Goal: Task Accomplishment & Management: Complete application form

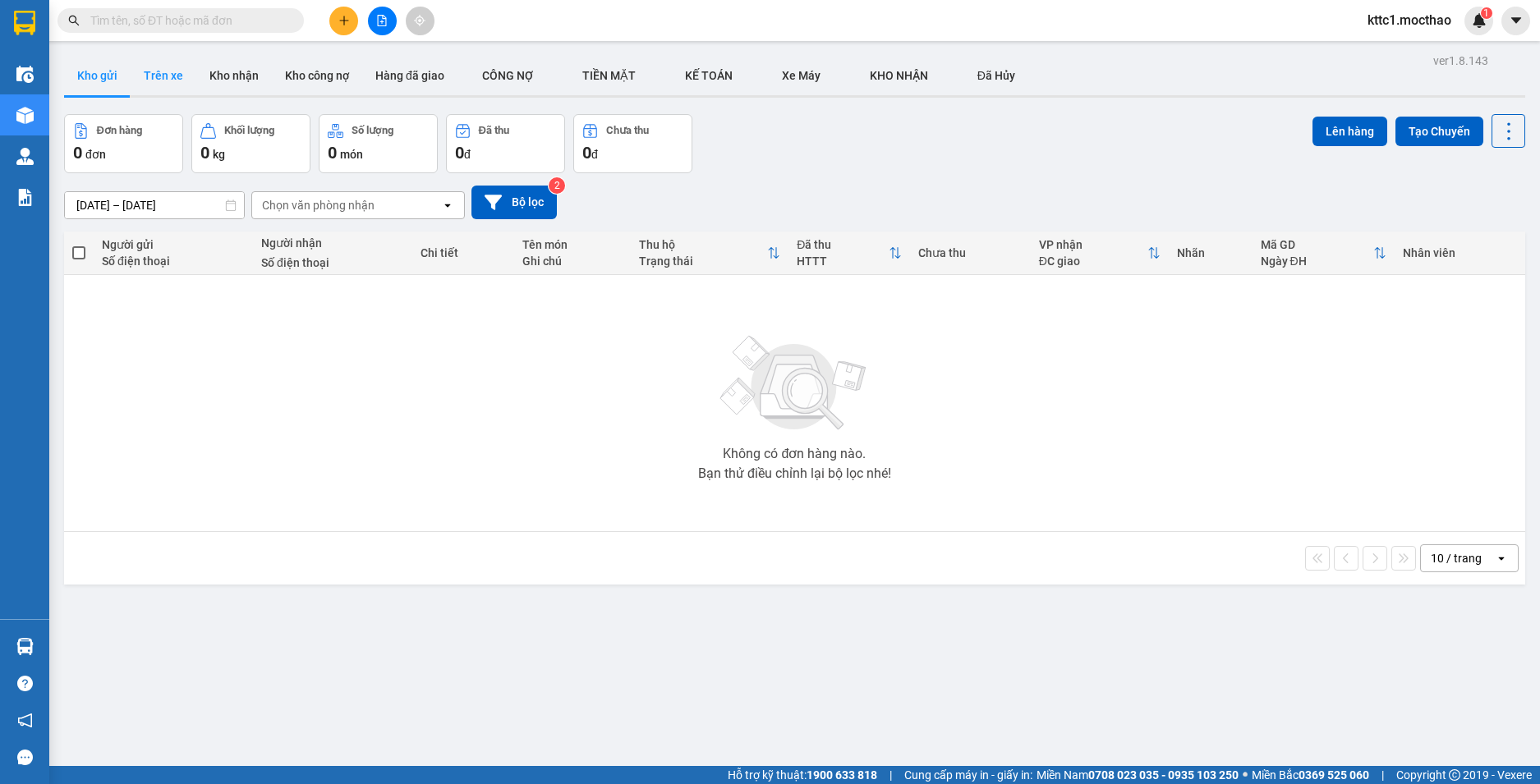
click at [171, 74] on button "Trên xe" at bounding box center [163, 76] width 66 height 40
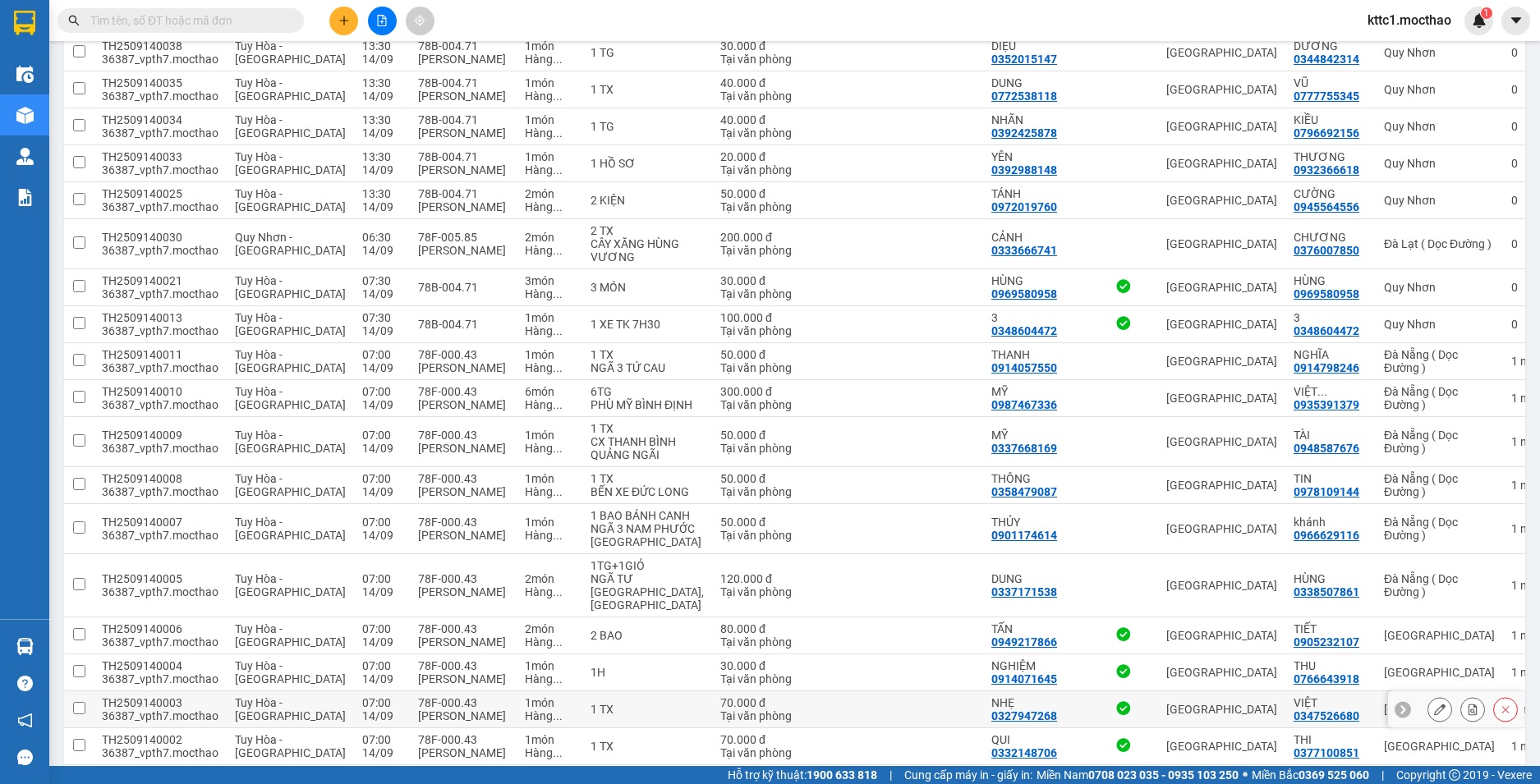
scroll to position [417, 0]
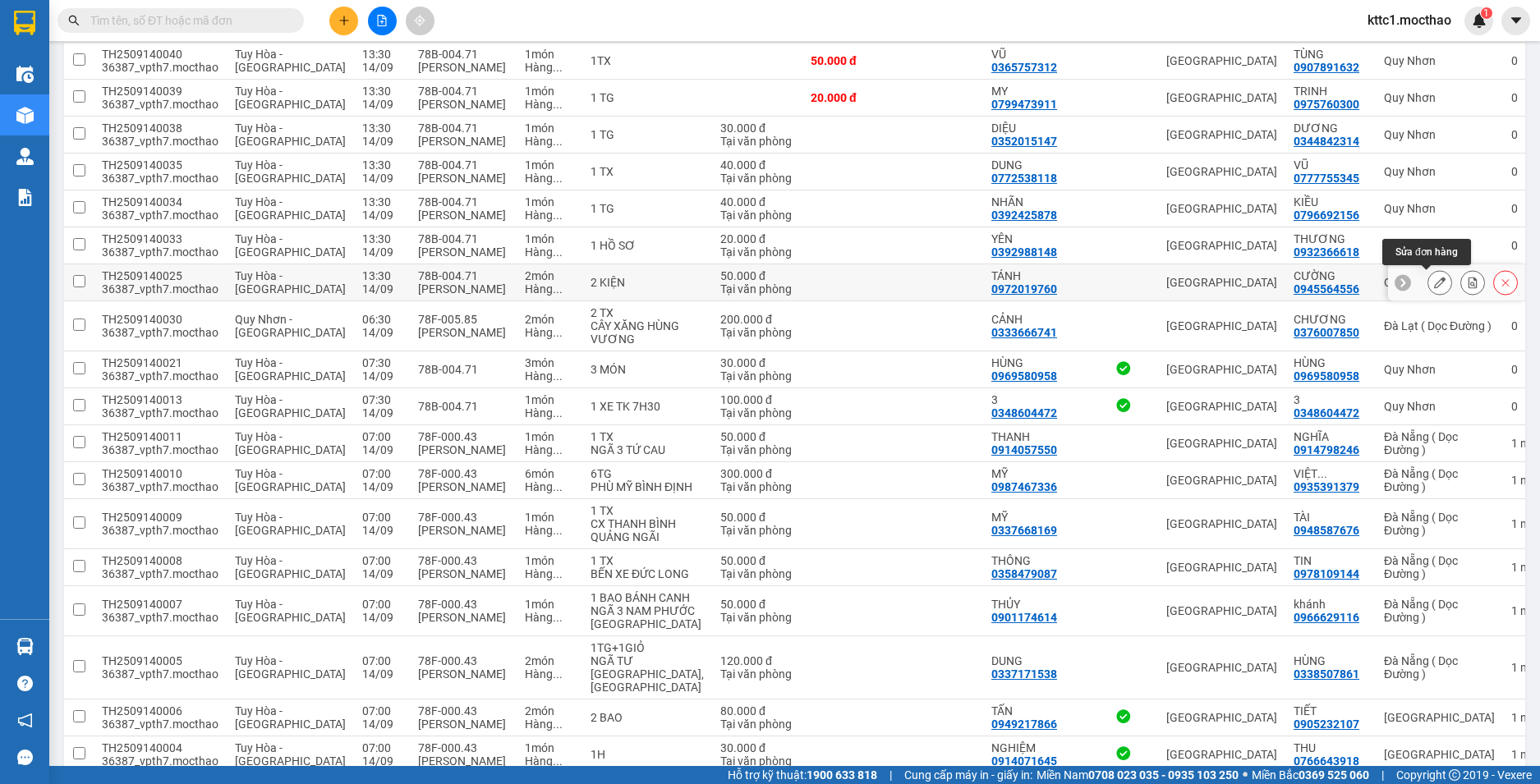
click at [1434, 289] on icon at bounding box center [1439, 283] width 11 height 11
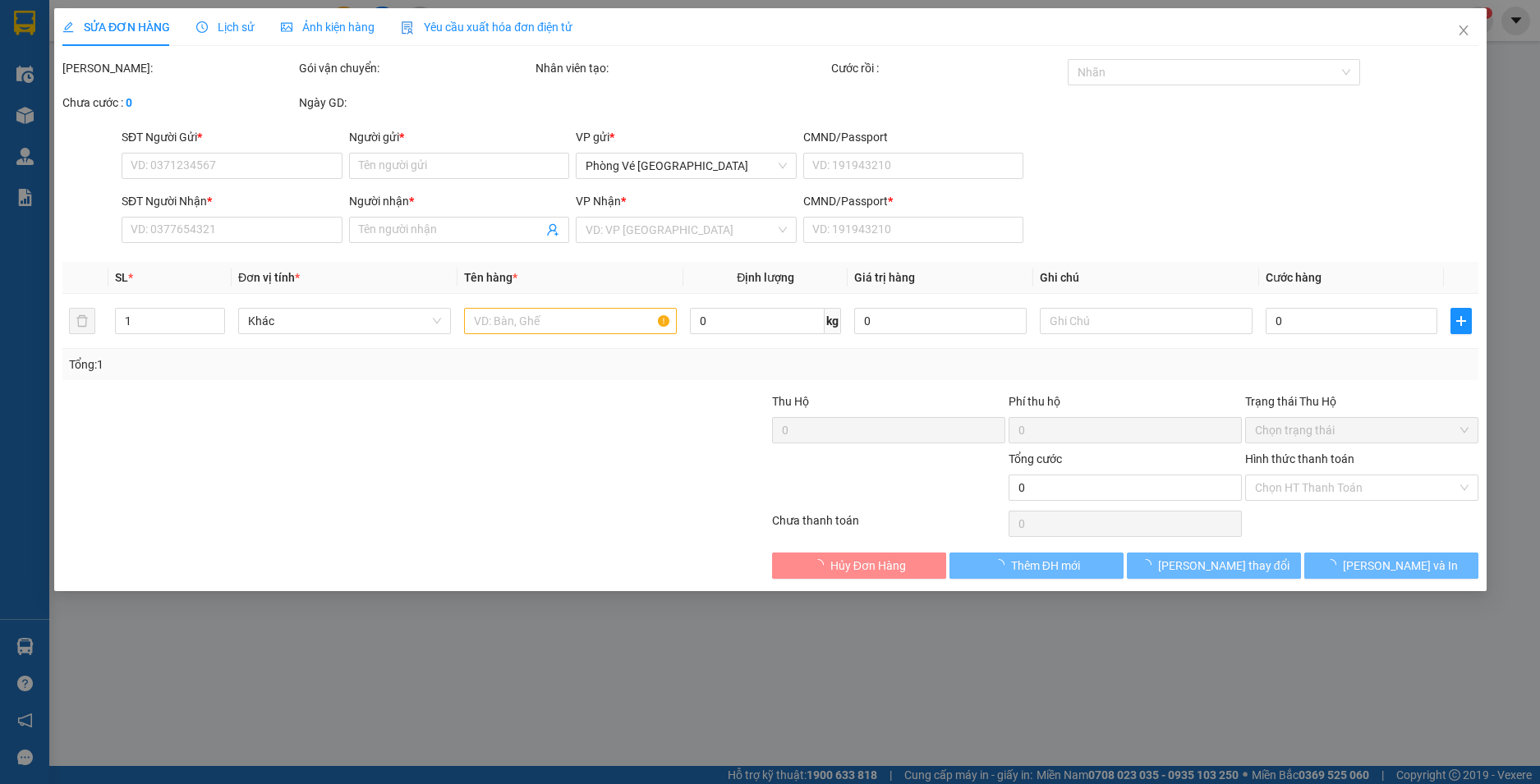
type input "0972019760"
type input "TÁNH"
type input "0945564556"
type input "CƯỜNG"
type input "1"
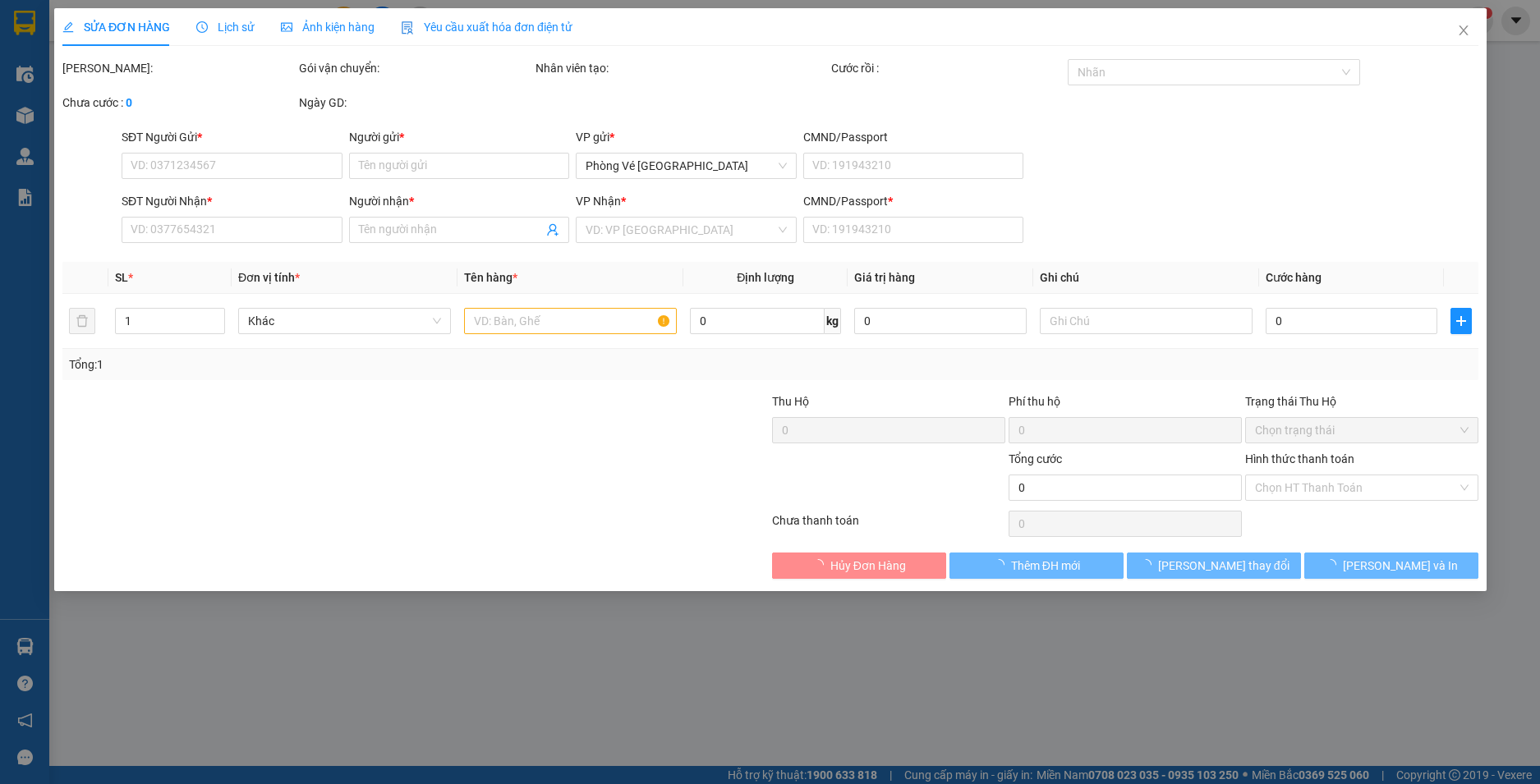
type input "50.000"
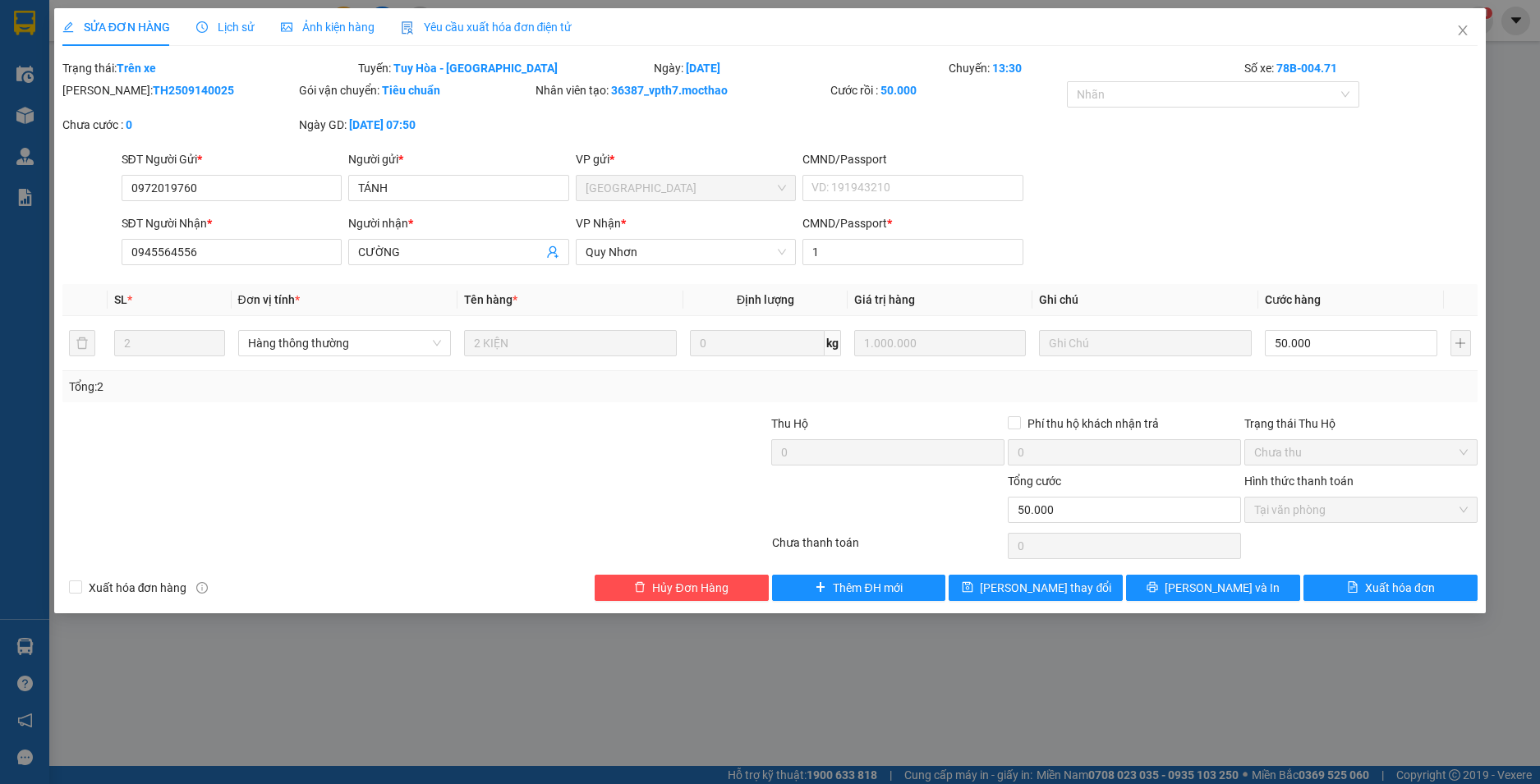
click at [460, 21] on span "Yêu cầu xuất hóa đơn điện tử" at bounding box center [486, 28] width 172 height 13
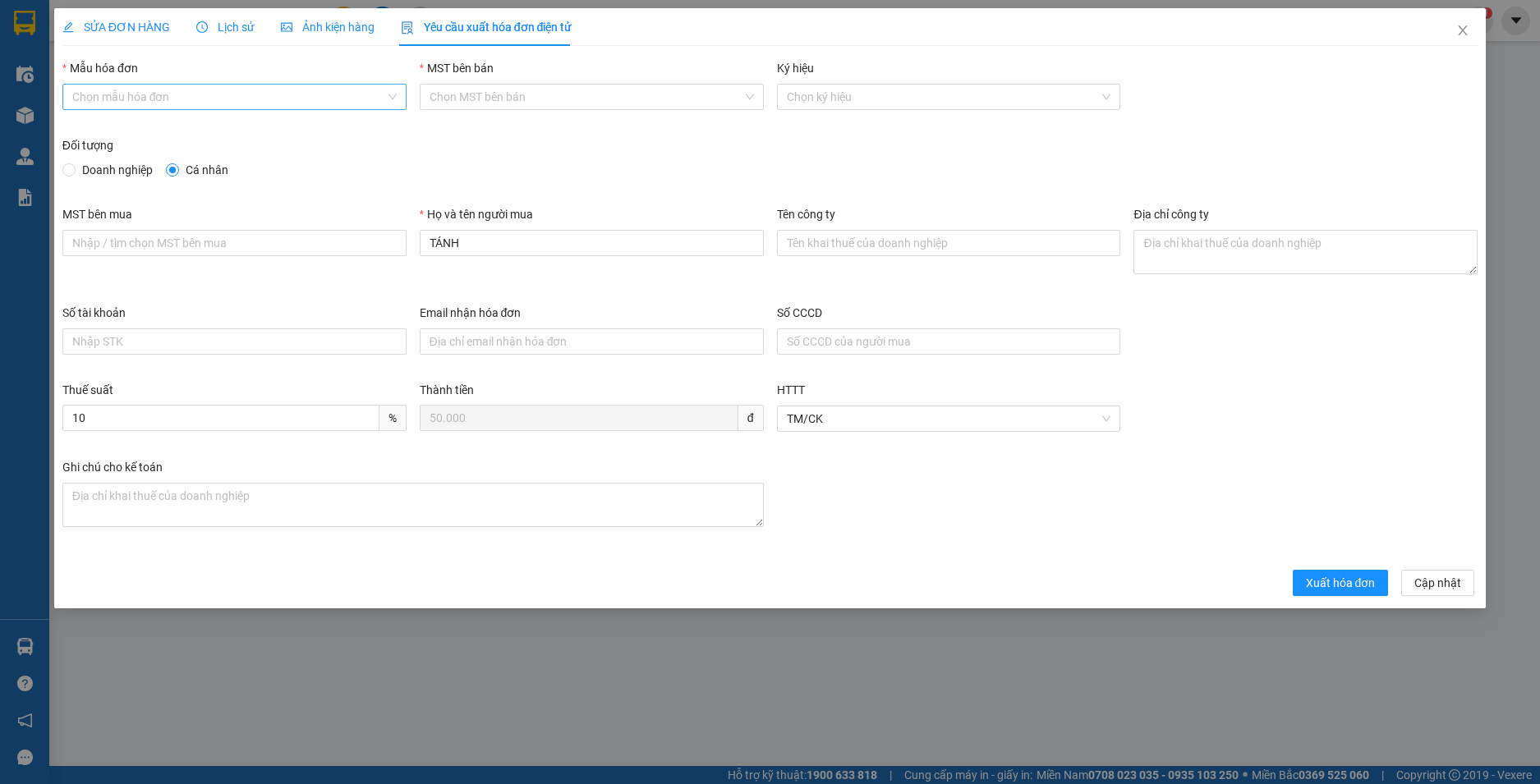
click at [202, 98] on input "Mẫu hóa đơn" at bounding box center [229, 97] width 313 height 25
click at [162, 132] on div "HĐH" at bounding box center [235, 129] width 325 height 18
type input "8"
drag, startPoint x: 399, startPoint y: 243, endPoint x: 361, endPoint y: 240, distance: 38.1
click at [361, 240] on div "MST bên mua Họ và tên người mua TÁNH Tên công ty Địa chỉ công ty" at bounding box center [770, 254] width 1429 height 99
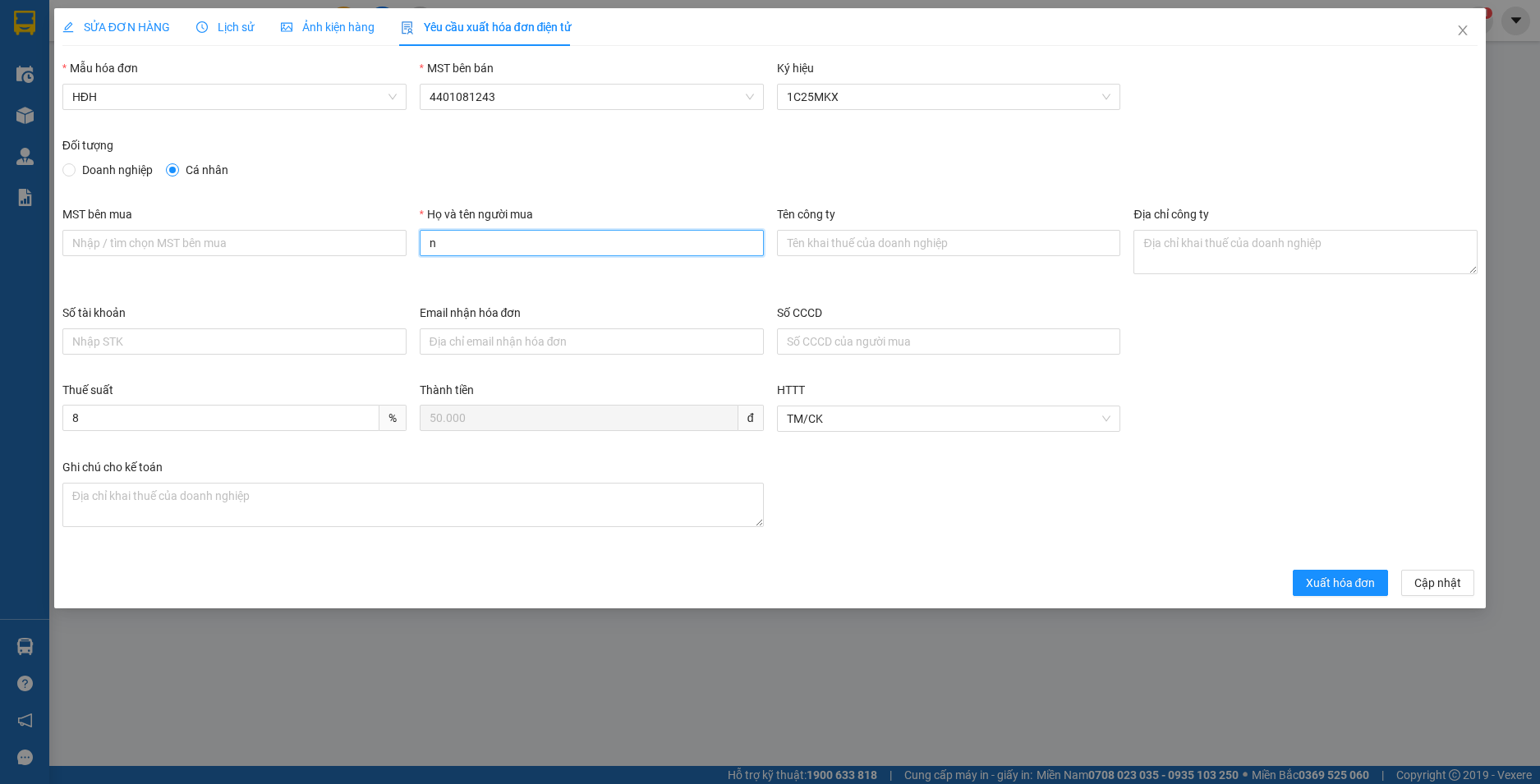
type input "Người mua không lấy hoá đơn"
drag, startPoint x: 1348, startPoint y: 574, endPoint x: 1354, endPoint y: 552, distance: 22.8
click at [1347, 574] on span "Xuất hóa đơn" at bounding box center [1342, 583] width 70 height 18
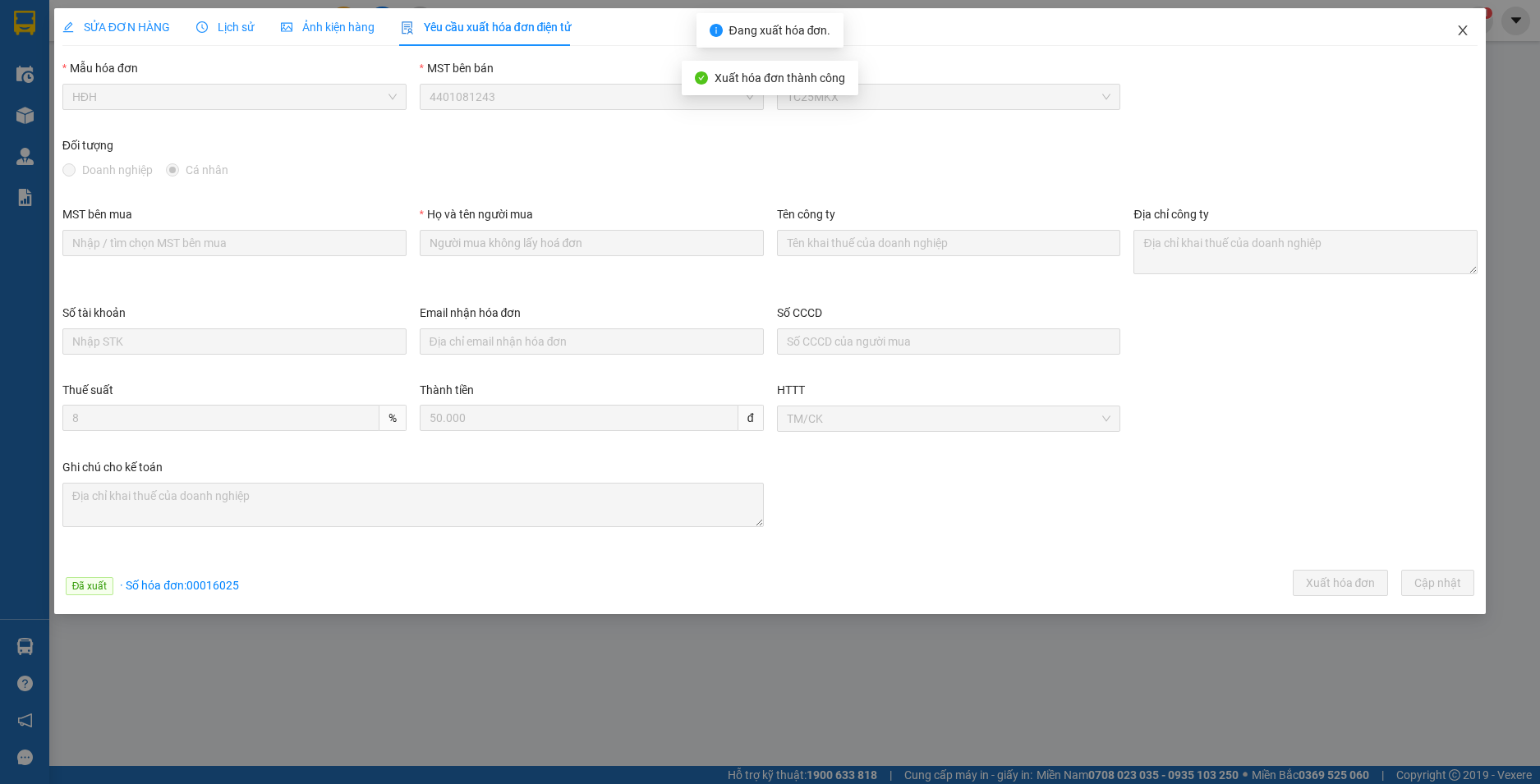
click at [1464, 28] on icon "close" at bounding box center [1463, 30] width 13 height 13
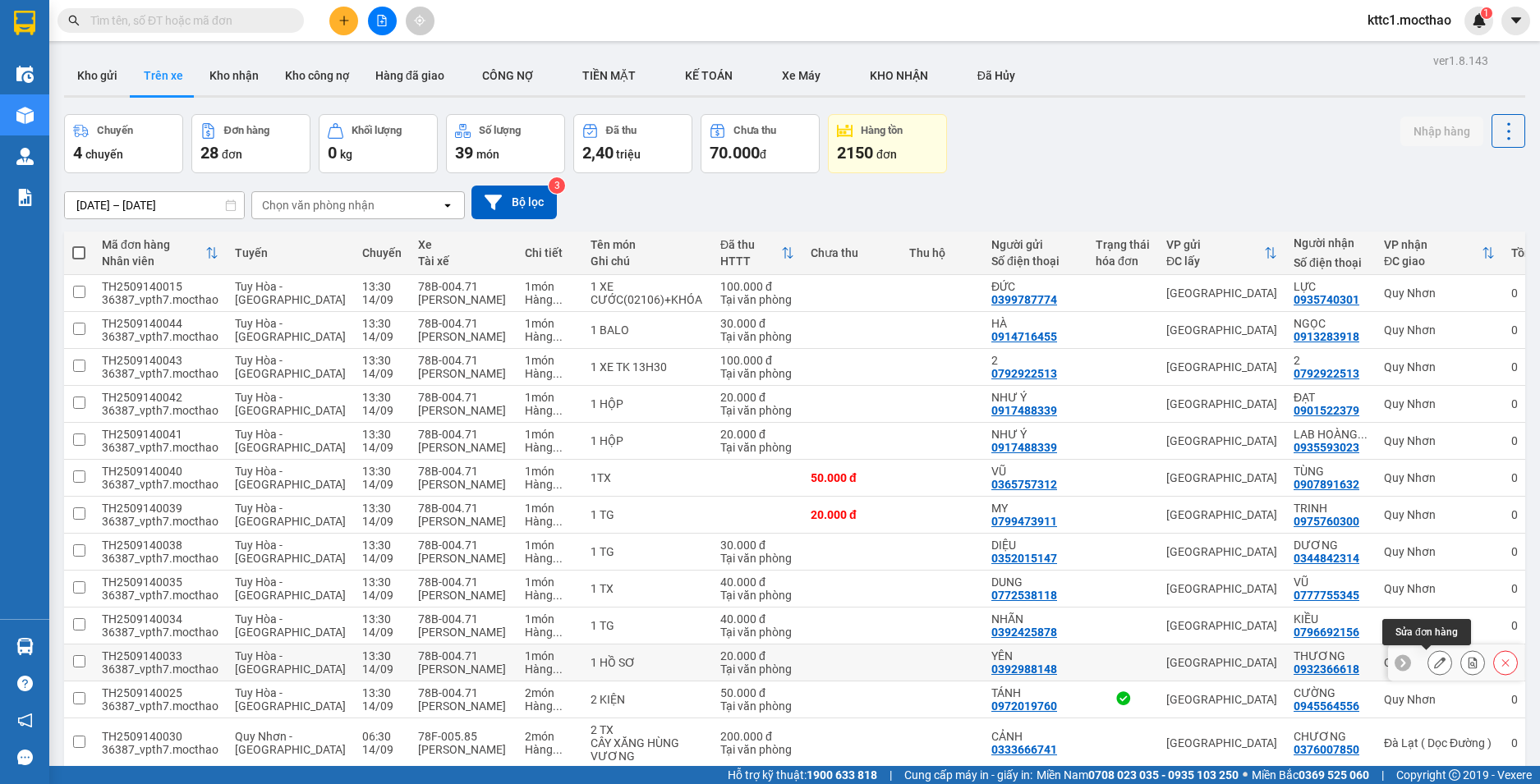
click at [1428, 661] on button at bounding box center [1439, 663] width 23 height 28
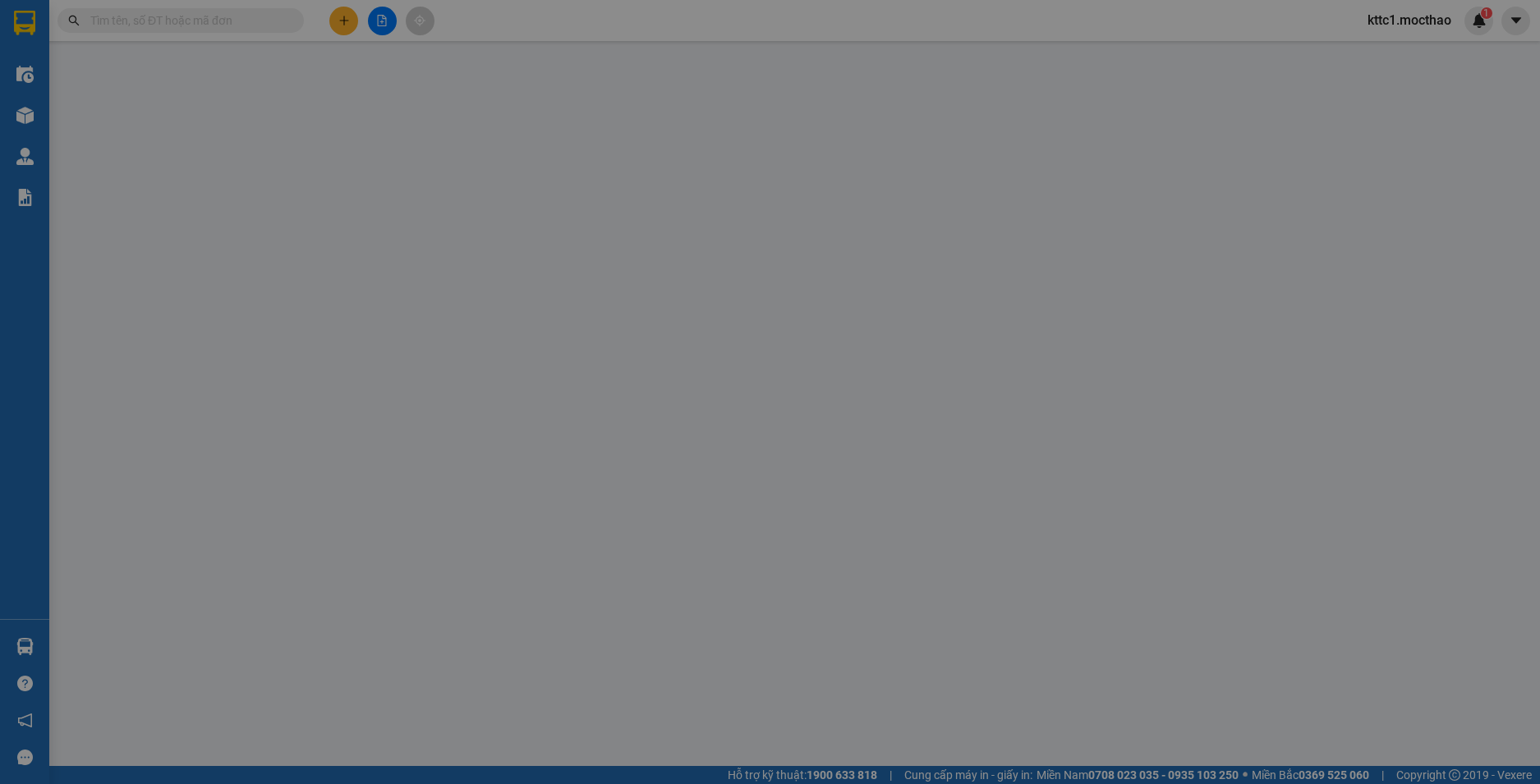
type input "0392988148"
type input "YÊN"
type input "0932366618"
type input "THƯƠNG"
type input "1"
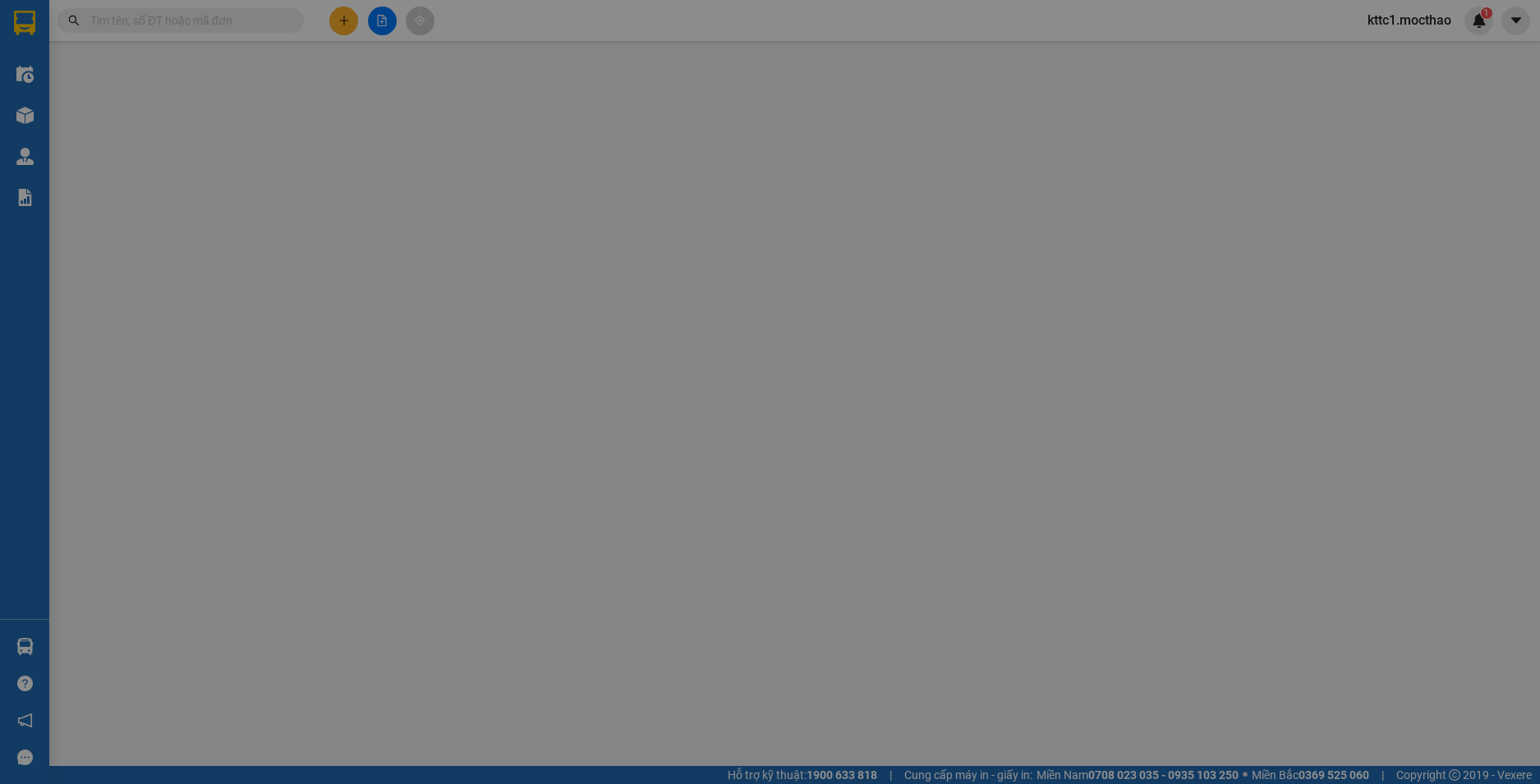
type input "20.000"
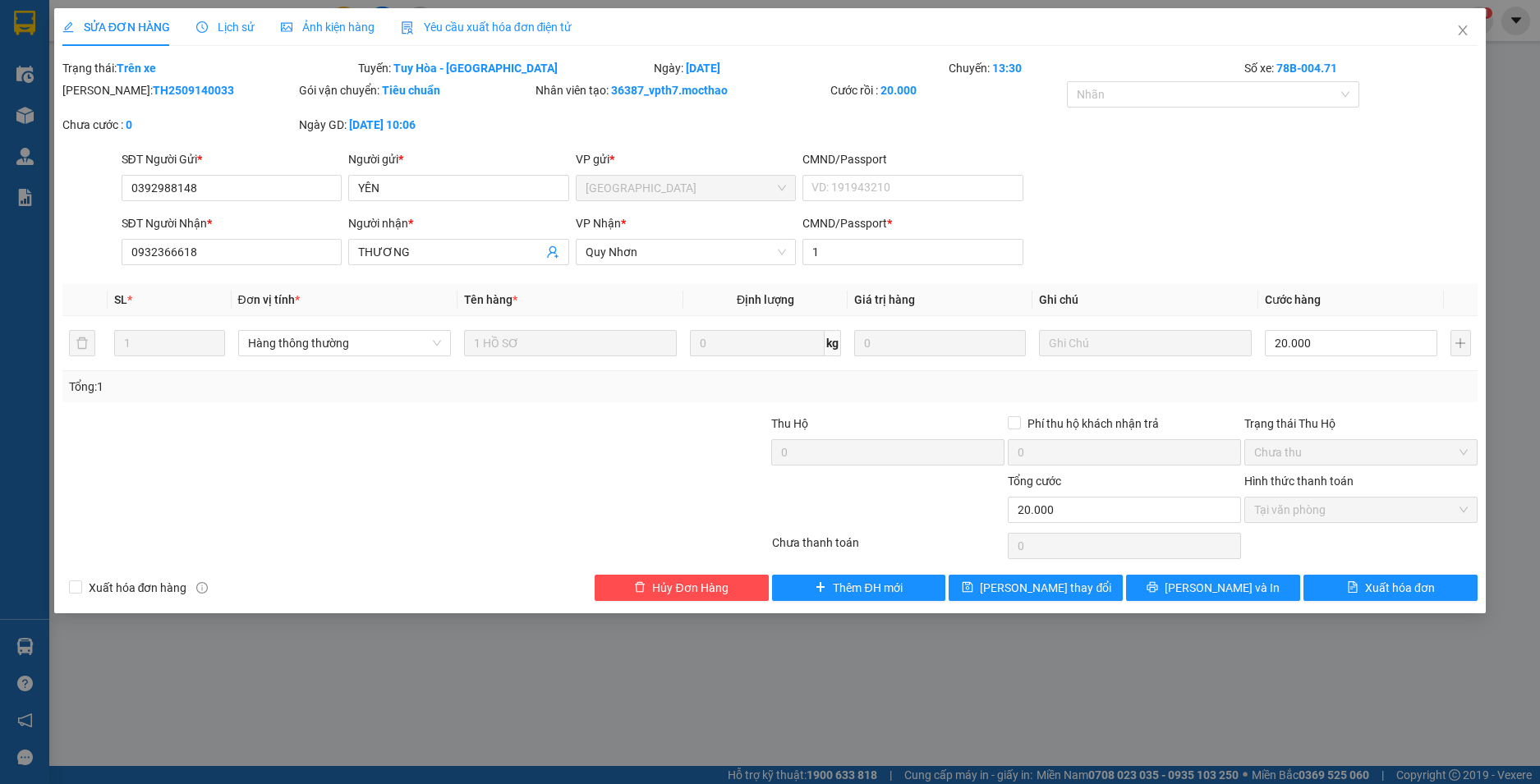
click at [478, 26] on span "Yêu cầu xuất hóa đơn điện tử" at bounding box center [486, 28] width 172 height 13
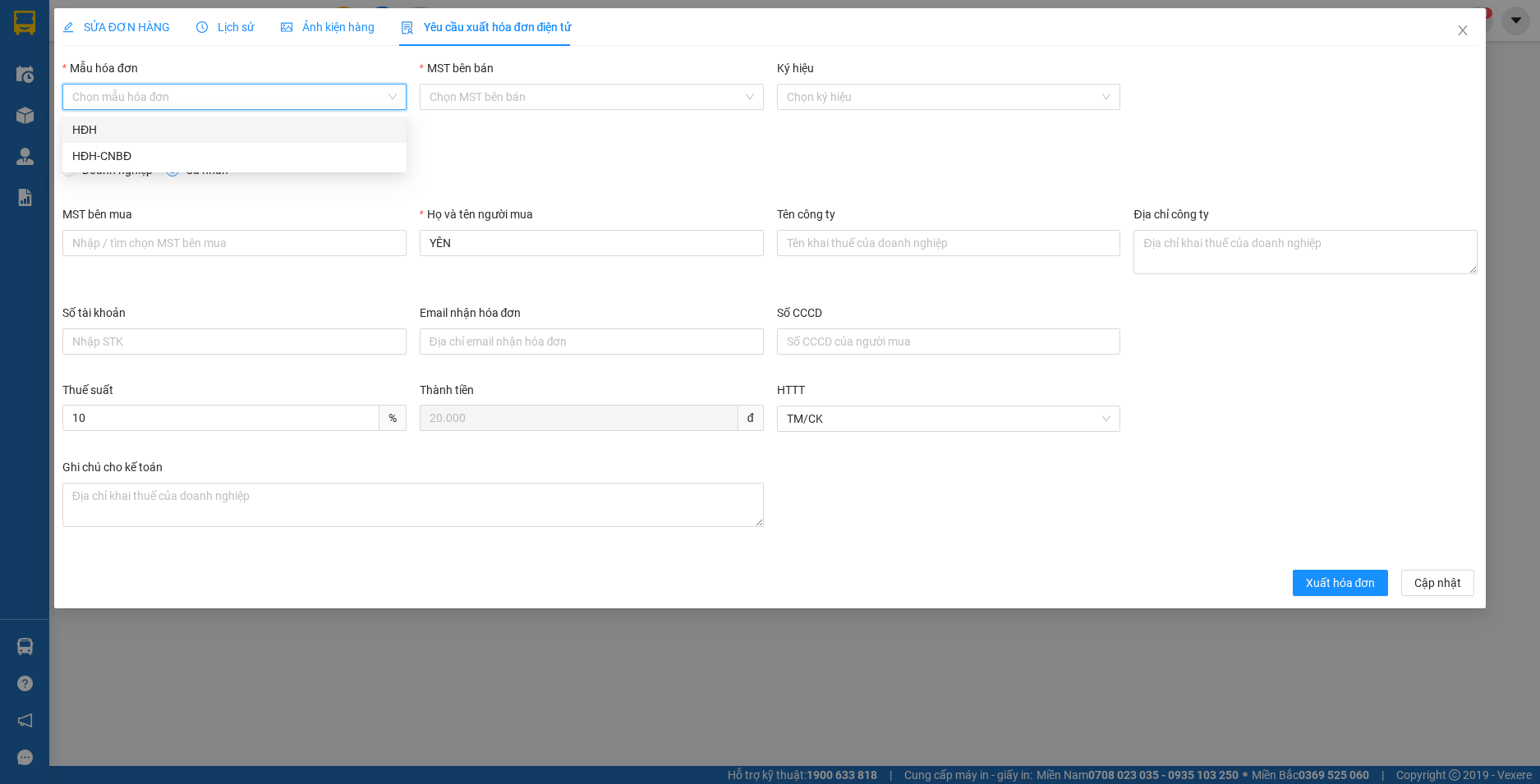
click at [213, 100] on input "Mẫu hóa đơn" at bounding box center [229, 97] width 313 height 25
click at [174, 134] on div "HĐH" at bounding box center [235, 129] width 325 height 18
type input "8"
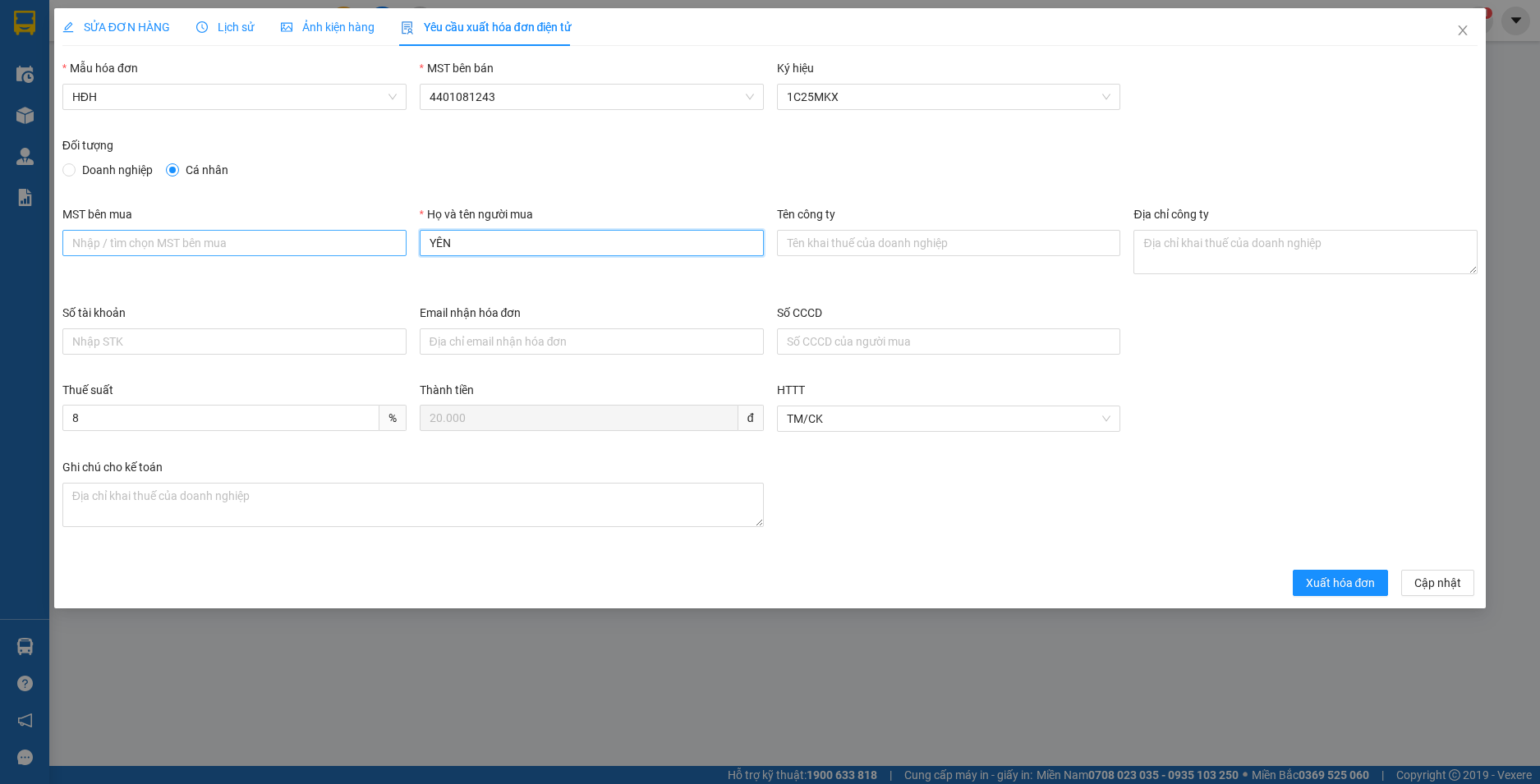
drag, startPoint x: 487, startPoint y: 247, endPoint x: 364, endPoint y: 235, distance: 123.6
click at [364, 235] on div "MST bên mua Họ và tên người mua YÊN Tên công ty Địa chỉ công ty" at bounding box center [770, 254] width 1429 height 99
type input "Người mua không lấy hoá đơn"
click at [1344, 584] on span "Xuất hóa đơn" at bounding box center [1342, 583] width 70 height 18
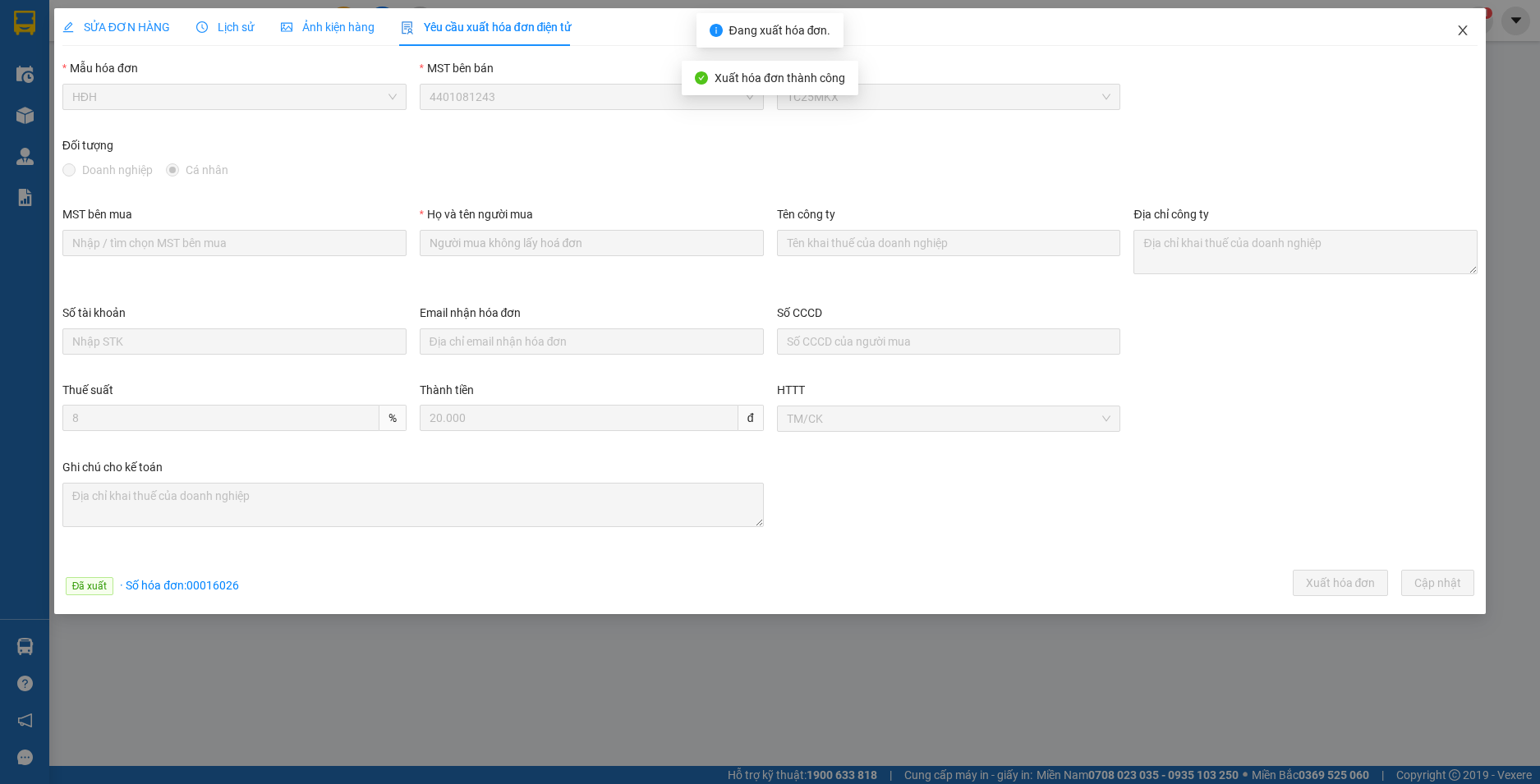
click at [1467, 28] on icon "close" at bounding box center [1463, 30] width 13 height 13
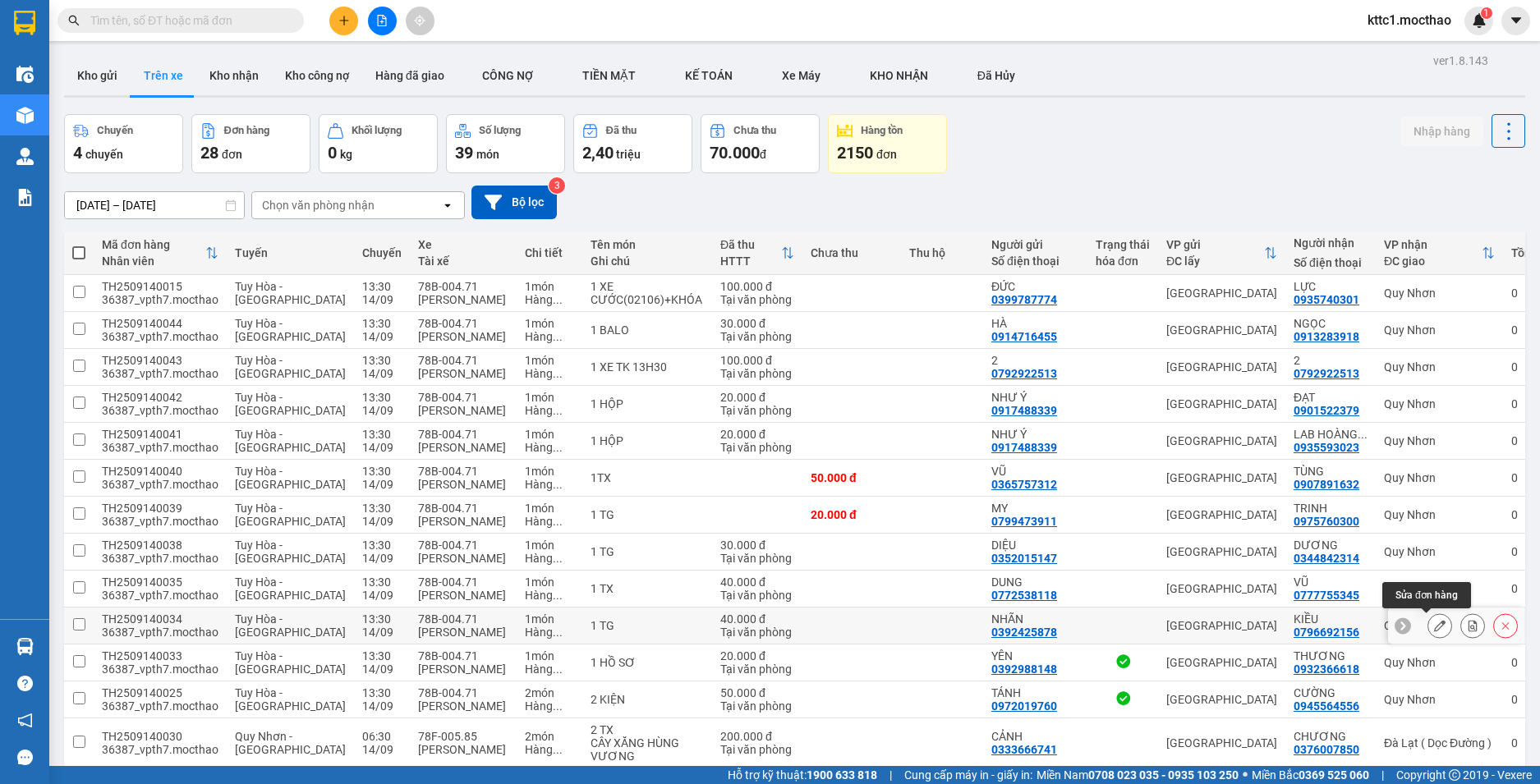
click at [1434, 625] on icon at bounding box center [1439, 625] width 11 height 11
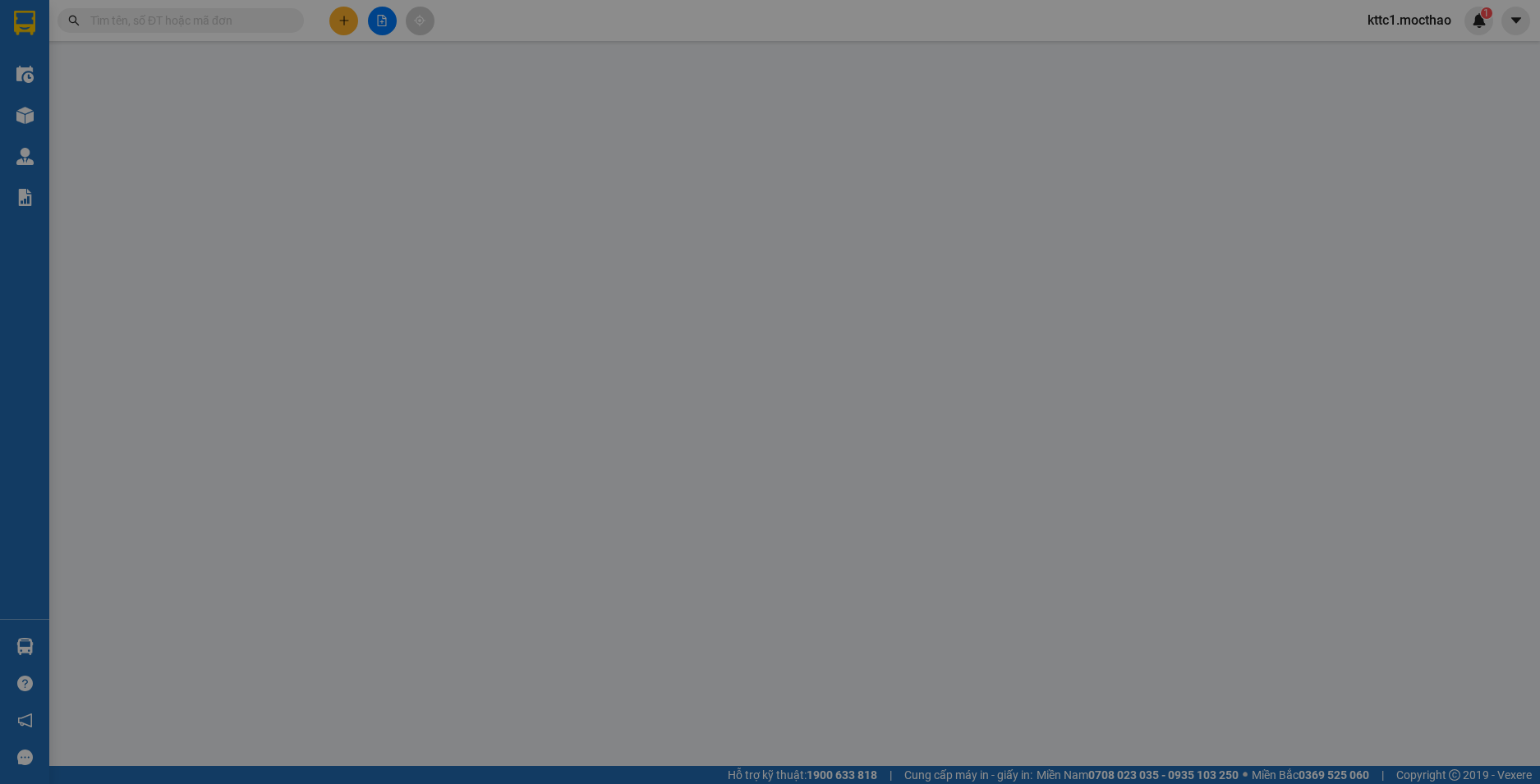
type input "0392425878"
type input "NHÃN"
type input "0796692156"
type input "KIỀU"
type input "1"
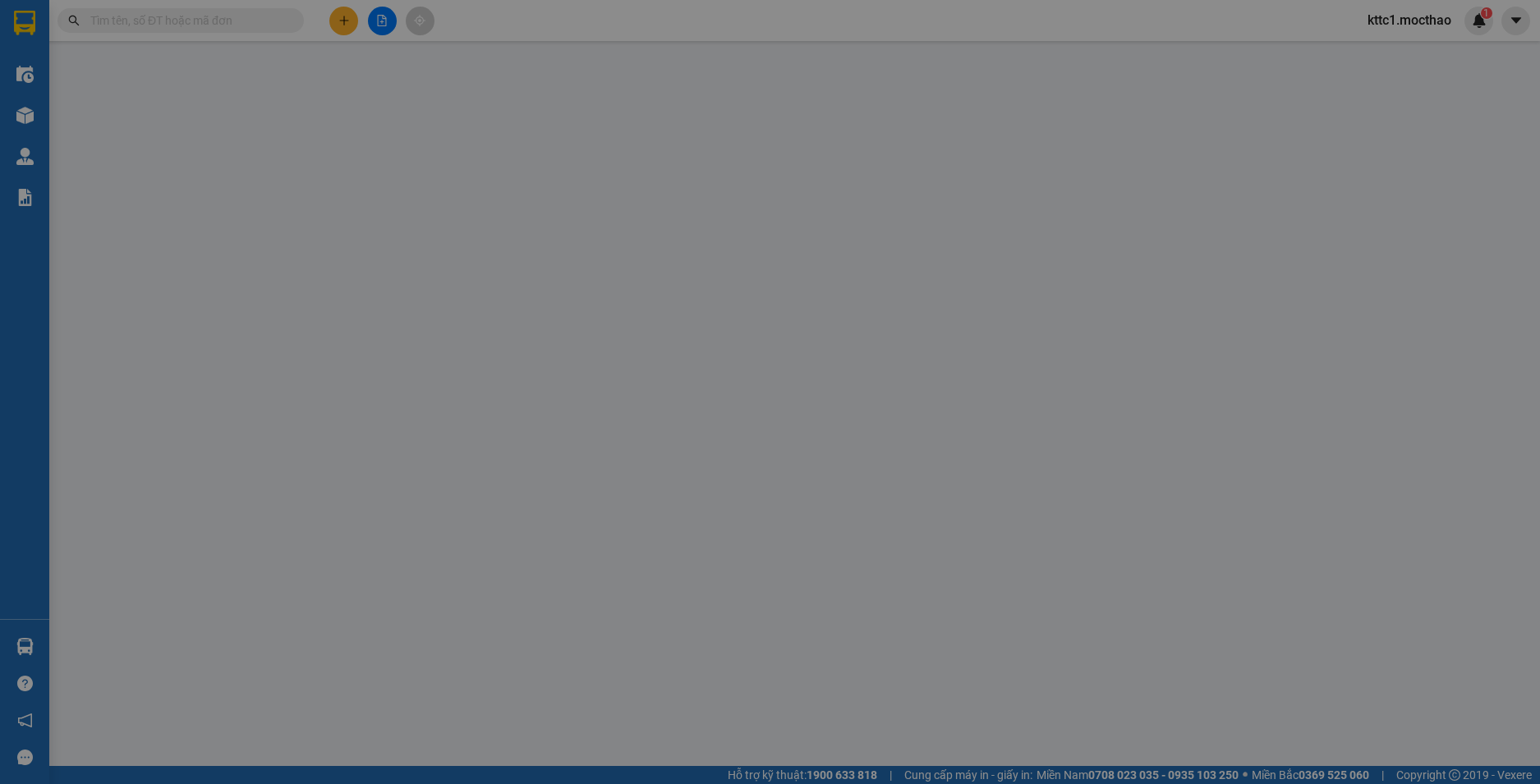
type input "40.000"
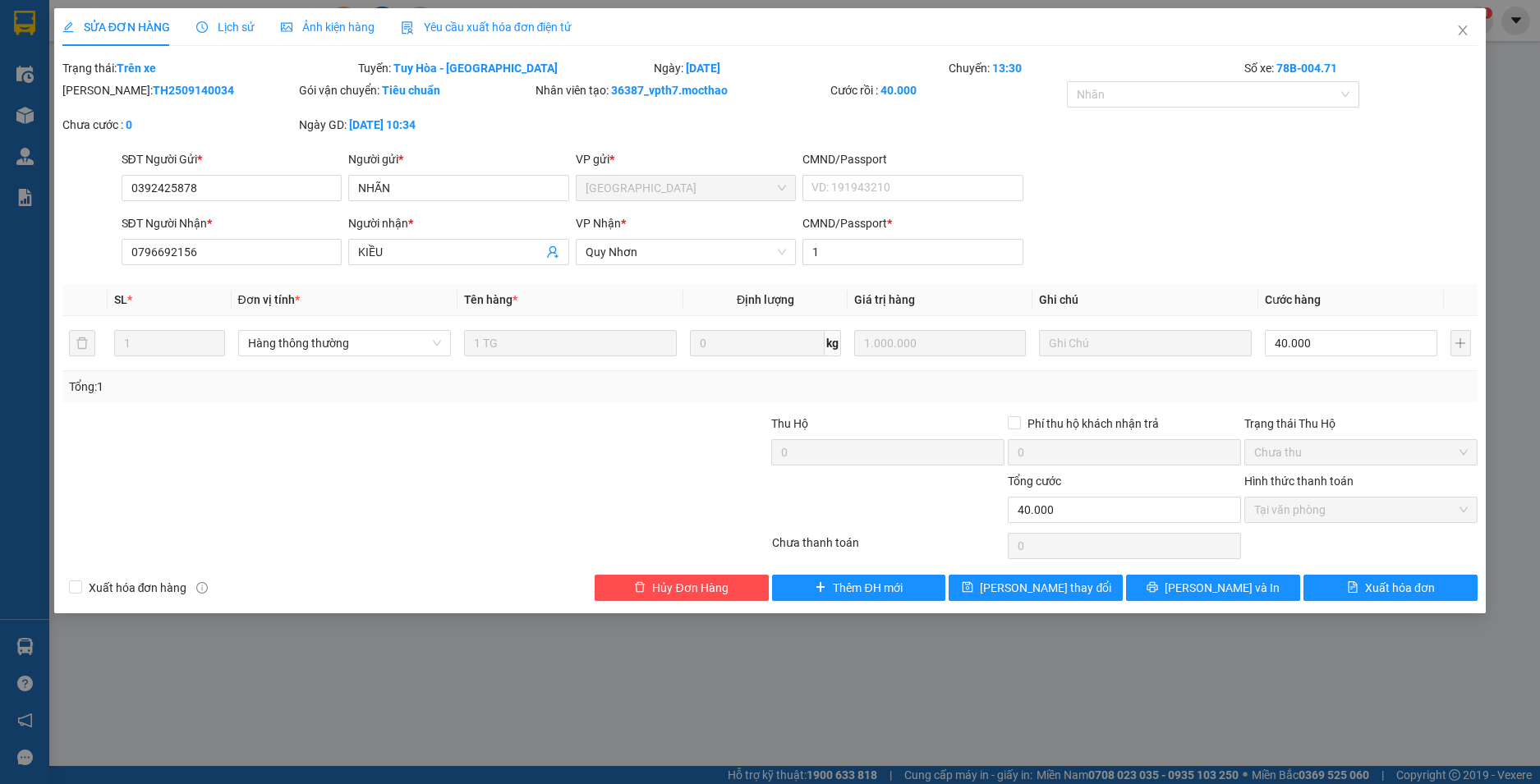
click at [444, 23] on span "Yêu cầu xuất hóa đơn điện tử" at bounding box center [486, 28] width 172 height 13
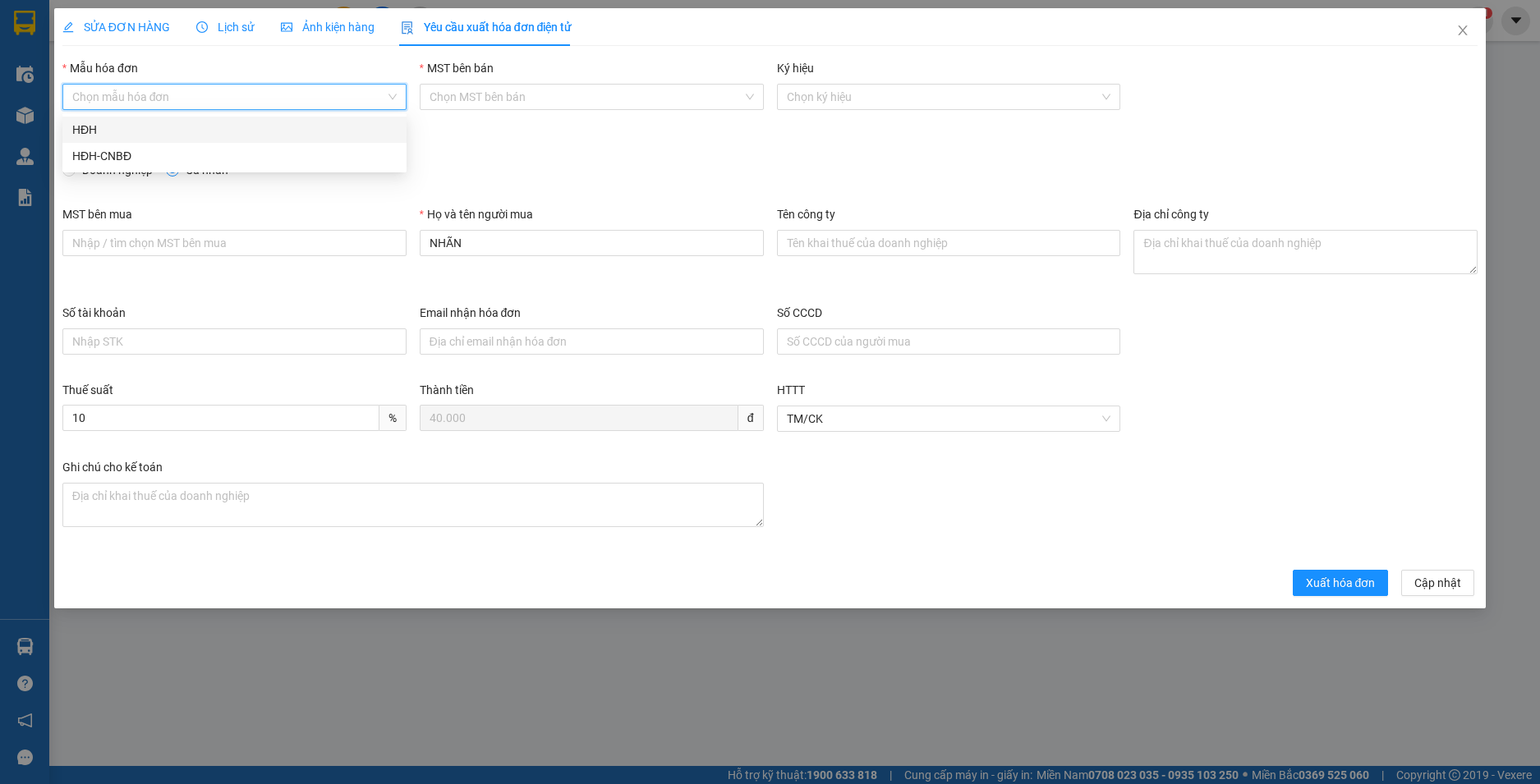
click at [215, 94] on input "Mẫu hóa đơn" at bounding box center [229, 97] width 313 height 25
click at [177, 131] on div "HĐH" at bounding box center [235, 129] width 325 height 18
type input "8"
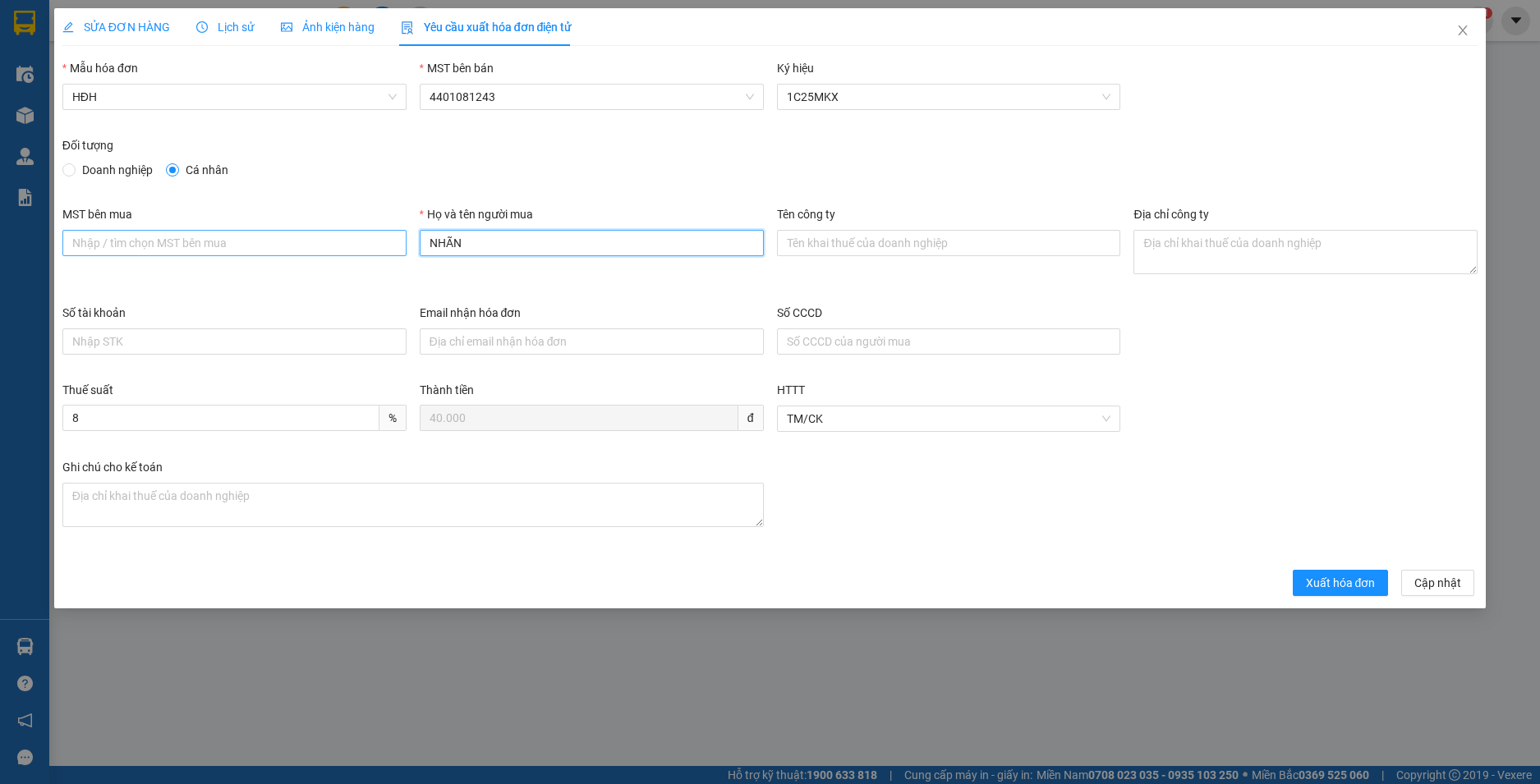
drag, startPoint x: 392, startPoint y: 235, endPoint x: 368, endPoint y: 234, distance: 24.0
click at [369, 235] on div "MST bên mua Họ và tên người mua NHÃN Tên công ty Địa chỉ công ty" at bounding box center [770, 254] width 1429 height 99
type input "Người mua không lấy hoá đơn"
click at [1325, 582] on span "Xuất hóa đơn" at bounding box center [1342, 583] width 70 height 18
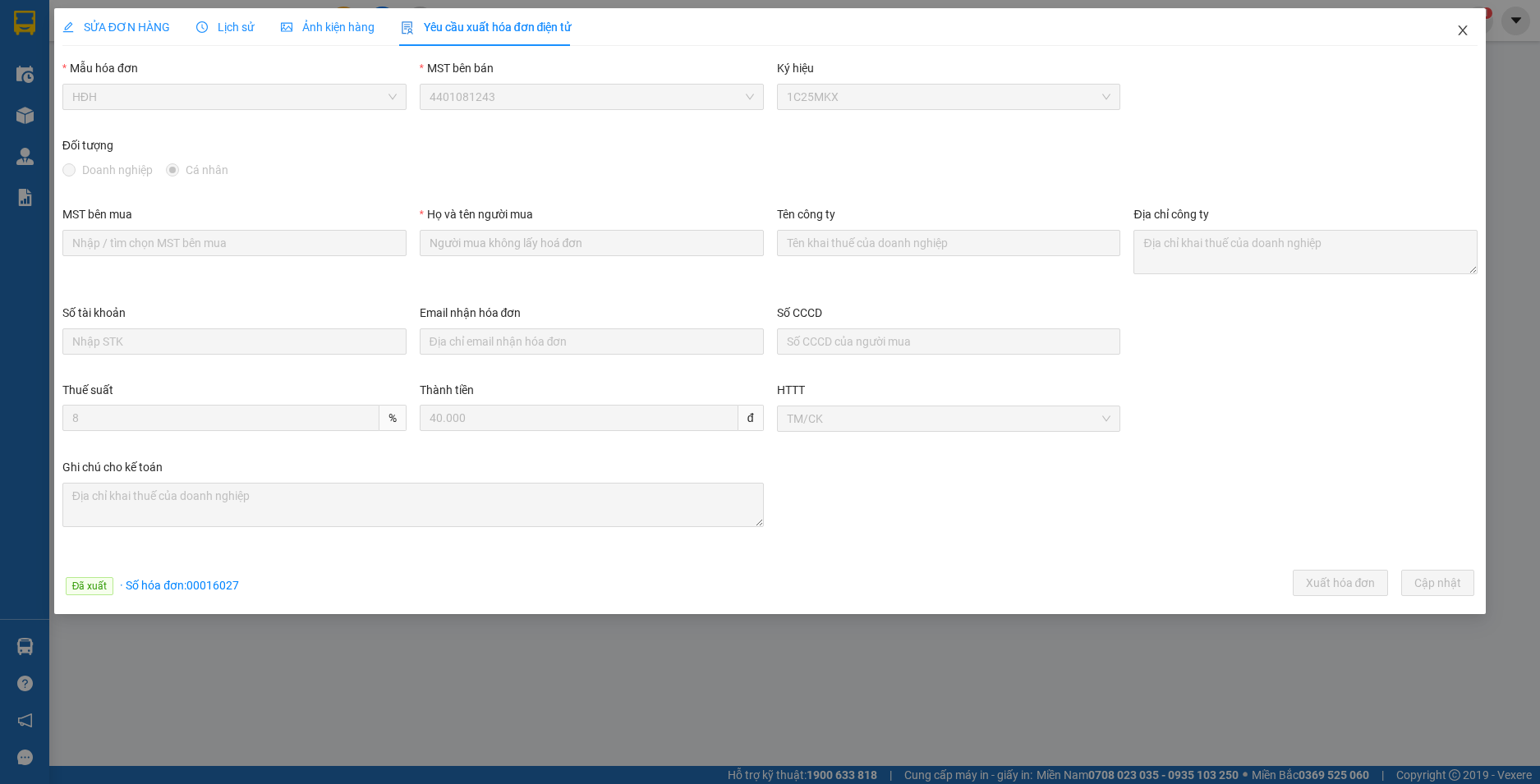
click at [1459, 29] on icon "close" at bounding box center [1463, 30] width 13 height 13
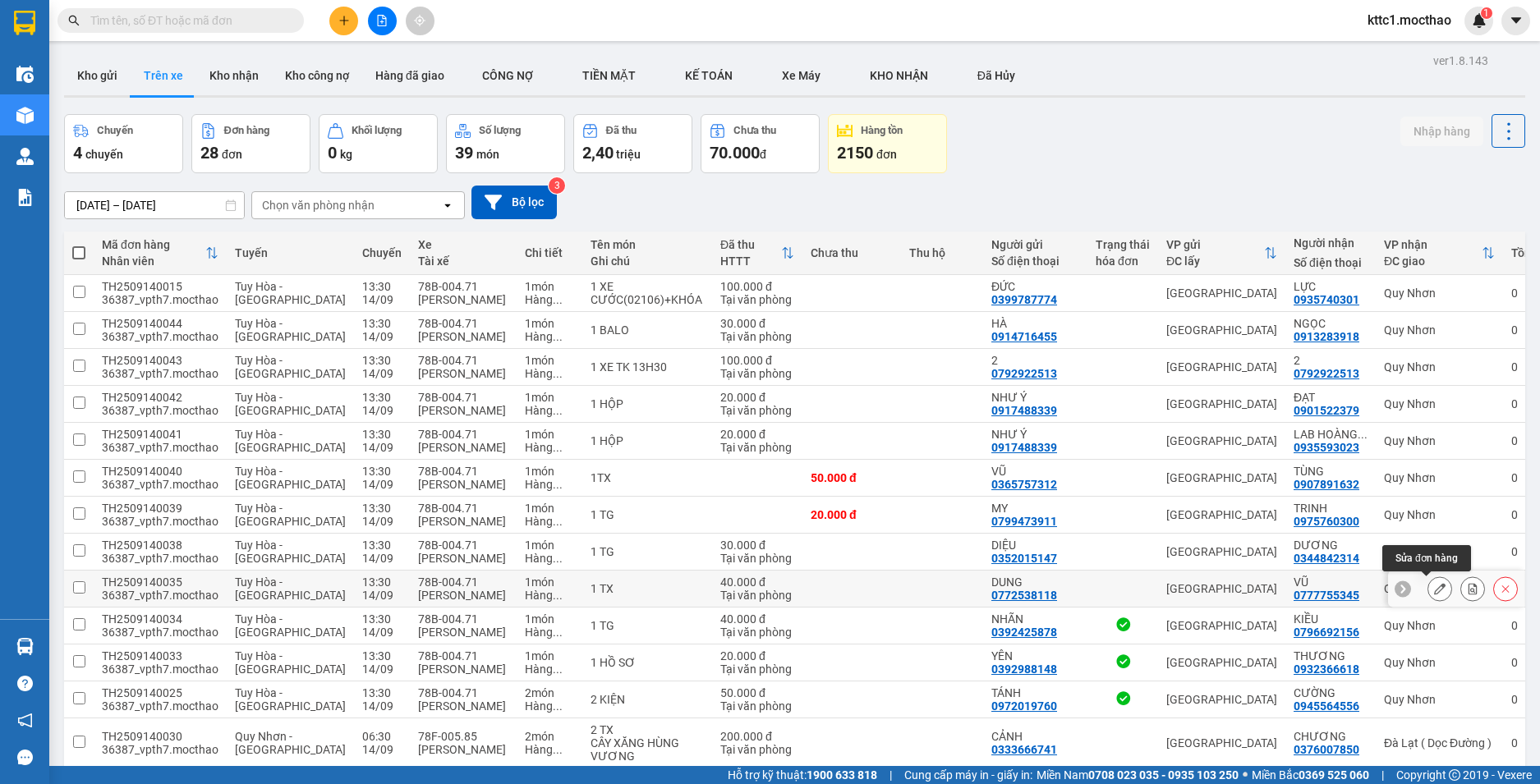
click at [1434, 586] on icon at bounding box center [1439, 588] width 11 height 11
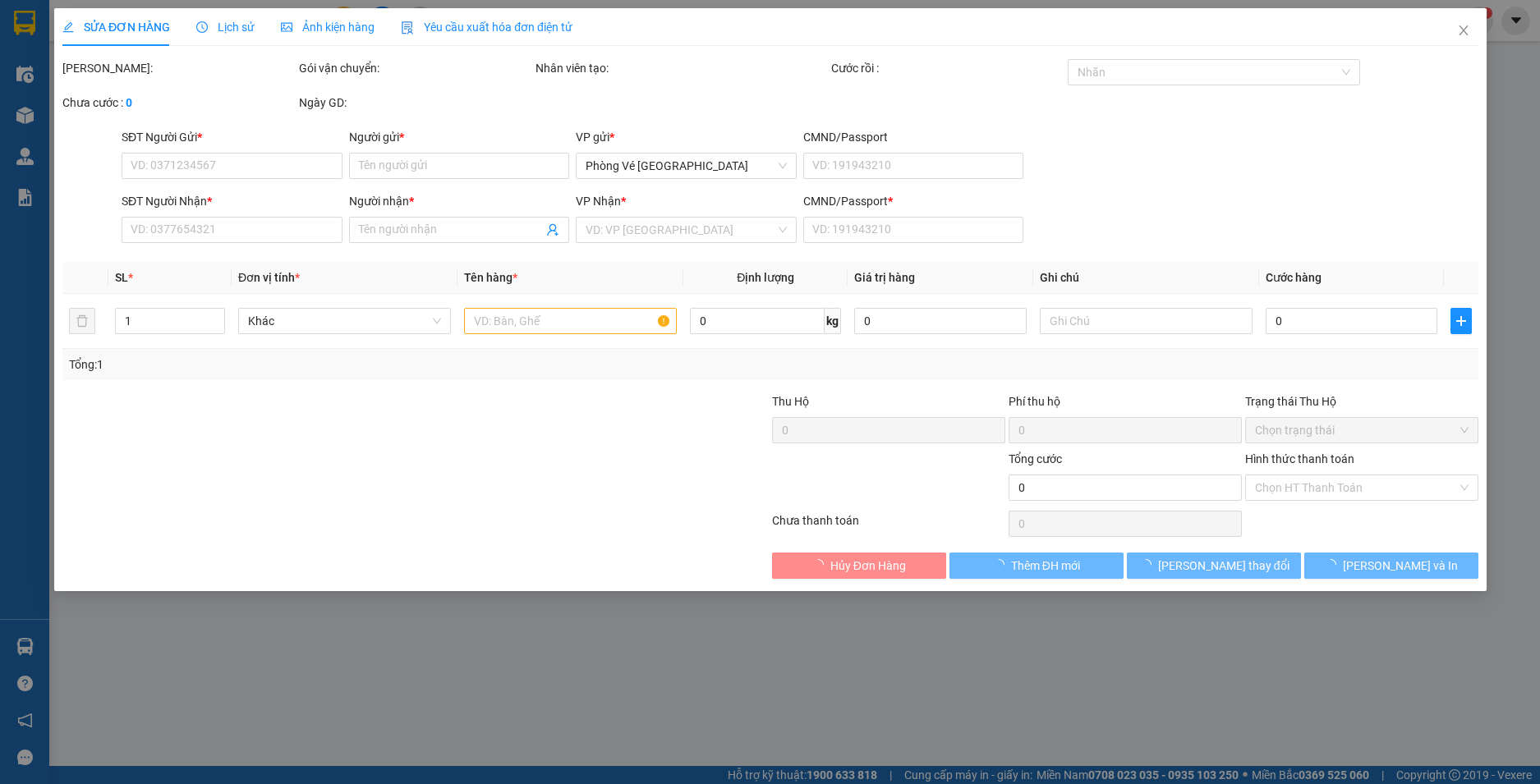
type input "0772538118"
type input "DUNG"
type input "0777755345"
type input "VŨ"
type input "1"
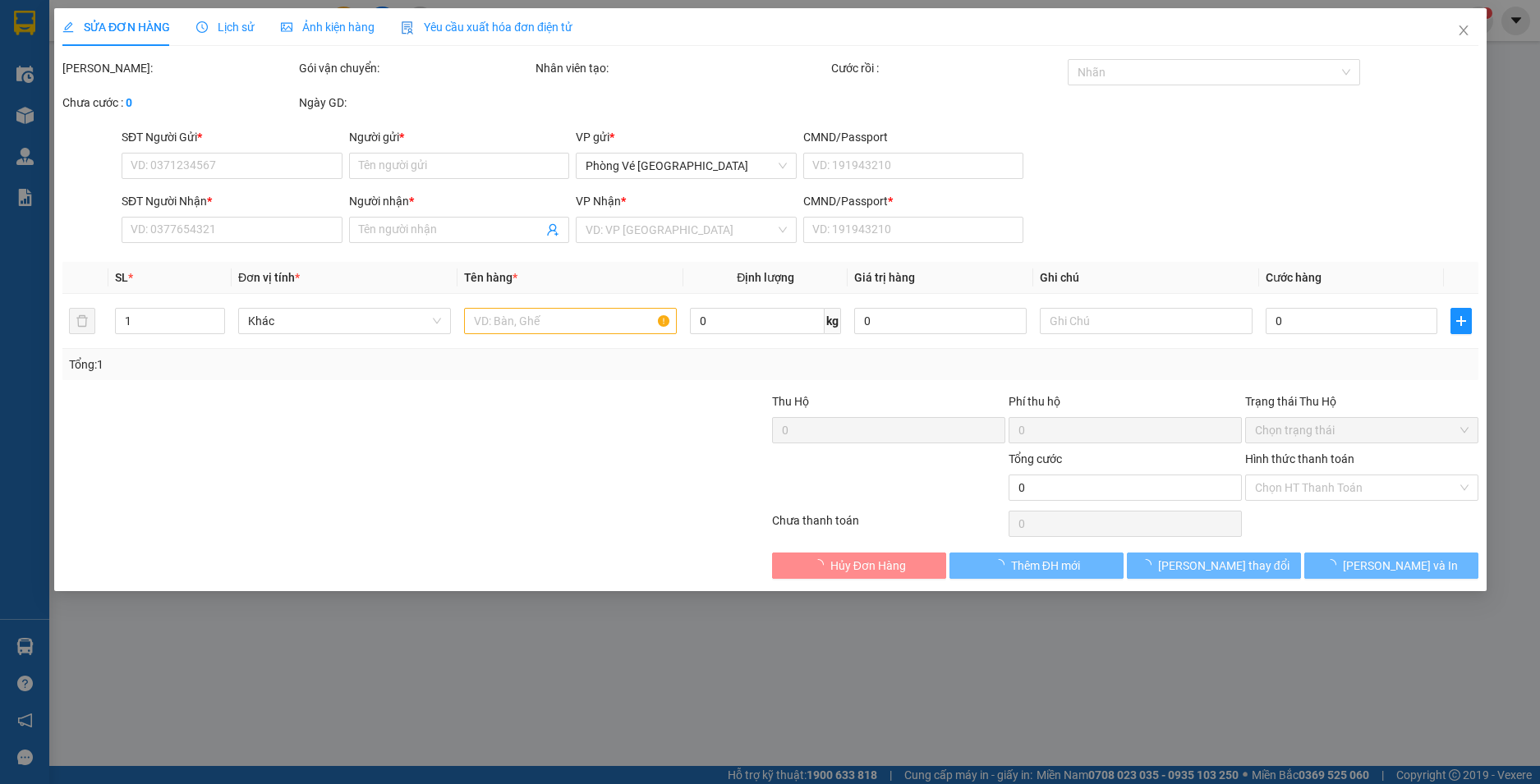
type input "40.000"
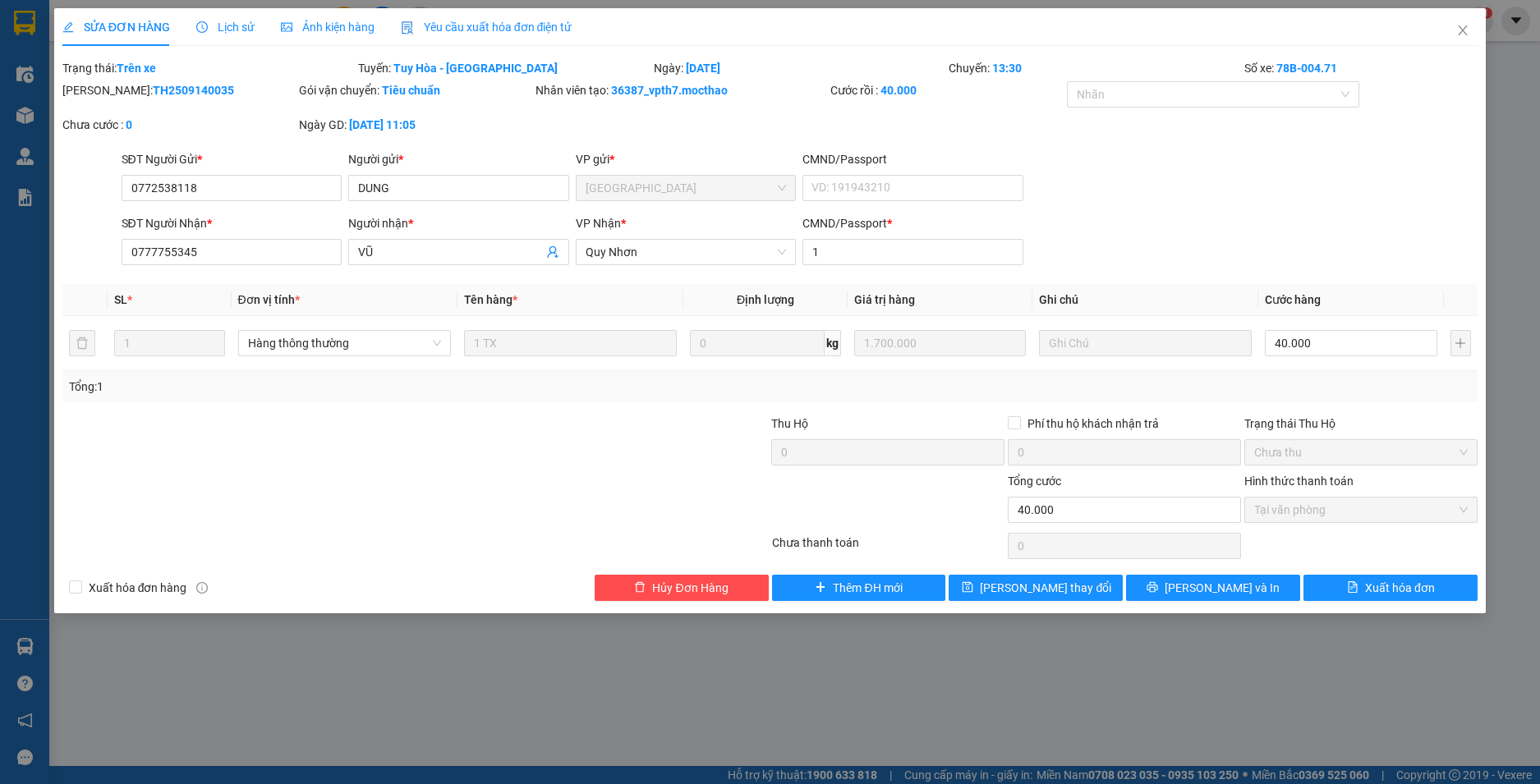
click at [427, 21] on span "Yêu cầu xuất hóa đơn điện tử" at bounding box center [486, 28] width 172 height 13
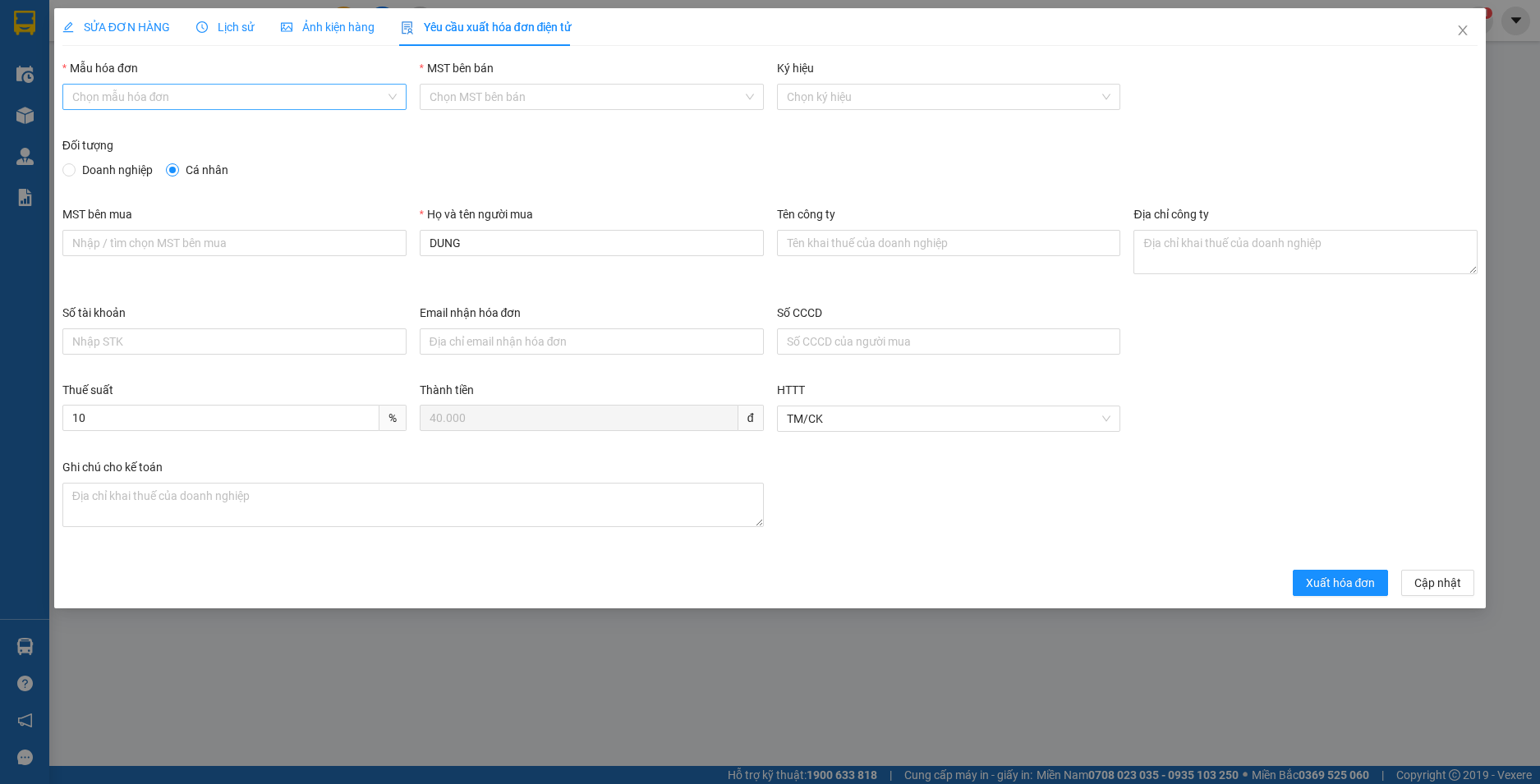
click at [131, 92] on input "Mẫu hóa đơn" at bounding box center [229, 97] width 313 height 25
click at [106, 125] on div "HĐH" at bounding box center [235, 129] width 325 height 18
type input "8"
drag, startPoint x: 406, startPoint y: 250, endPoint x: 370, endPoint y: 250, distance: 36.0
click at [370, 250] on div "MST bên mua Họ và tên người mua DUNG Tên công ty Địa chỉ công ty" at bounding box center [770, 254] width 1429 height 99
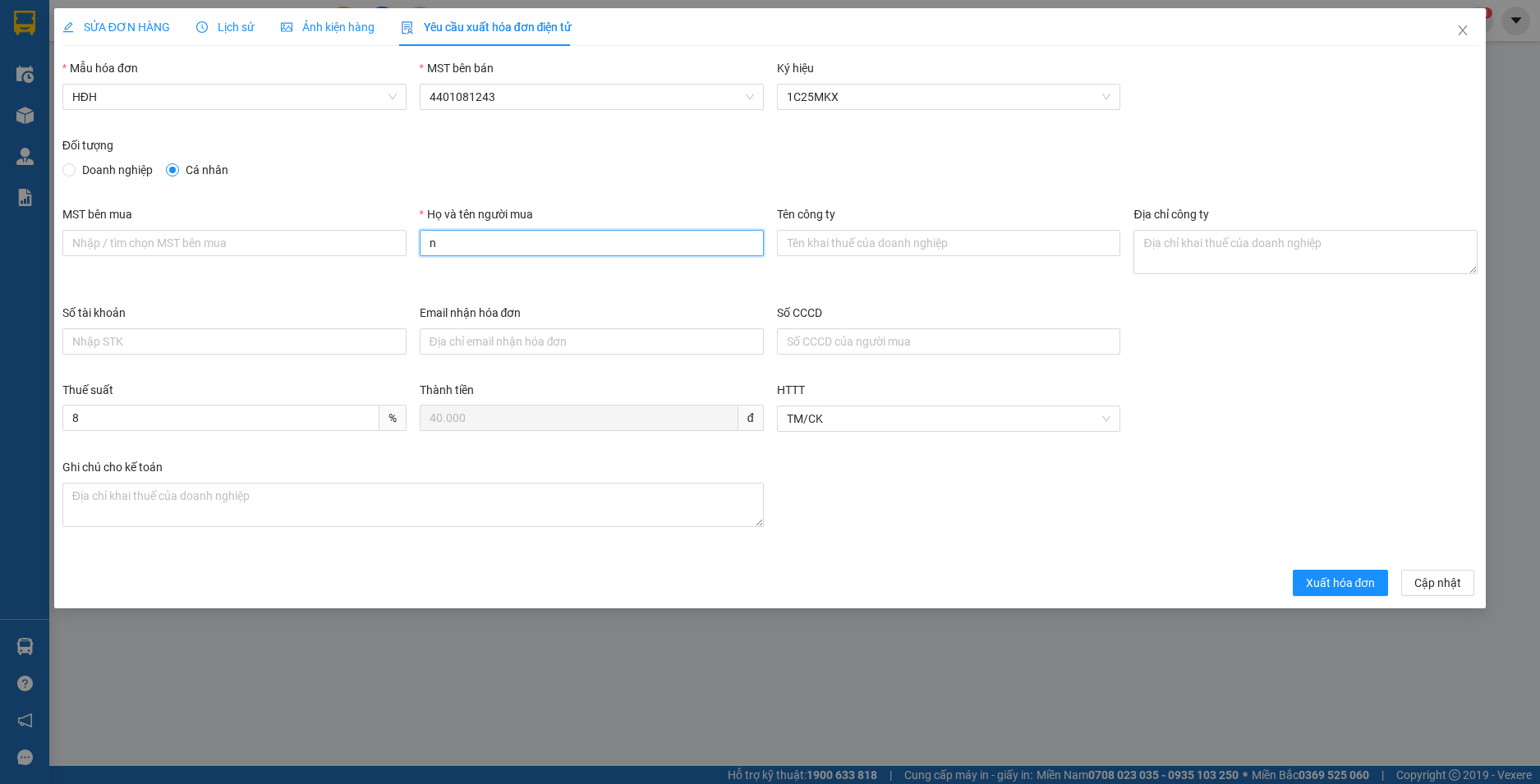
type input "Người mua không lấy hoá đơn"
click at [1335, 580] on span "Xuất hóa đơn" at bounding box center [1342, 583] width 70 height 18
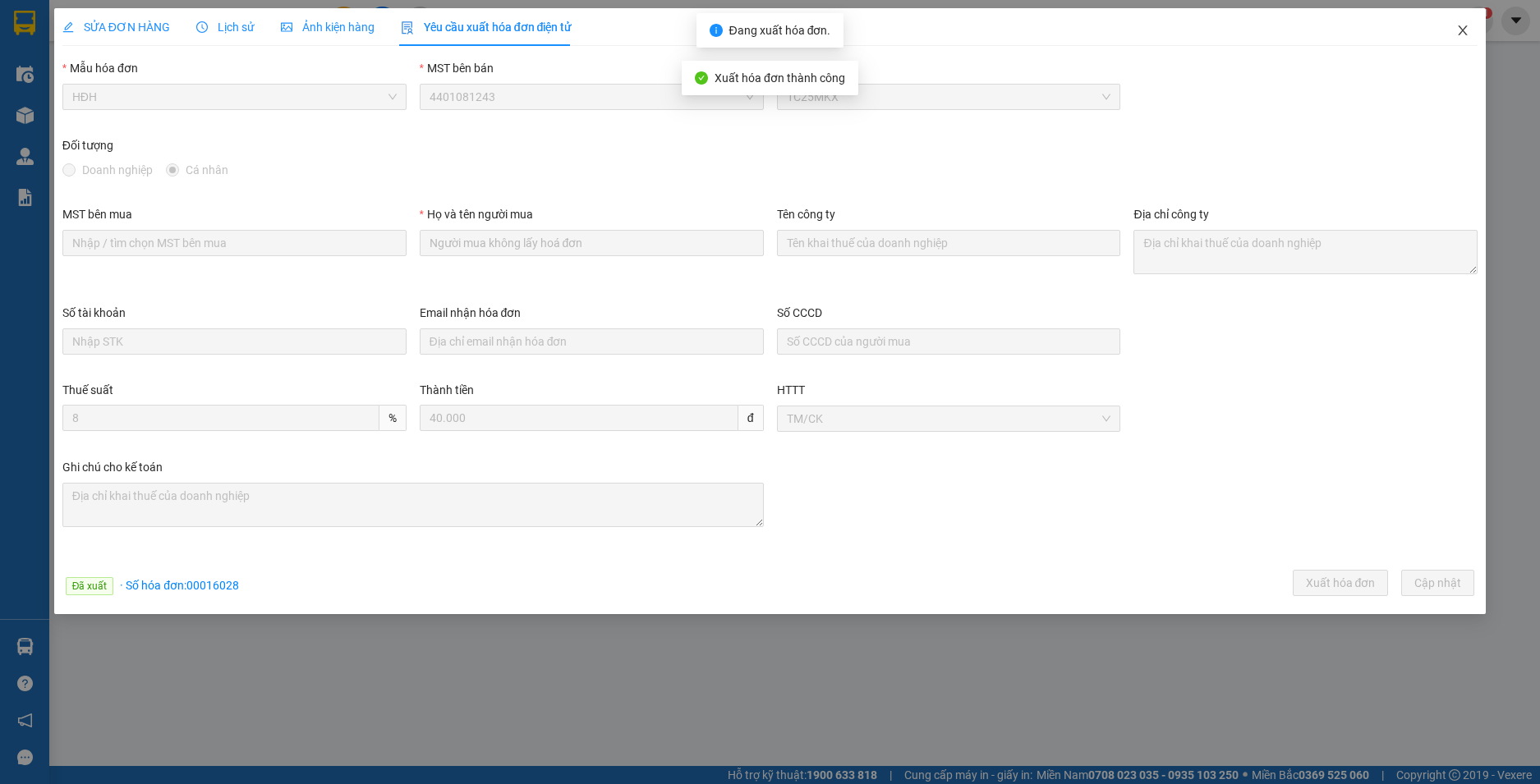
click at [1464, 27] on icon "close" at bounding box center [1463, 30] width 13 height 13
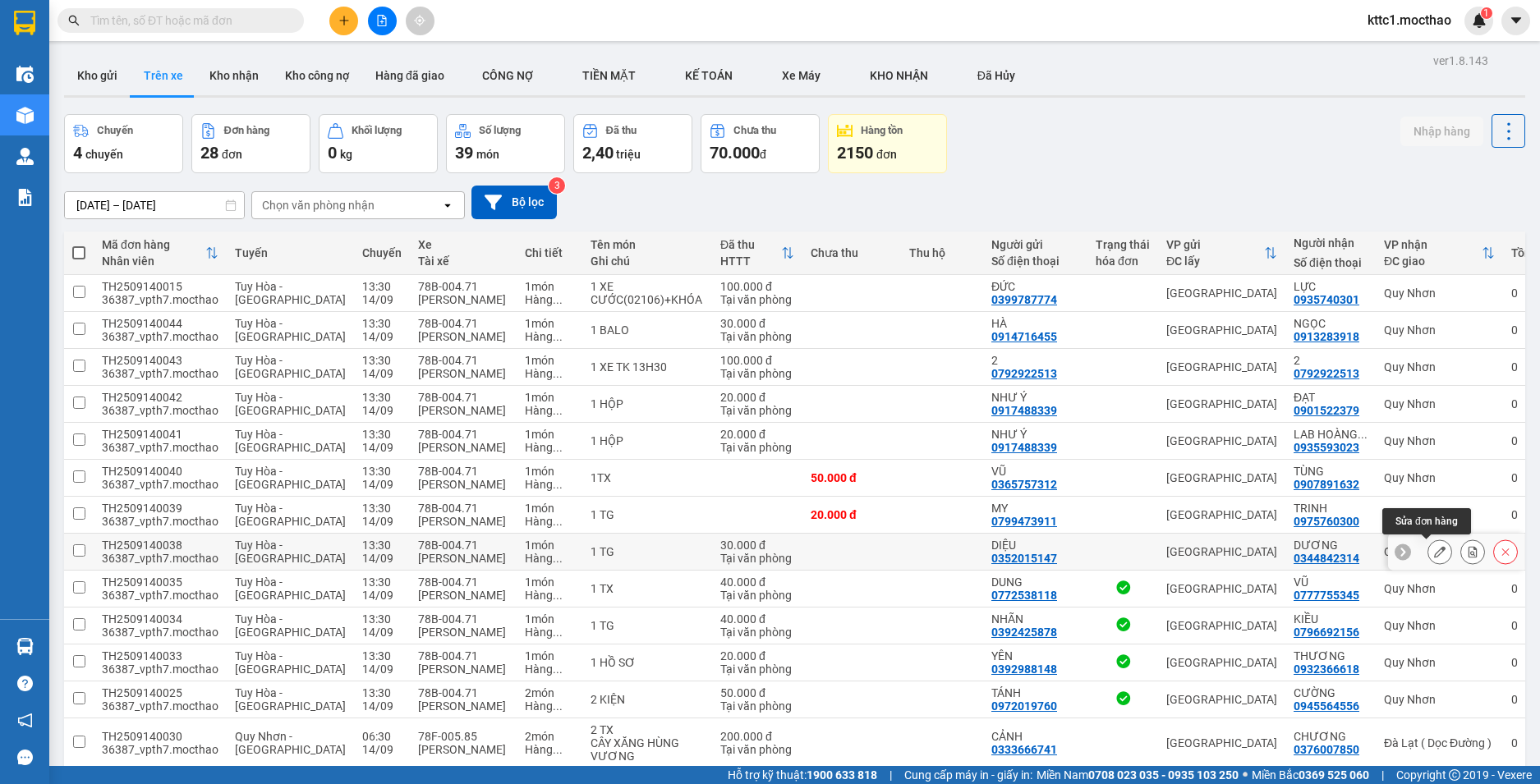
click at [1428, 551] on button at bounding box center [1439, 552] width 23 height 28
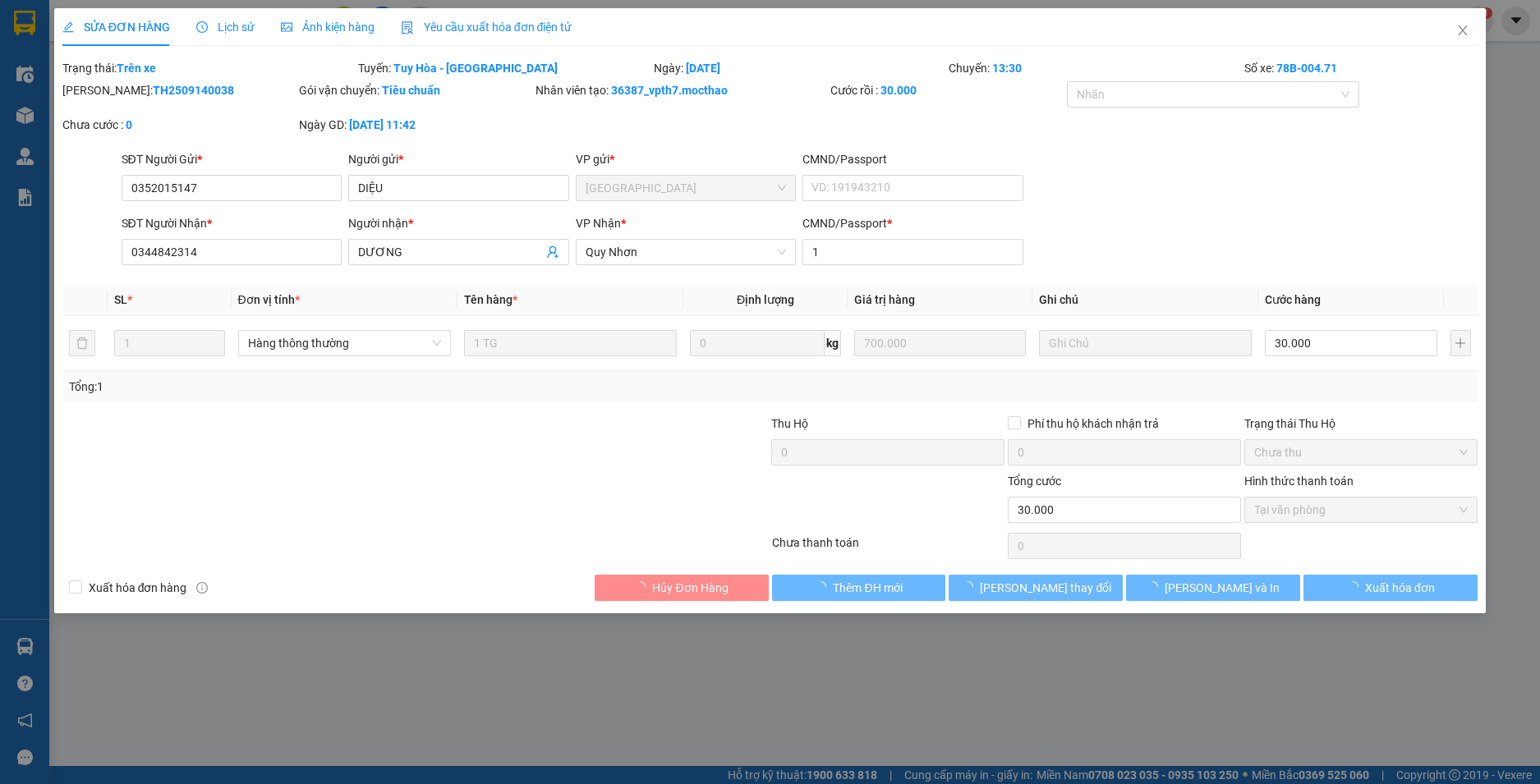
type input "0352015147"
type input "DIỆU"
type input "0344842314"
type input "DƯƠNG"
type input "1"
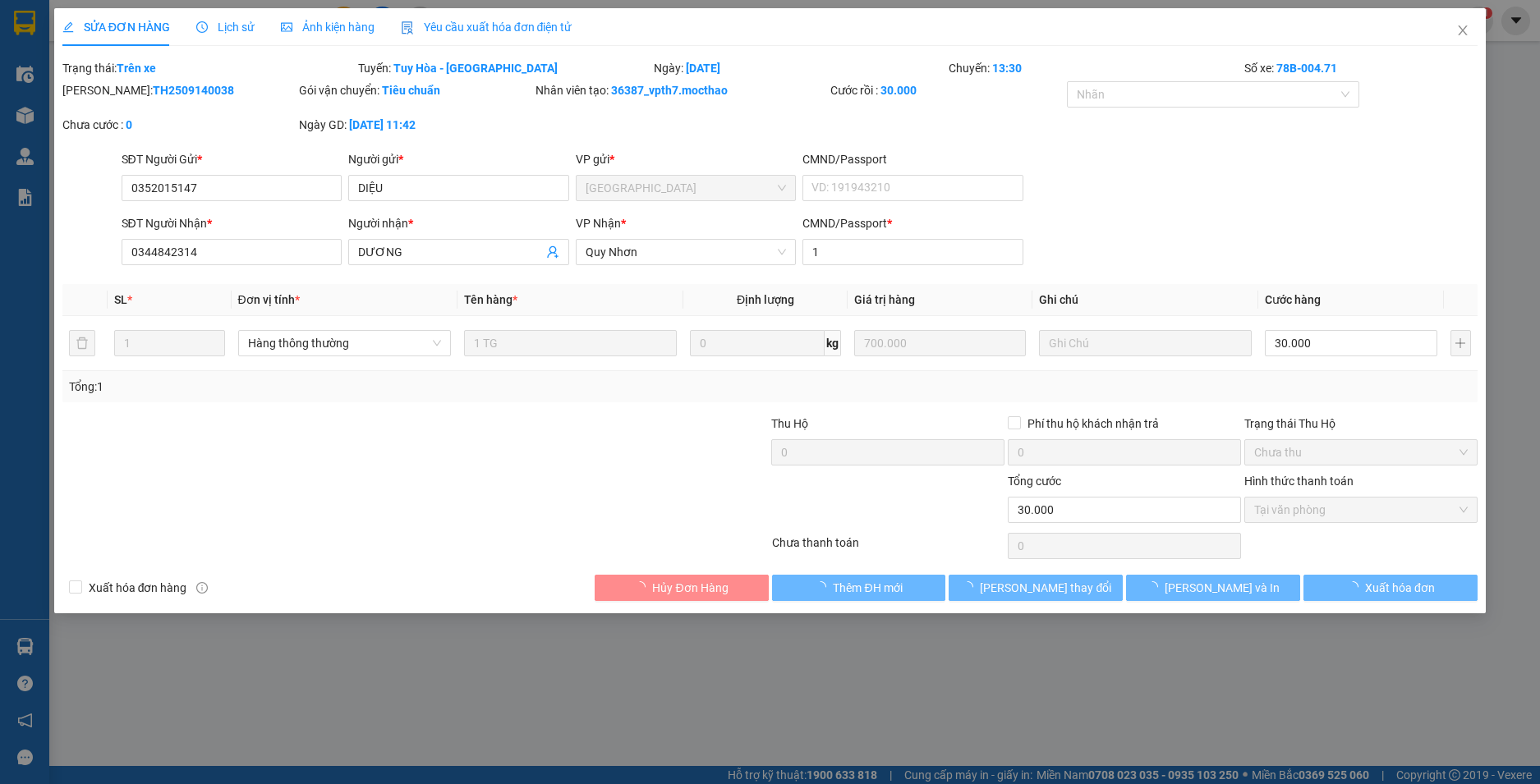
type input "30.000"
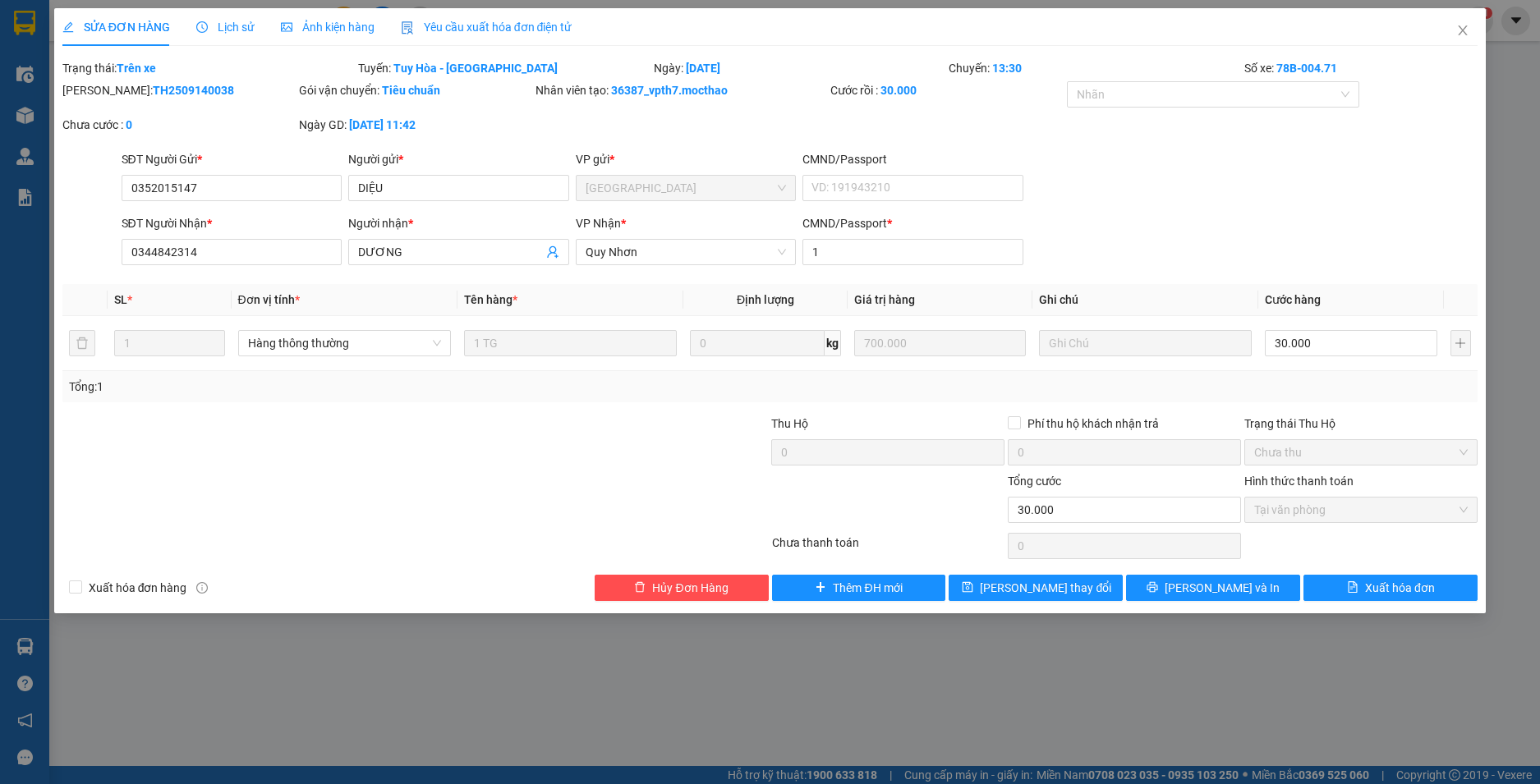
click at [498, 18] on div "Yêu cầu xuất hóa đơn điện tử" at bounding box center [486, 27] width 172 height 18
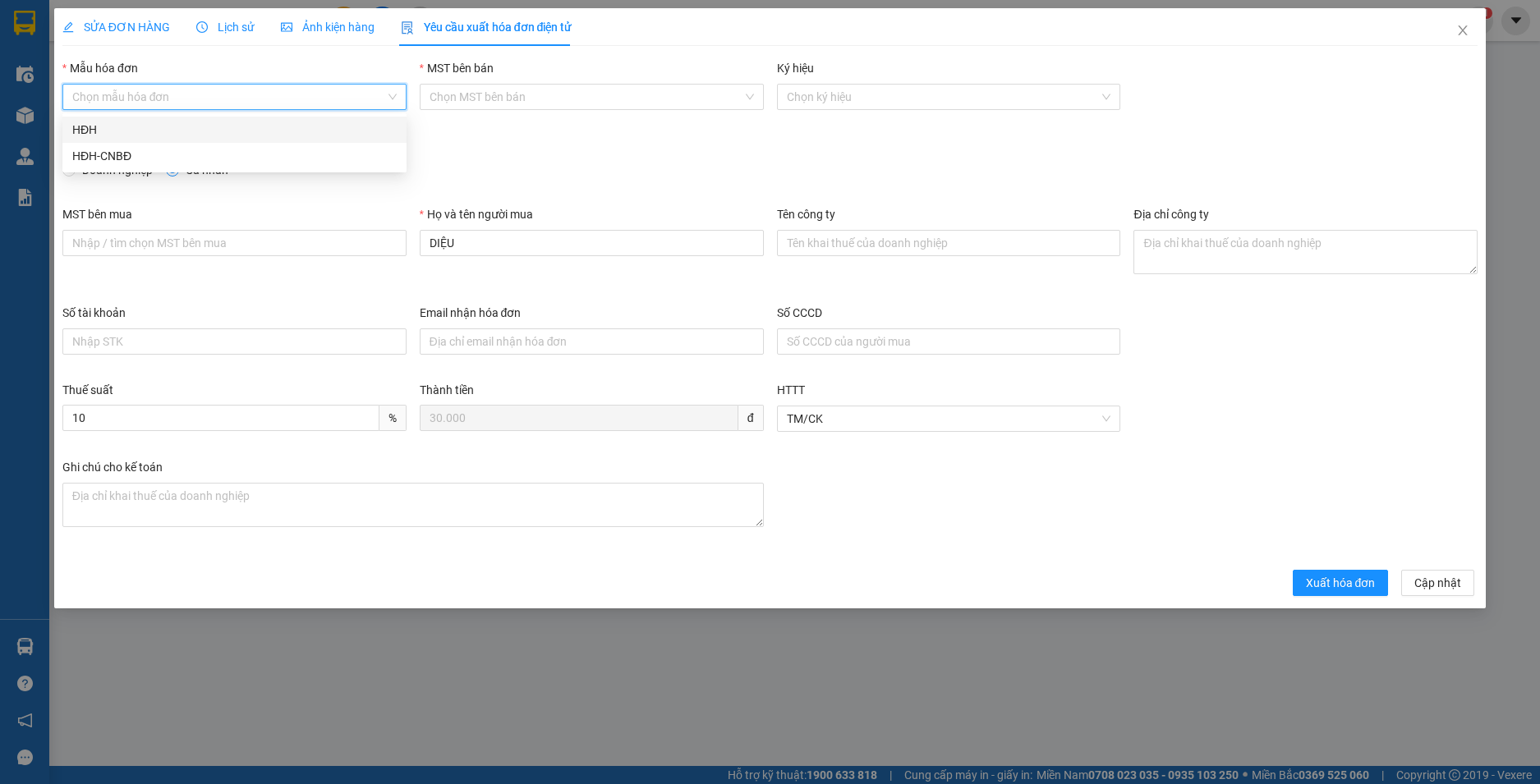
click at [199, 98] on input "Mẫu hóa đơn" at bounding box center [229, 97] width 313 height 25
click at [177, 134] on div "HĐH" at bounding box center [235, 129] width 325 height 18
type input "8"
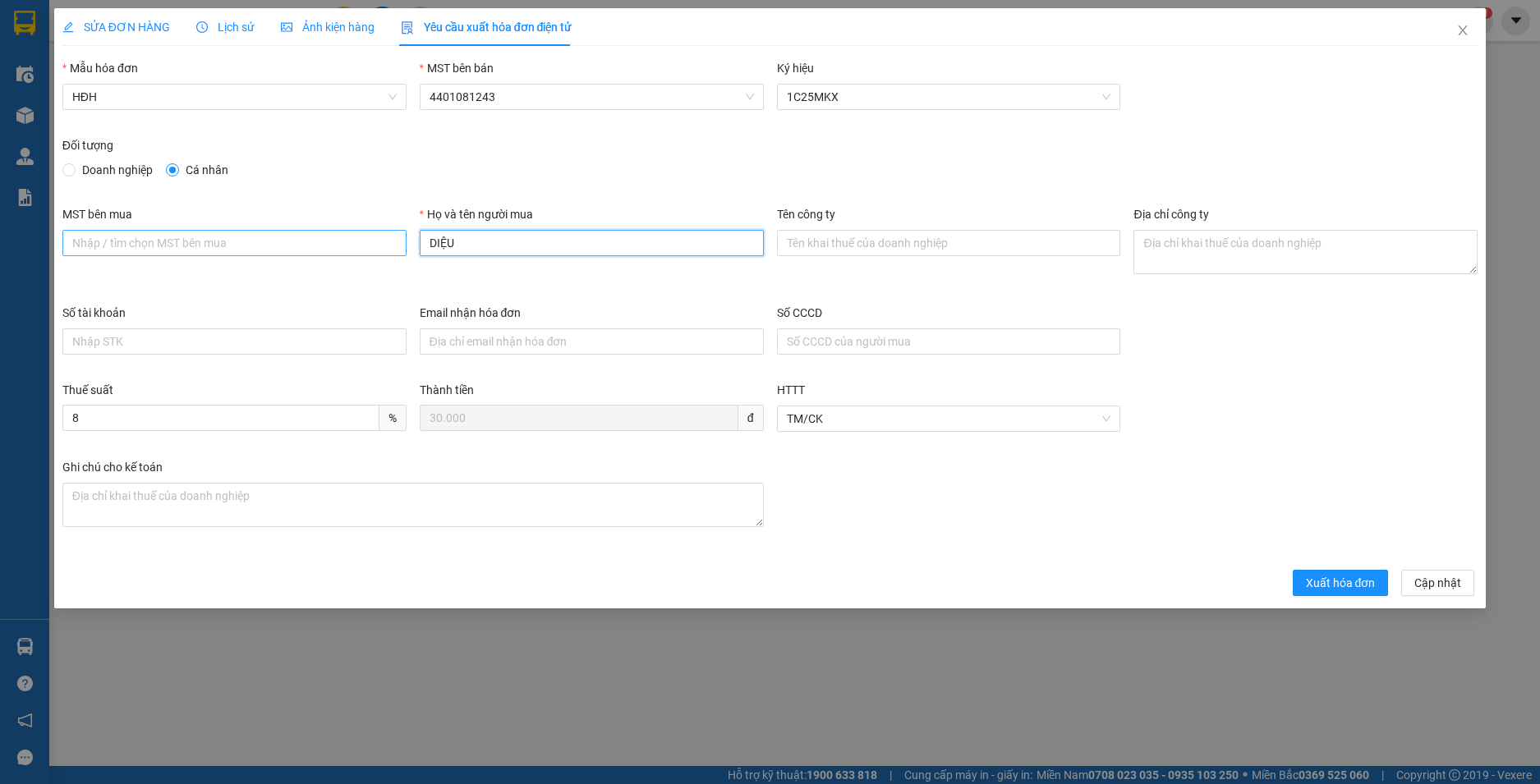
drag, startPoint x: 392, startPoint y: 236, endPoint x: 374, endPoint y: 233, distance: 18.2
click at [374, 233] on div "MST bên mua Họ và tên người mua DIỆU Tên công ty Địa chỉ công ty" at bounding box center [770, 254] width 1429 height 99
type input "Người mua không lấy hoá đơn"
click at [1324, 586] on span "Xuất hóa đơn" at bounding box center [1342, 583] width 70 height 18
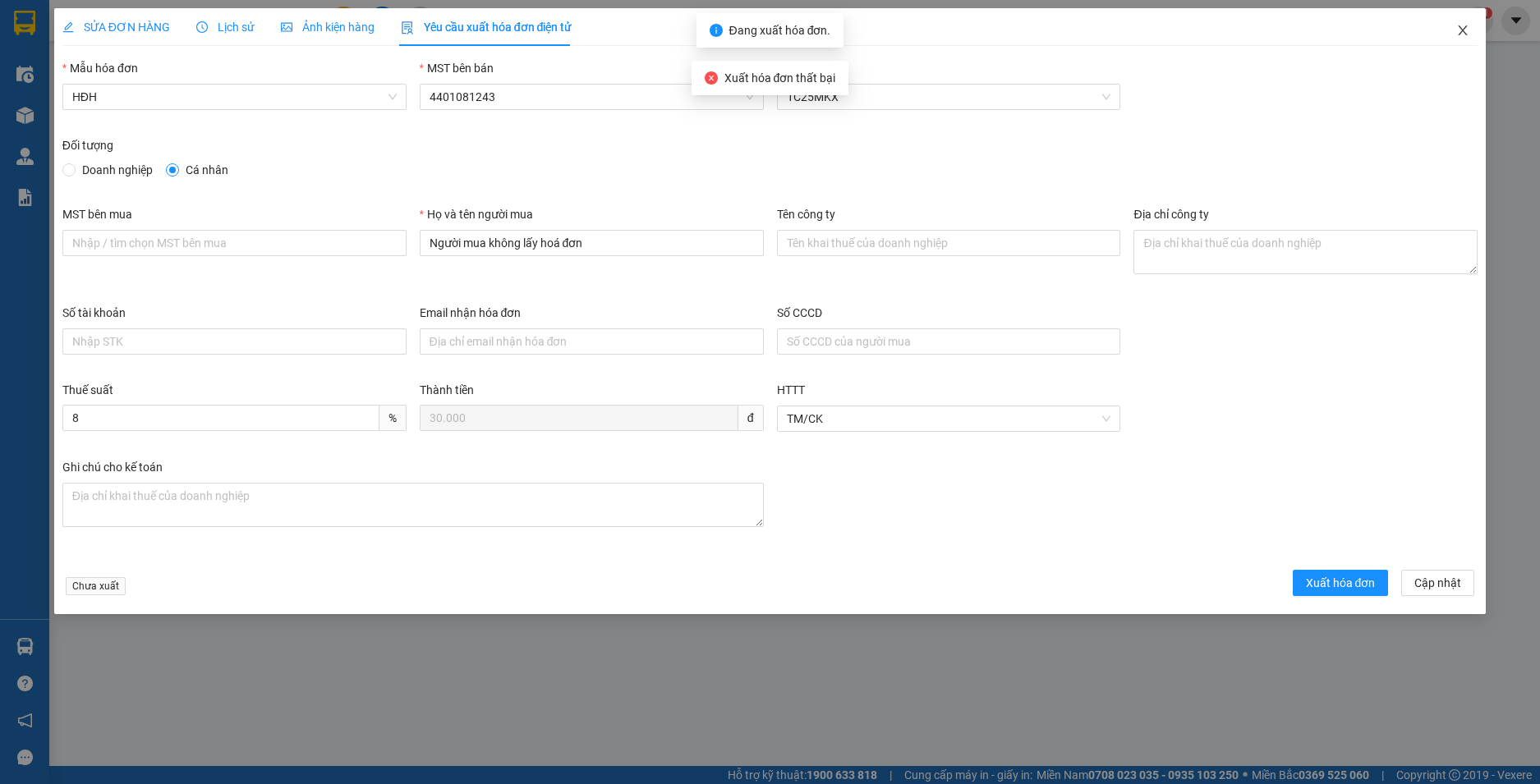
click at [1464, 31] on icon "close" at bounding box center [1463, 30] width 13 height 13
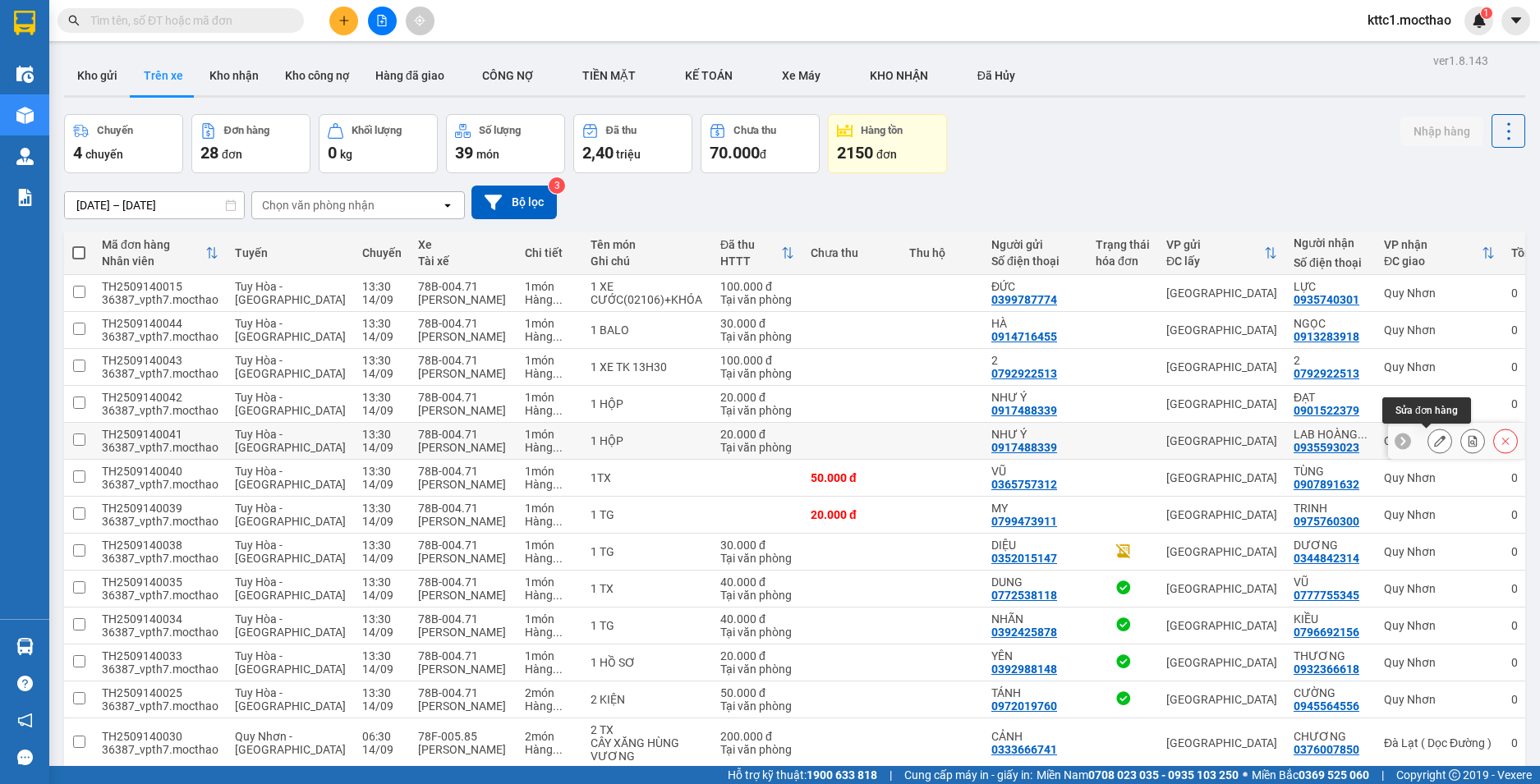
click at [1428, 445] on button at bounding box center [1439, 441] width 23 height 28
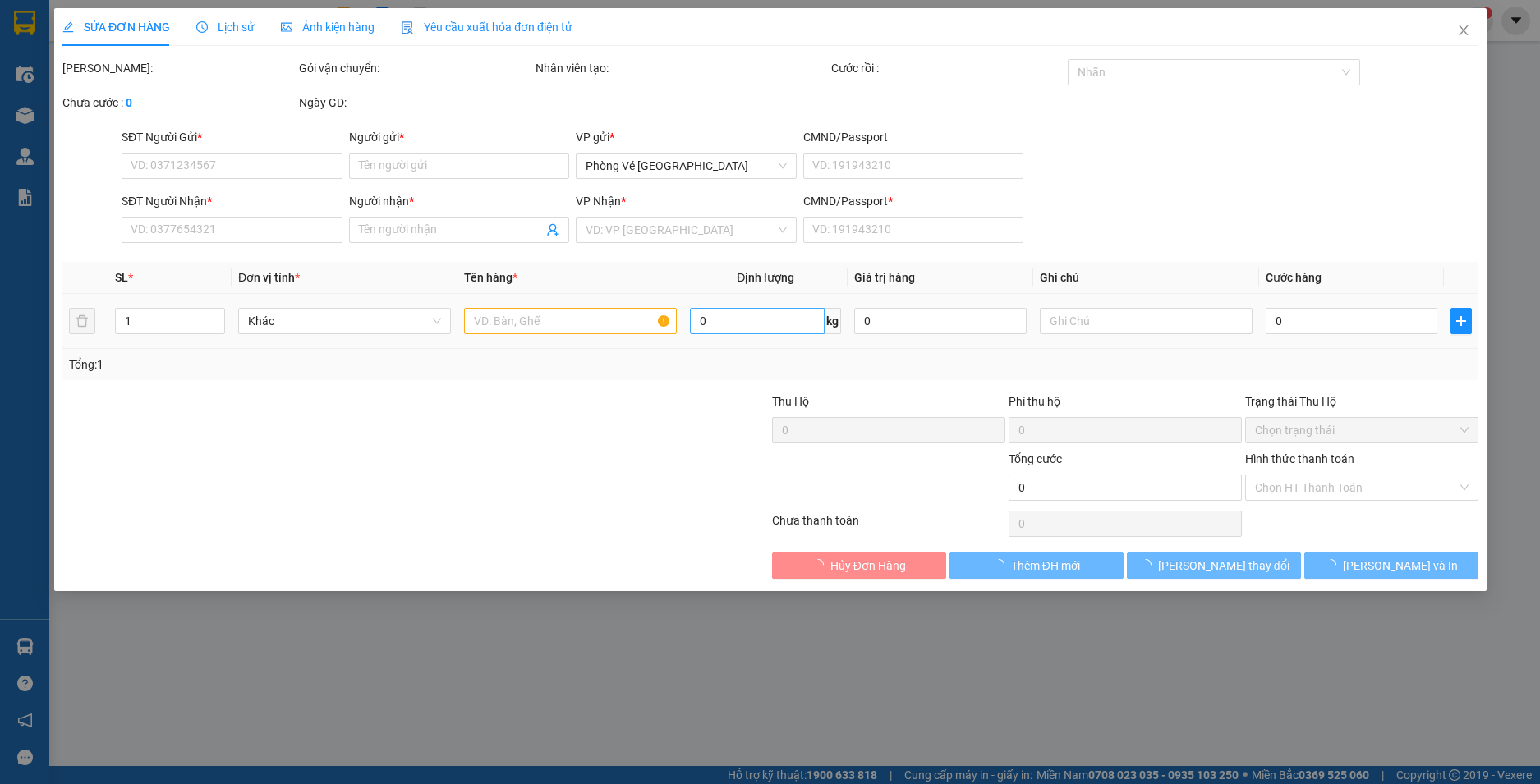
type input "0917488339"
type input "NHƯ Ý"
type input "0935593023"
type input "LAB [PERSON_NAME]"
type input "1"
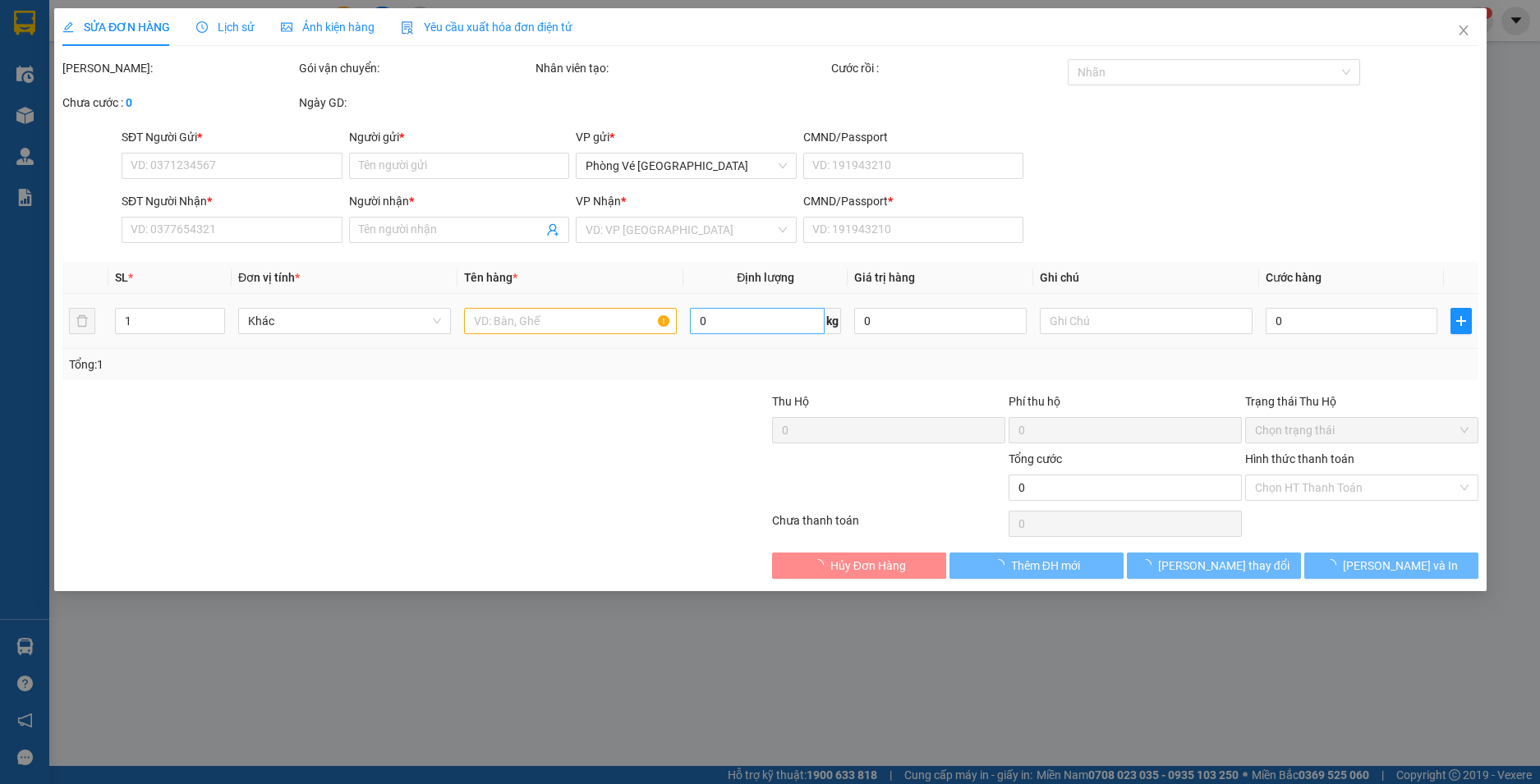
type input "20.000"
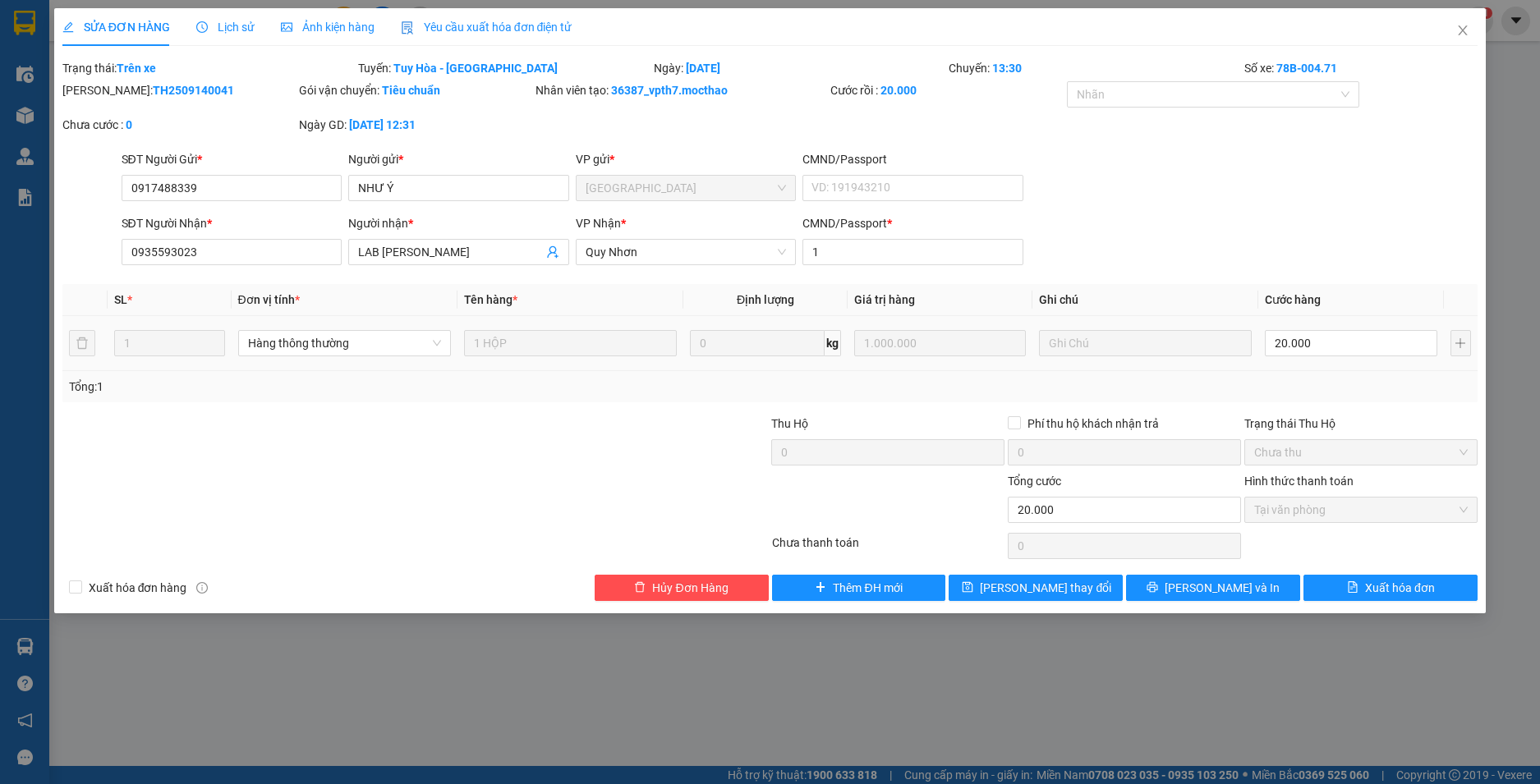
click at [456, 32] on span "Yêu cầu xuất hóa đơn điện tử" at bounding box center [486, 28] width 172 height 13
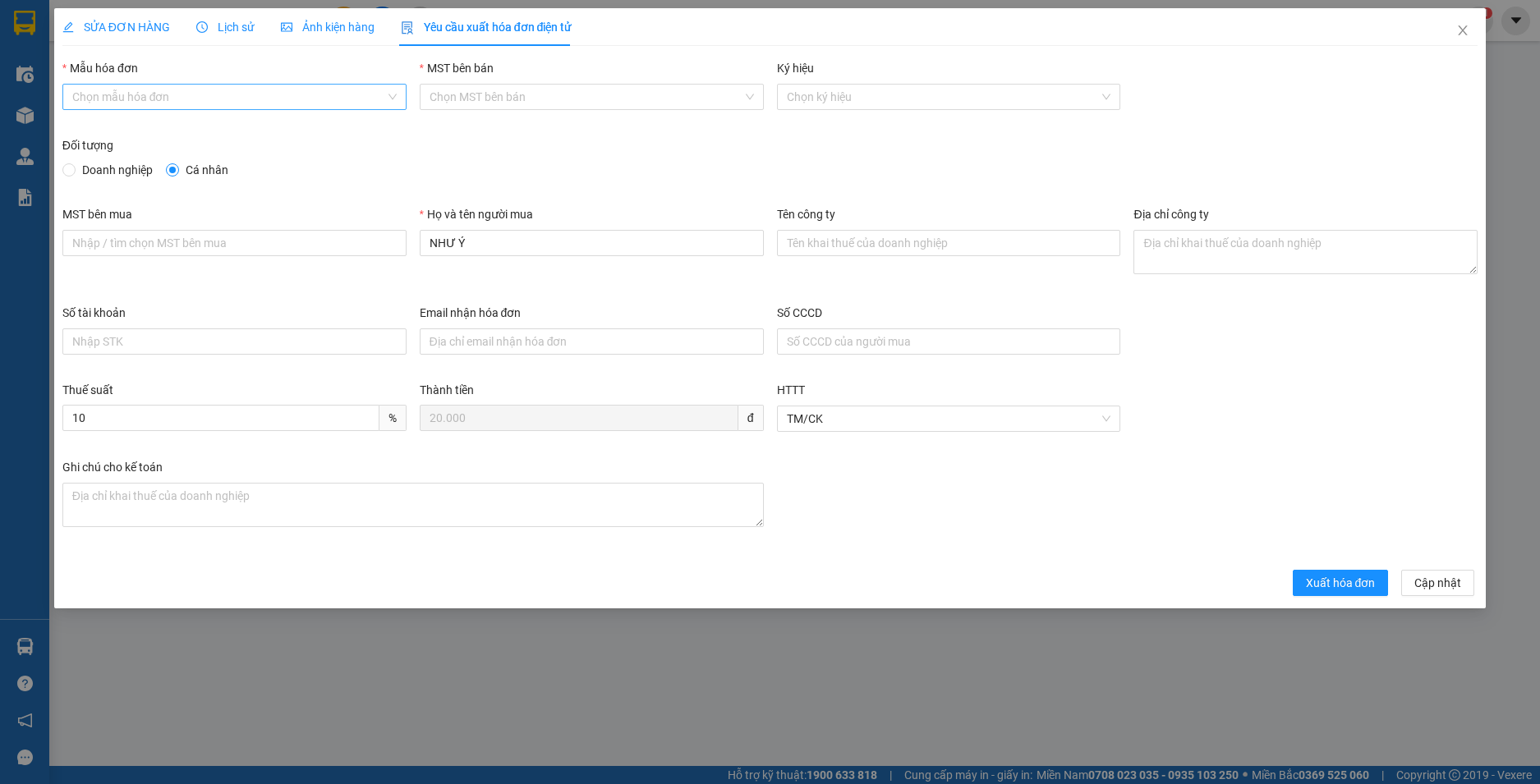
click at [232, 99] on input "Mẫu hóa đơn" at bounding box center [229, 97] width 313 height 25
click at [201, 124] on div "HĐH" at bounding box center [235, 129] width 325 height 18
type input "8"
drag, startPoint x: 441, startPoint y: 245, endPoint x: 316, endPoint y: 237, distance: 125.3
click at [316, 237] on div "MST bên mua Họ và tên người mua NHƯ Ý Tên công ty Địa chỉ công ty" at bounding box center [770, 254] width 1429 height 99
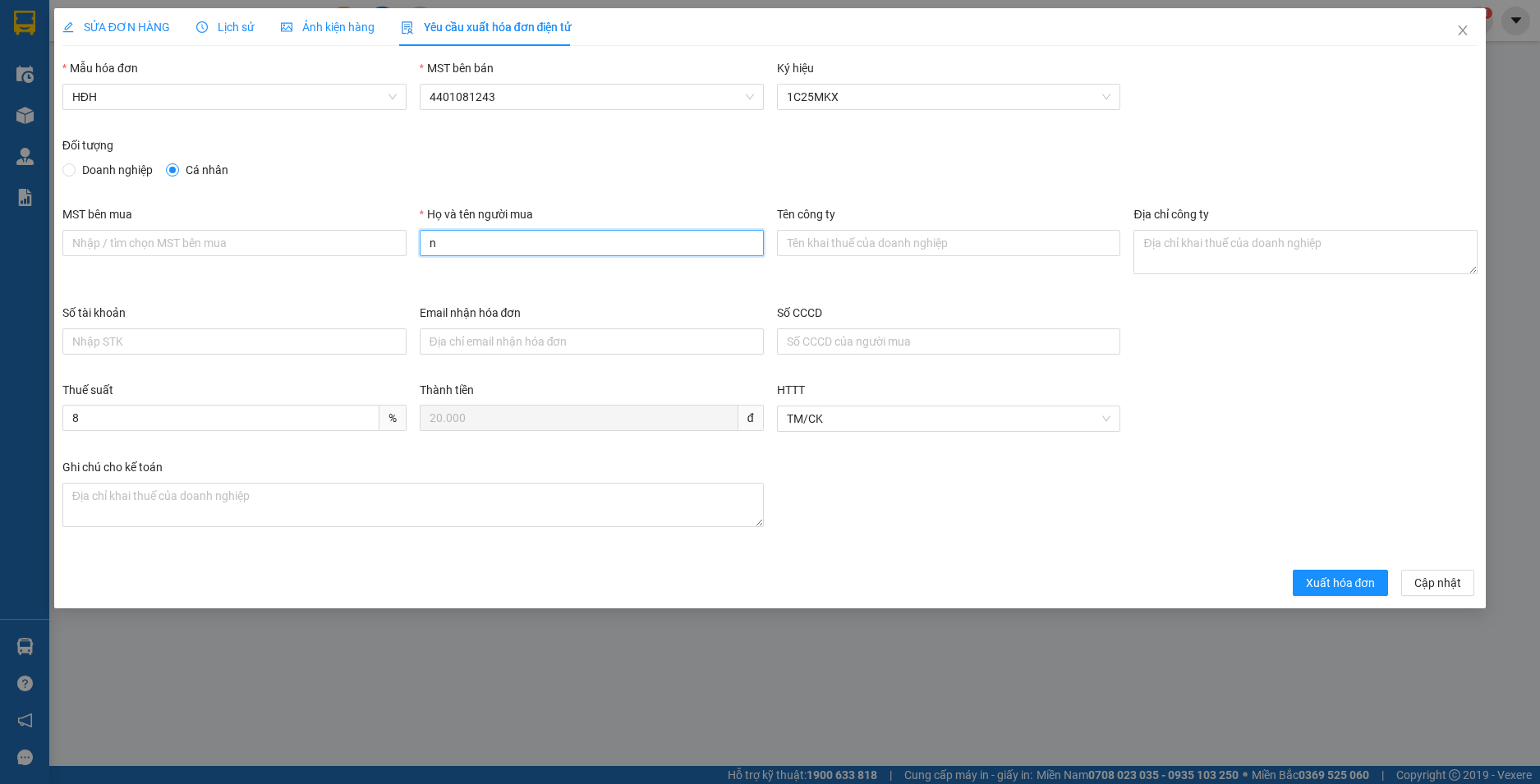
type input "Người mua không lấy hoá đơn"
click at [1347, 590] on span "Xuất hóa đơn" at bounding box center [1342, 583] width 70 height 18
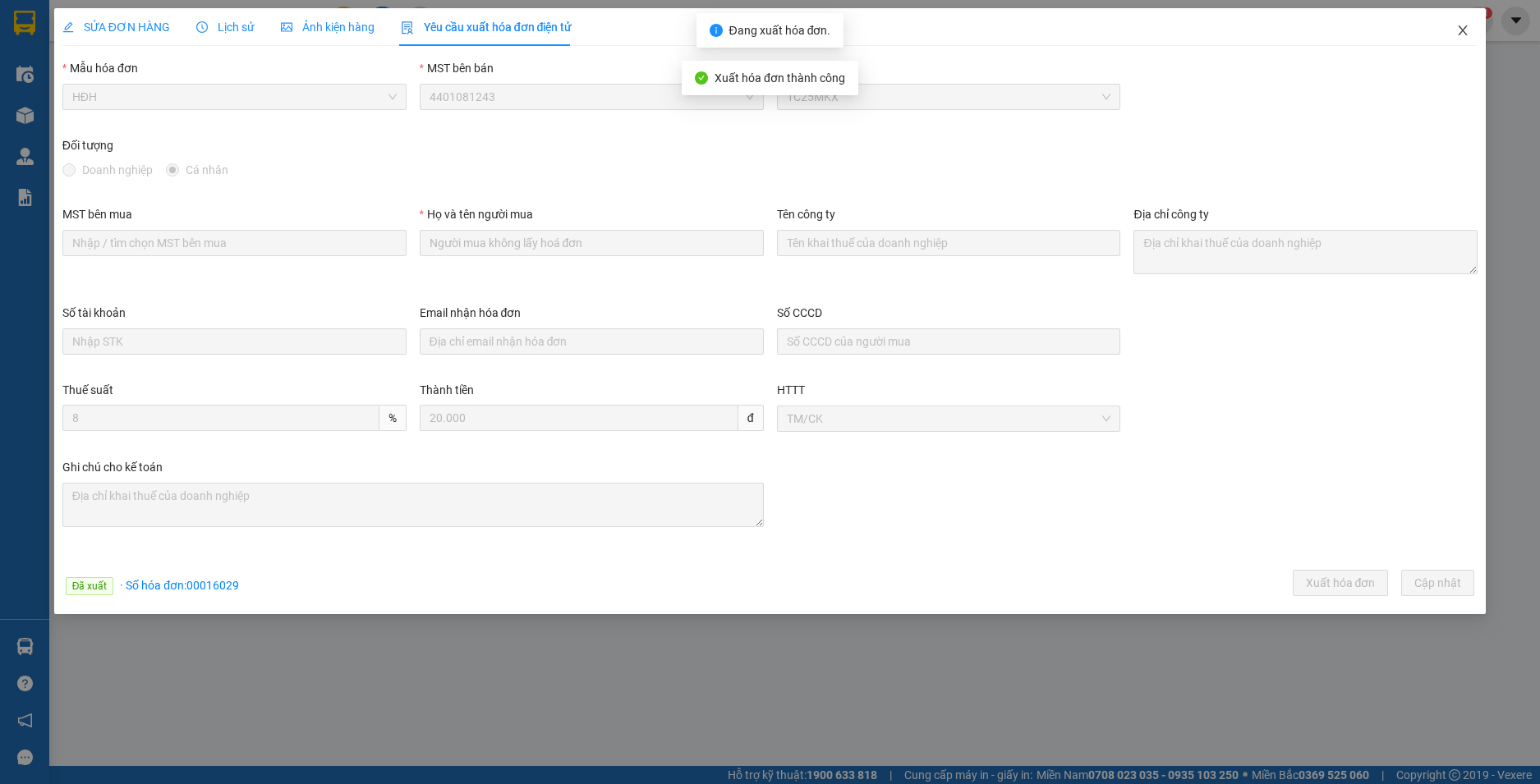
click at [1465, 26] on icon "close" at bounding box center [1463, 30] width 13 height 13
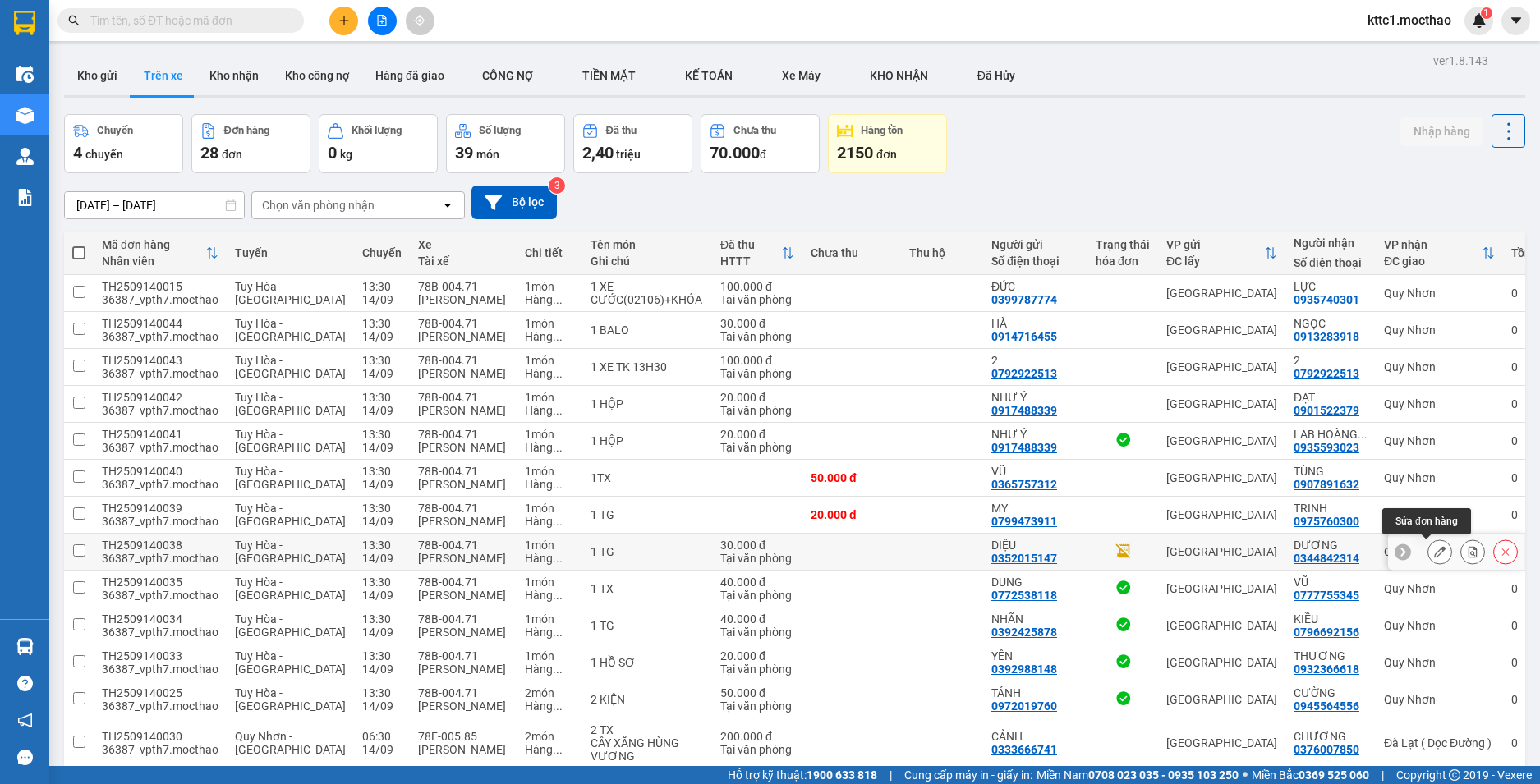
click at [1428, 552] on button at bounding box center [1439, 552] width 23 height 28
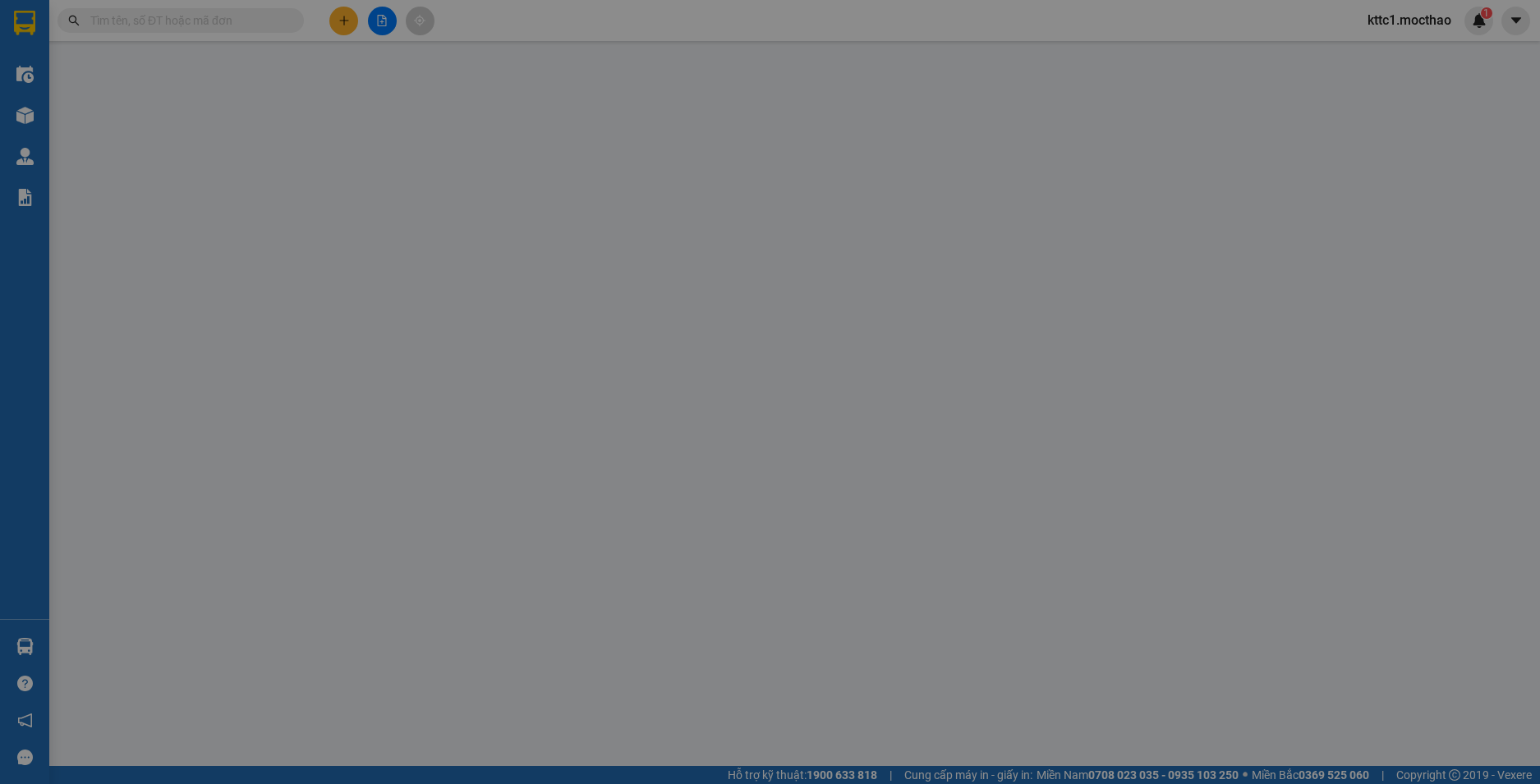
type input "0352015147"
type input "DIỆU"
type input "0344842314"
type input "DƯƠNG"
type input "1"
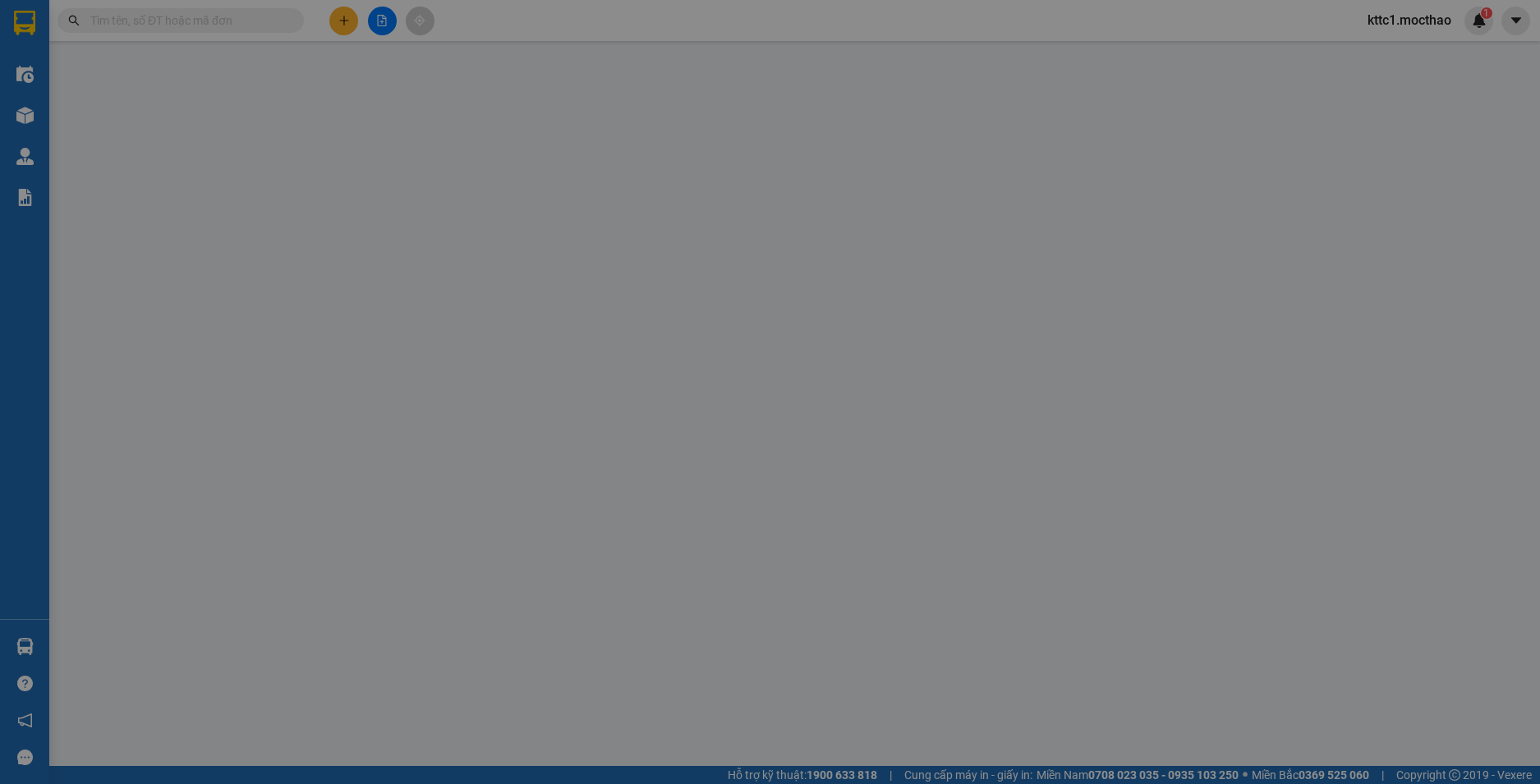
type input "30.000"
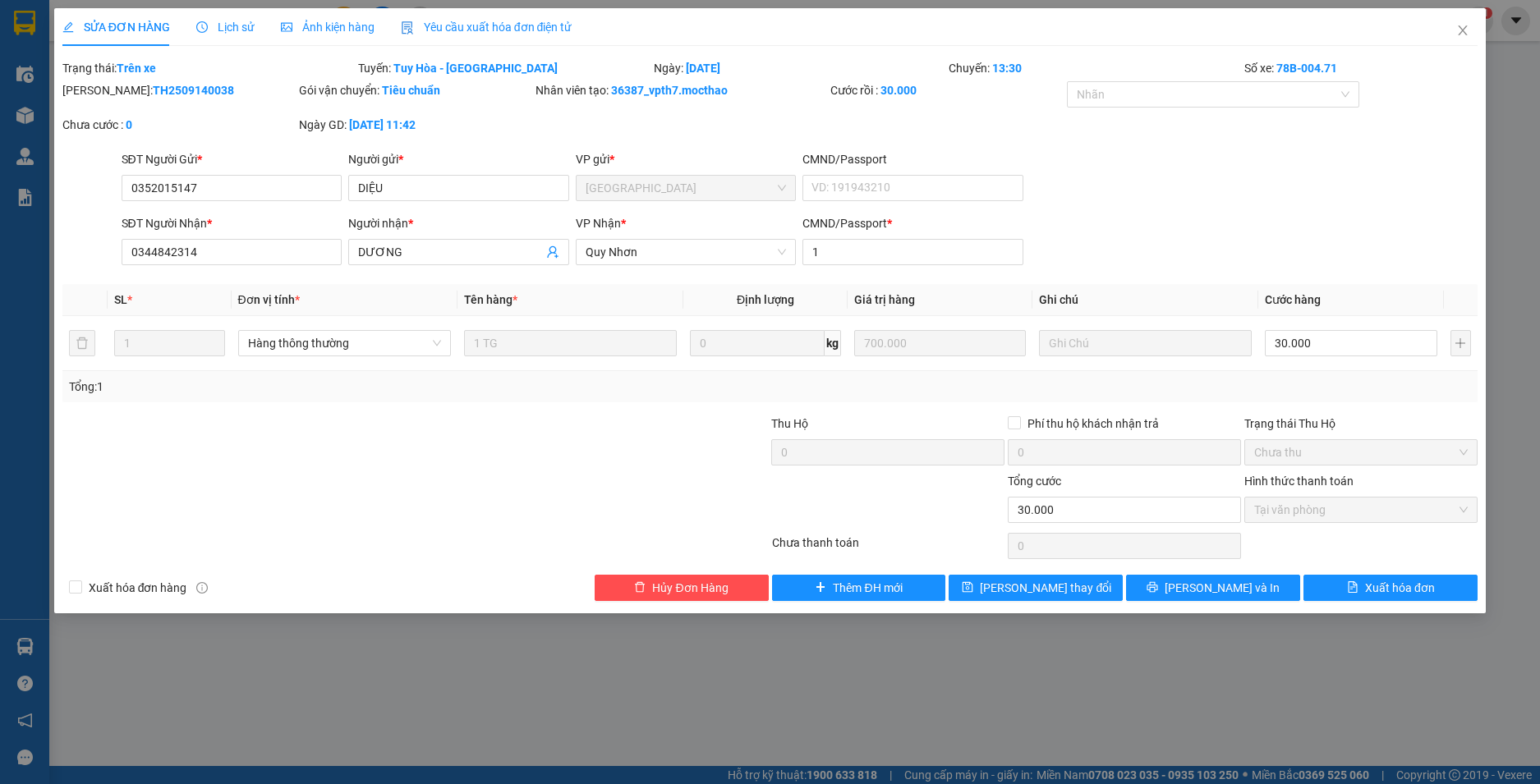
click at [446, 28] on span "Yêu cầu xuất hóa đơn điện tử" at bounding box center [486, 28] width 172 height 13
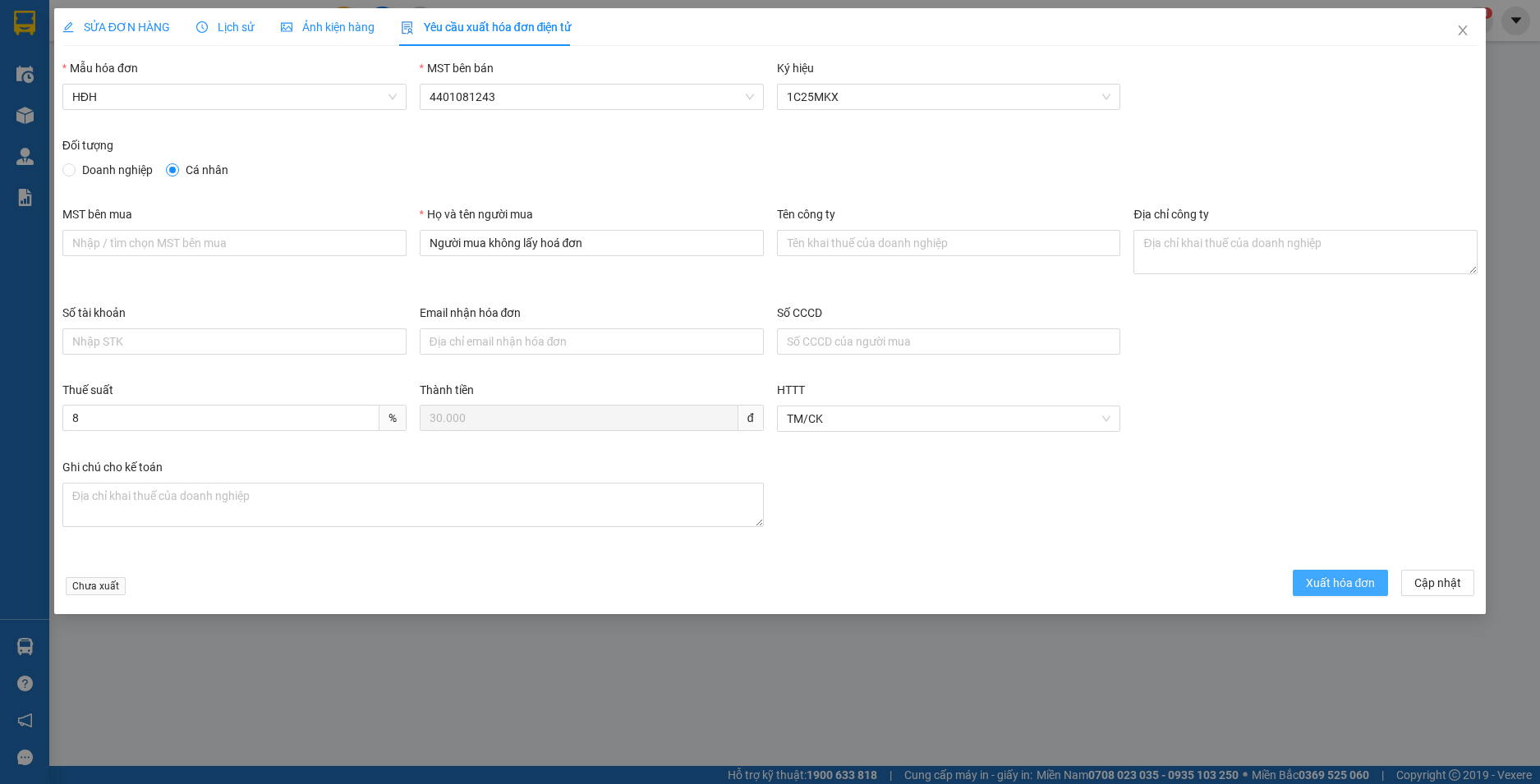
click at [1332, 573] on button "Xuất hóa đơn" at bounding box center [1341, 583] width 96 height 27
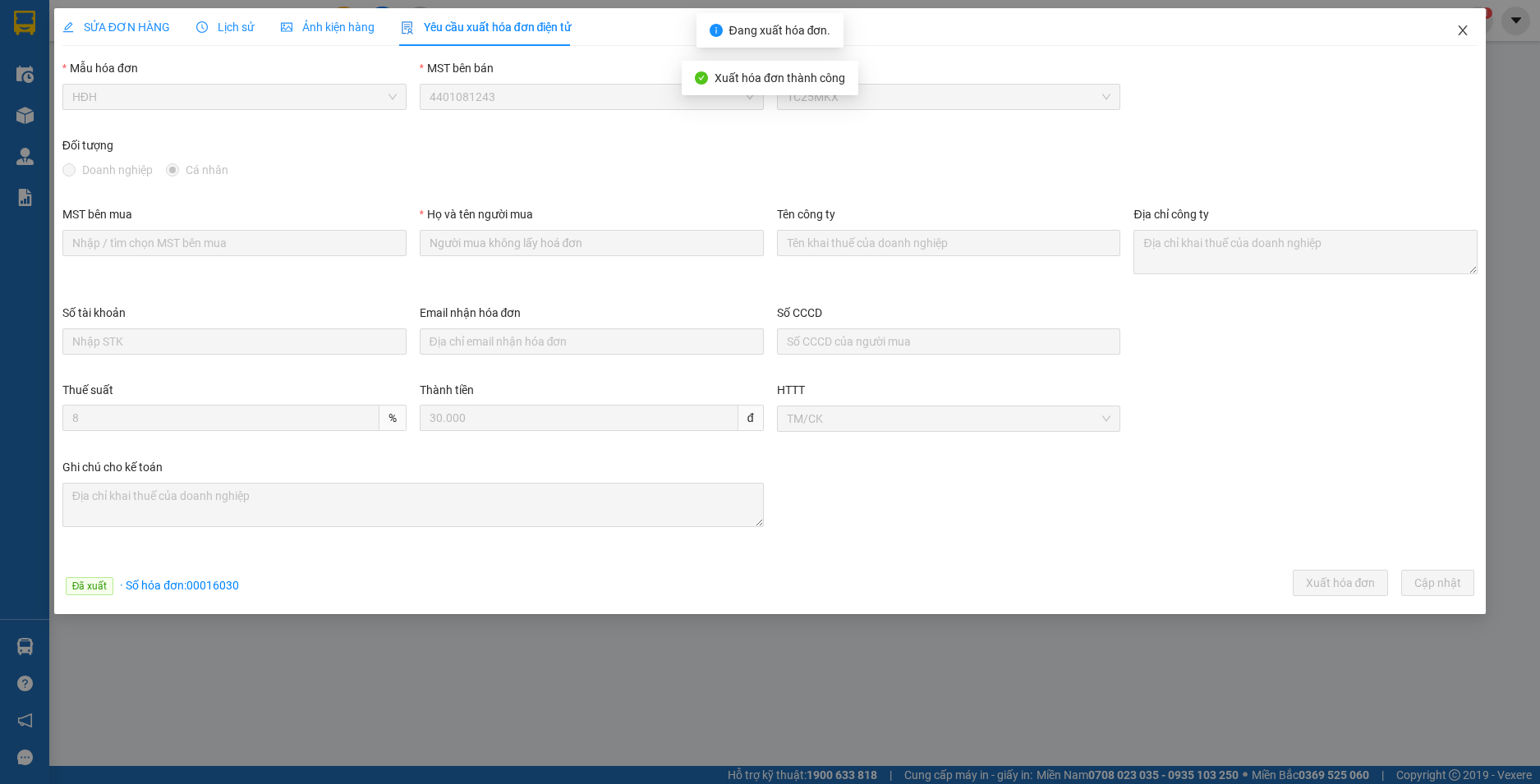
click at [1461, 30] on icon "close" at bounding box center [1463, 30] width 13 height 13
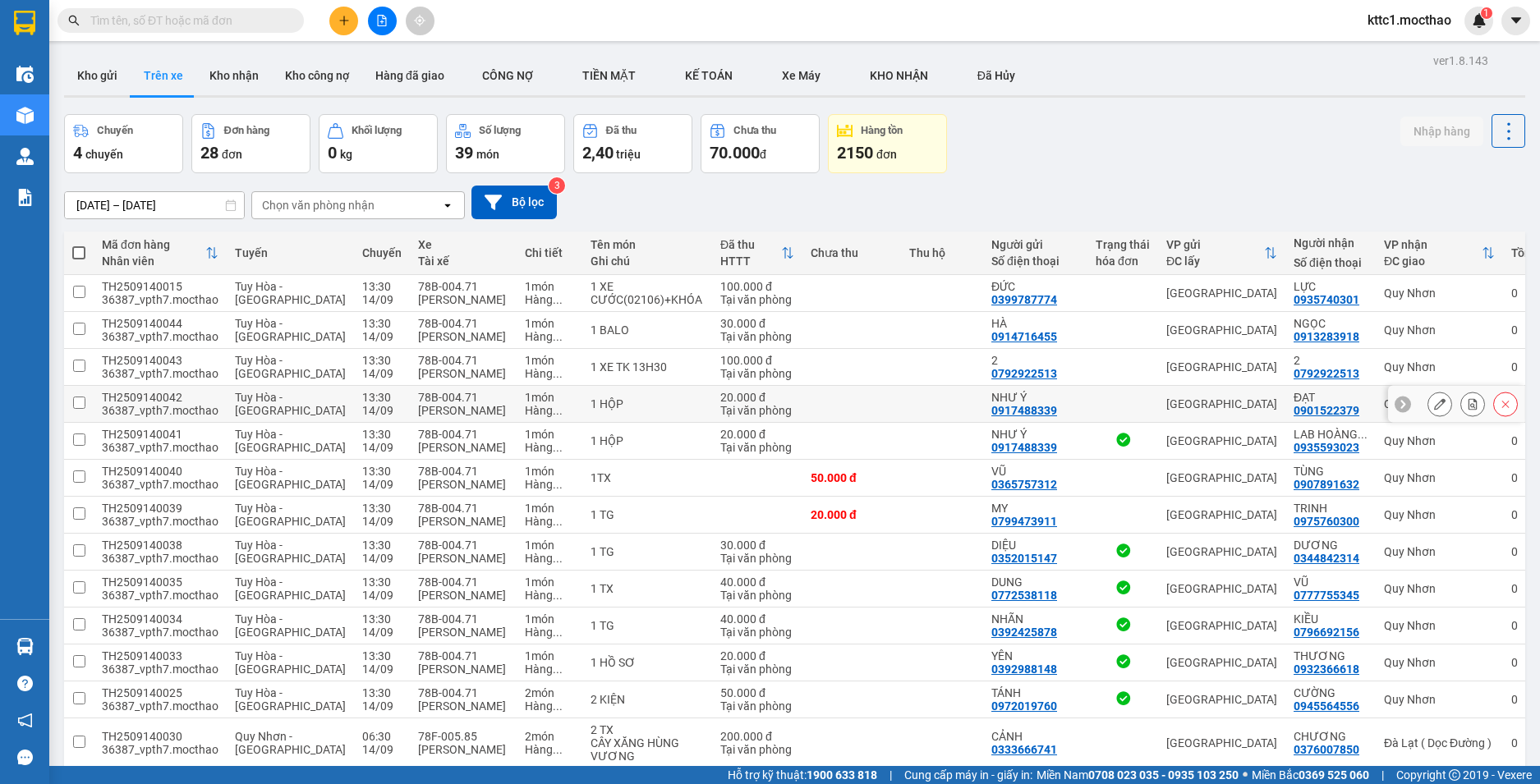
click at [1428, 399] on button at bounding box center [1439, 404] width 23 height 28
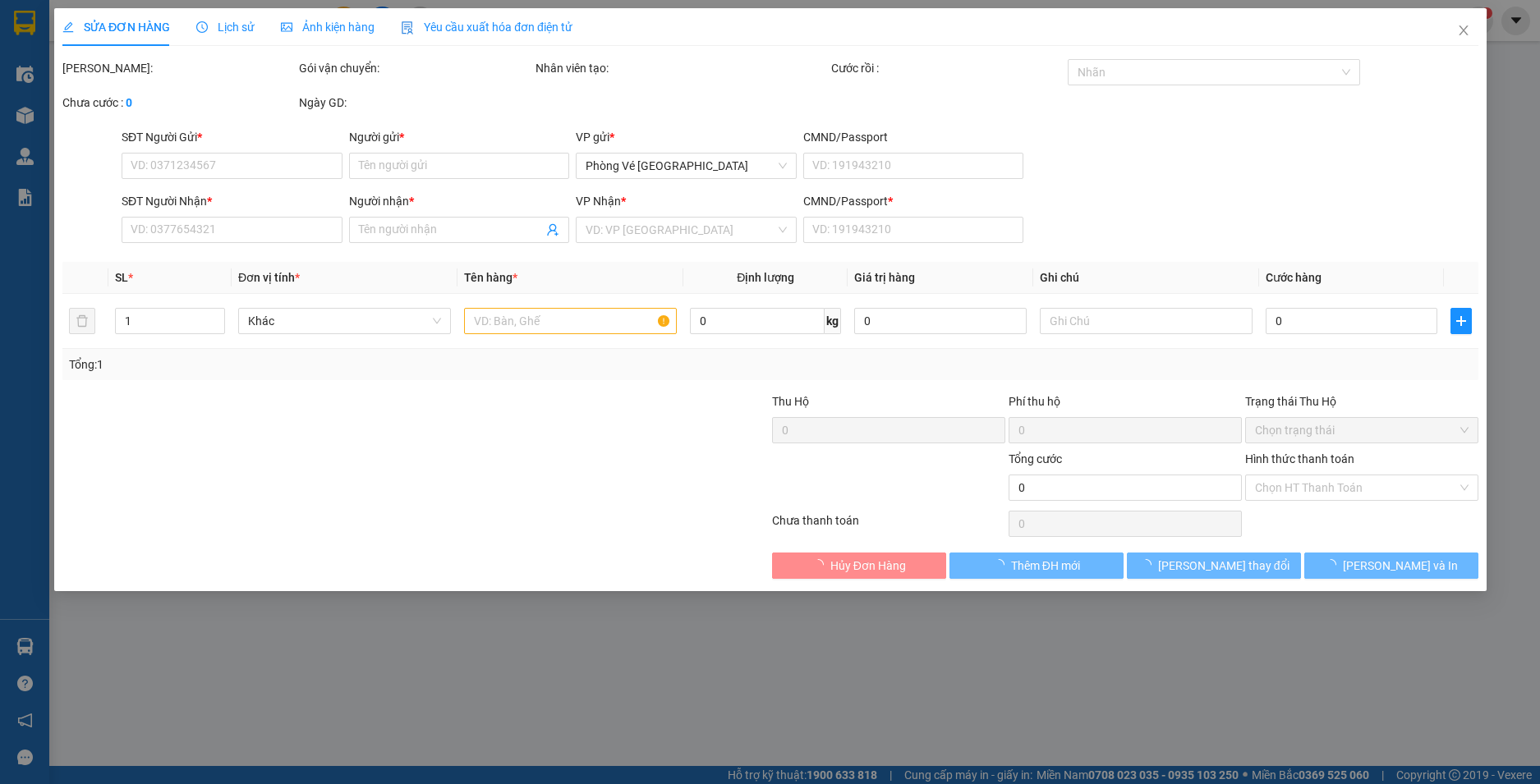
type input "0917488339"
type input "NHƯ Ý"
type input "0901522379"
type input "ĐẠT"
type input "1"
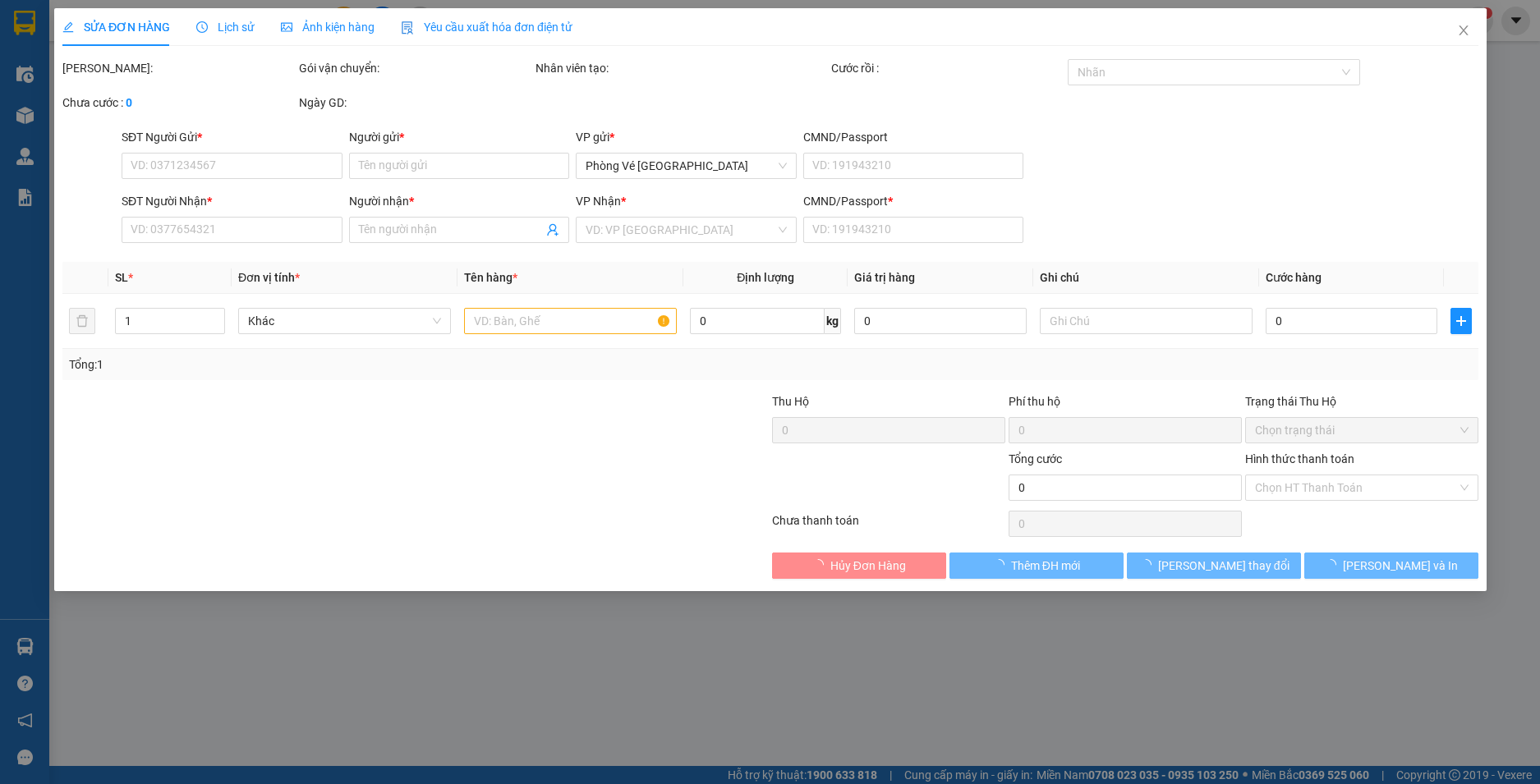
type input "20.000"
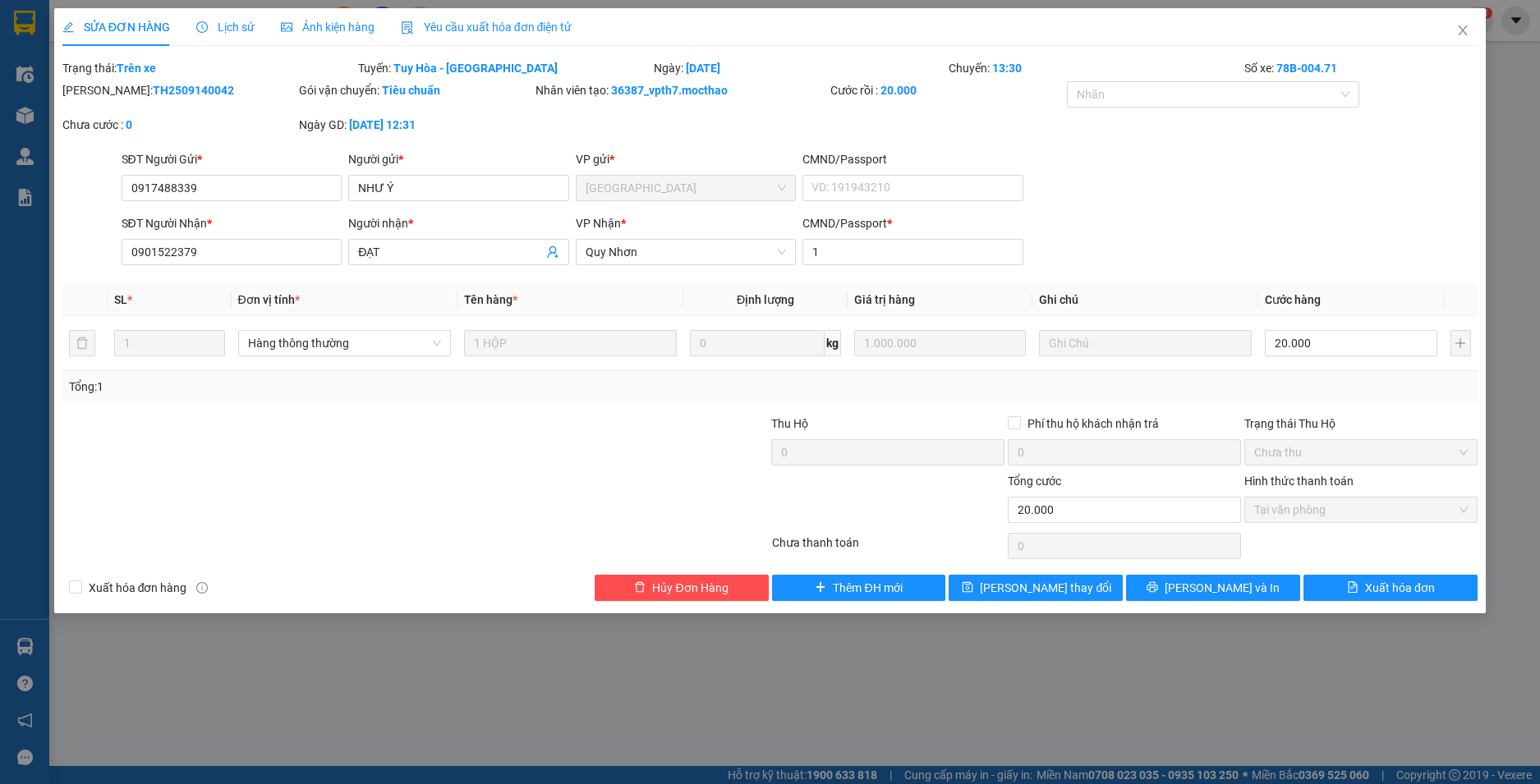
drag, startPoint x: 467, startPoint y: 21, endPoint x: 335, endPoint y: 44, distance: 134.0
click at [465, 21] on span "Yêu cầu xuất hóa đơn điện tử" at bounding box center [486, 28] width 172 height 13
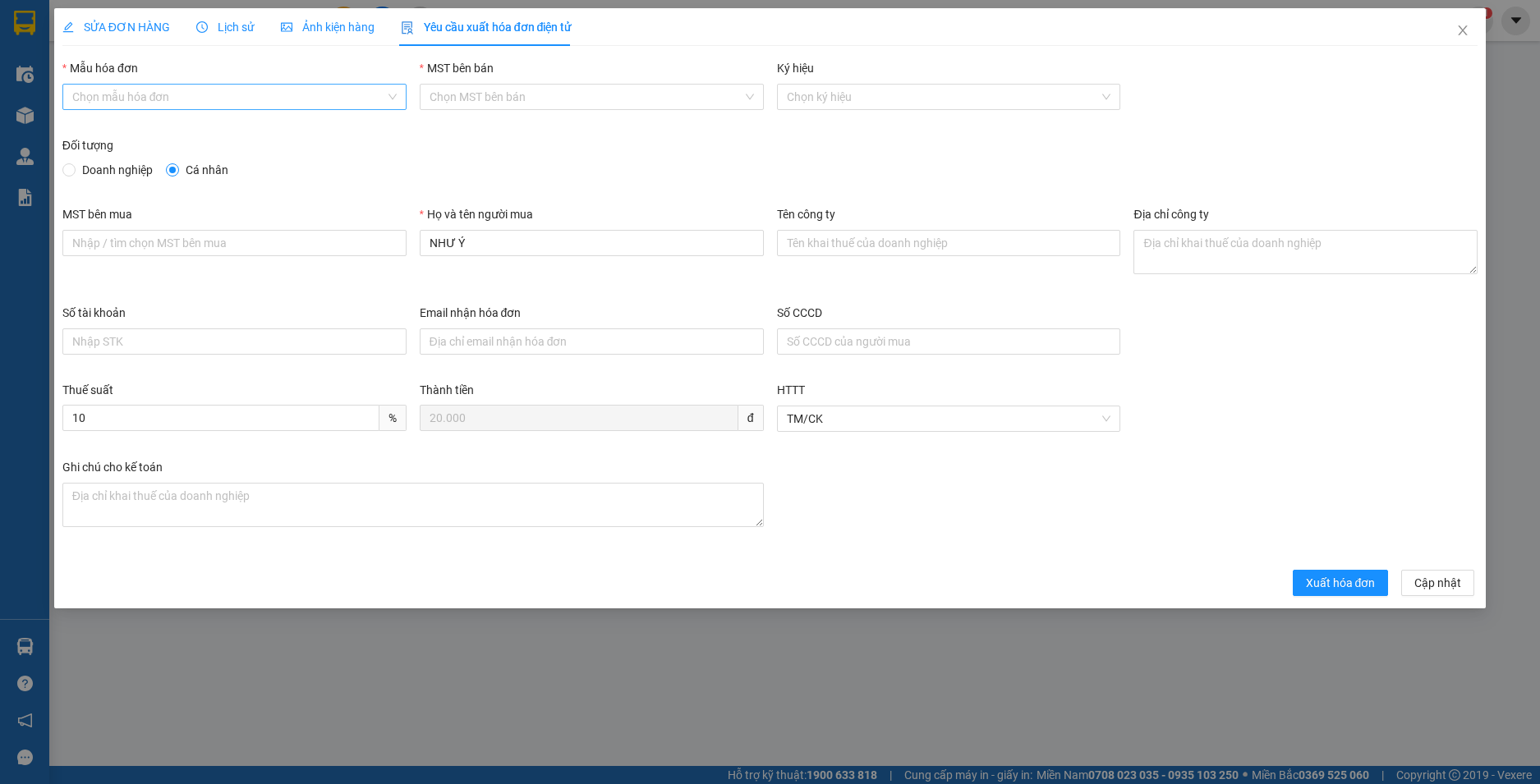
click at [178, 105] on input "Mẫu hóa đơn" at bounding box center [229, 97] width 313 height 25
click at [156, 140] on div "HĐH" at bounding box center [235, 130] width 344 height 27
type input "8"
drag, startPoint x: 556, startPoint y: 247, endPoint x: 382, endPoint y: 247, distance: 174.0
click at [382, 247] on div "MST bên mua Họ và tên người mua NHƯ Ý Tên công ty Địa chỉ công ty" at bounding box center [770, 254] width 1429 height 99
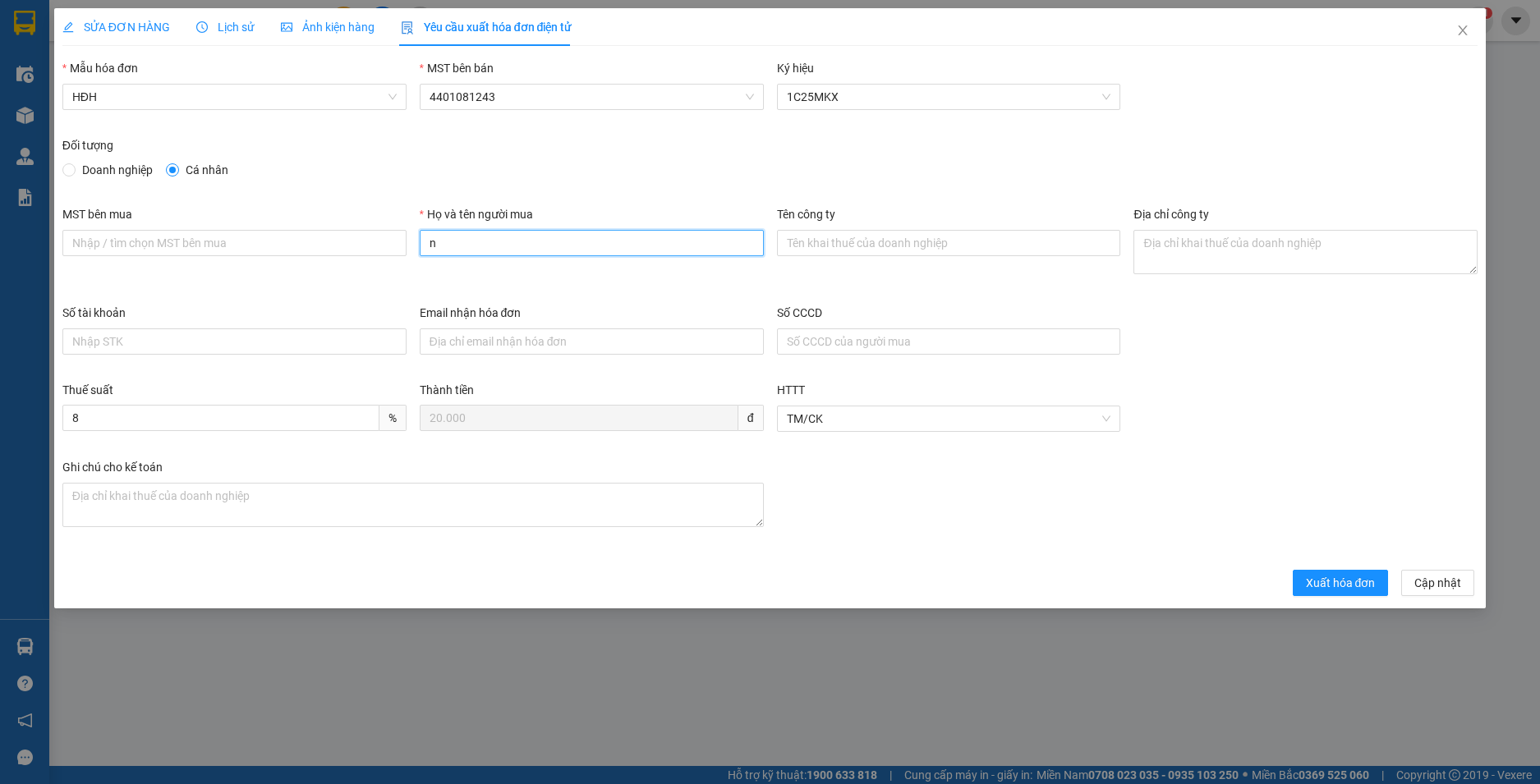
type input "Người mua không lấy hoá đơn"
click at [1339, 582] on span "Xuất hóa đơn" at bounding box center [1342, 583] width 70 height 18
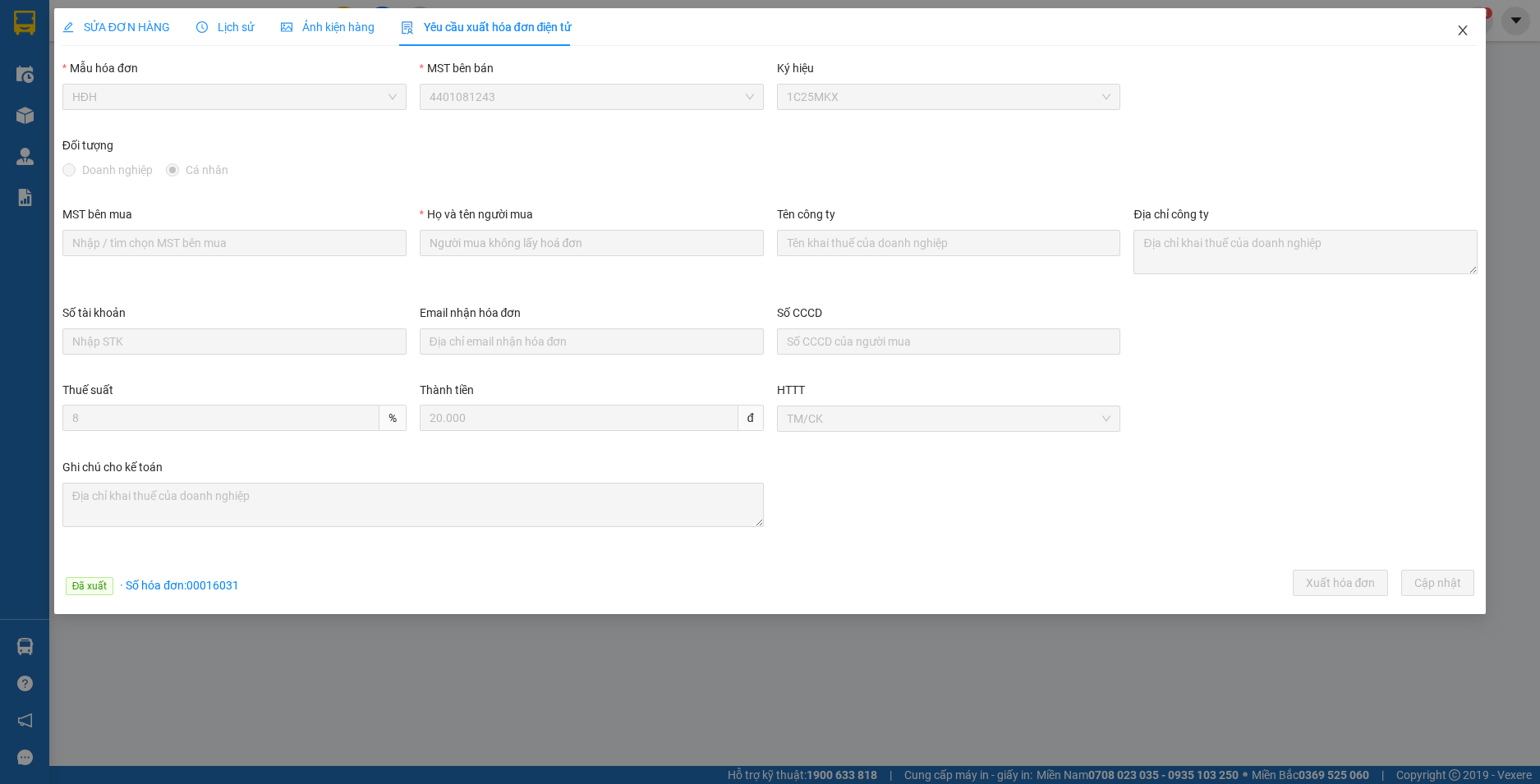
click at [1464, 33] on icon "close" at bounding box center [1463, 30] width 13 height 13
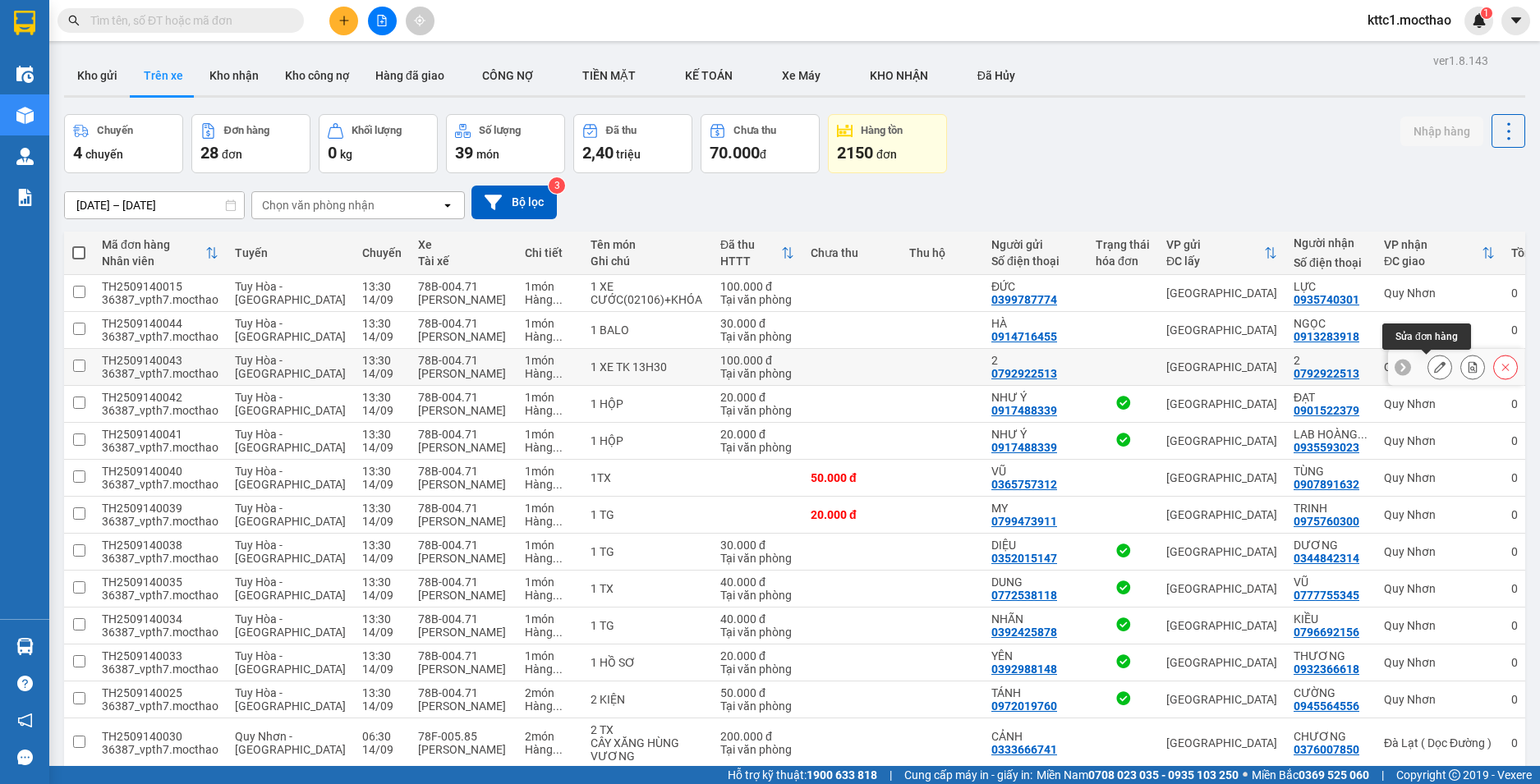
click at [1434, 366] on icon at bounding box center [1439, 367] width 11 height 11
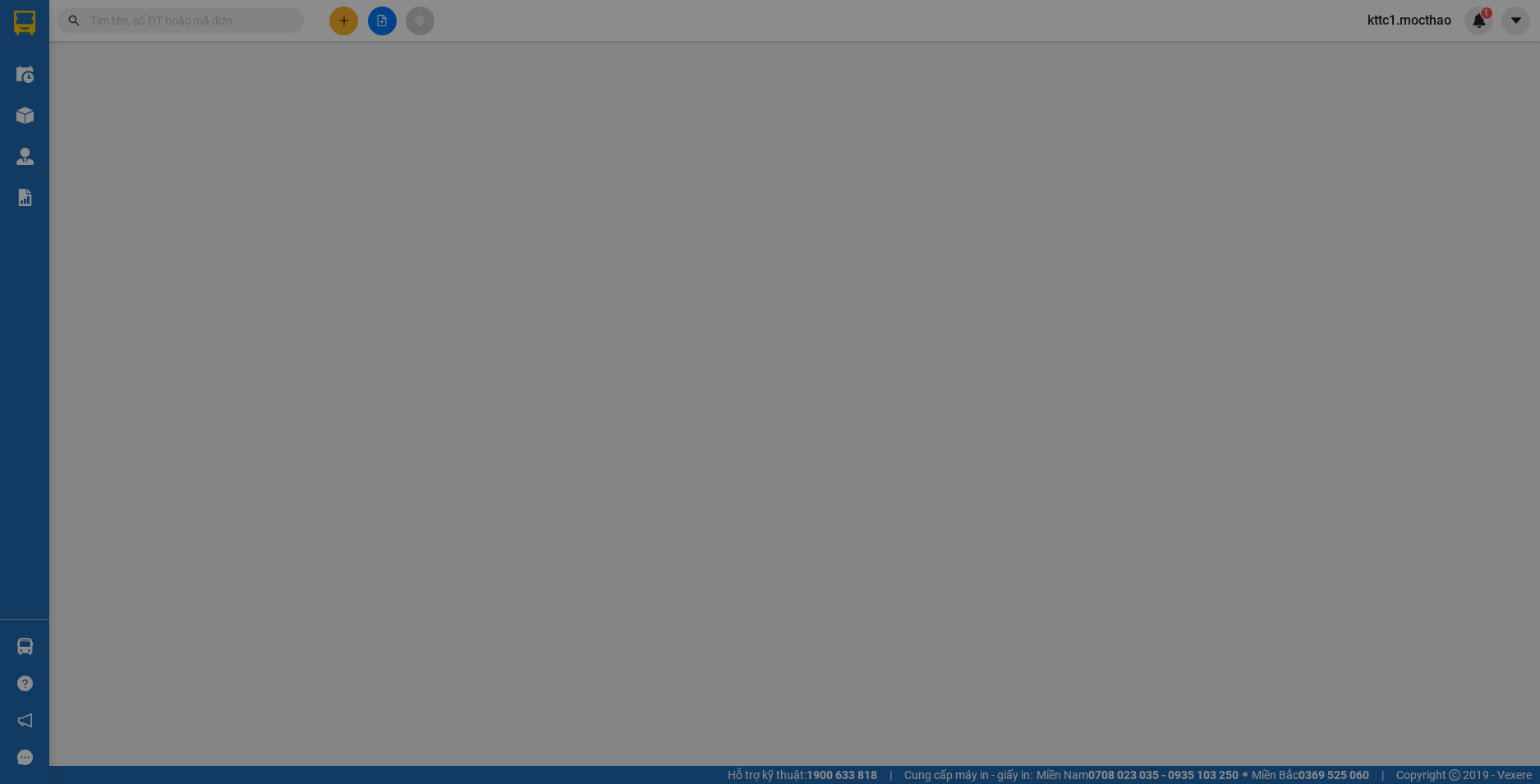
type input "0792922513"
type input "2"
type input "0792922513"
type input "2"
type input "1"
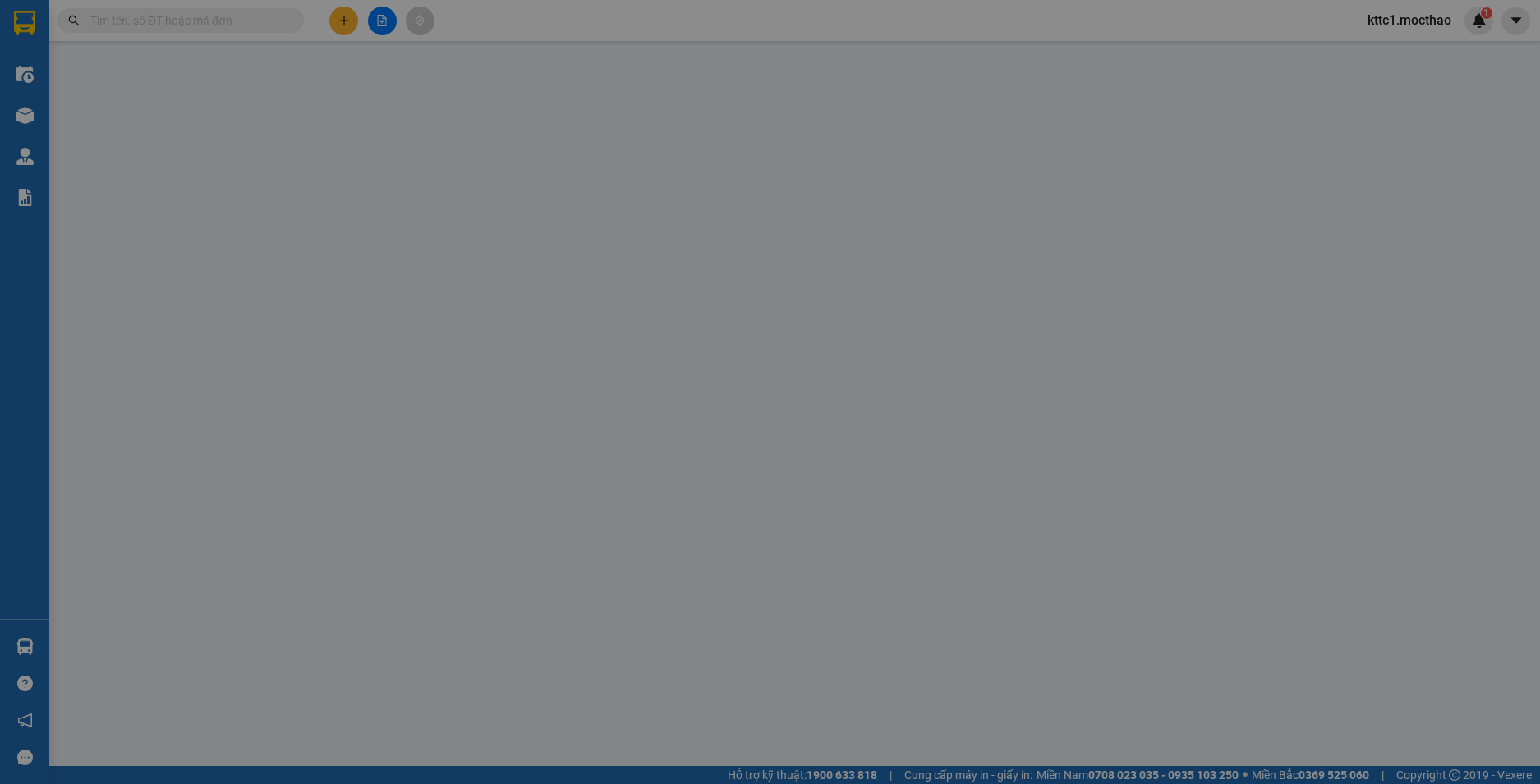
type input "100.000"
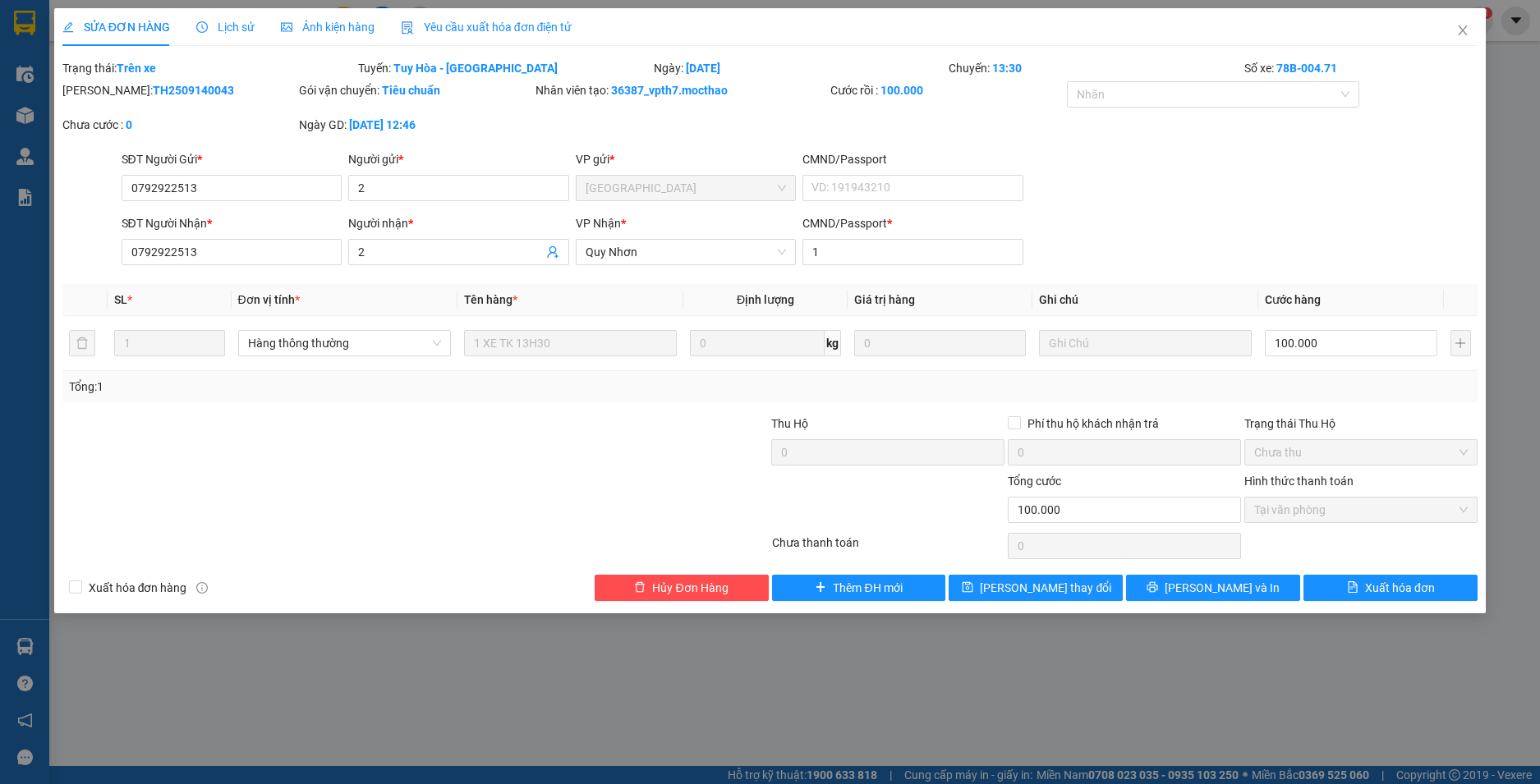
click at [442, 21] on span "Yêu cầu xuất hóa đơn điện tử" at bounding box center [486, 28] width 172 height 13
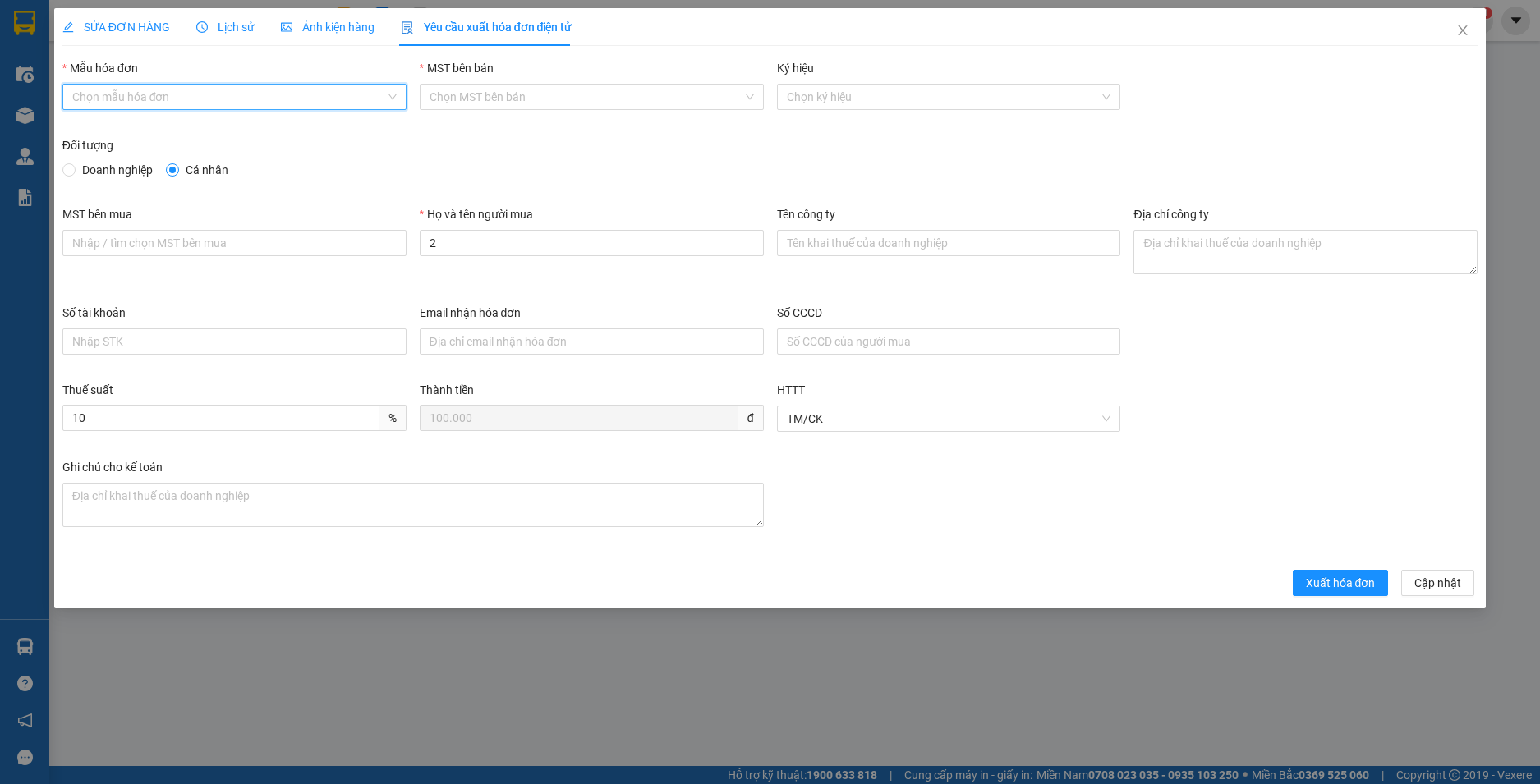
click at [219, 94] on input "Mẫu hóa đơn" at bounding box center [229, 97] width 313 height 25
click at [161, 132] on div "HĐH" at bounding box center [235, 129] width 325 height 18
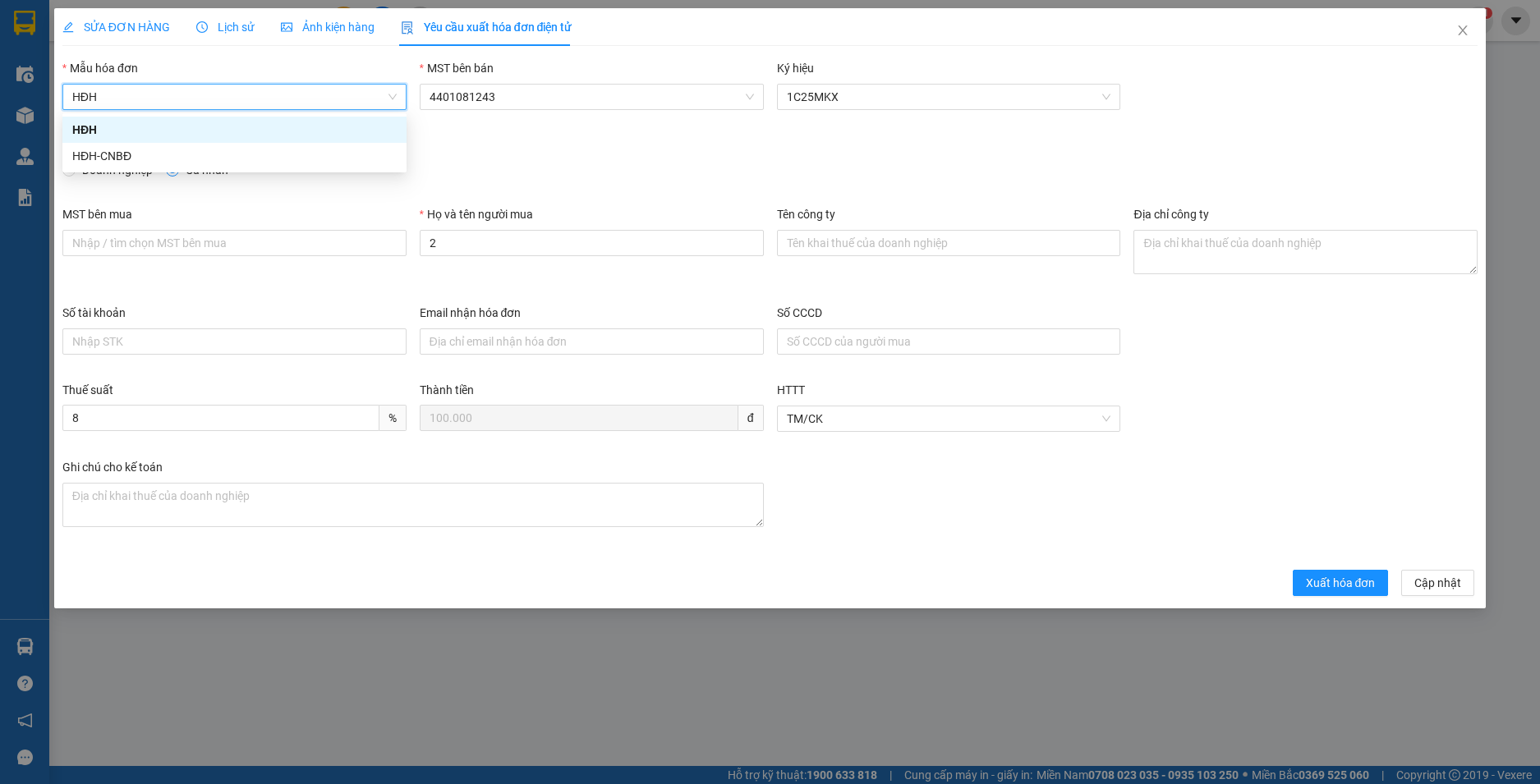
type input "8"
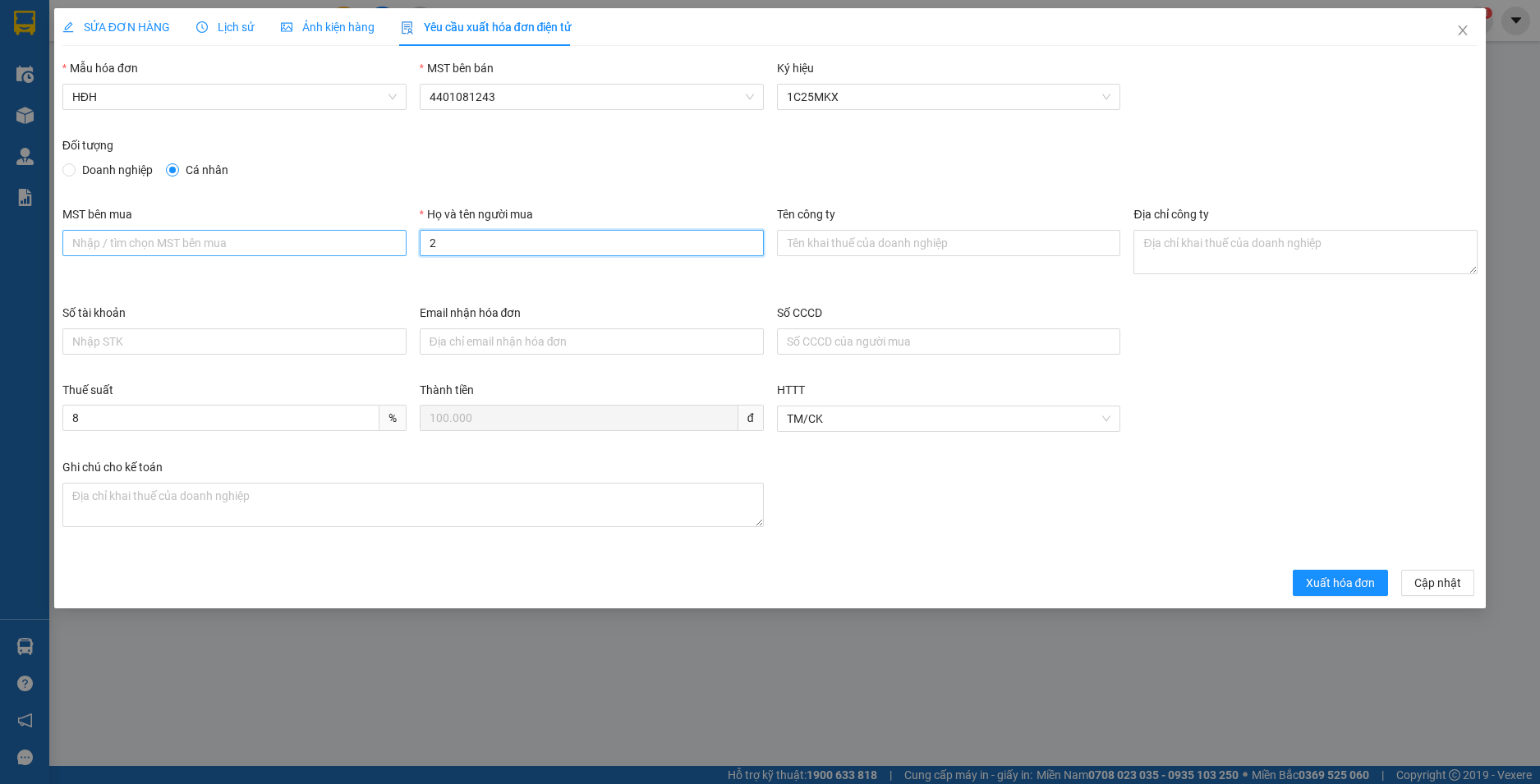
drag, startPoint x: 462, startPoint y: 245, endPoint x: 398, endPoint y: 245, distance: 64.0
click at [398, 245] on div "MST bên mua Họ và tên người mua 2 Tên công ty Địa chỉ công ty" at bounding box center [770, 254] width 1429 height 99
type input "Người mua không lấy hoá đơn"
click at [1314, 579] on span "Xuất hóa đơn" at bounding box center [1342, 583] width 70 height 18
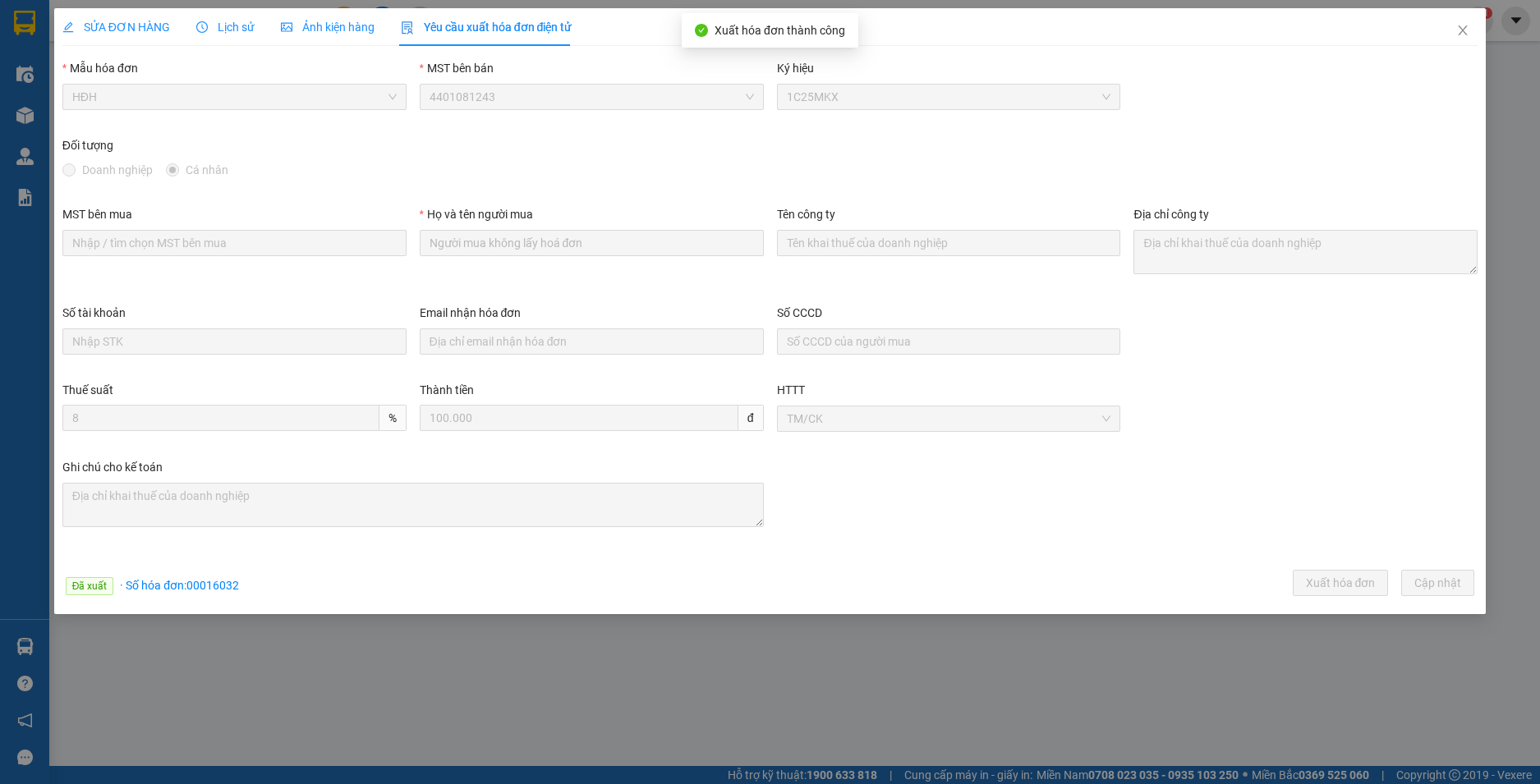
click at [125, 26] on span "SỬA ĐƠN HÀNG" at bounding box center [116, 28] width 107 height 13
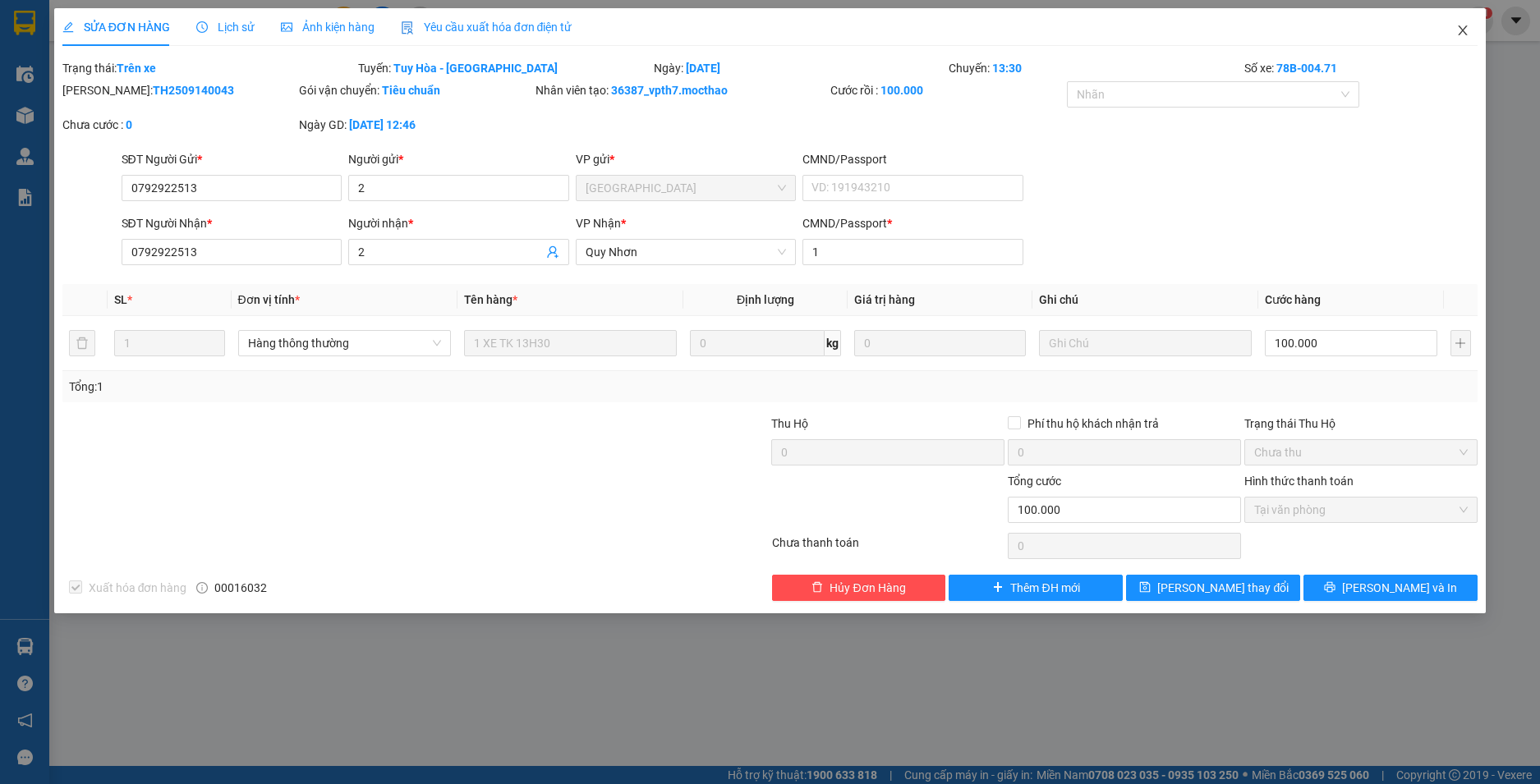
click at [1459, 30] on icon "close" at bounding box center [1463, 30] width 13 height 13
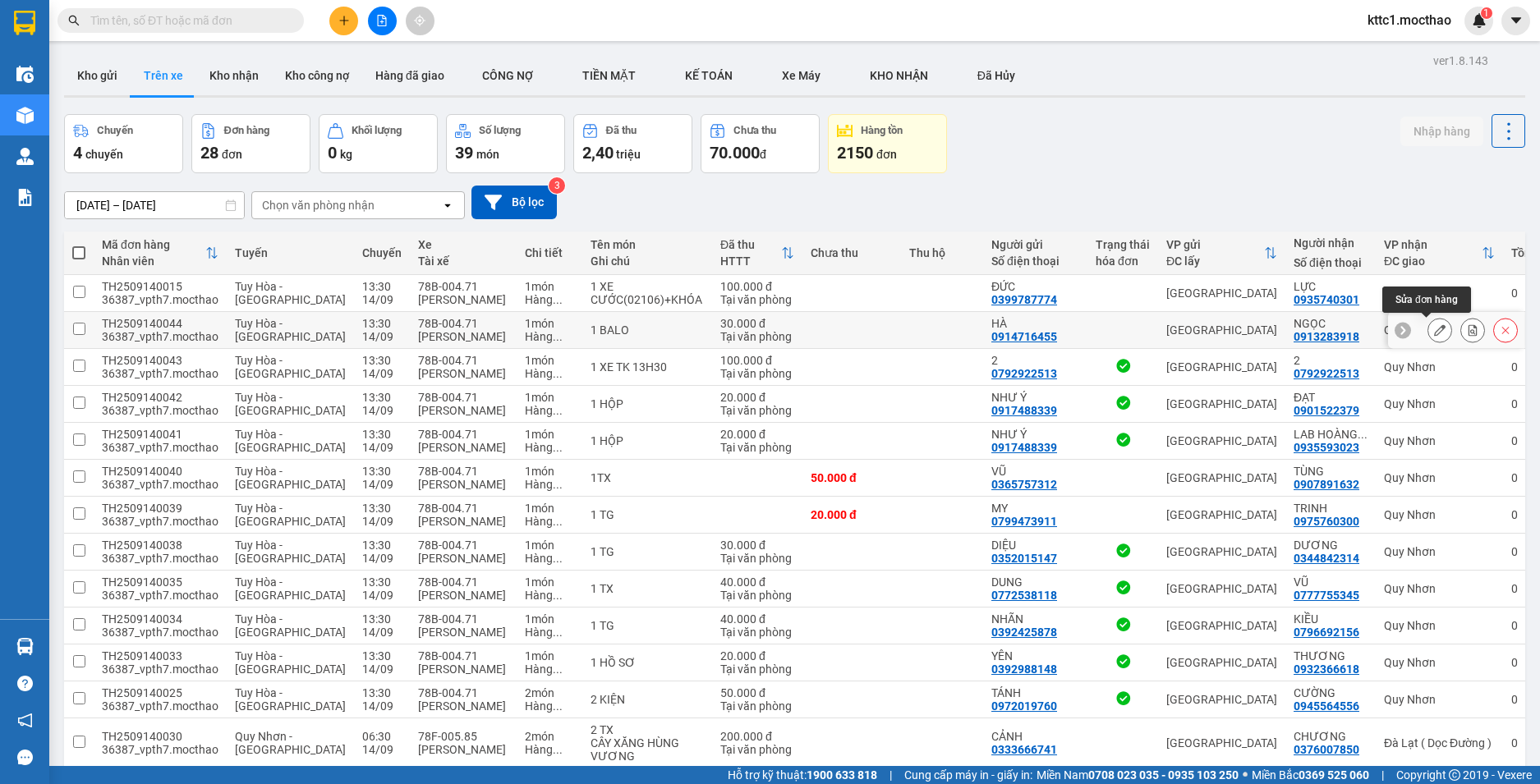
click at [1428, 322] on button at bounding box center [1439, 330] width 23 height 28
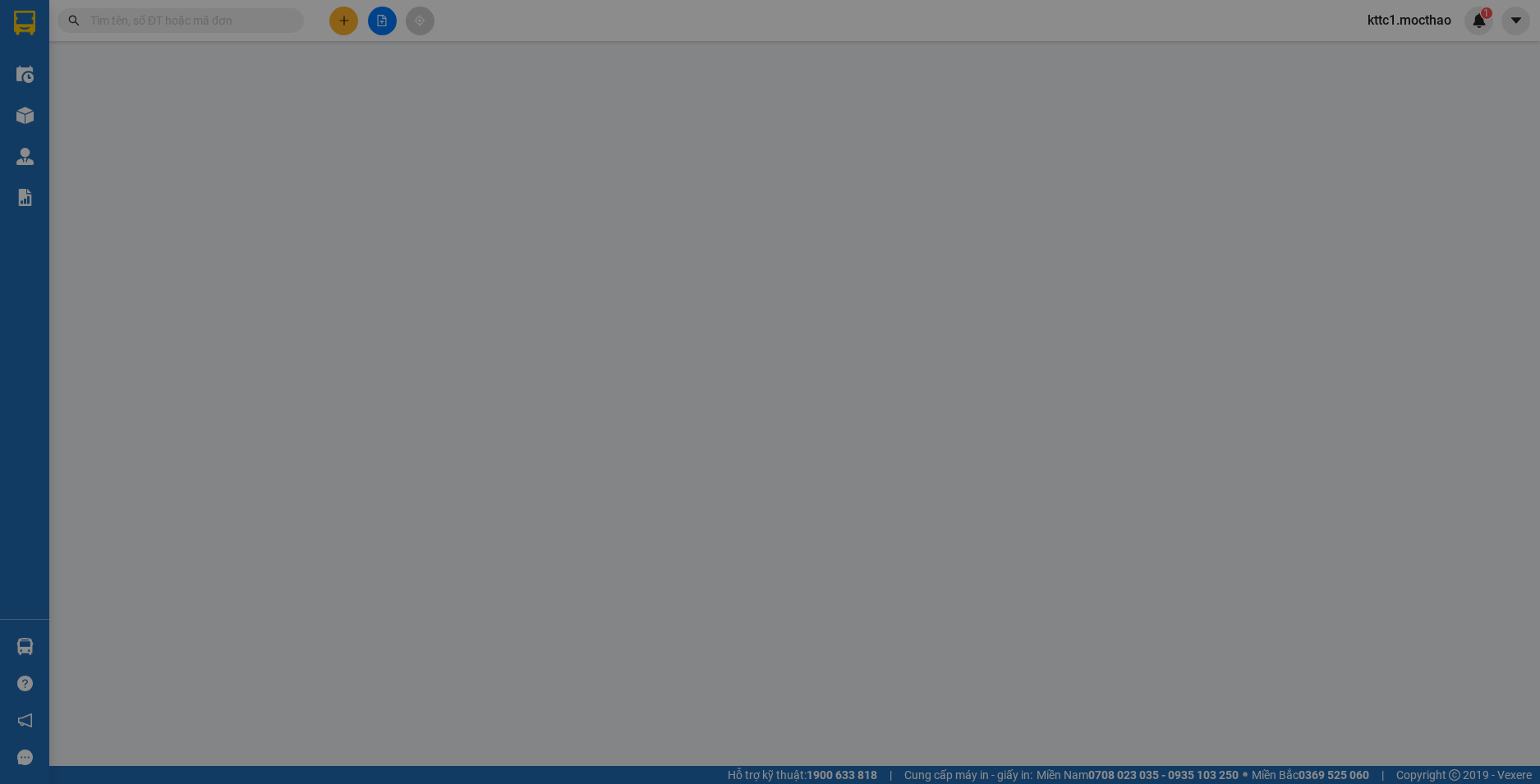
type input "0914716455"
type input "HÀ"
type input "0913283918"
type input "NGỌC"
type input "1"
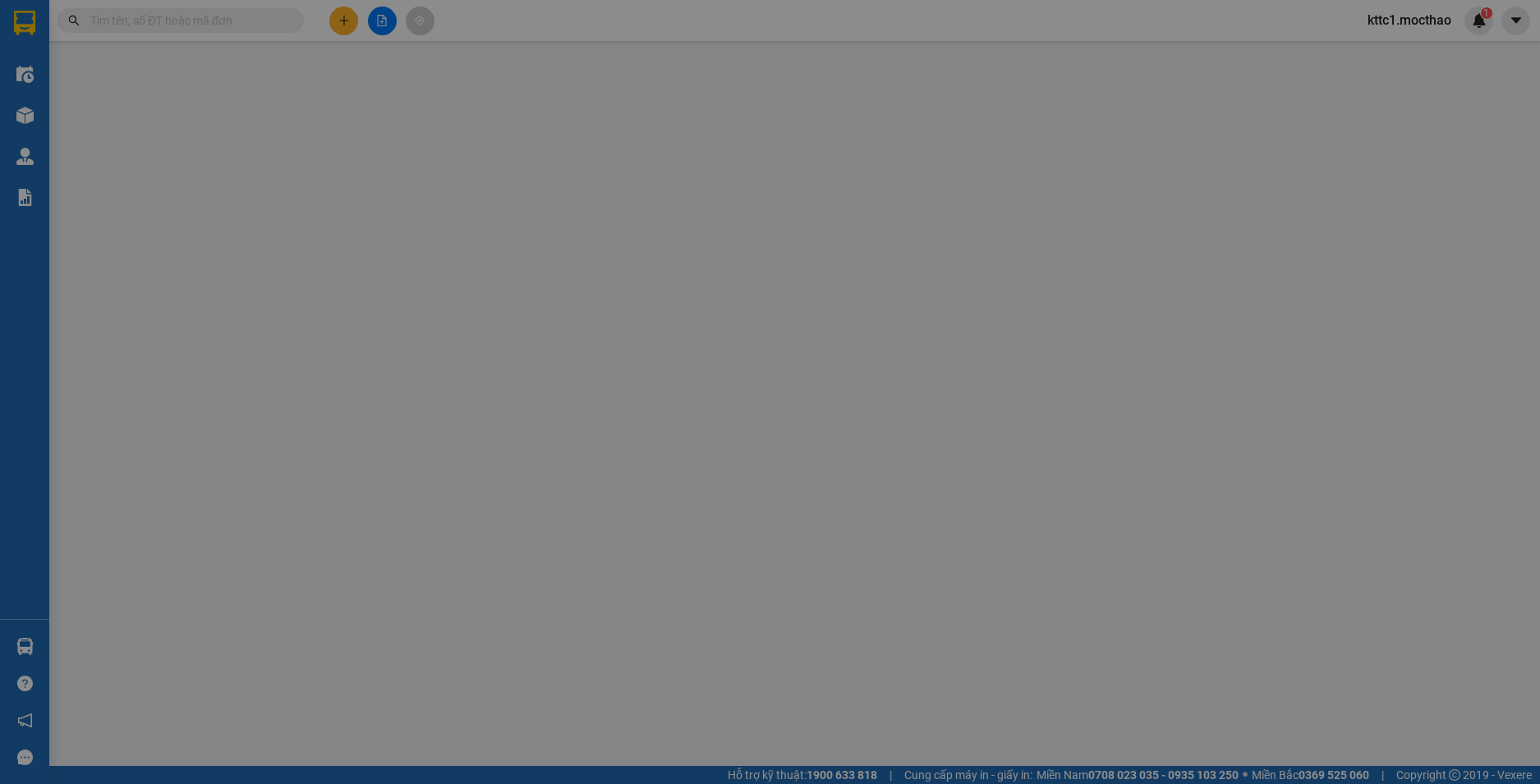
type input "30.000"
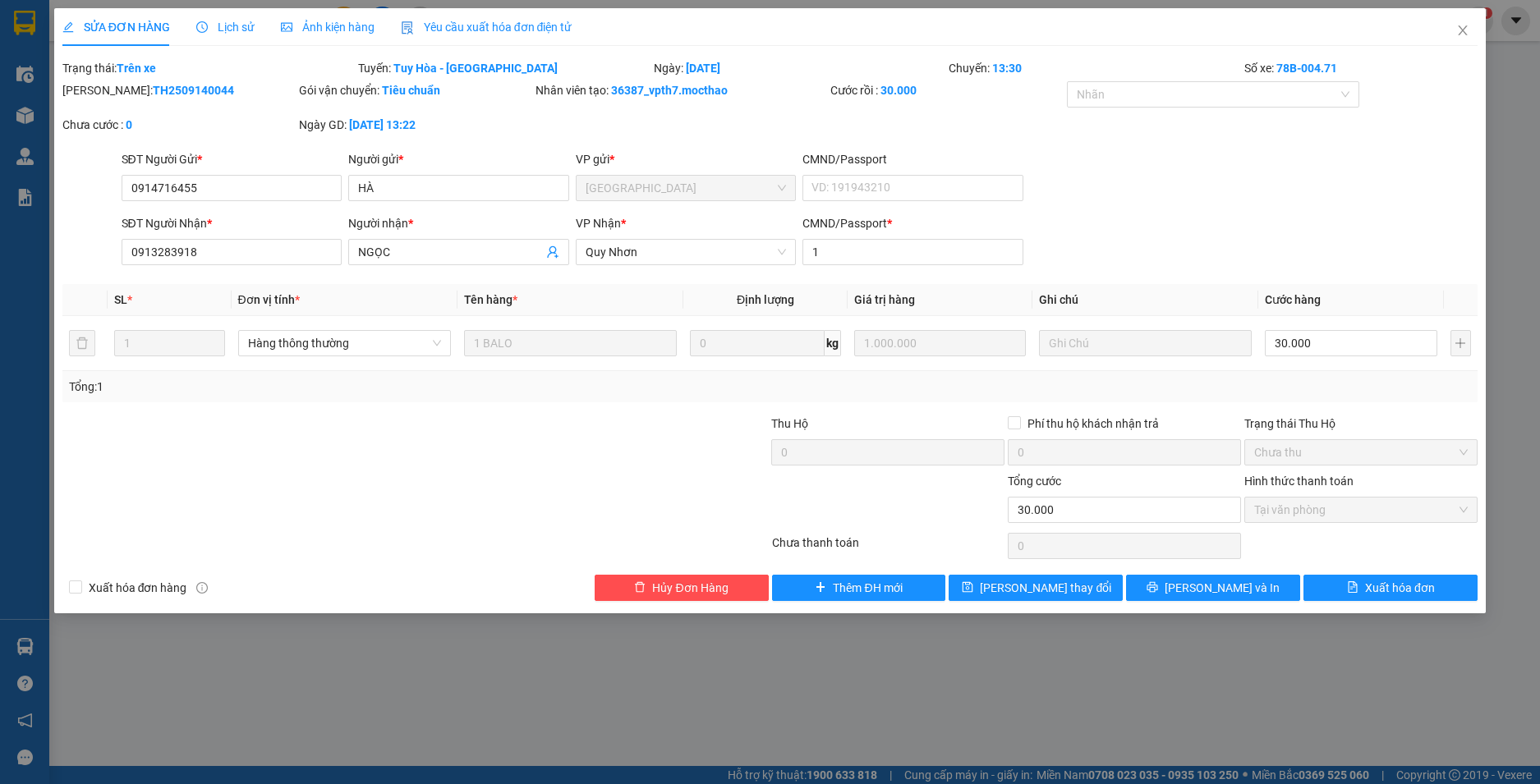
click at [487, 25] on span "Yêu cầu xuất hóa đơn điện tử" at bounding box center [486, 28] width 172 height 13
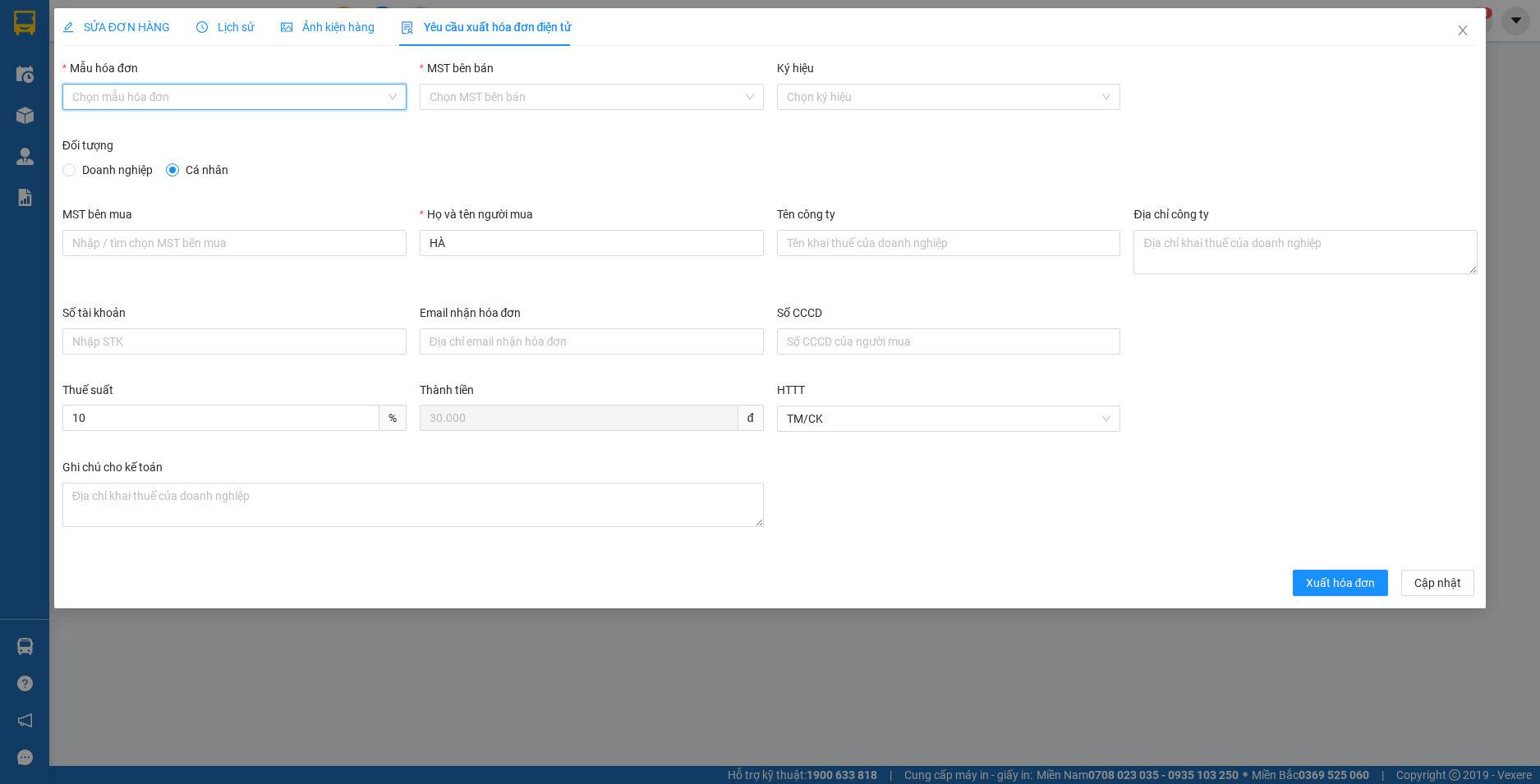
click at [205, 95] on input "Mẫu hóa đơn" at bounding box center [229, 97] width 313 height 25
click at [184, 133] on div "HĐH" at bounding box center [235, 129] width 325 height 18
type input "8"
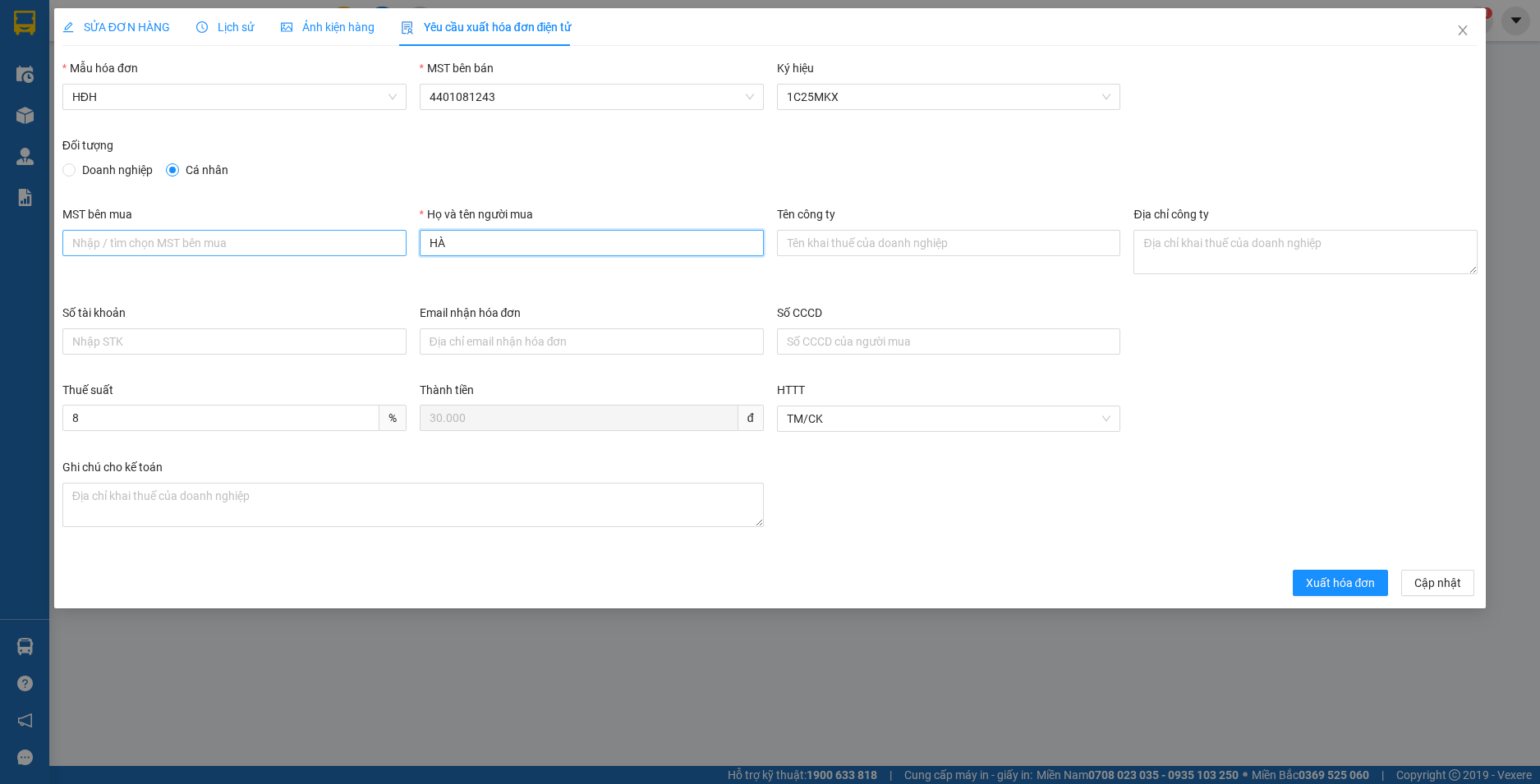
drag, startPoint x: 399, startPoint y: 247, endPoint x: 373, endPoint y: 247, distance: 26.0
click at [373, 247] on div "MST bên mua Họ và tên người mua HÀ Tên công ty Địa chỉ công ty" at bounding box center [770, 254] width 1429 height 99
type input "Người mua không lấy hoá đơn"
click at [1330, 588] on span "Xuất hóa đơn" at bounding box center [1342, 583] width 70 height 18
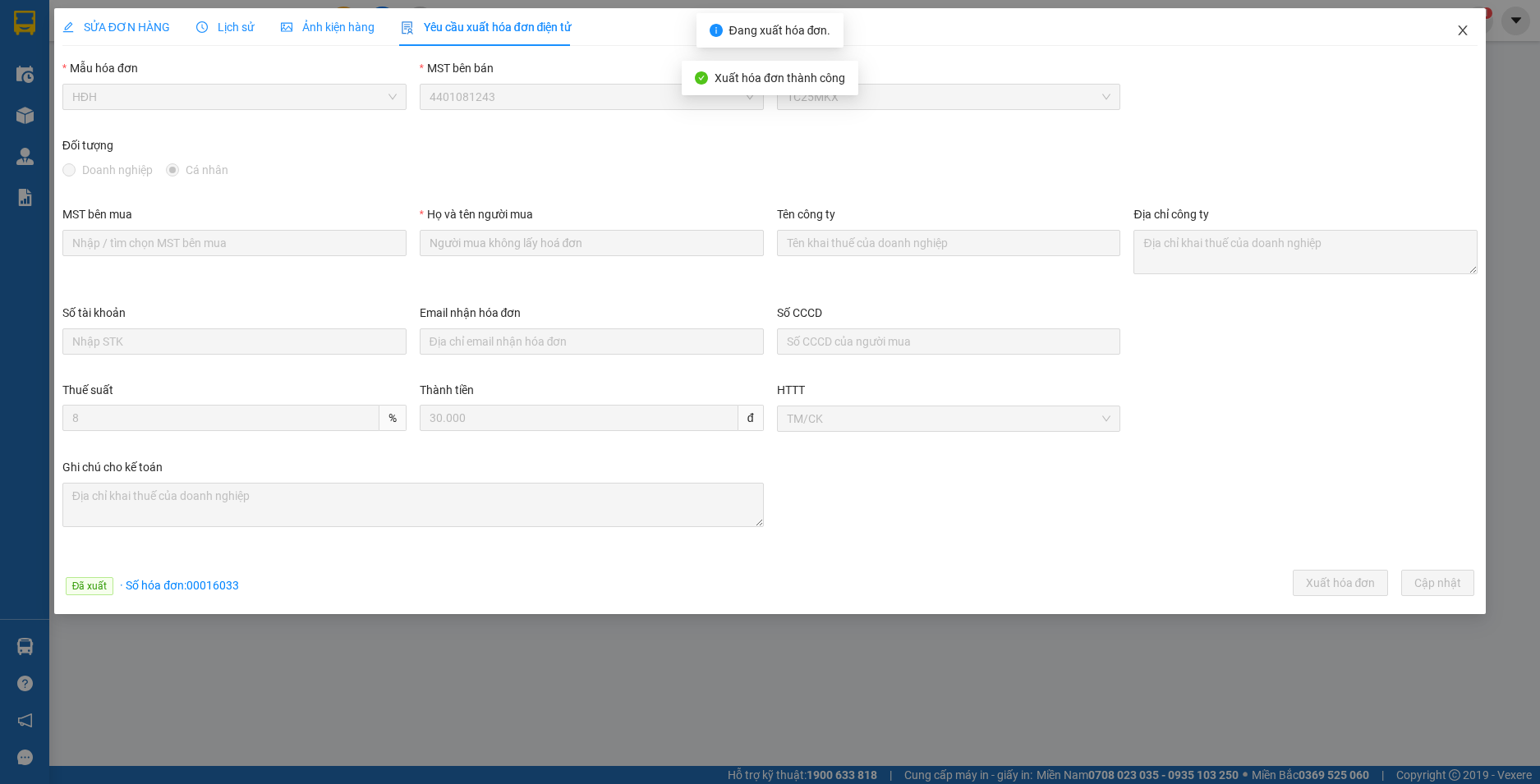
click at [1465, 26] on icon "close" at bounding box center [1463, 30] width 13 height 13
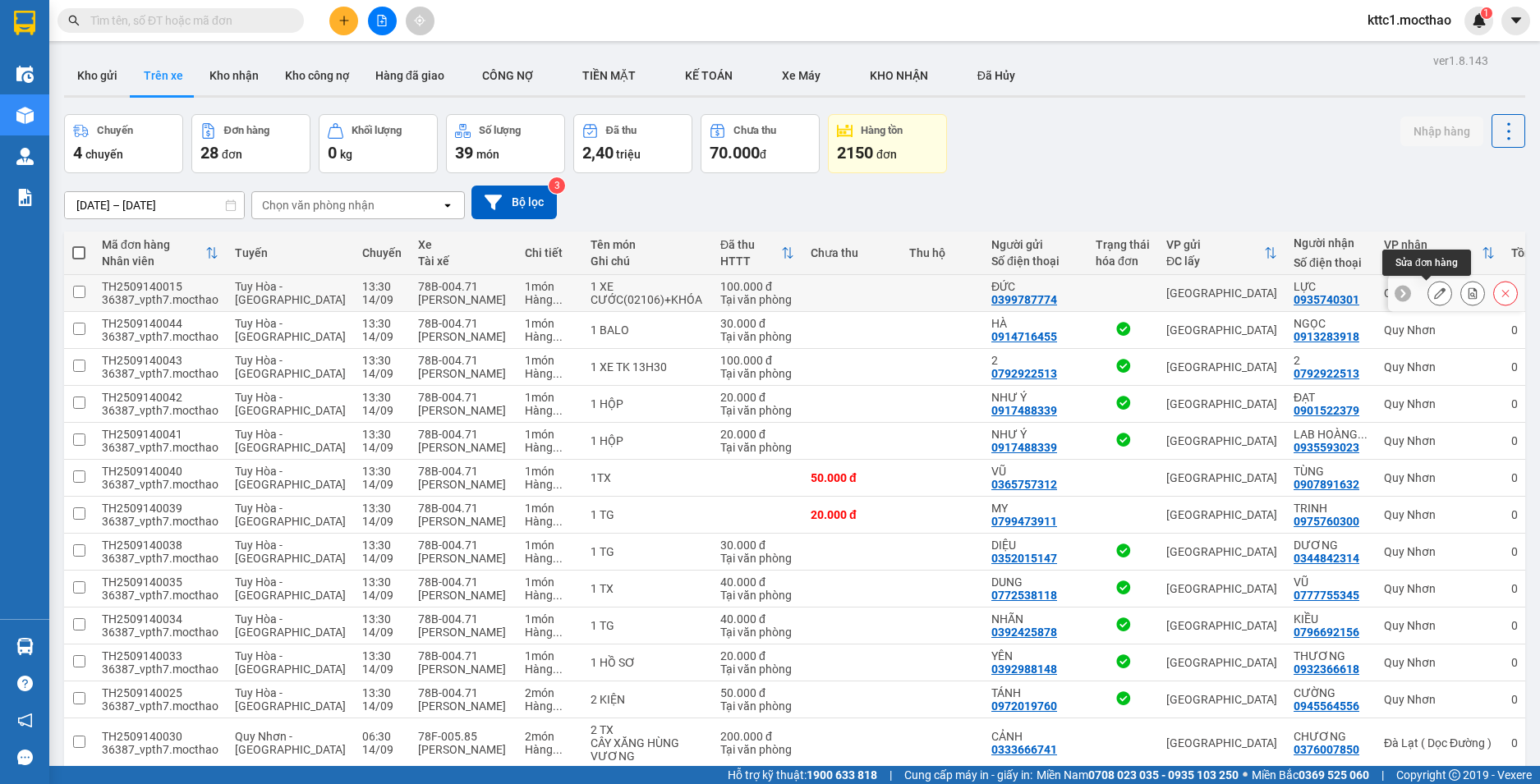
click at [1434, 298] on icon at bounding box center [1439, 293] width 11 height 11
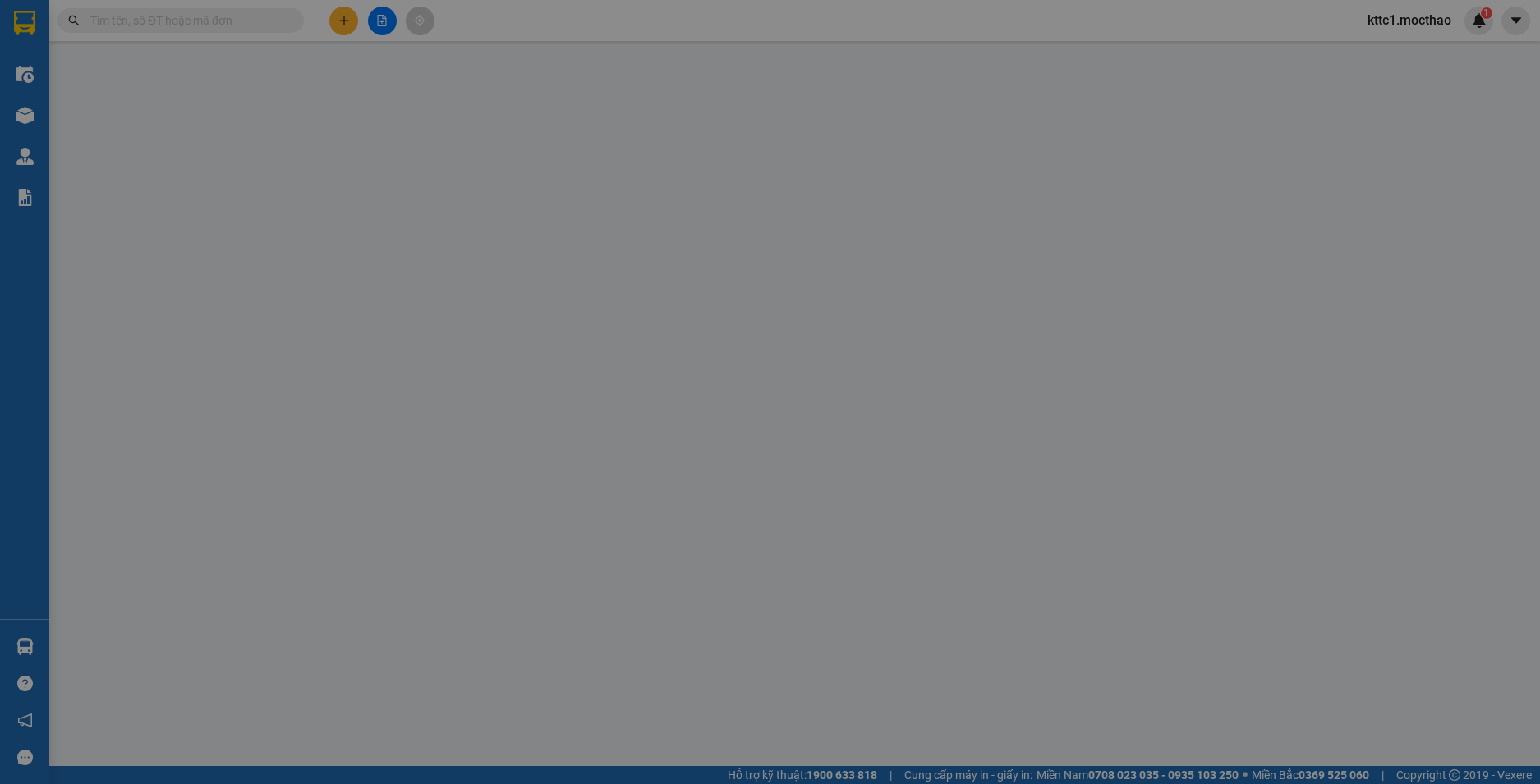
type input "0399787774"
type input "ĐỨC"
type input "0935740301"
type input "LỰC"
type input "1"
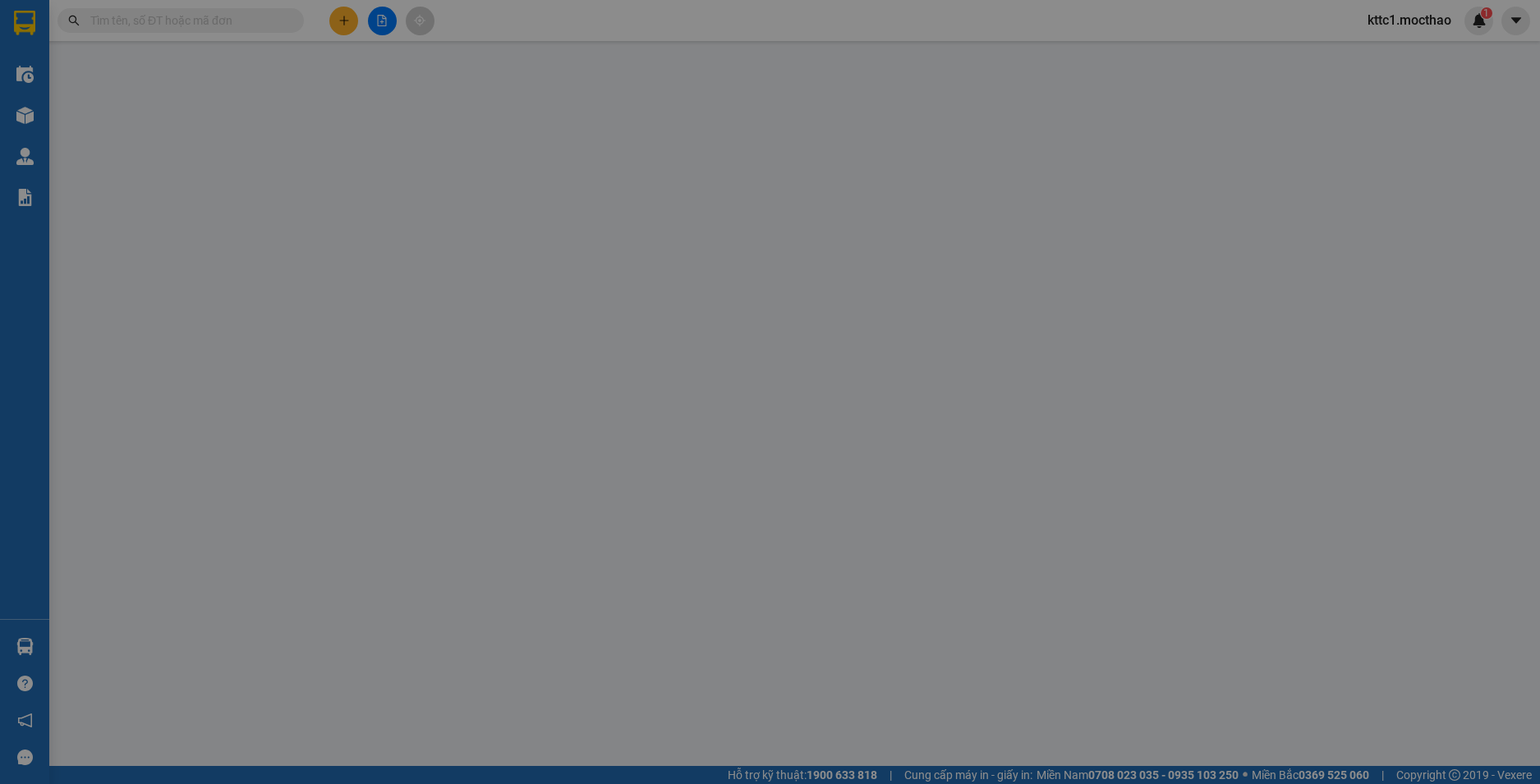
type input "100.000"
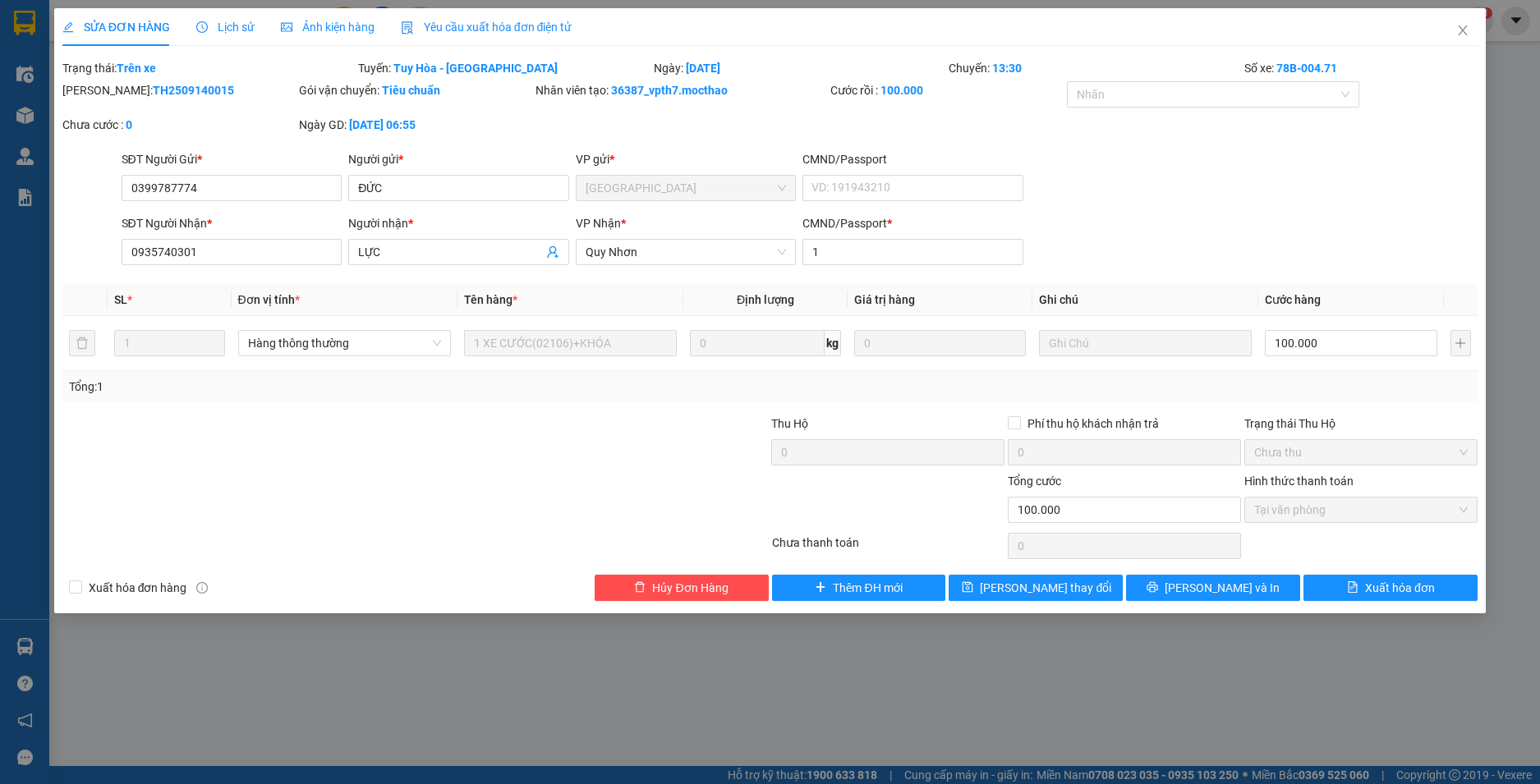
click at [448, 29] on span "Yêu cầu xuất hóa đơn điện tử" at bounding box center [486, 28] width 172 height 13
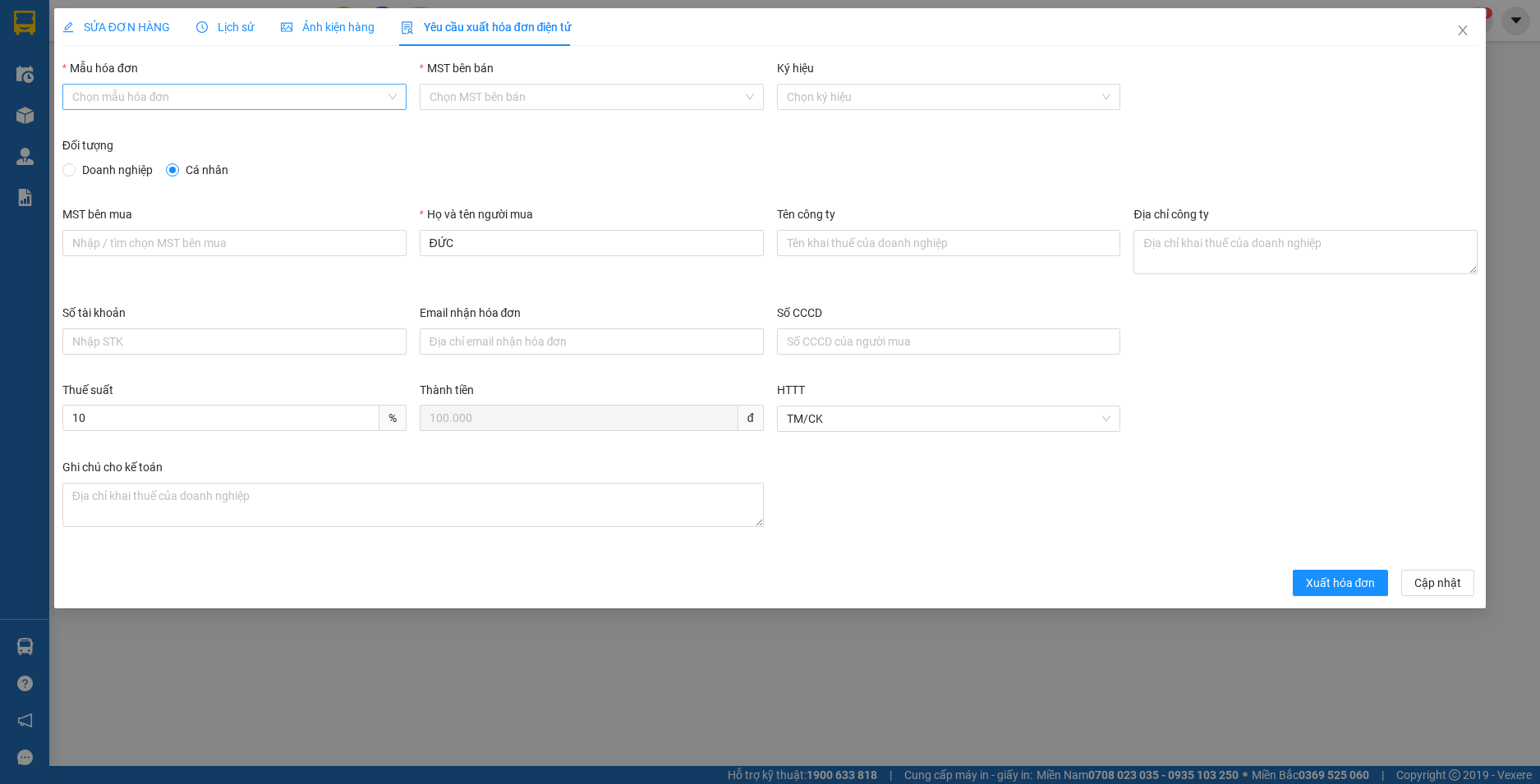
click at [192, 106] on input "Mẫu hóa đơn" at bounding box center [229, 97] width 313 height 25
click at [137, 128] on div "HĐH" at bounding box center [235, 129] width 325 height 18
type input "8"
drag, startPoint x: 391, startPoint y: 245, endPoint x: 356, endPoint y: 245, distance: 35.0
click at [356, 245] on div "MST bên mua Họ và tên người mua ĐỨC Tên công ty Địa chỉ công ty" at bounding box center [770, 254] width 1429 height 99
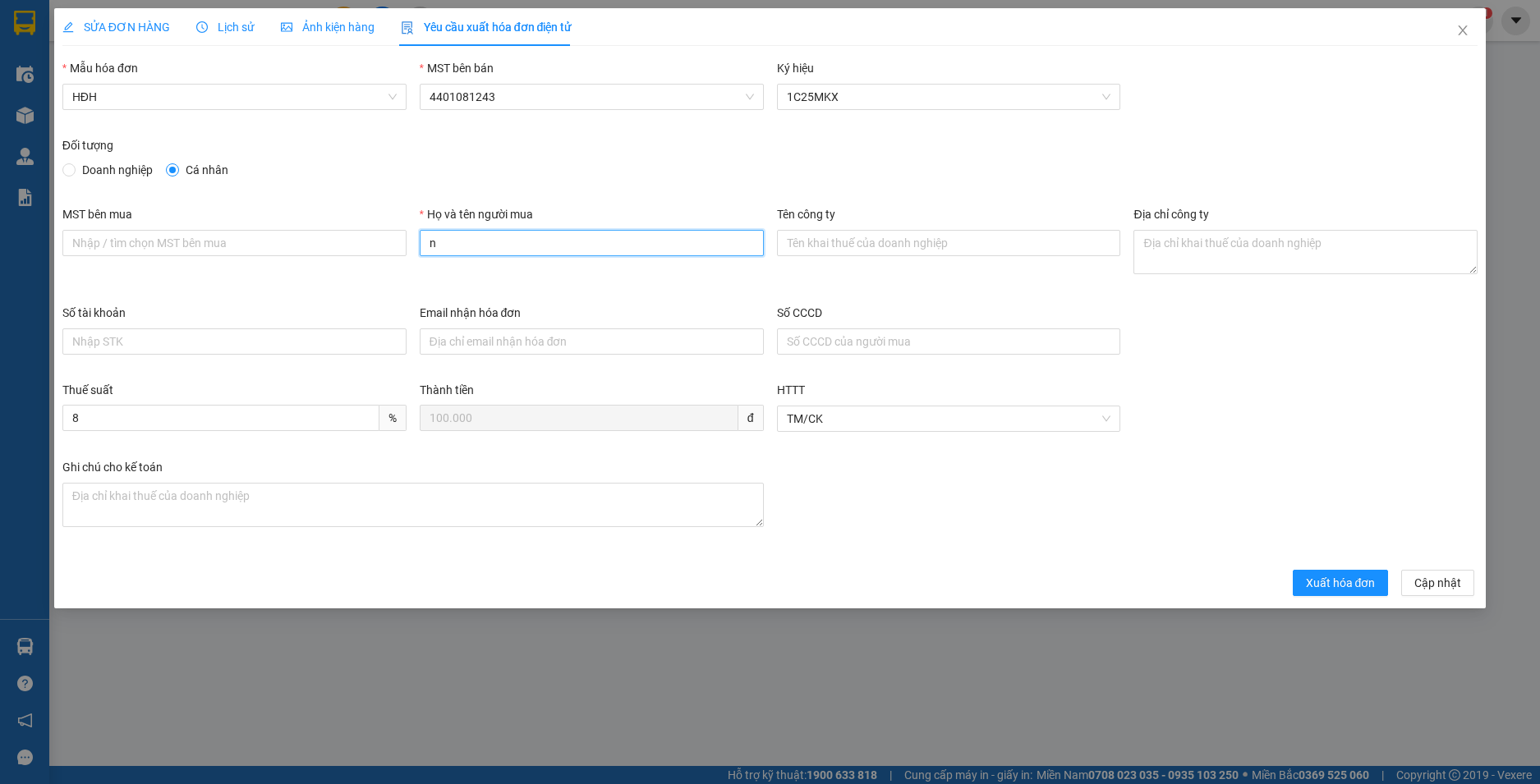
type input "Người mua không lấy hoá đơn"
click at [1343, 586] on span "Xuất hóa đơn" at bounding box center [1342, 583] width 70 height 18
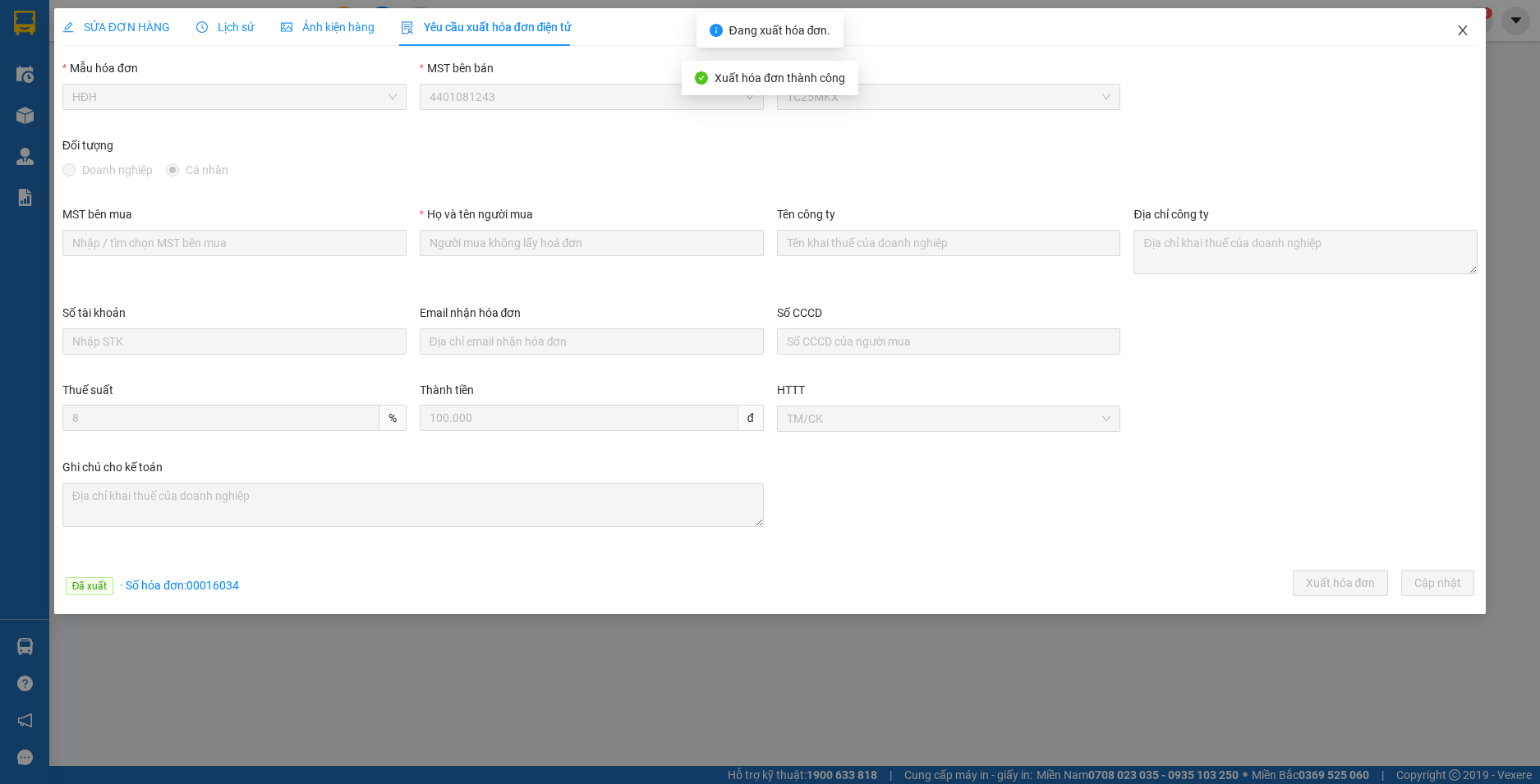
click at [1458, 28] on icon "close" at bounding box center [1463, 30] width 13 height 13
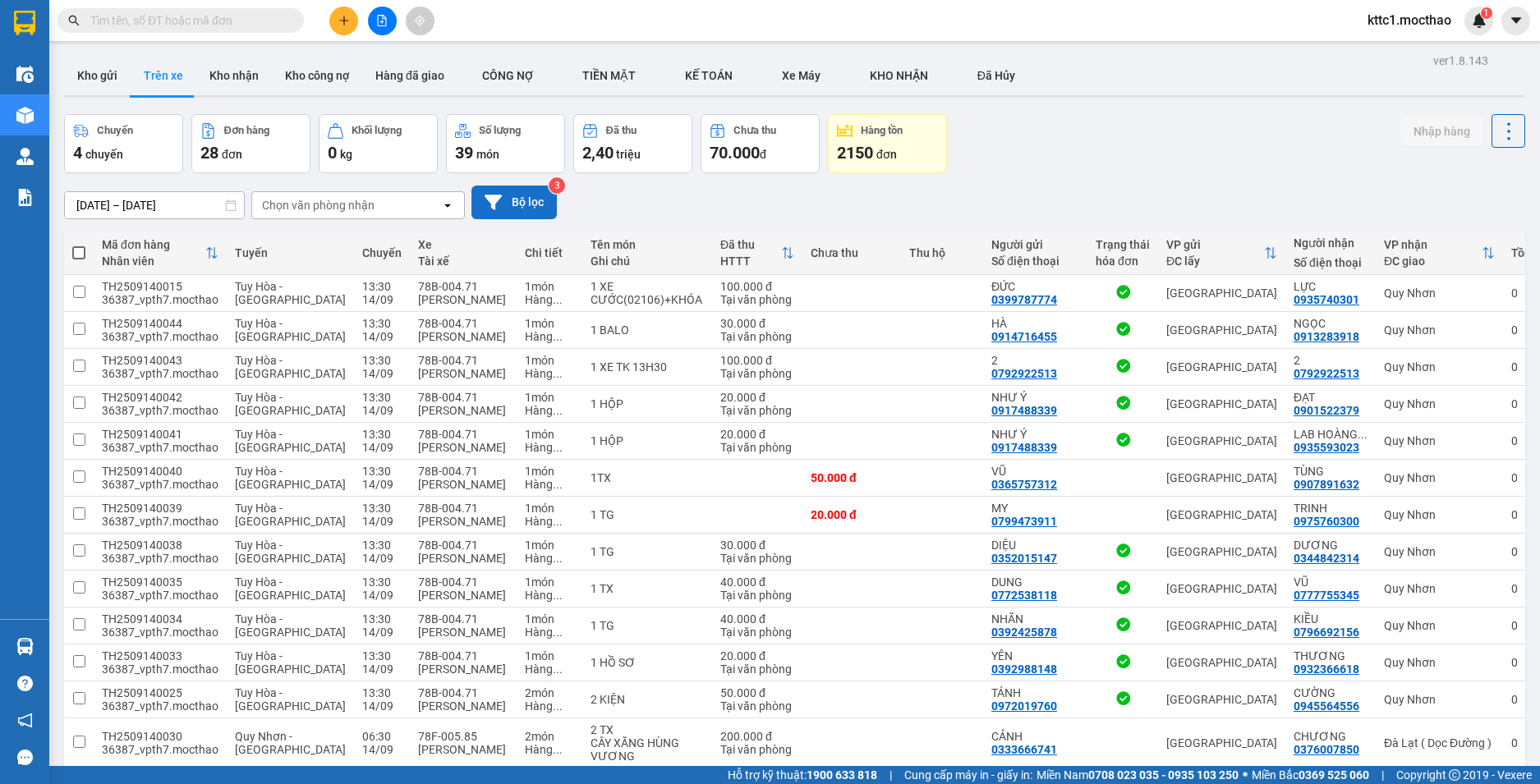
click at [520, 197] on button "Bộ lọc" at bounding box center [515, 202] width 85 height 33
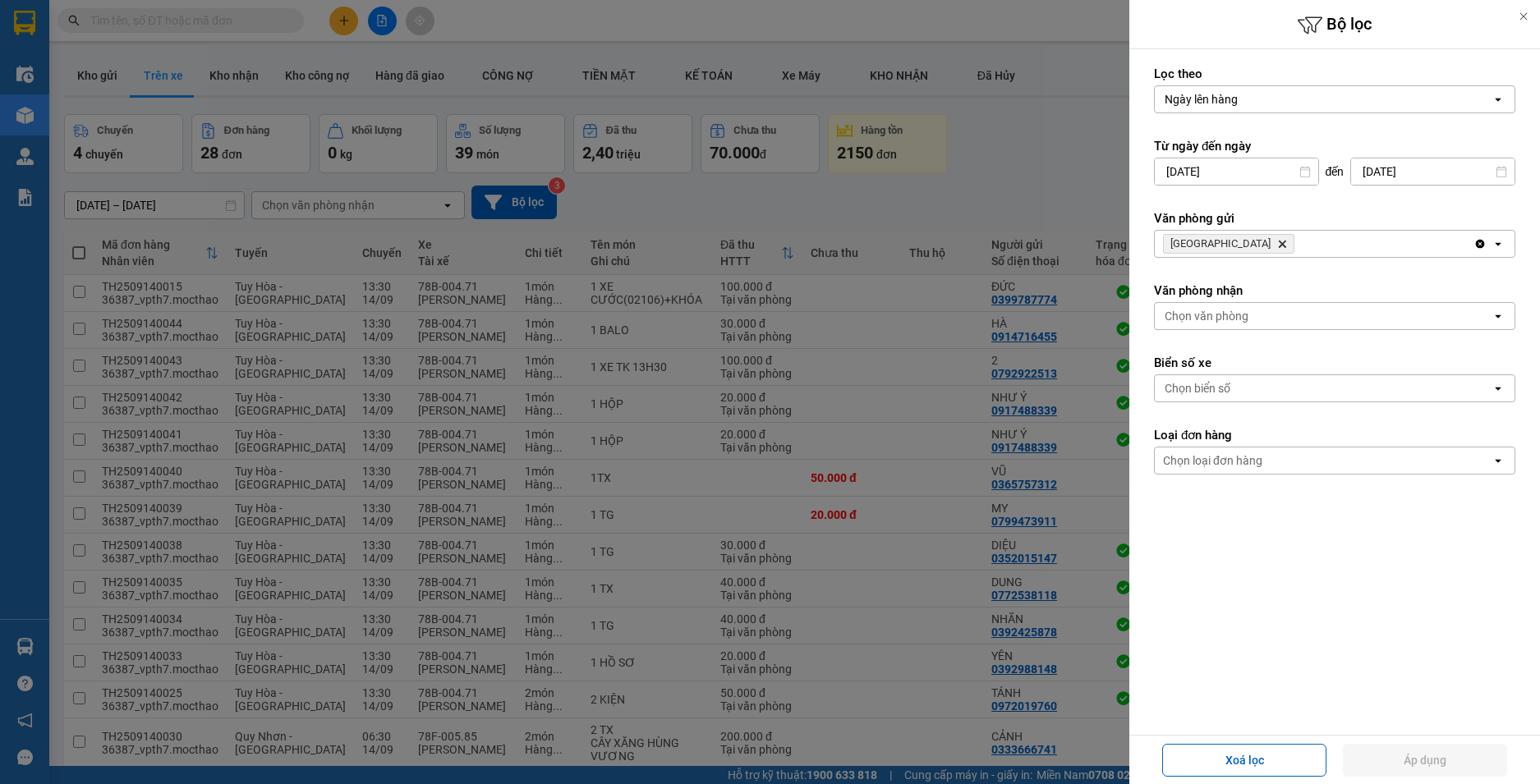
click at [1277, 247] on icon "Delete" at bounding box center [1282, 244] width 9 height 9
click at [1211, 244] on div "Chọn văn phòng" at bounding box center [1207, 243] width 84 height 16
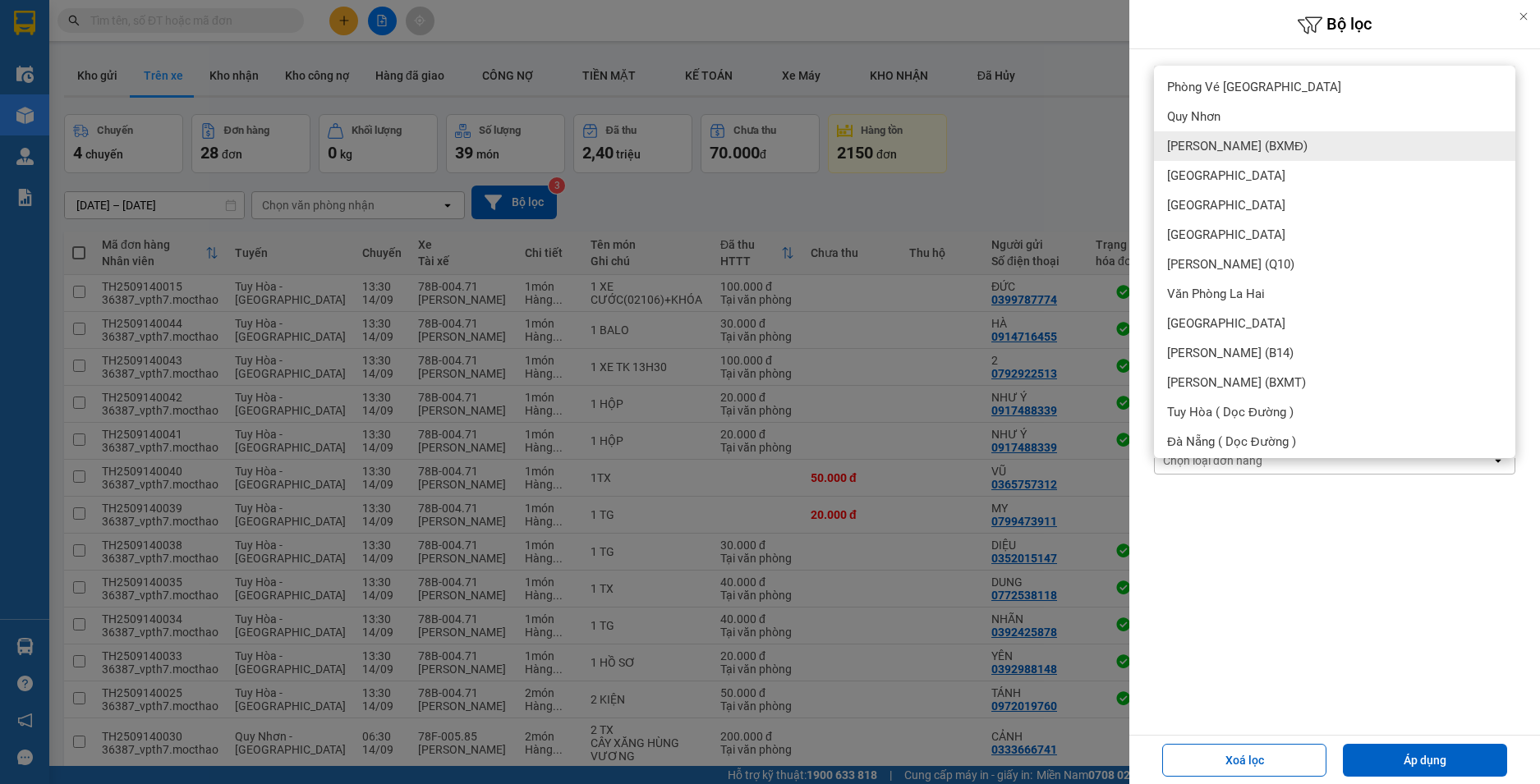
click at [1237, 159] on div "[PERSON_NAME] (BXMĐ)" at bounding box center [1334, 145] width 362 height 29
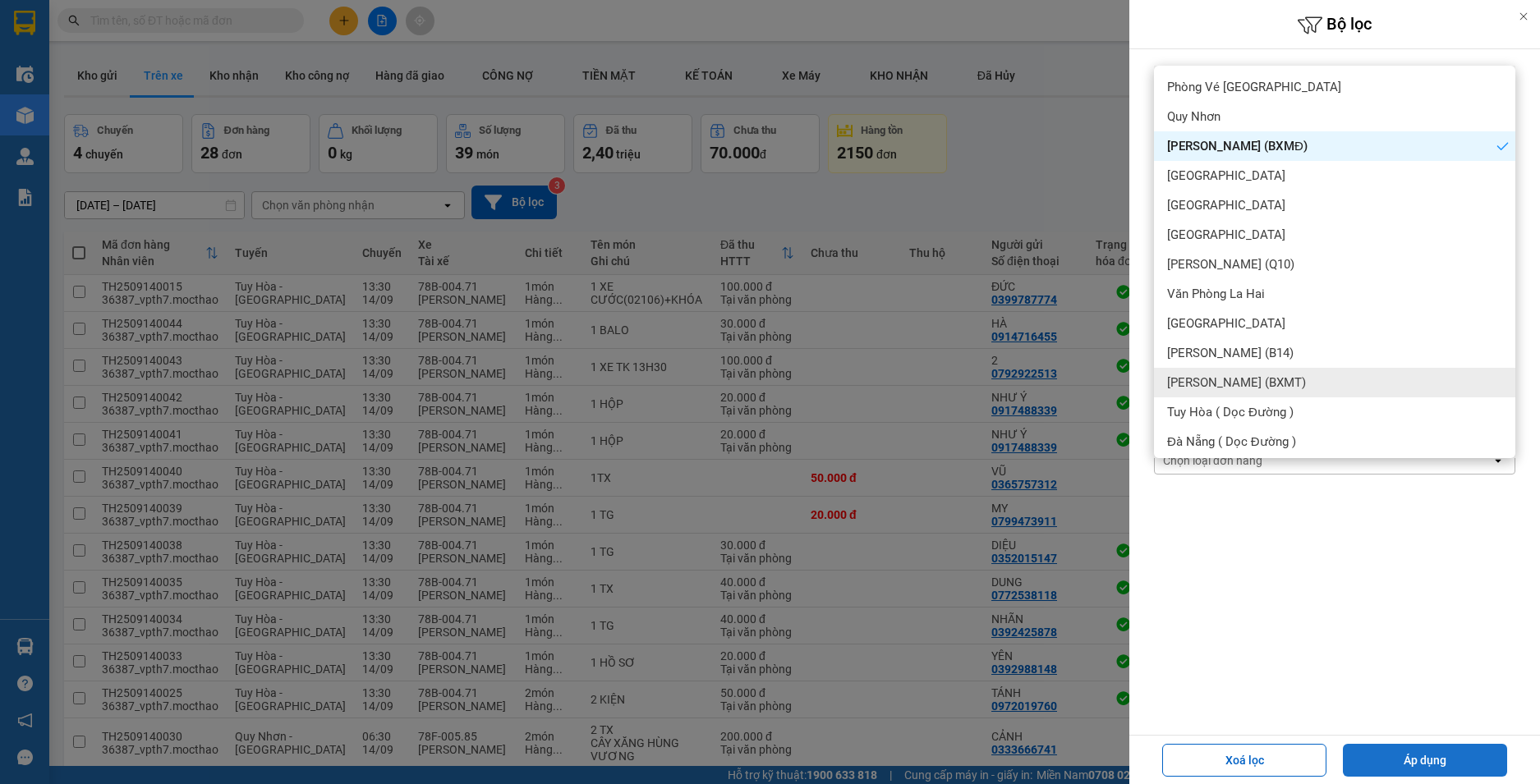
click at [1437, 760] on button "Áp dụng" at bounding box center [1424, 760] width 164 height 33
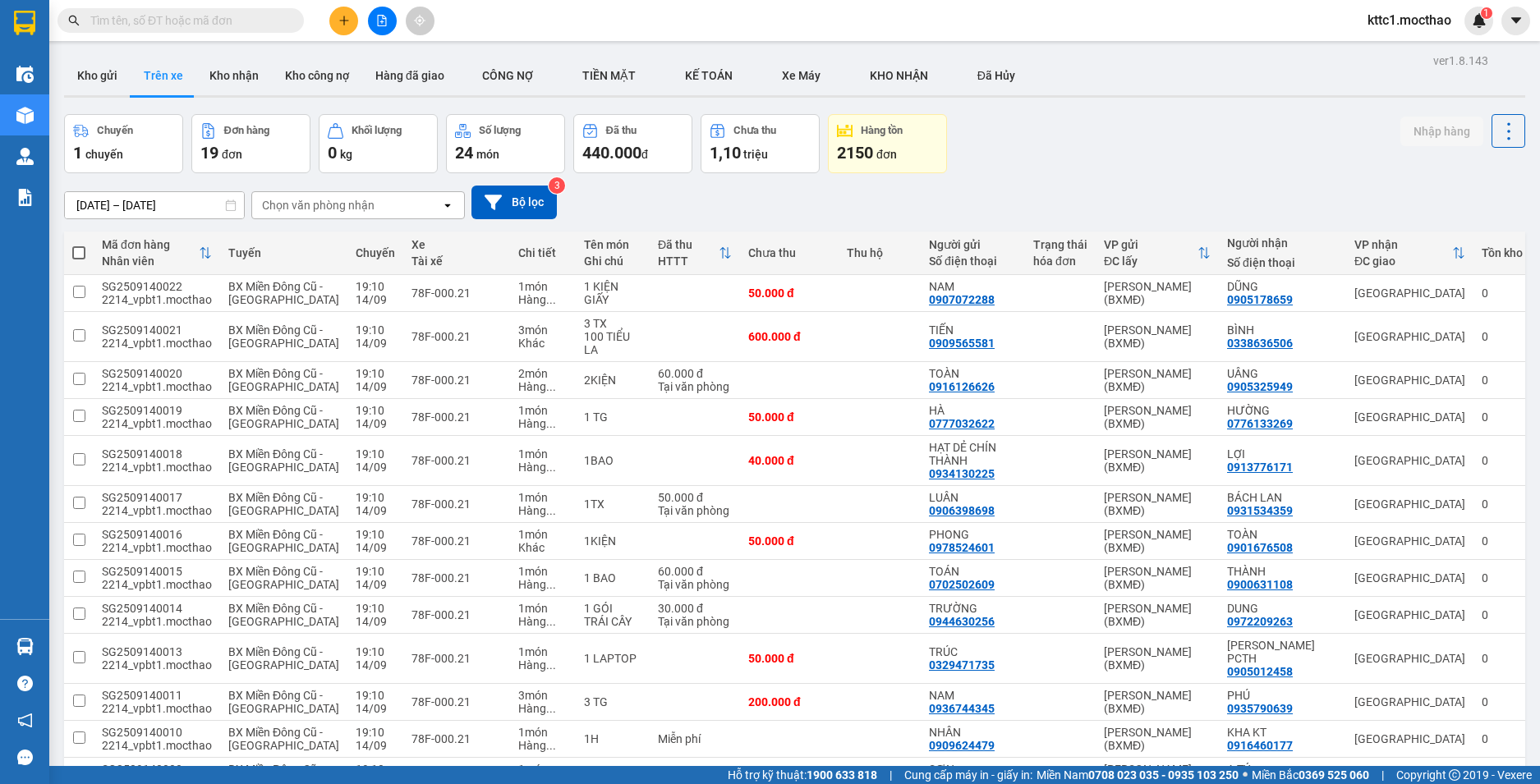
scroll to position [291, 0]
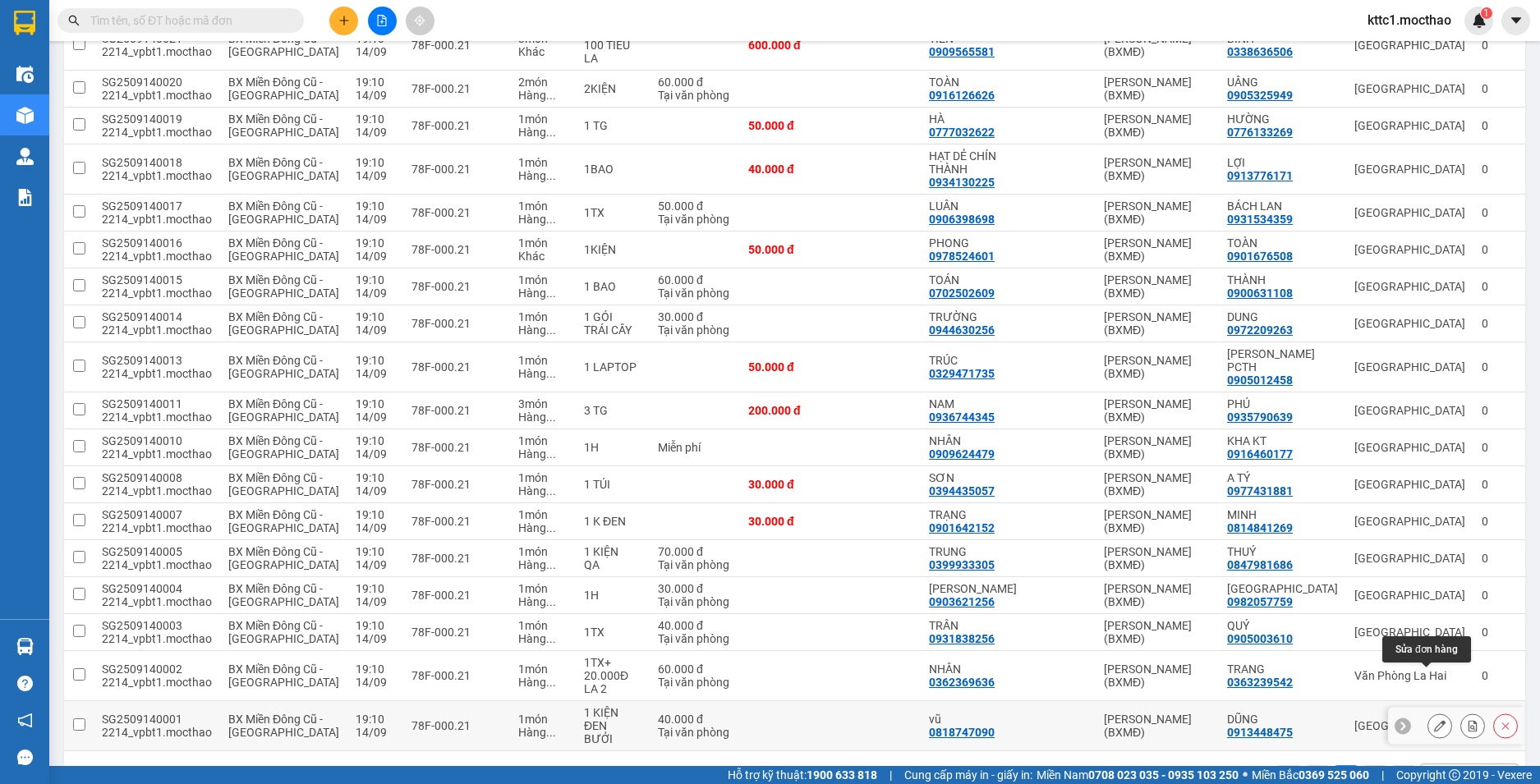
click at [1434, 720] on icon at bounding box center [1439, 726] width 11 height 11
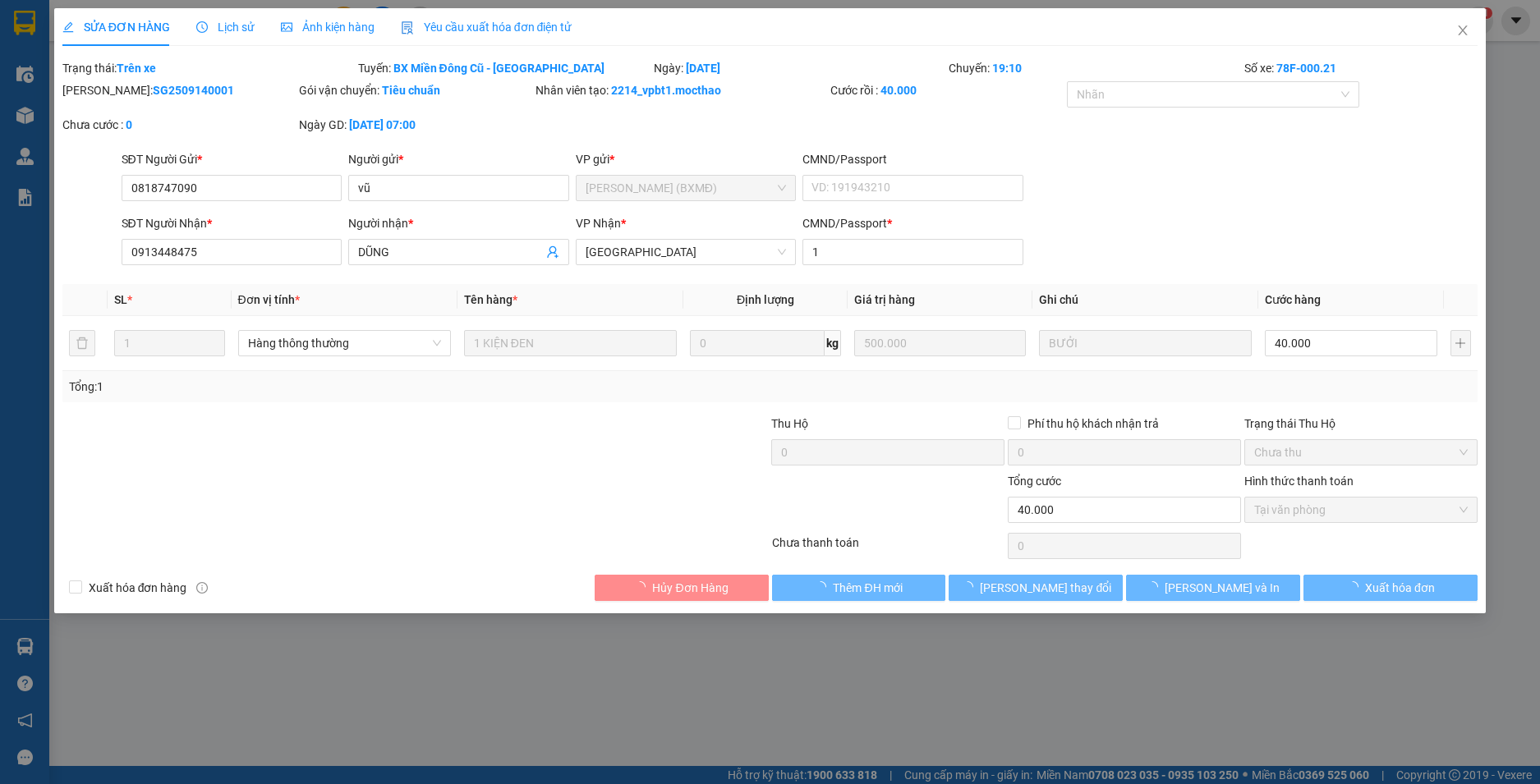
type input "0818747090"
type input "vũ"
type input "0913448475"
type input "DŨNG"
type input "1"
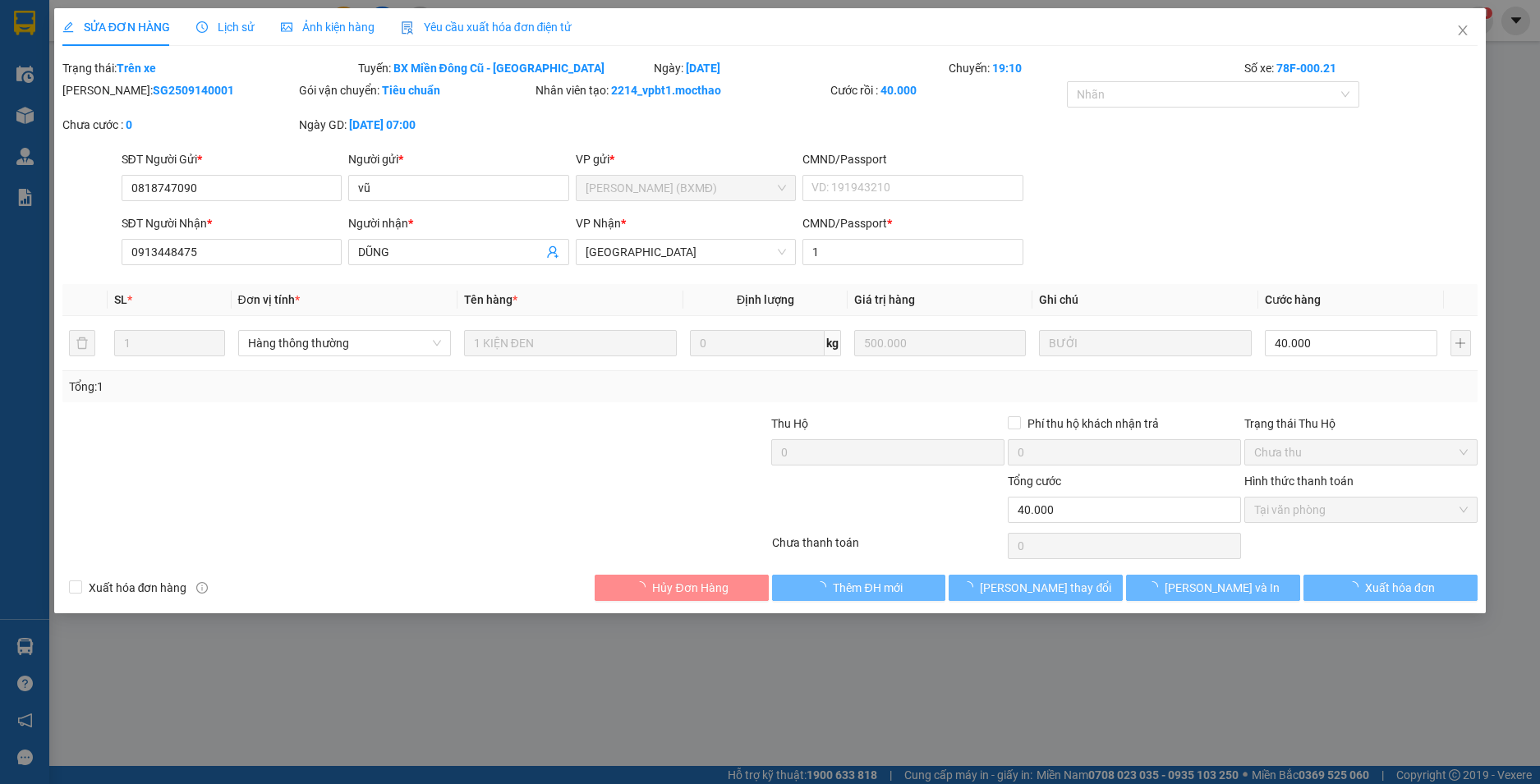
type input "40.000"
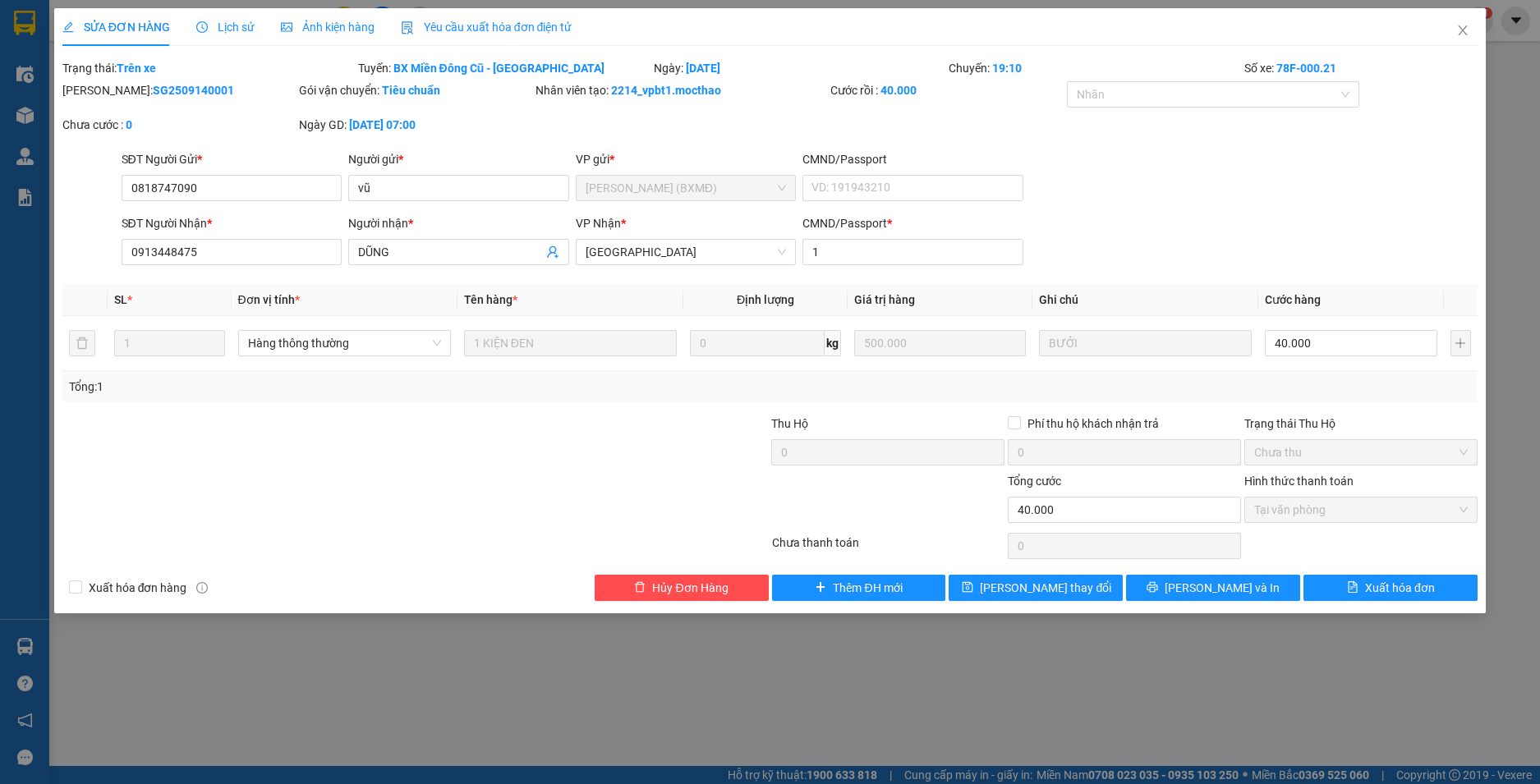
click at [490, 26] on span "Yêu cầu xuất hóa đơn điện tử" at bounding box center [486, 28] width 172 height 13
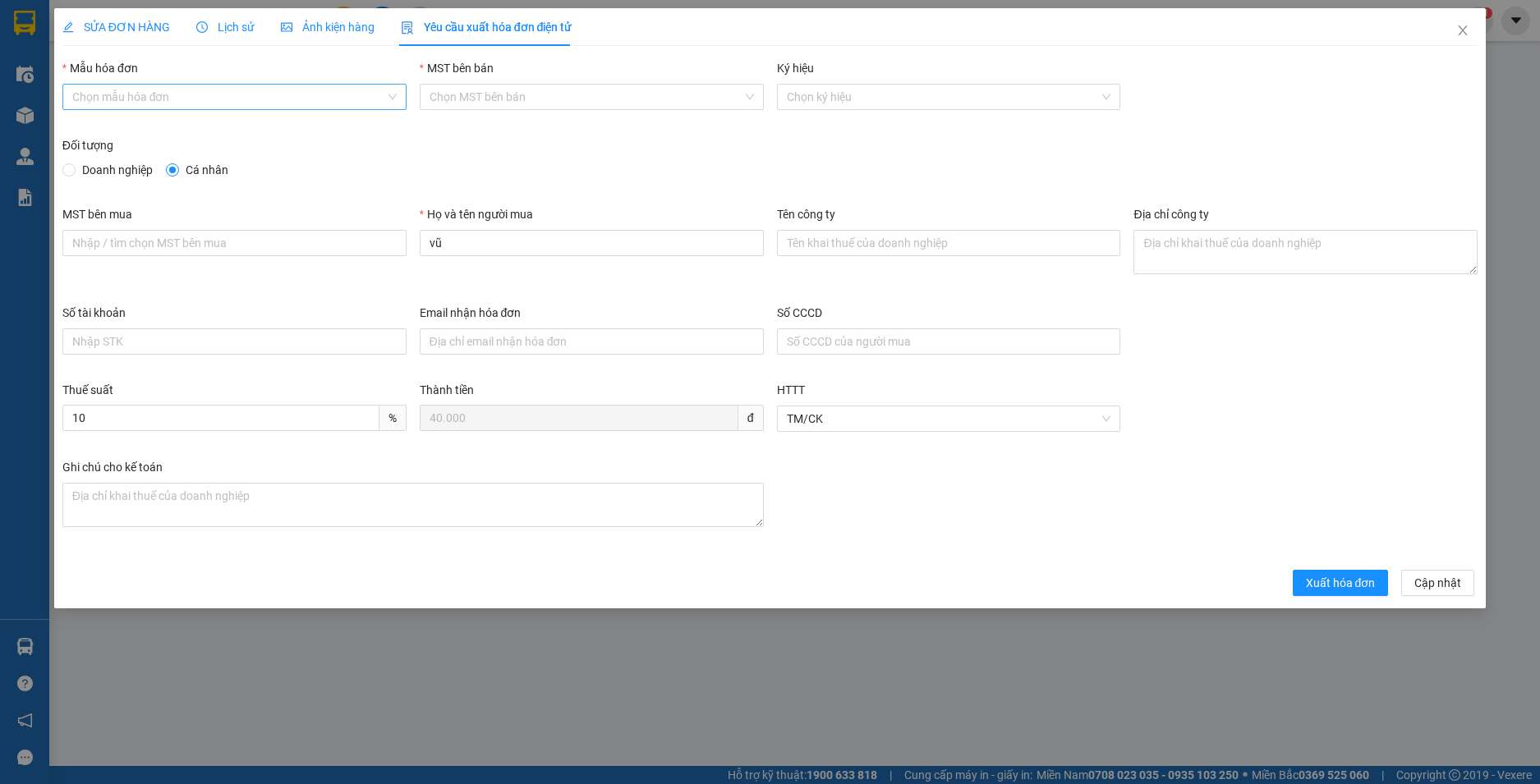
click at [140, 103] on input "Mẫu hóa đơn" at bounding box center [229, 97] width 313 height 25
click at [124, 133] on div "HĐH" at bounding box center [235, 129] width 325 height 18
type input "8"
drag, startPoint x: 435, startPoint y: 240, endPoint x: 365, endPoint y: 240, distance: 70.0
click at [365, 240] on div "MST bên mua Họ và tên người mua vũ Tên công ty Địa chỉ công ty" at bounding box center [770, 254] width 1429 height 99
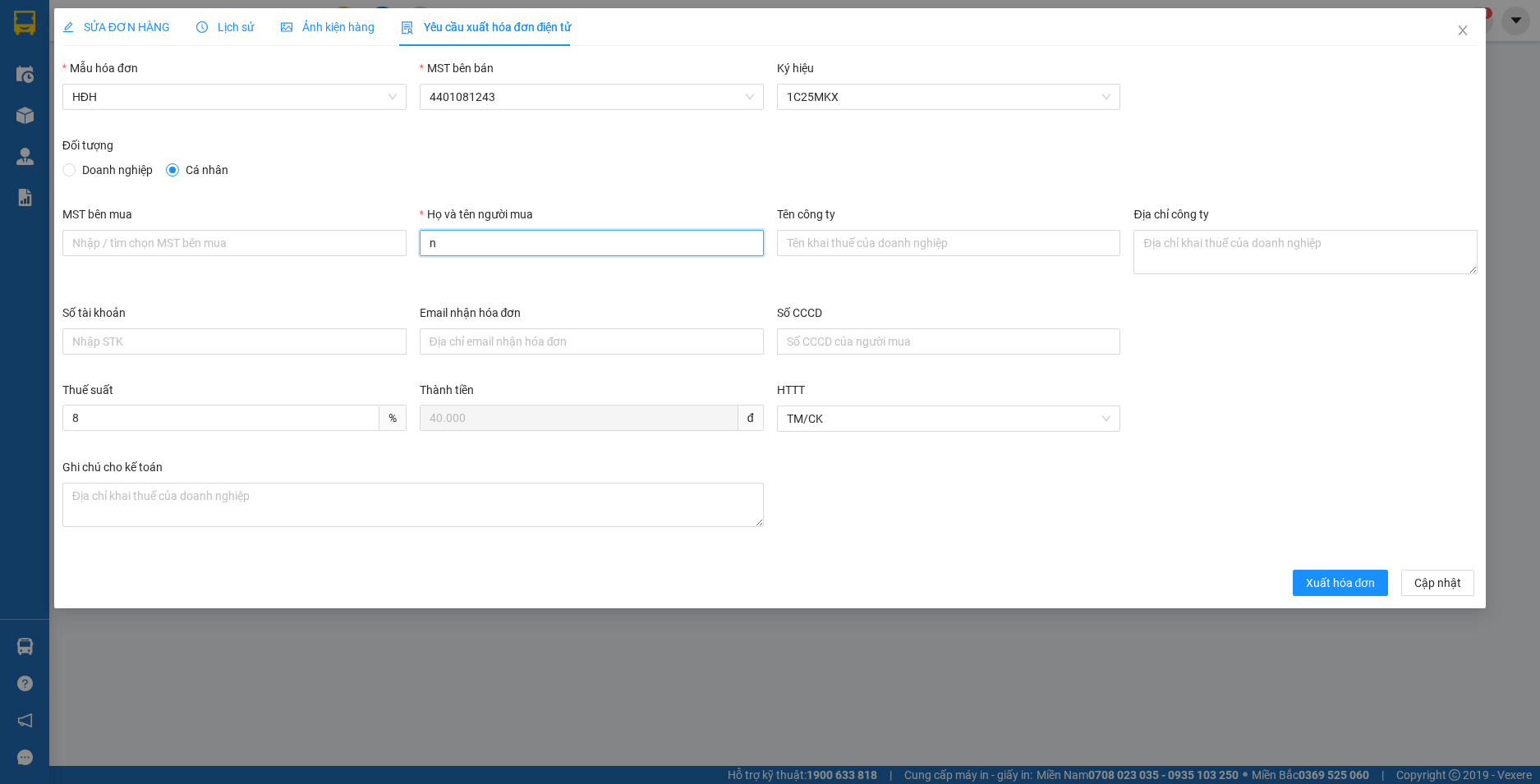
type input "Người mua không lấy hoá đơn"
click at [1325, 580] on span "Xuất hóa đơn" at bounding box center [1342, 583] width 70 height 18
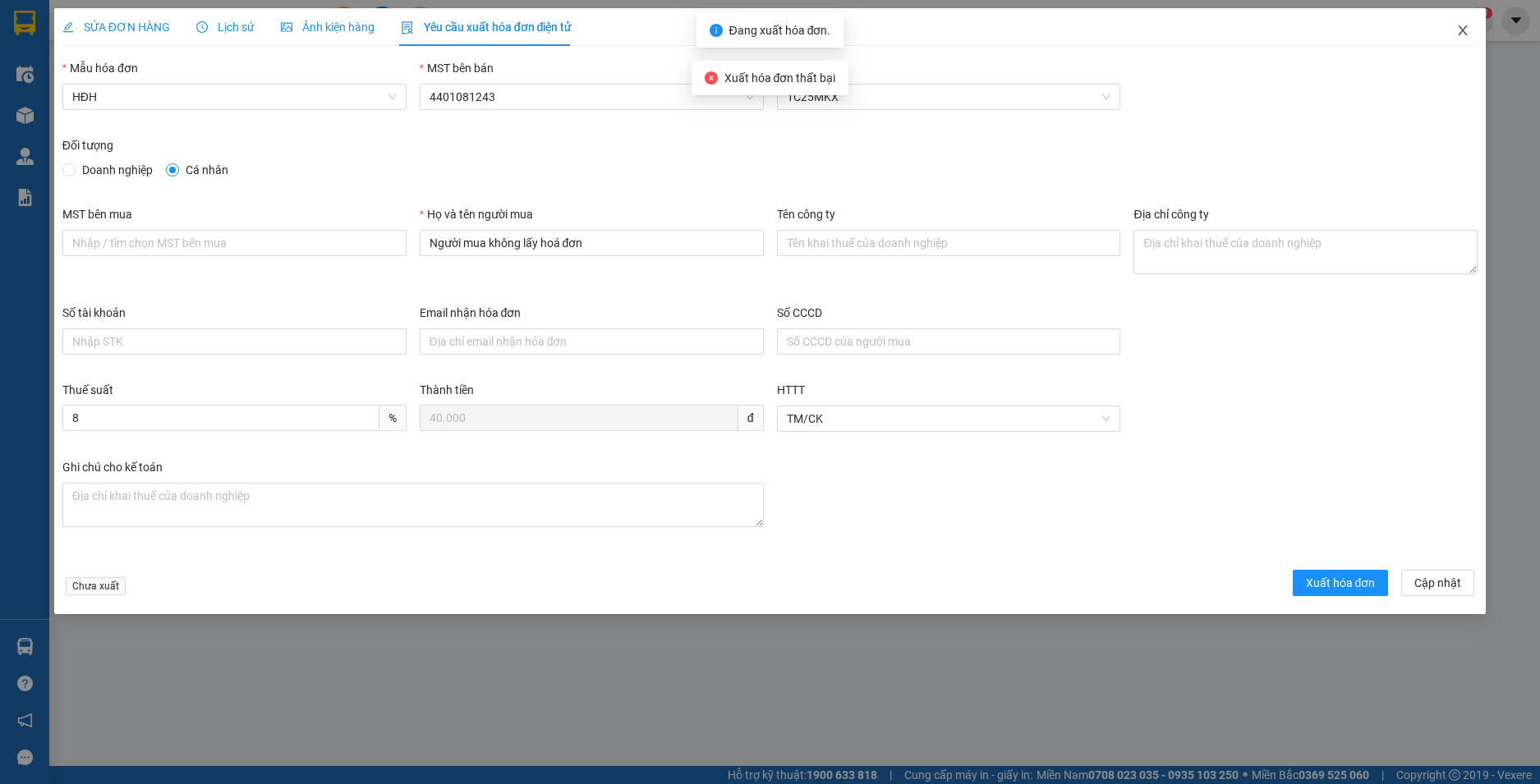
click at [1465, 29] on icon "close" at bounding box center [1463, 30] width 13 height 13
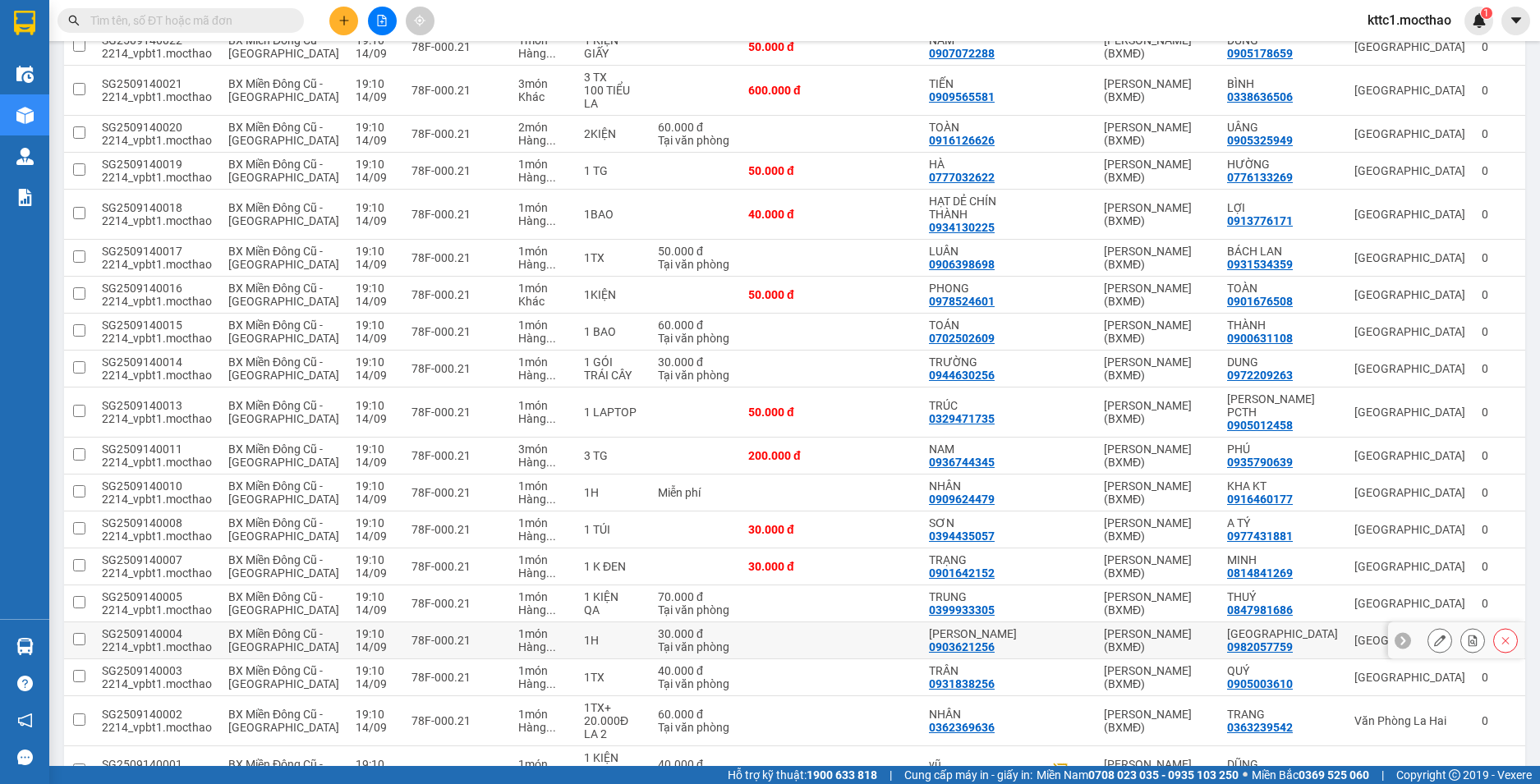
scroll to position [291, 0]
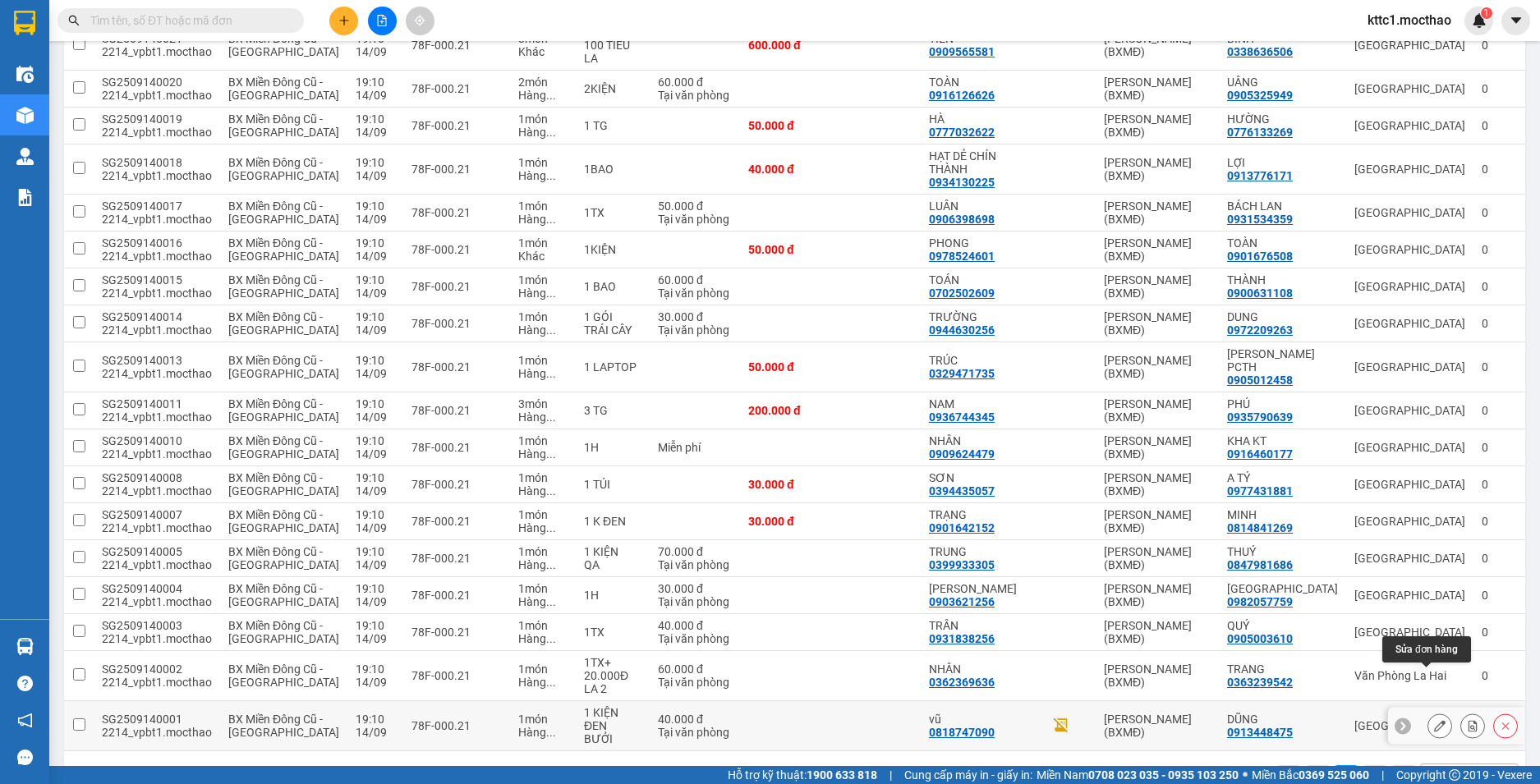
click at [1434, 720] on icon at bounding box center [1439, 726] width 11 height 11
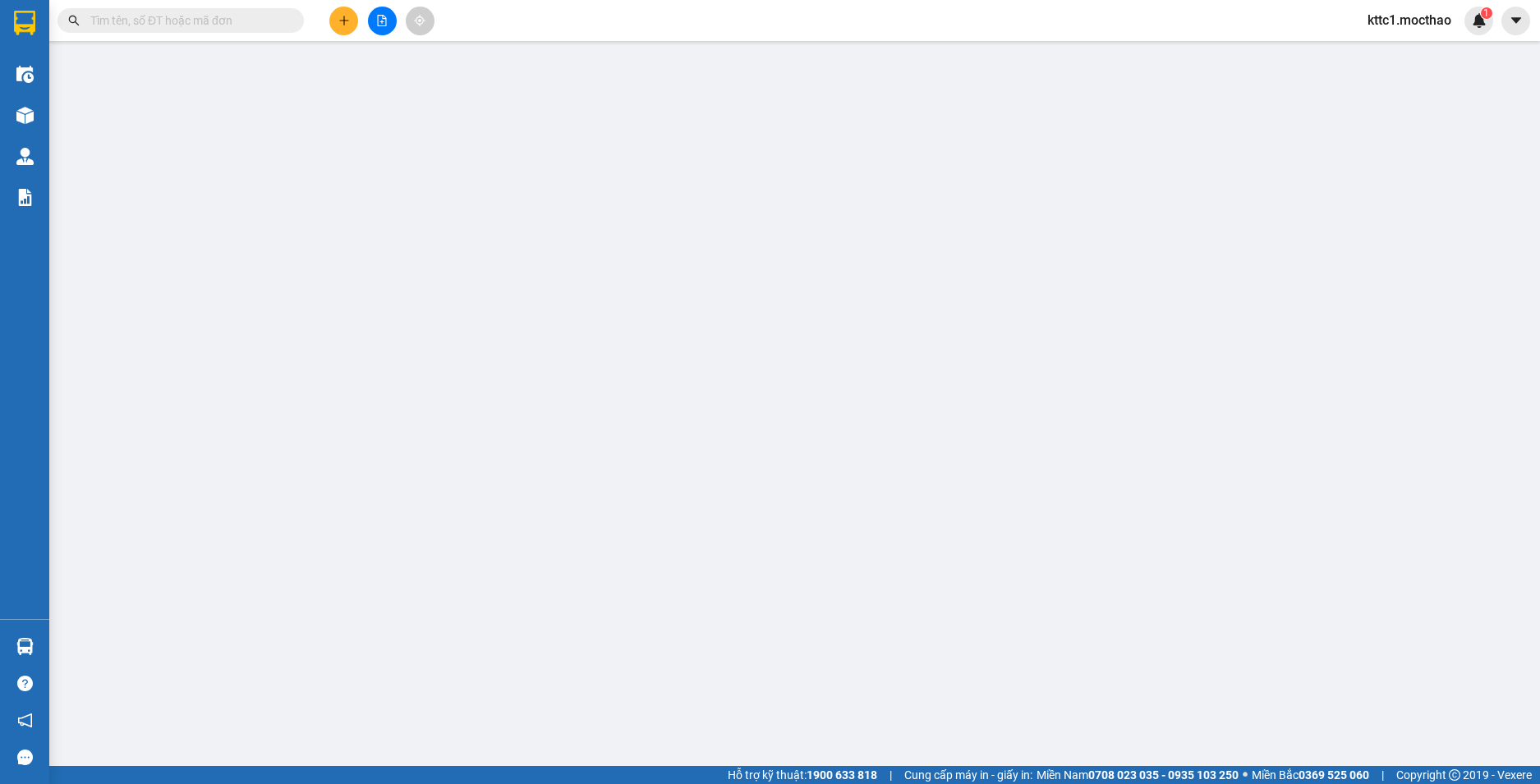
type input "0818747090"
type input "vũ"
type input "0913448475"
type input "DŨNG"
type input "1"
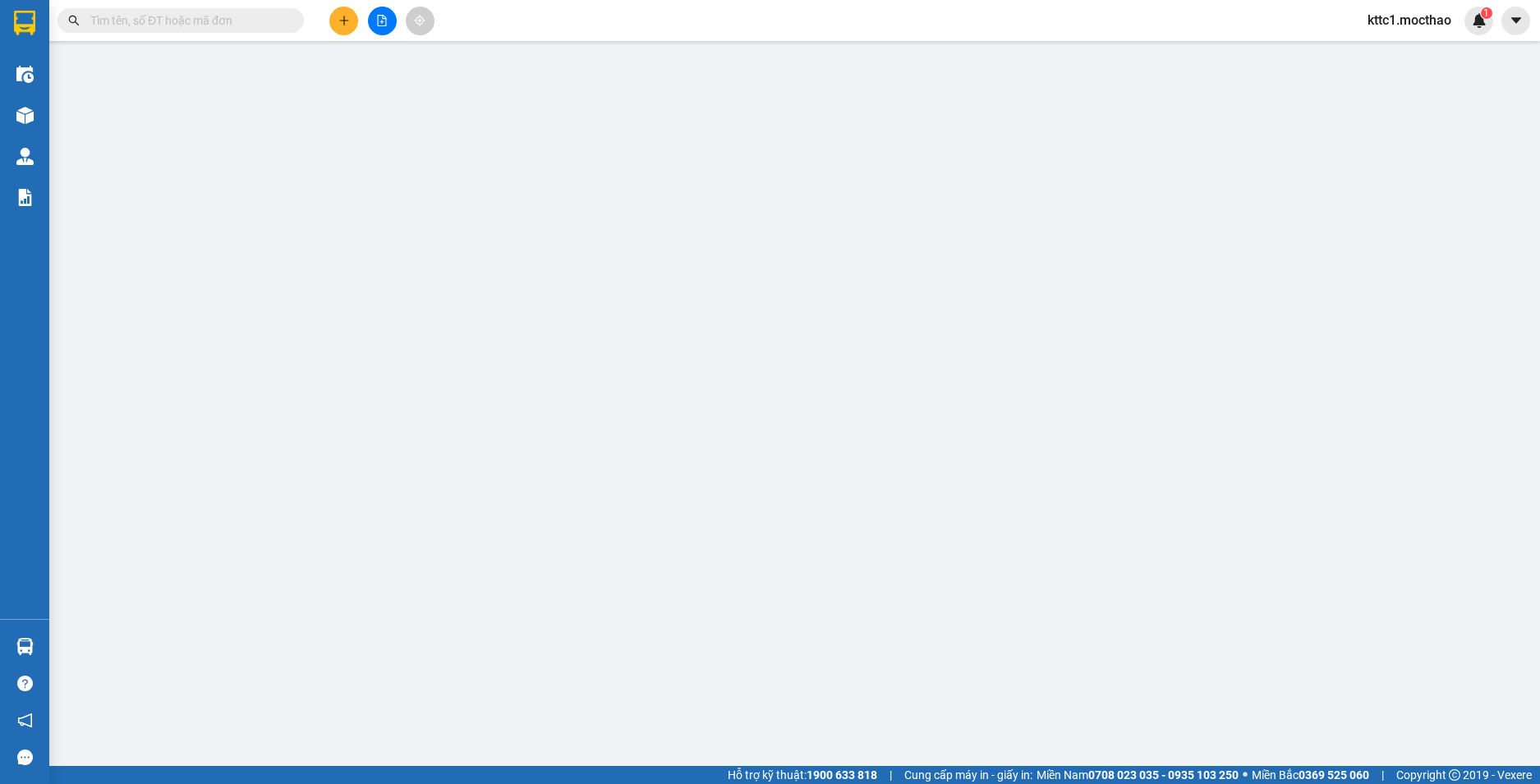
type input "40.000"
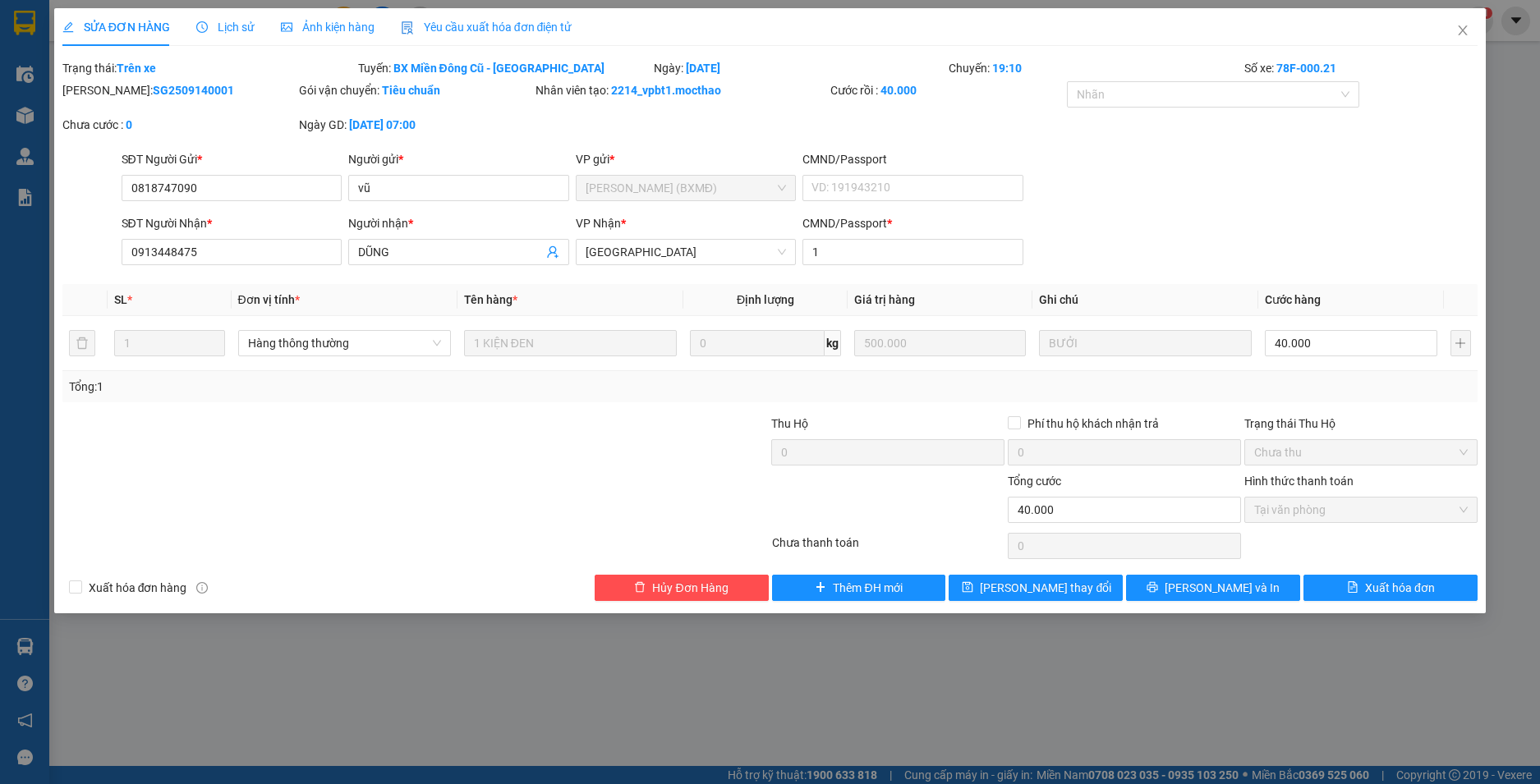
click at [509, 16] on div "Yêu cầu xuất hóa đơn điện tử" at bounding box center [486, 28] width 172 height 38
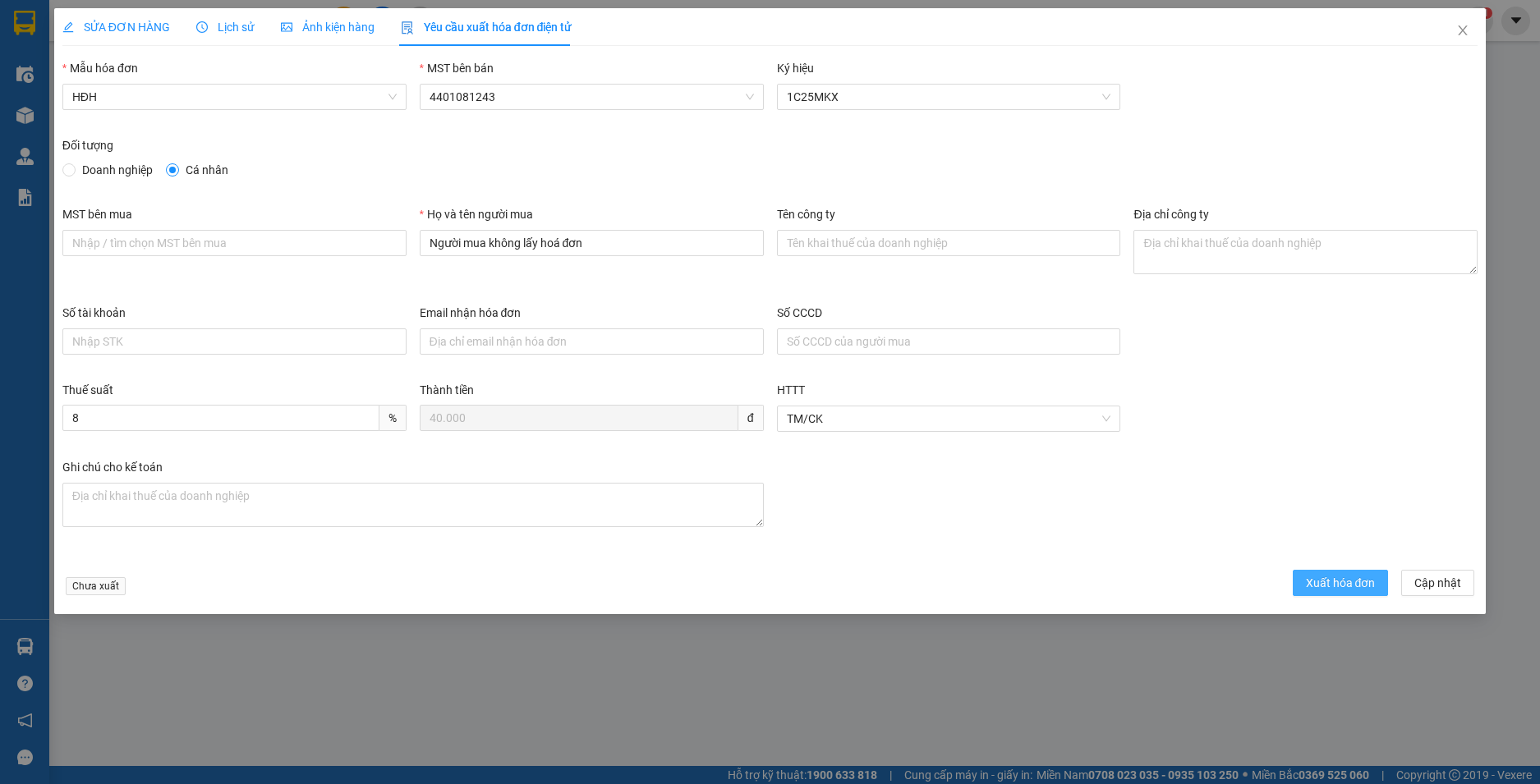
click at [1341, 581] on span "Xuất hóa đơn" at bounding box center [1342, 583] width 70 height 18
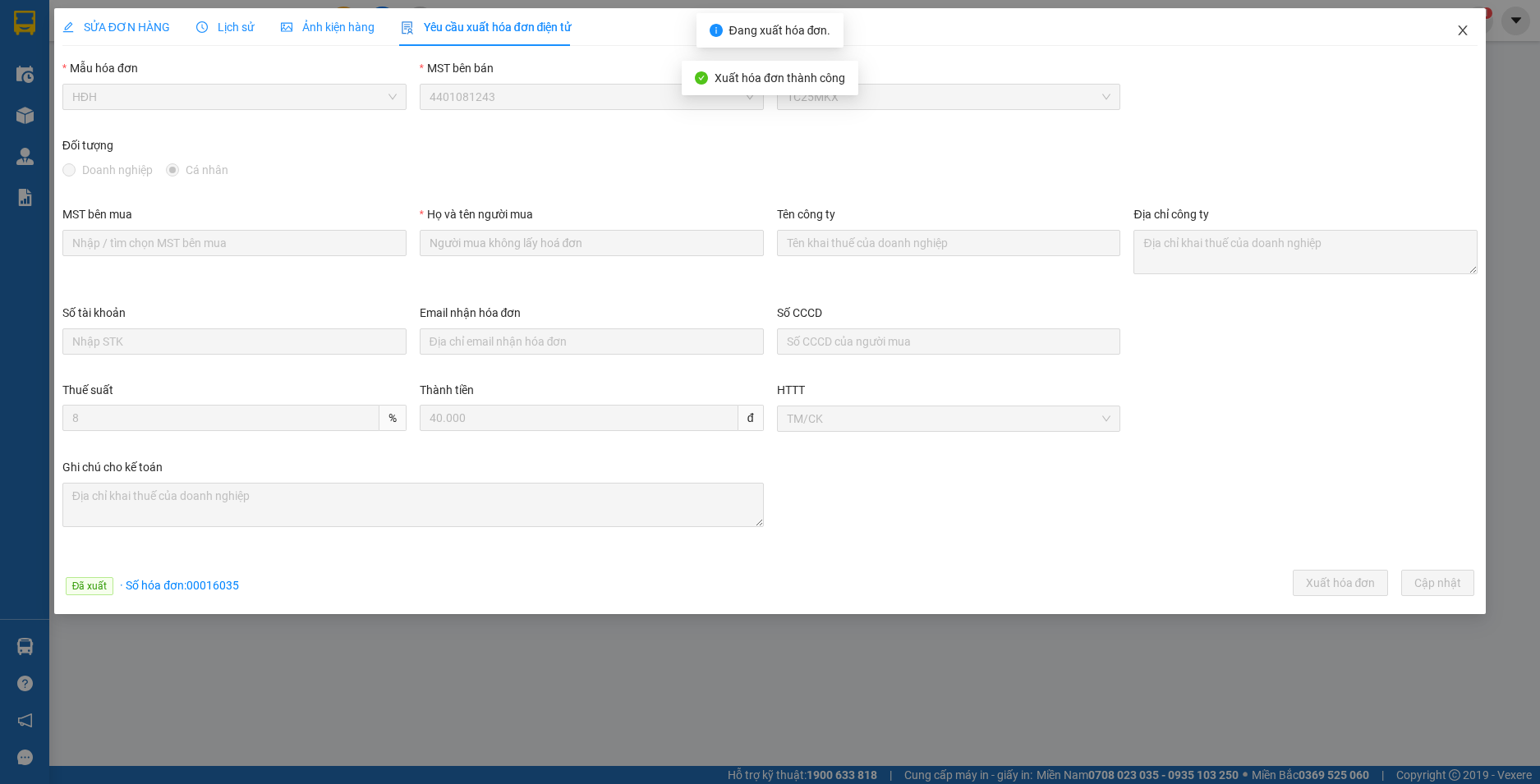
click at [1467, 27] on icon "close" at bounding box center [1463, 30] width 13 height 13
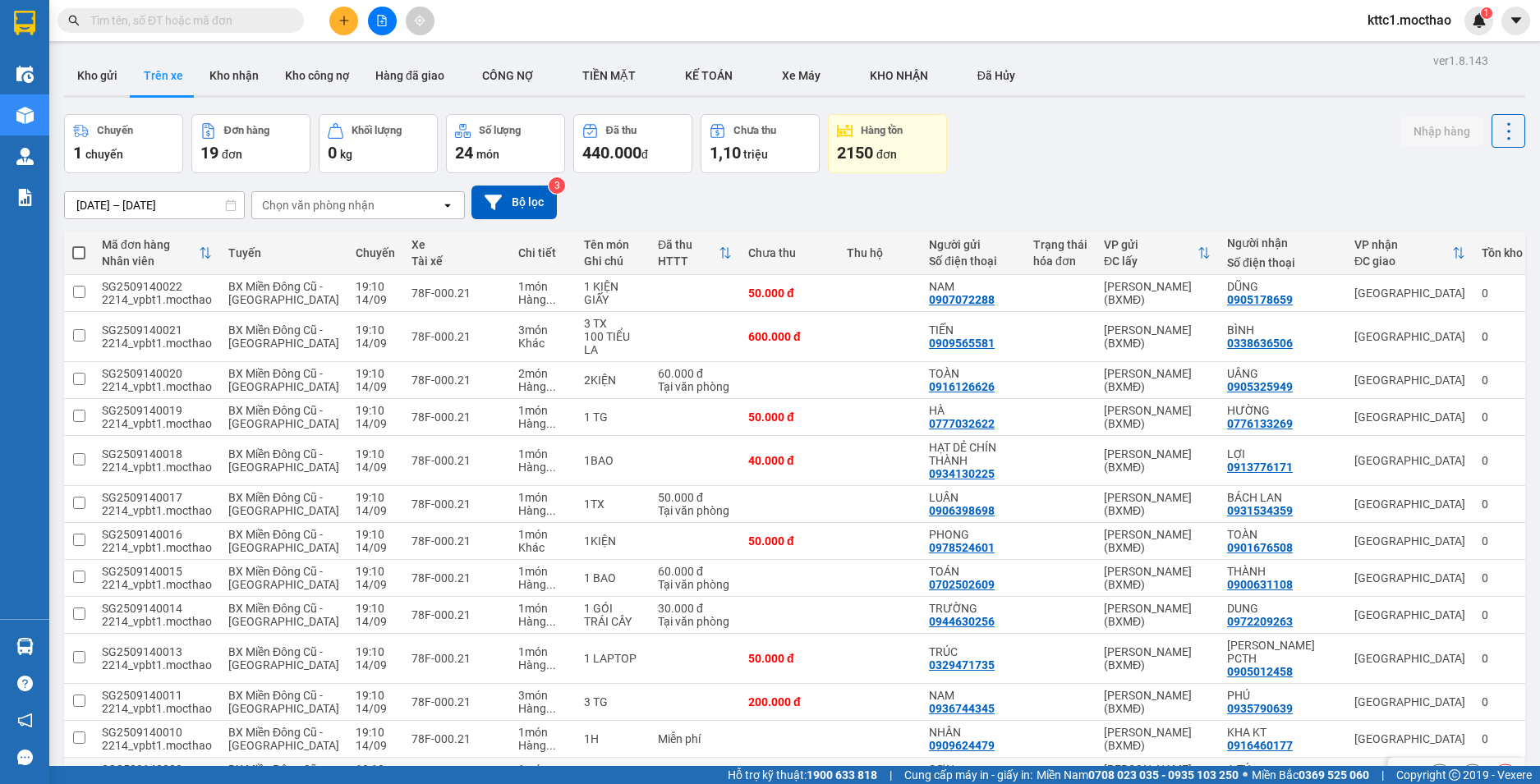
scroll to position [291, 0]
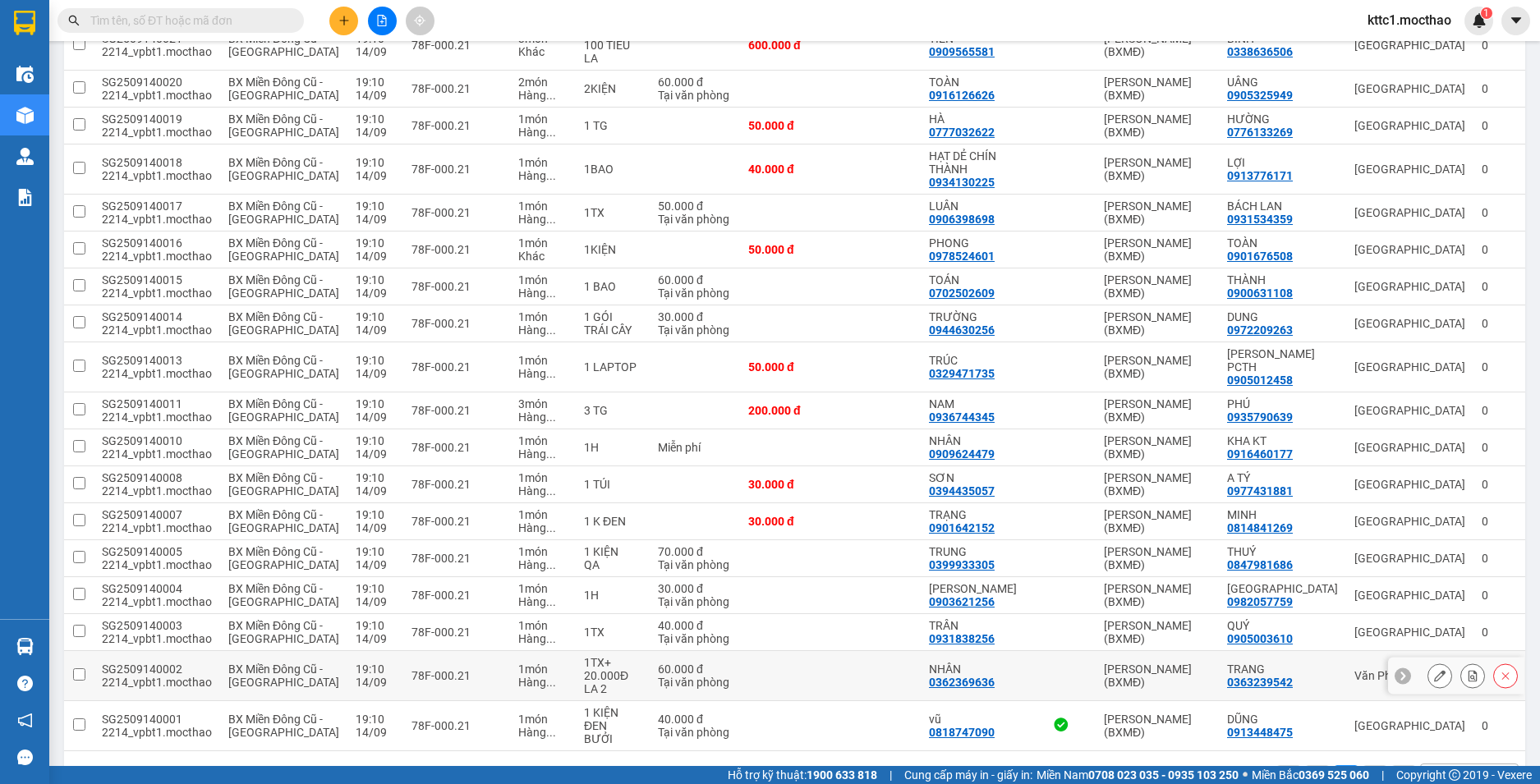
click at [1434, 670] on icon at bounding box center [1439, 676] width 11 height 11
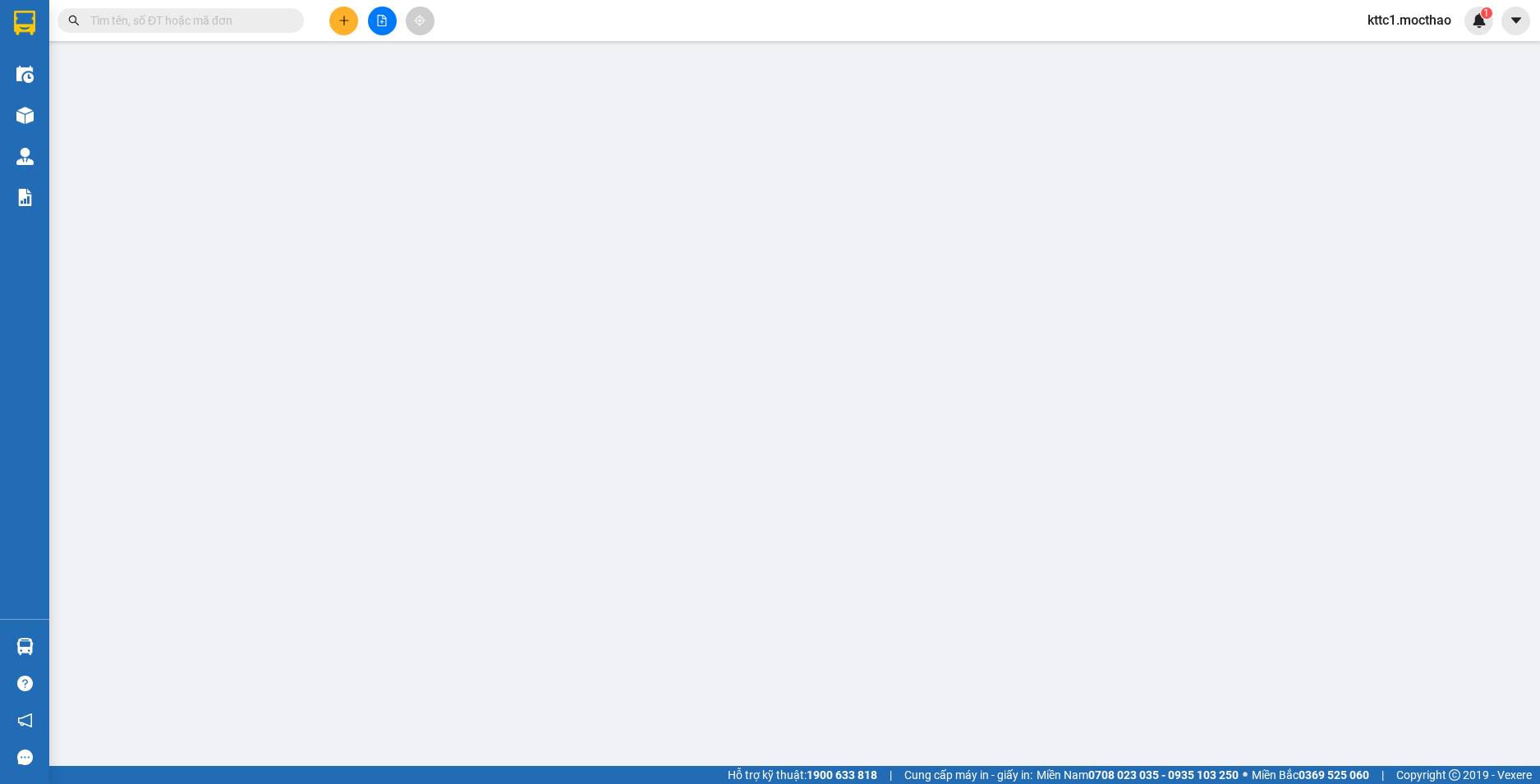
type input "0362369636"
type input "NHÂN"
type input "0363239542"
type input "TRANG"
type input "1"
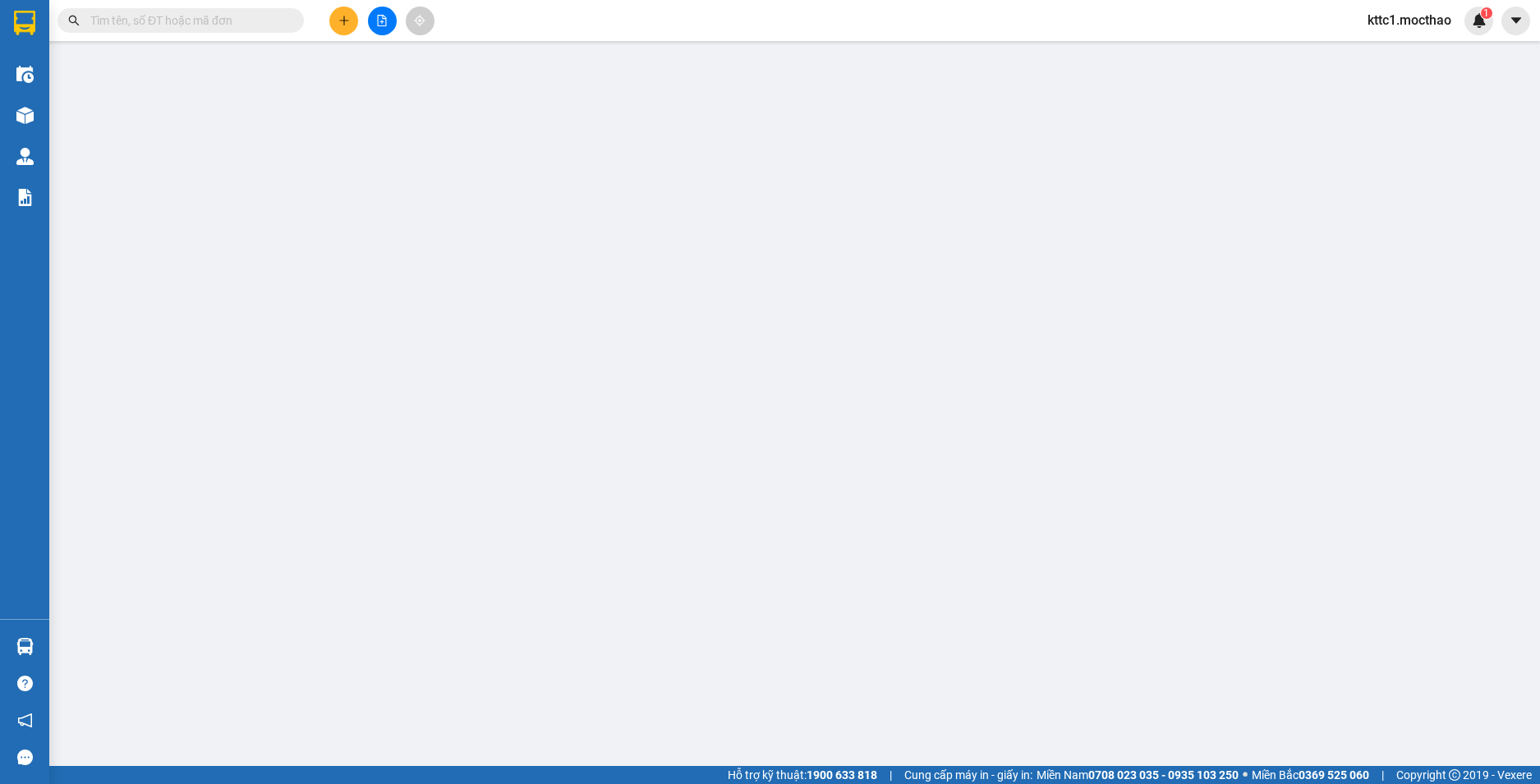
type input "60.000"
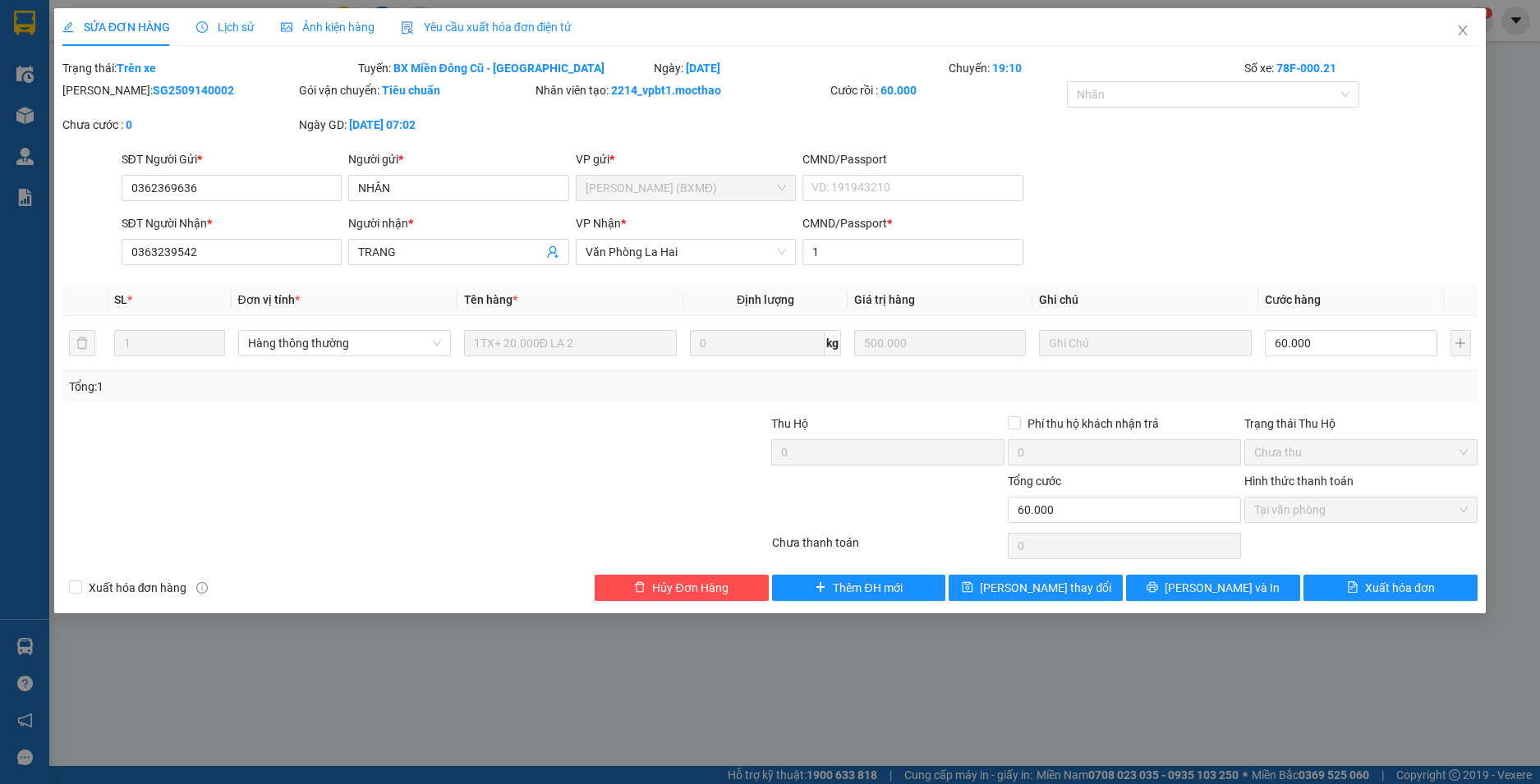
click at [469, 21] on span "Yêu cầu xuất hóa đơn điện tử" at bounding box center [486, 28] width 172 height 13
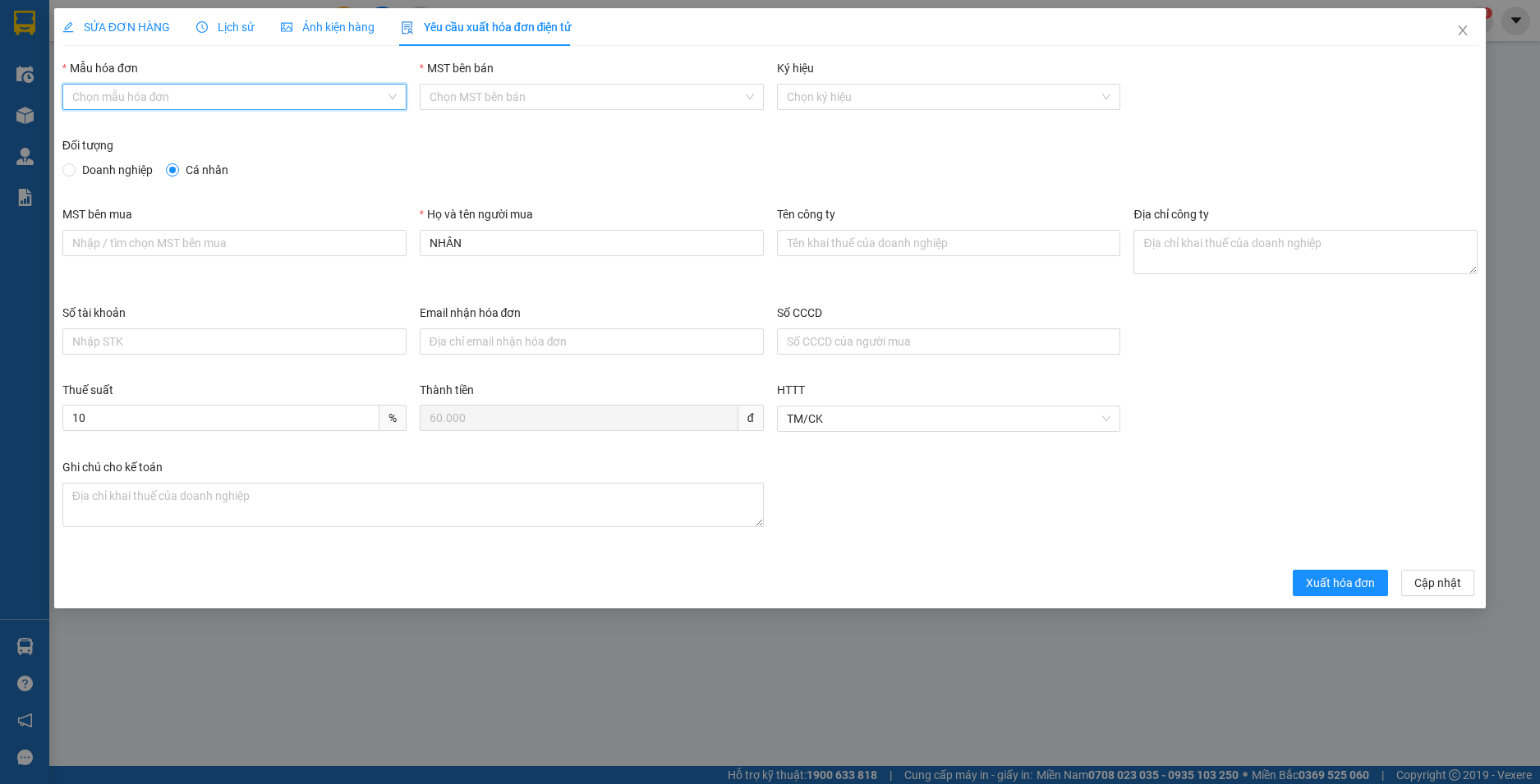
click at [161, 96] on input "Mẫu hóa đơn" at bounding box center [229, 97] width 313 height 25
click at [156, 122] on div "HĐH" at bounding box center [235, 129] width 325 height 18
type input "8"
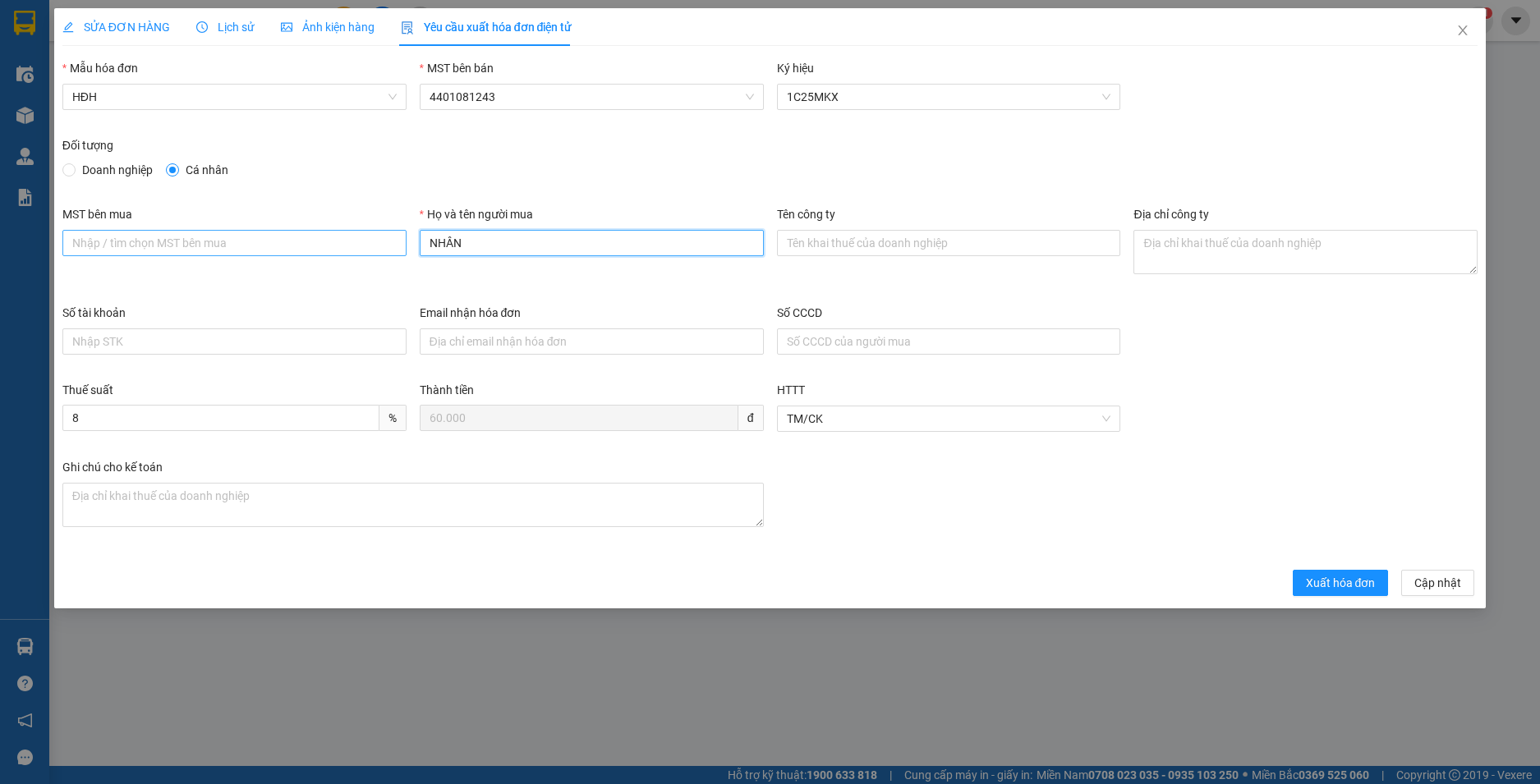
drag, startPoint x: 484, startPoint y: 247, endPoint x: 365, endPoint y: 236, distance: 119.5
click at [365, 236] on div "MST bên mua Họ và tên người mua NHÂN Tên công ty Địa chỉ công ty" at bounding box center [770, 254] width 1429 height 99
type input "Người mua không lấy hoá đơn"
click at [1343, 581] on span "Xuất hóa đơn" at bounding box center [1342, 583] width 70 height 18
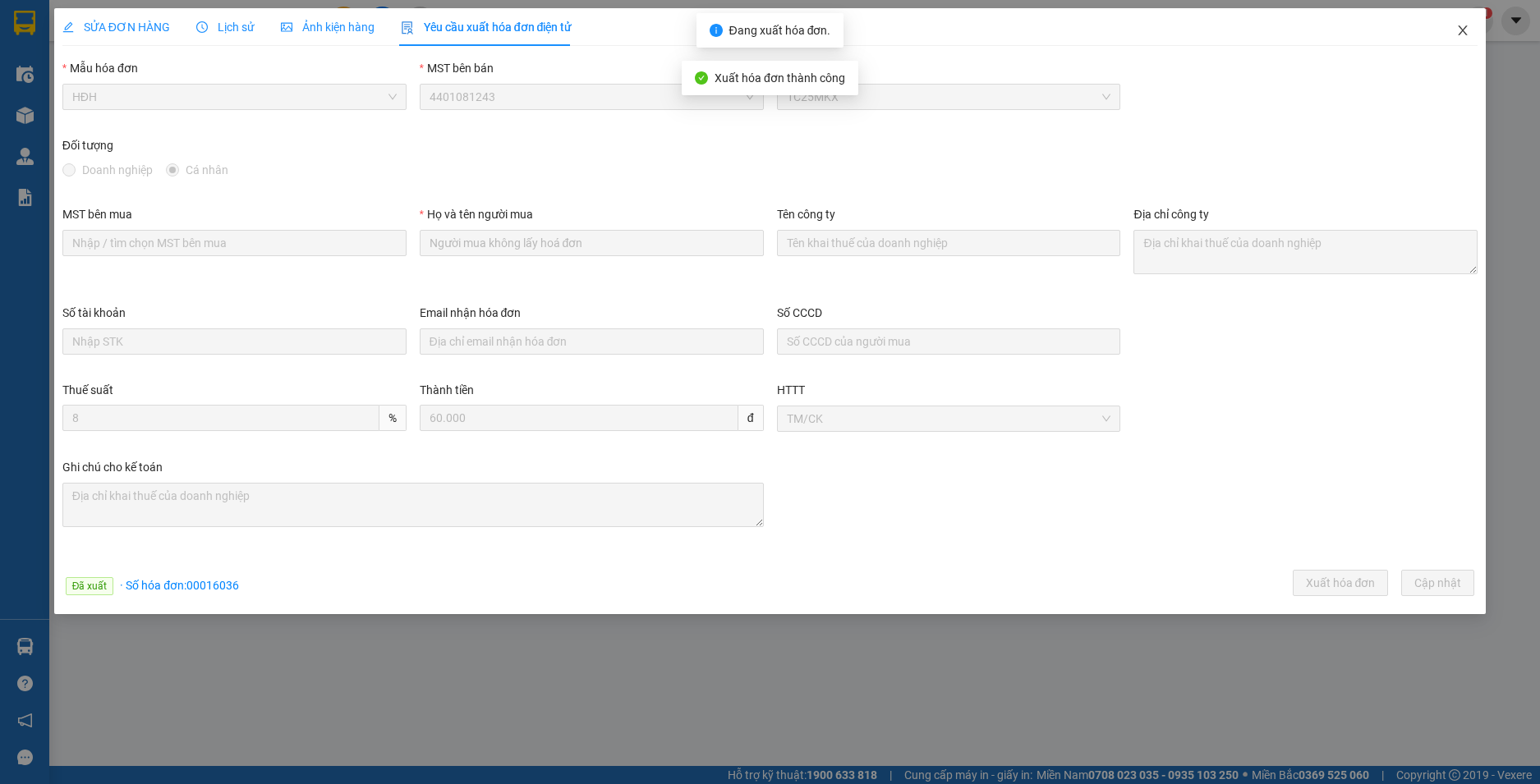
click at [1464, 27] on icon "close" at bounding box center [1463, 30] width 13 height 13
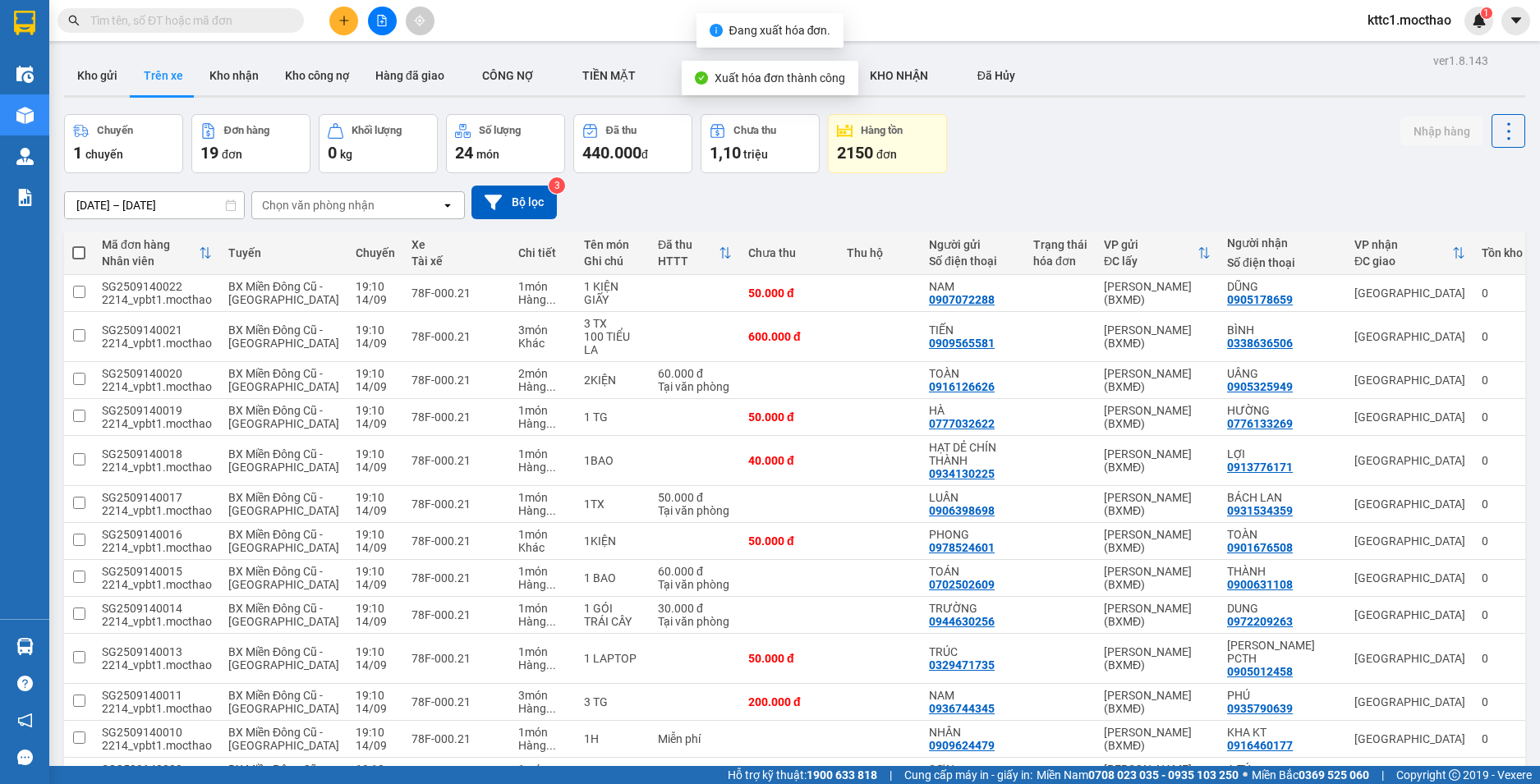
scroll to position [291, 0]
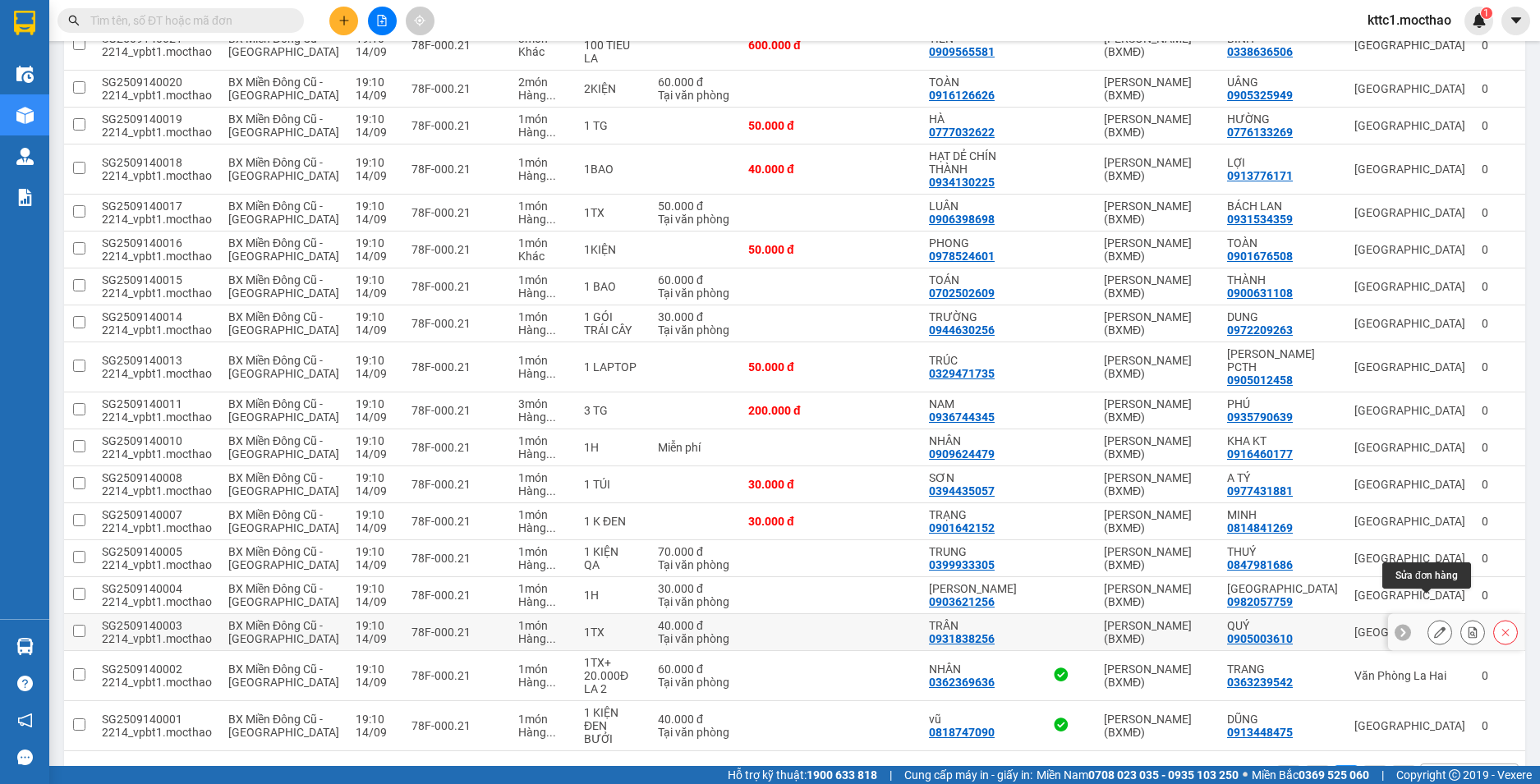
click at [1434, 626] on icon at bounding box center [1439, 632] width 11 height 11
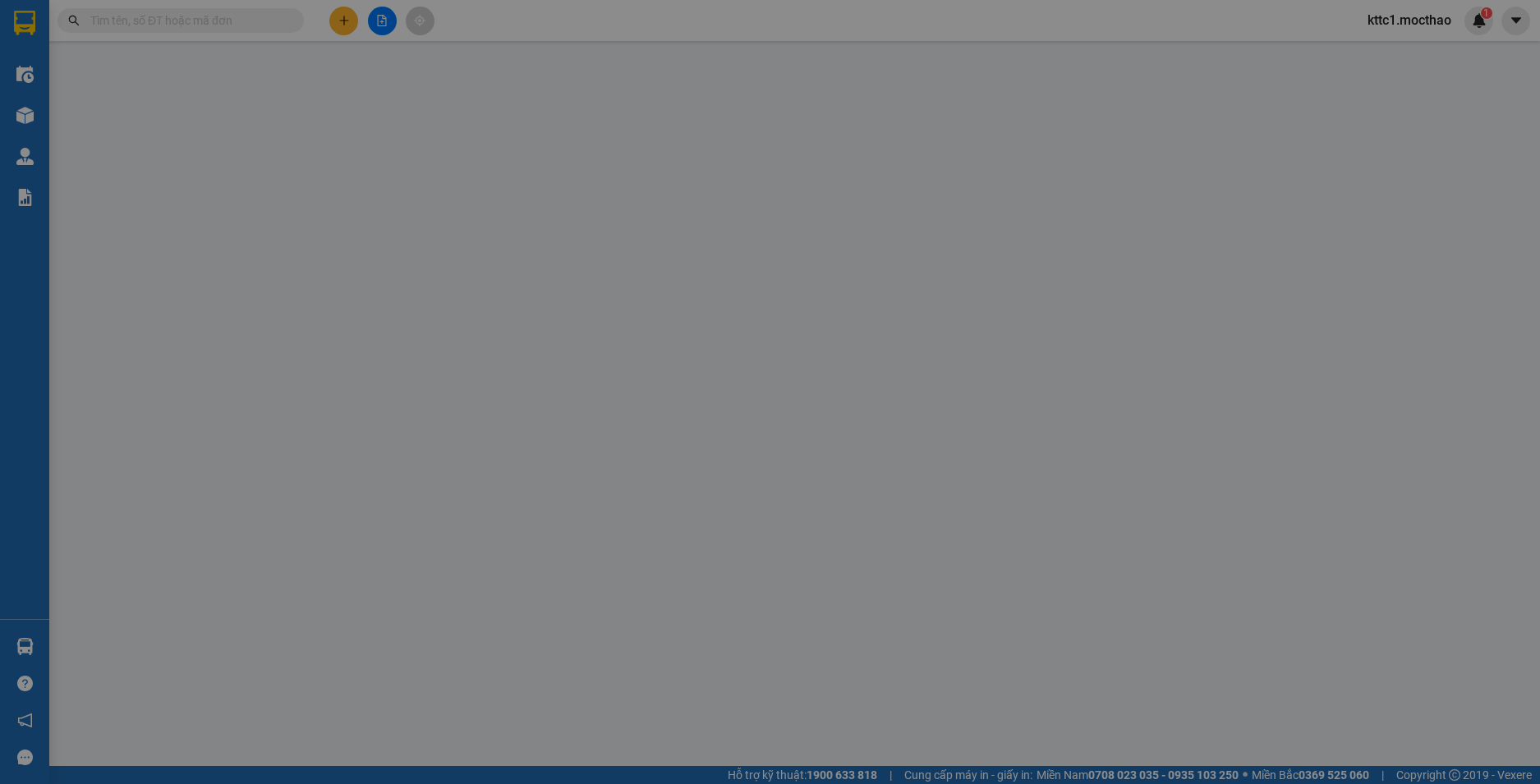
type input "0931838256"
type input "TRÂN"
type input "0905003610"
type input "QUÝ"
type input "1"
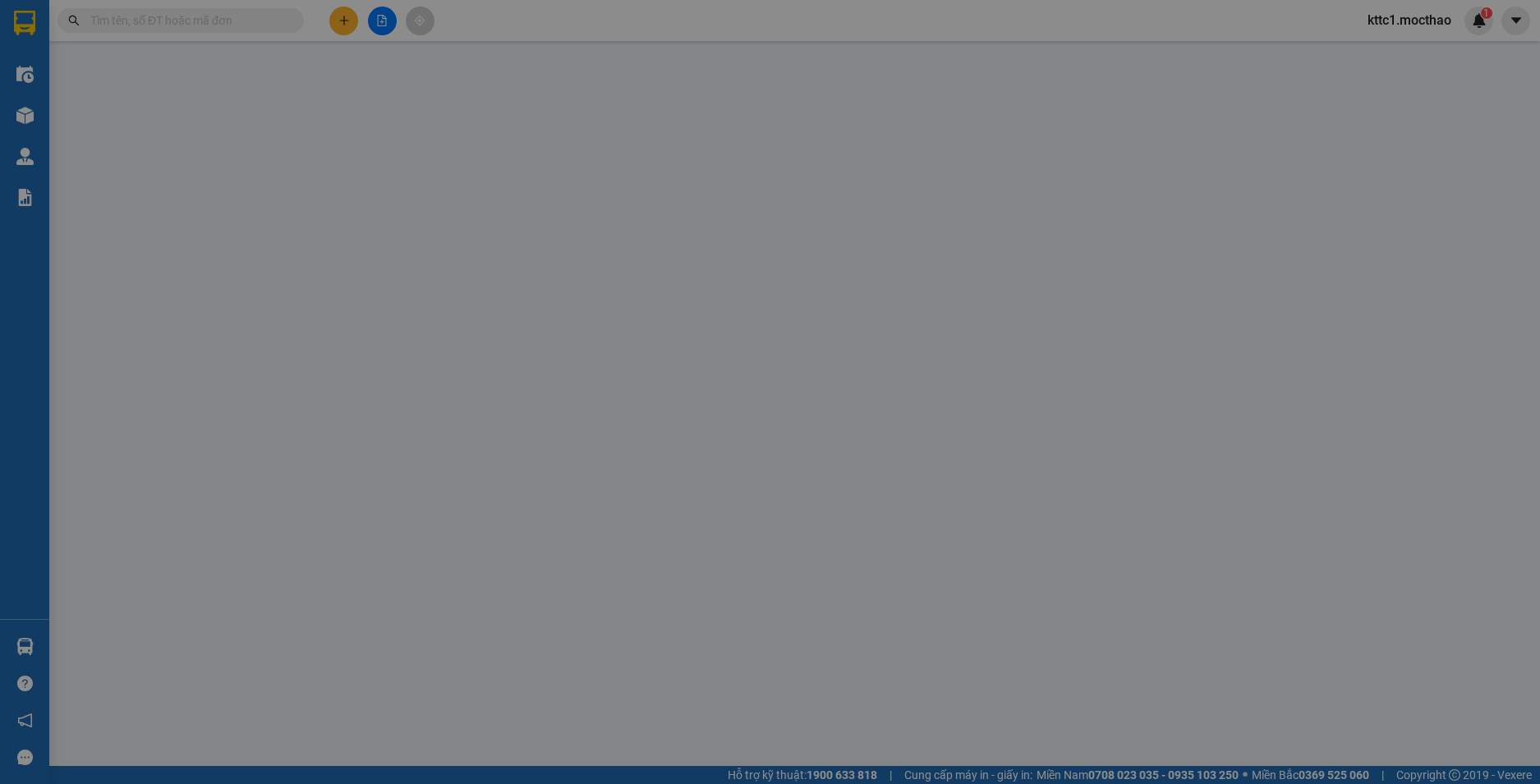
type input "40.000"
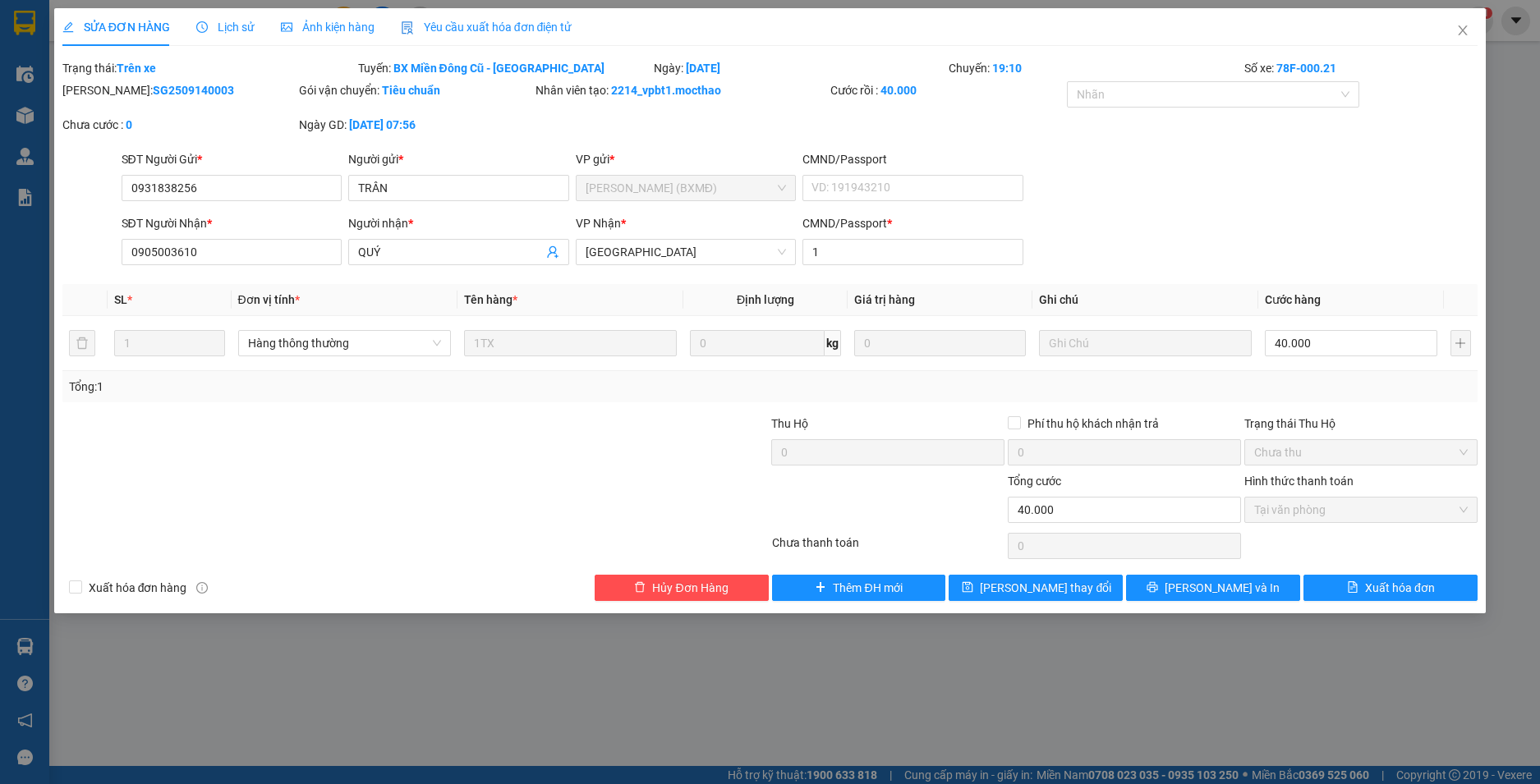
click at [467, 28] on span "Yêu cầu xuất hóa đơn điện tử" at bounding box center [486, 28] width 172 height 13
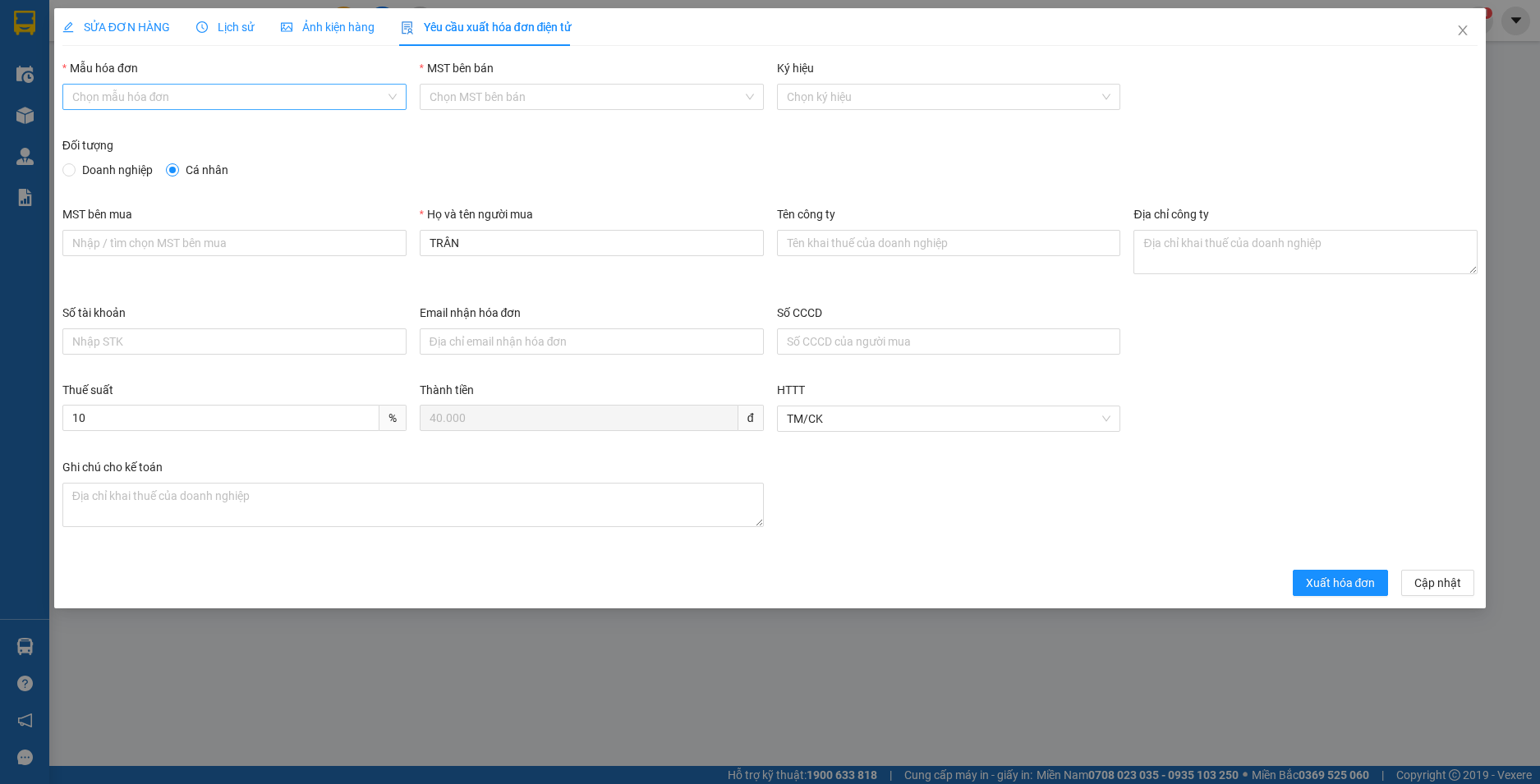
click at [202, 94] on input "Mẫu hóa đơn" at bounding box center [229, 97] width 313 height 25
click at [148, 130] on div "HĐH" at bounding box center [235, 129] width 325 height 18
type input "8"
drag, startPoint x: 477, startPoint y: 236, endPoint x: 354, endPoint y: 232, distance: 123.1
click at [354, 232] on div "MST bên mua Họ và tên người mua TRÂN Tên công ty Địa chỉ công ty" at bounding box center [770, 254] width 1429 height 99
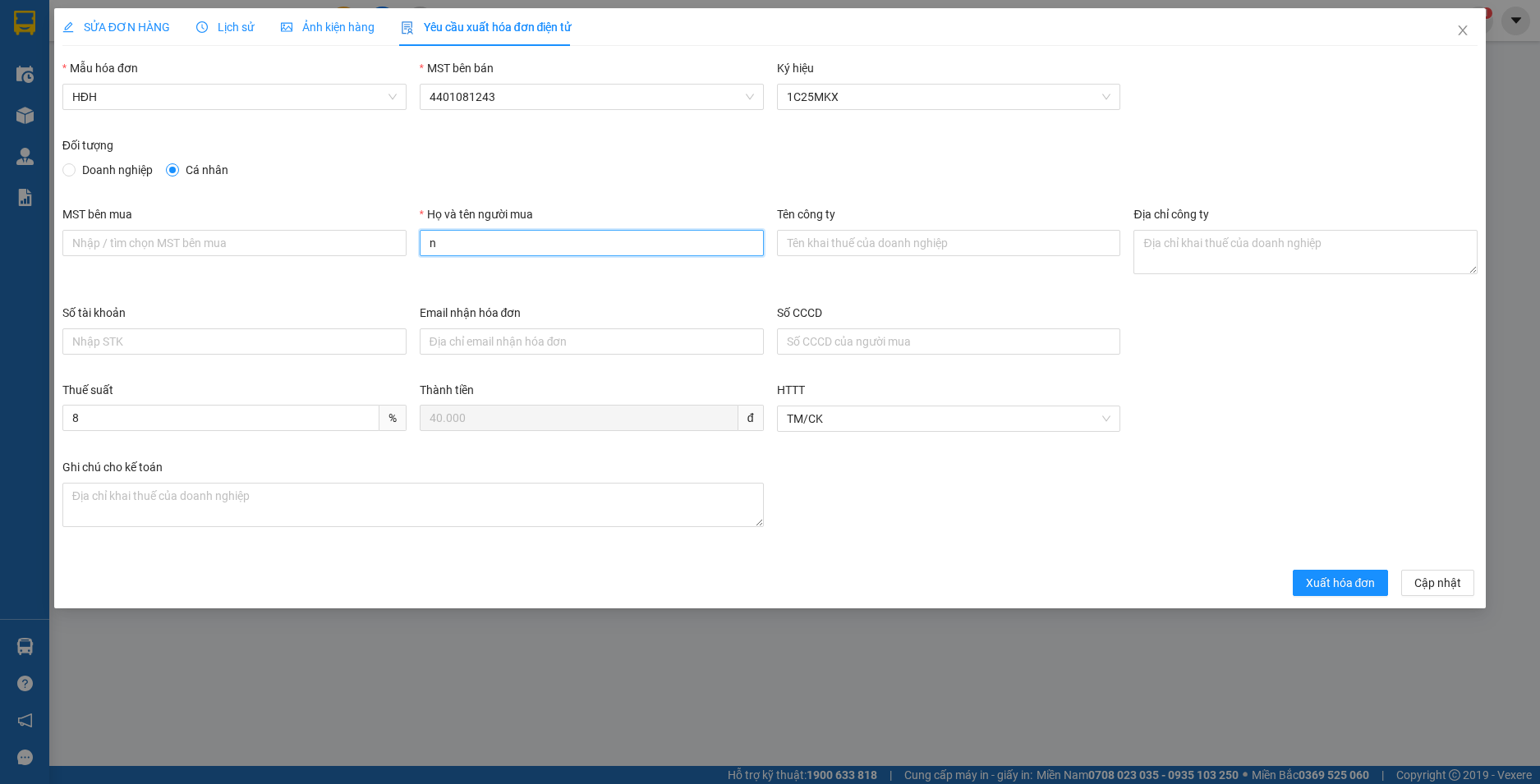
type input "Người mua không lấy hoá đơn"
click at [1325, 578] on span "Xuất hóa đơn" at bounding box center [1342, 583] width 70 height 18
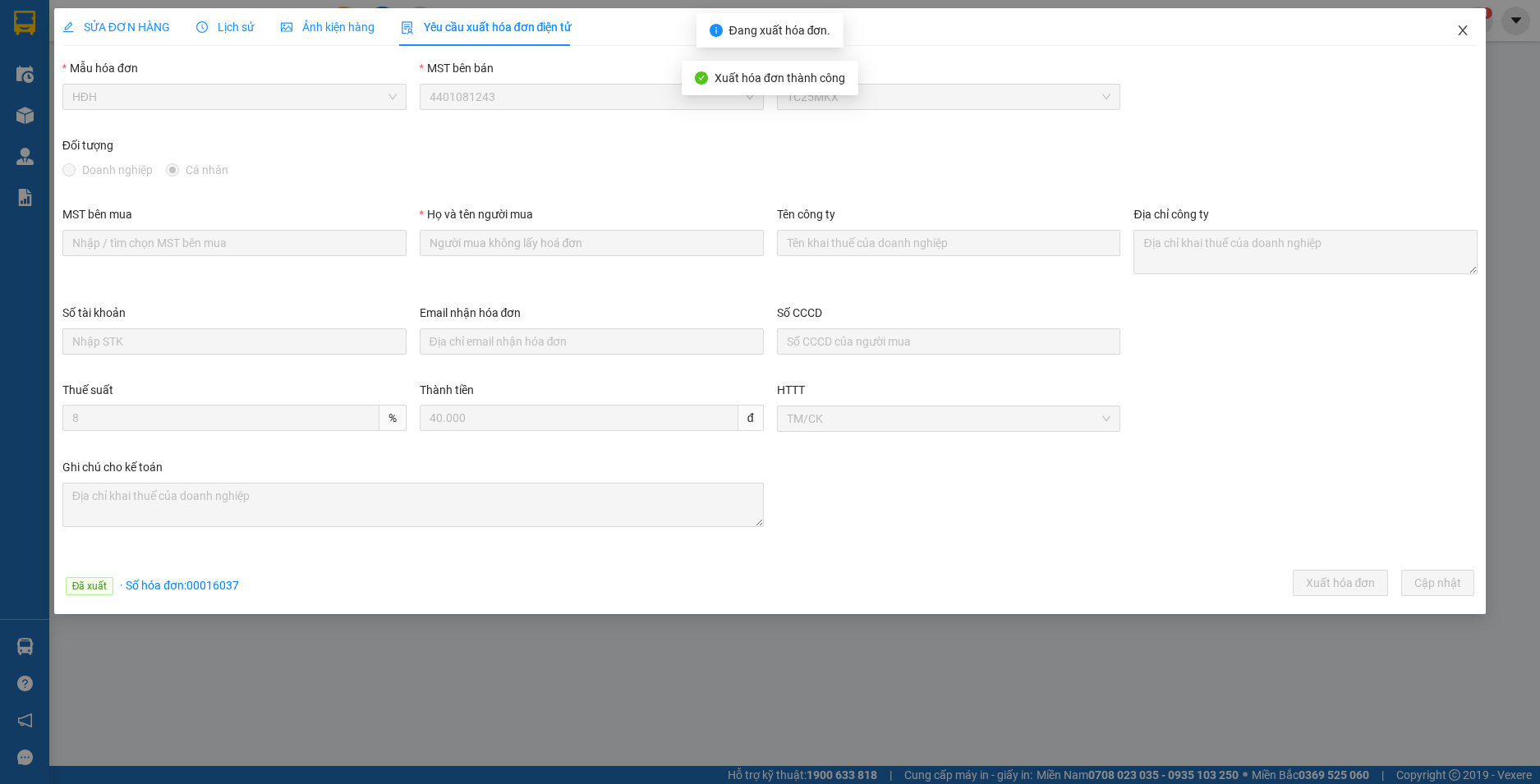
click at [1461, 32] on icon "close" at bounding box center [1463, 30] width 13 height 13
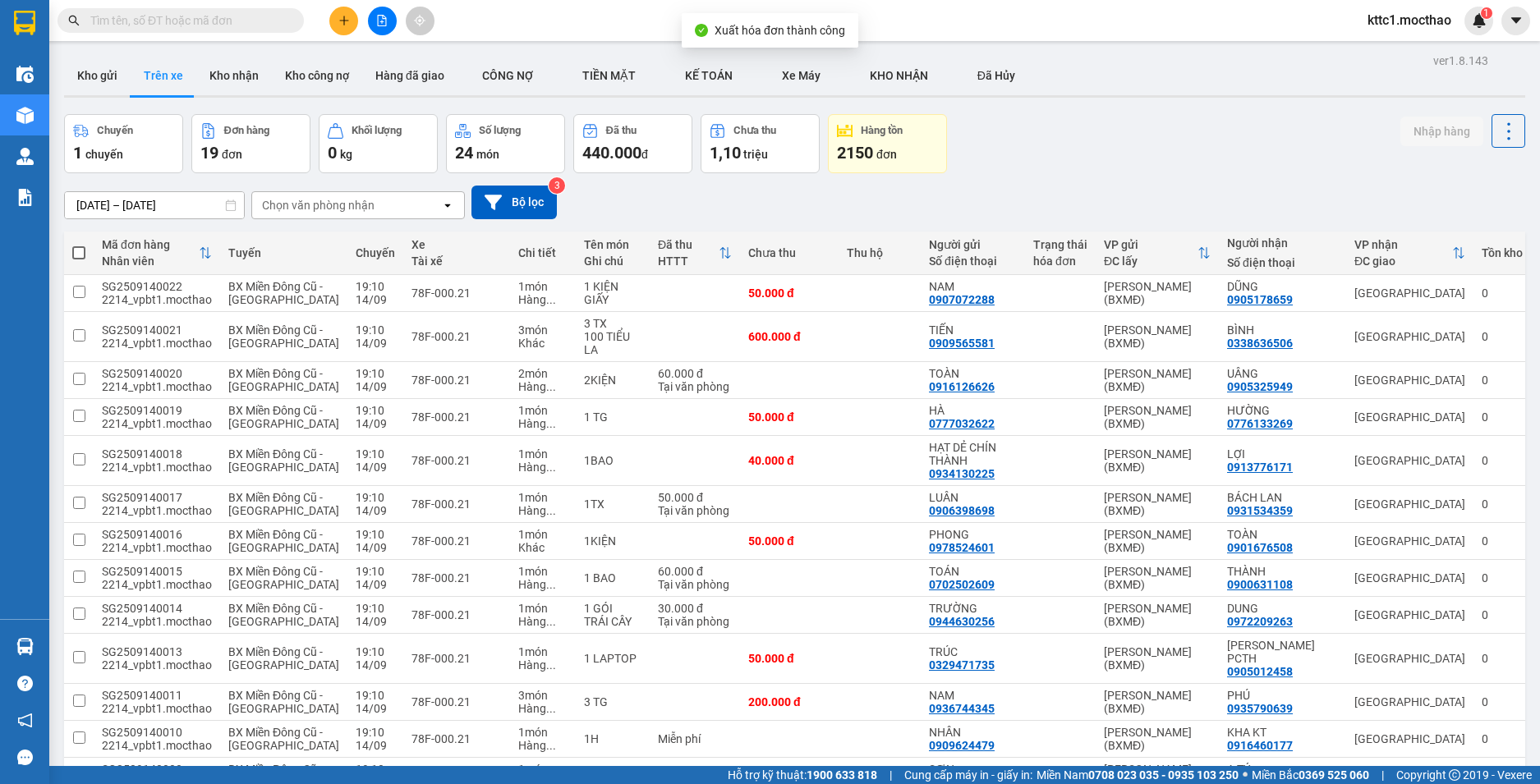
scroll to position [291, 0]
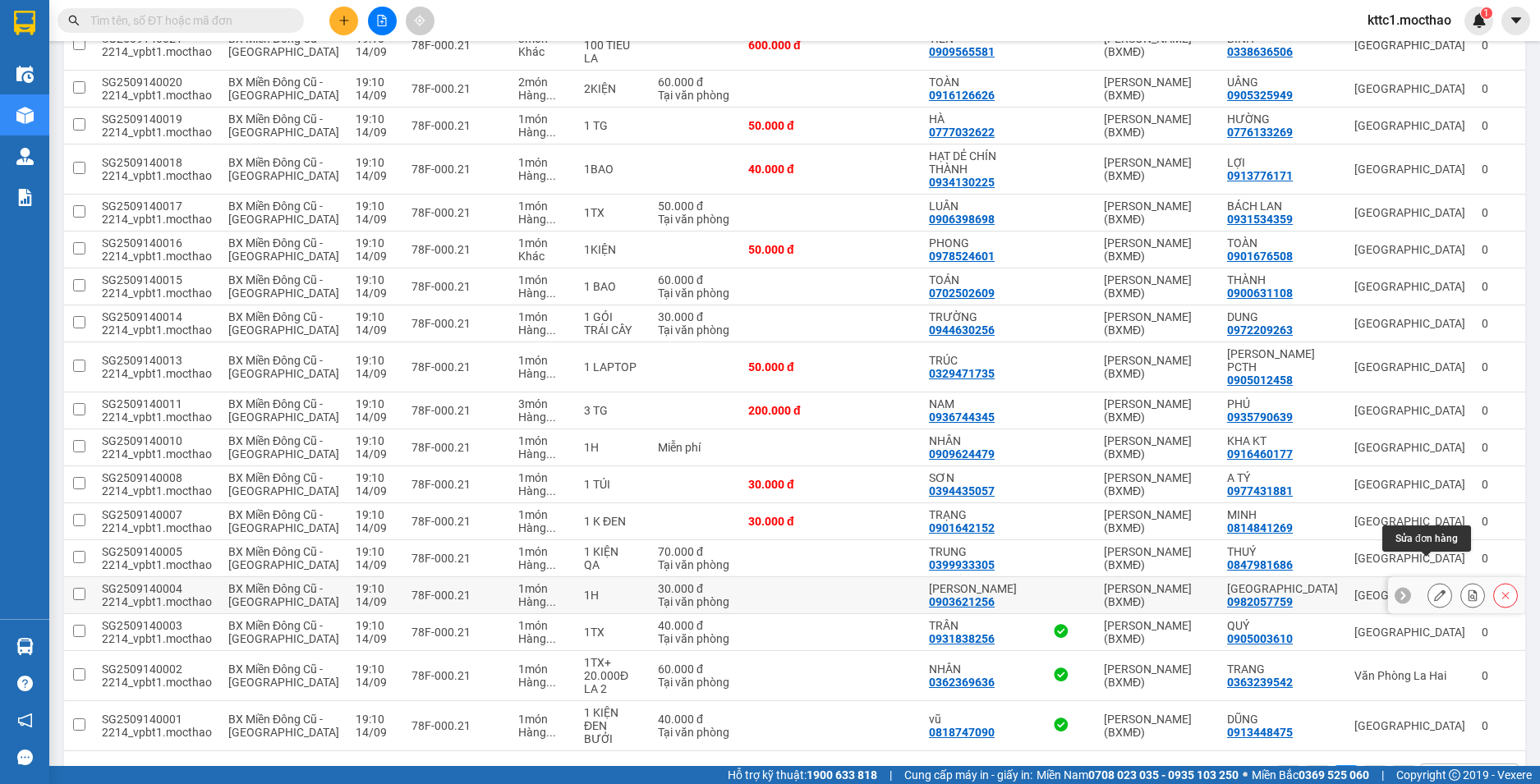
click at [1434, 589] on icon at bounding box center [1439, 595] width 11 height 11
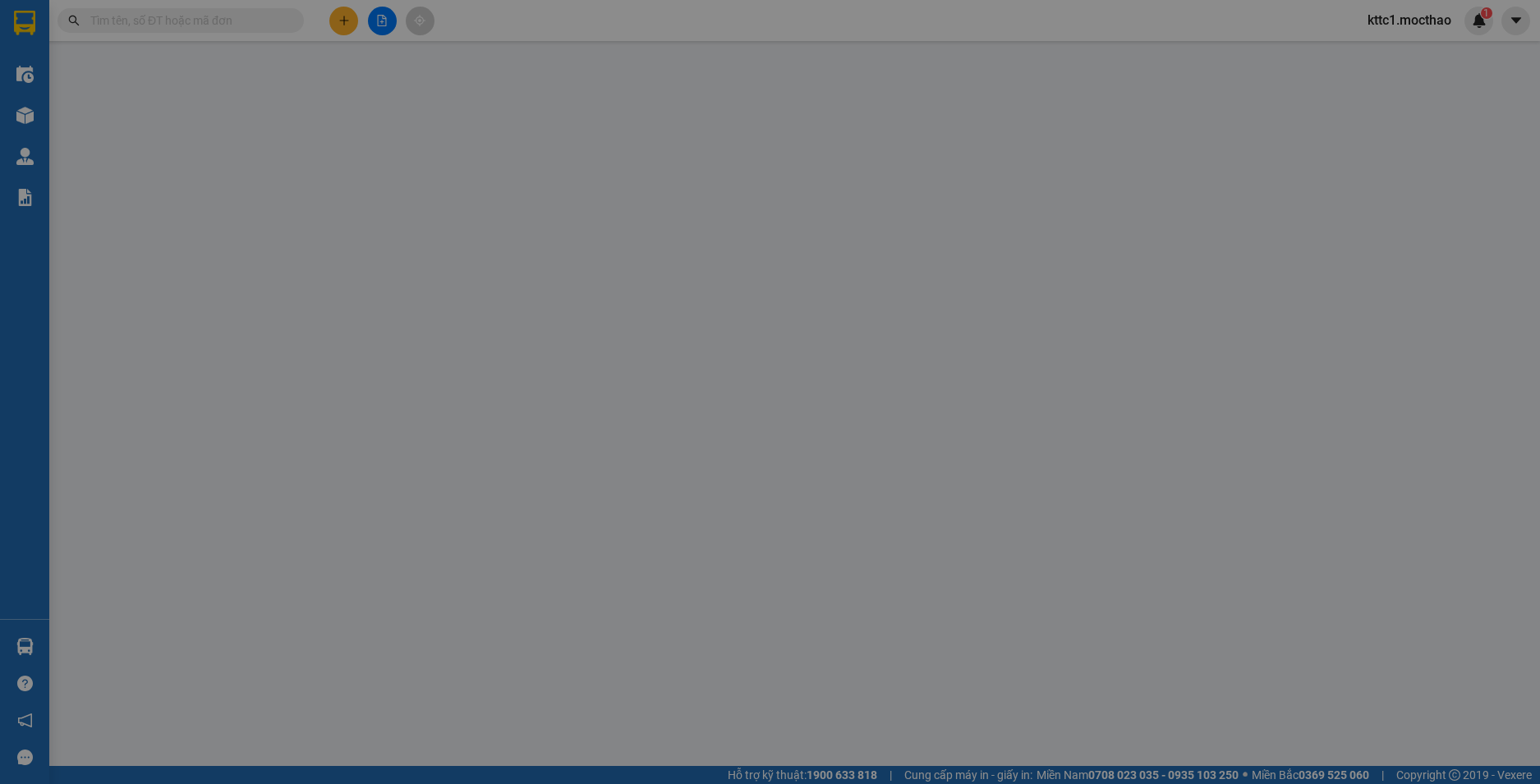
type input "0903621256"
type input "[PERSON_NAME]"
type input "0982057759"
type input "[GEOGRAPHIC_DATA]"
type input "1"
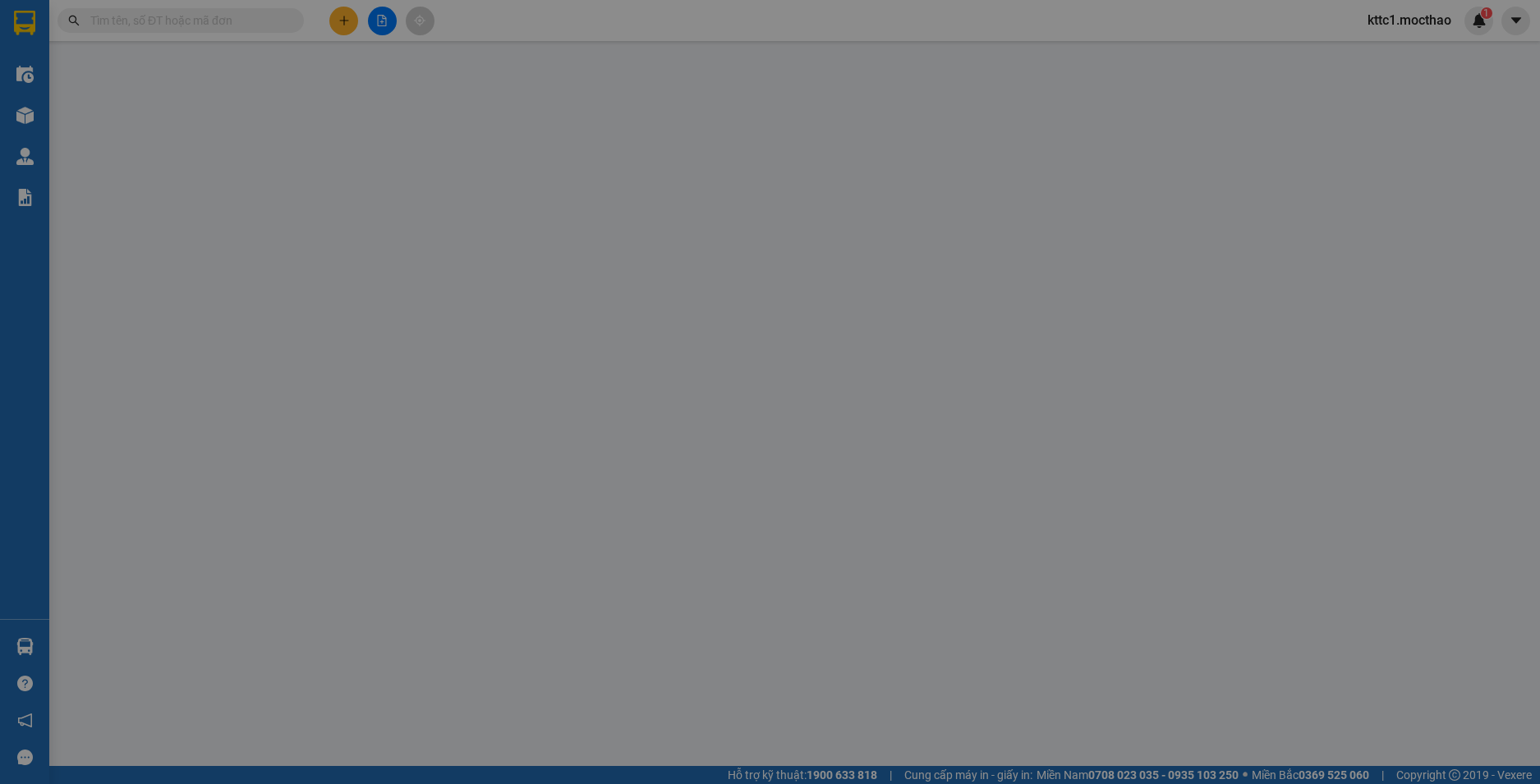
type input "30.000"
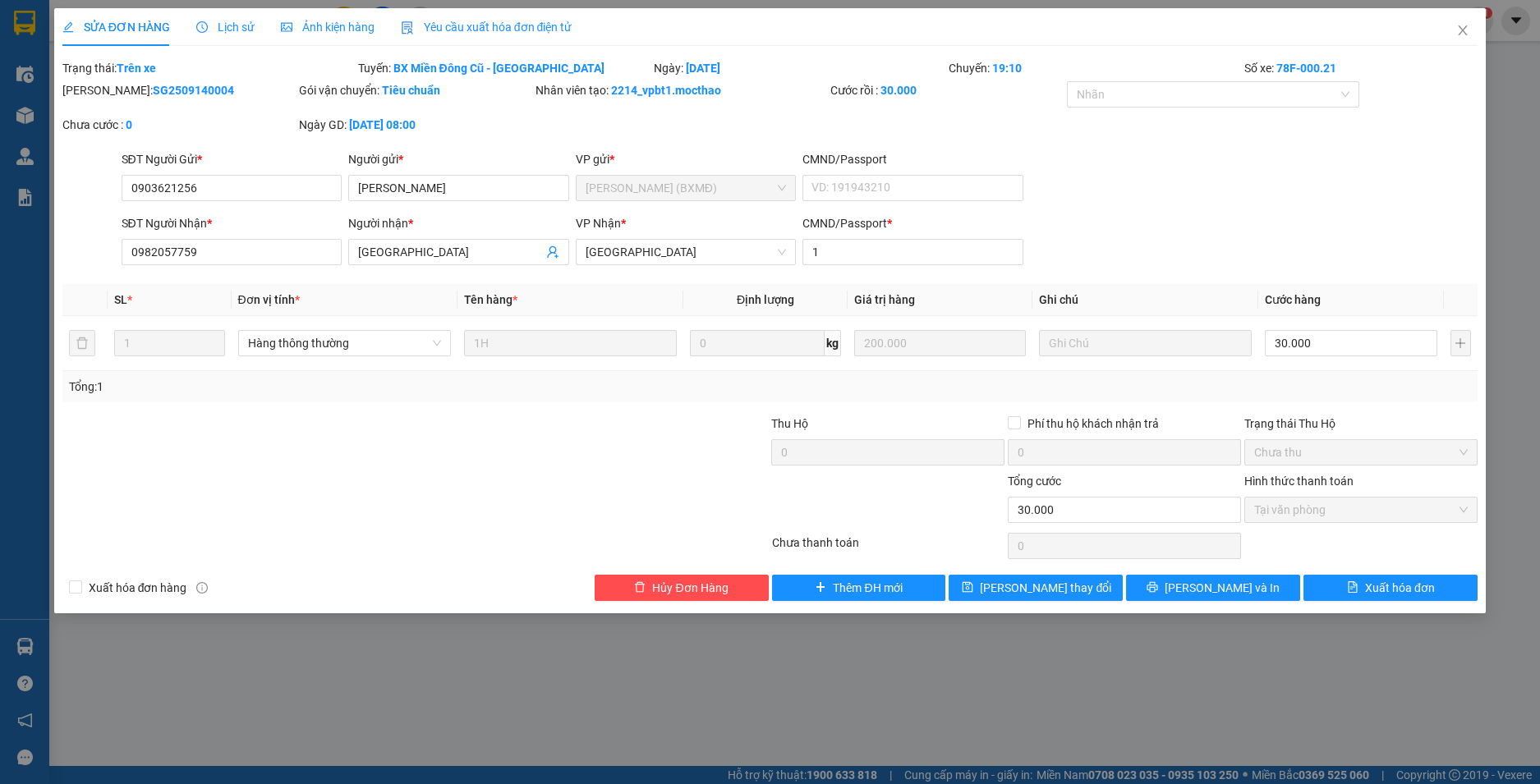
click at [466, 17] on div "Yêu cầu xuất hóa đơn điện tử" at bounding box center [486, 28] width 172 height 38
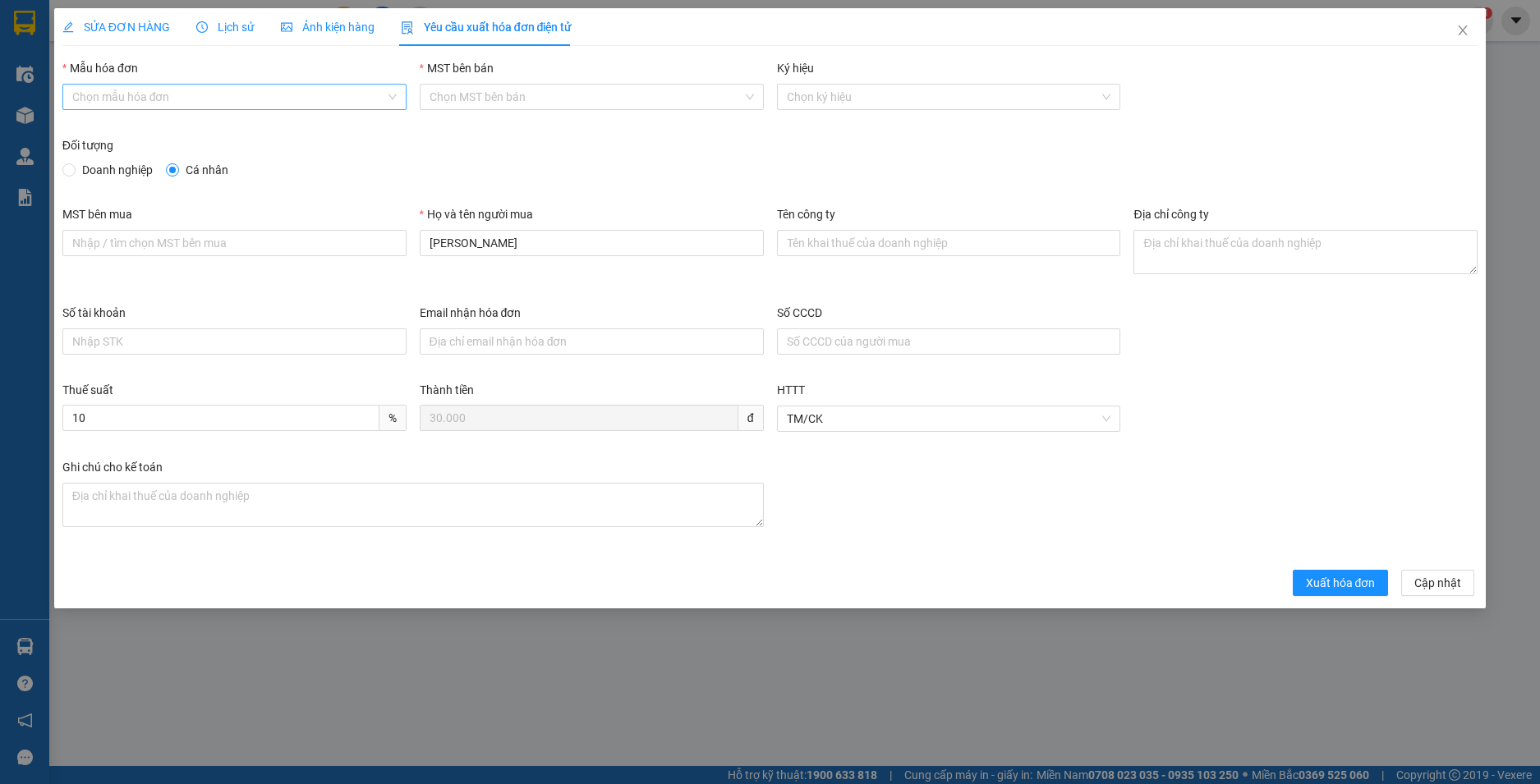
drag, startPoint x: 251, startPoint y: 95, endPoint x: 251, endPoint y: 106, distance: 11.0
click at [253, 97] on input "Mẫu hóa đơn" at bounding box center [229, 97] width 313 height 25
click at [239, 131] on div "HĐH" at bounding box center [235, 129] width 325 height 18
type input "8"
drag, startPoint x: 500, startPoint y: 252, endPoint x: 329, endPoint y: 245, distance: 171.1
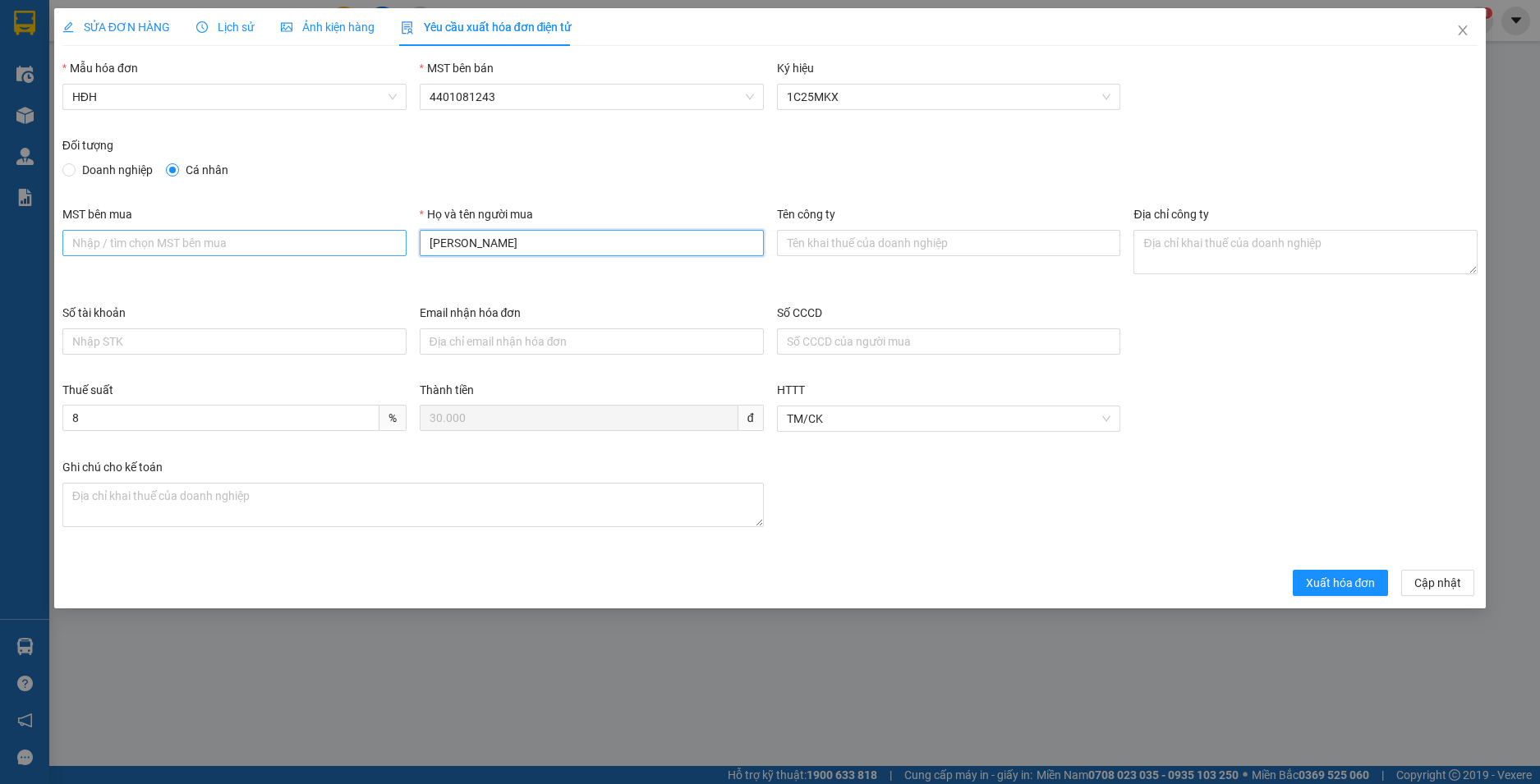
click at [329, 245] on div "MST bên mua Họ và tên người mua MINH THẢO Tên công ty Địa chỉ công ty" at bounding box center [770, 254] width 1429 height 99
type input "Người mua không lấy hoá đơn"
click at [1342, 581] on span "Xuất hóa đơn" at bounding box center [1342, 583] width 70 height 18
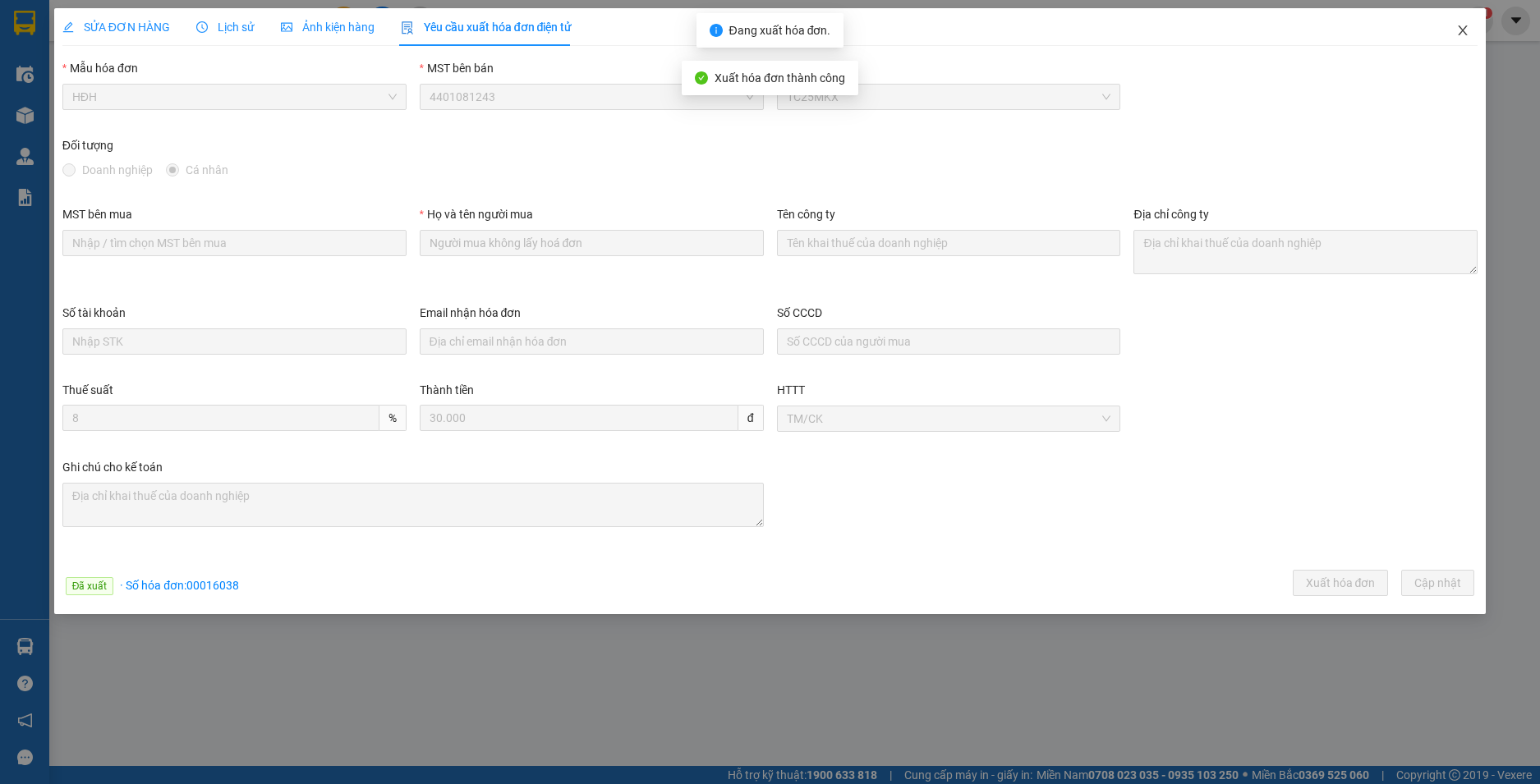
click at [1459, 25] on icon "close" at bounding box center [1463, 30] width 13 height 13
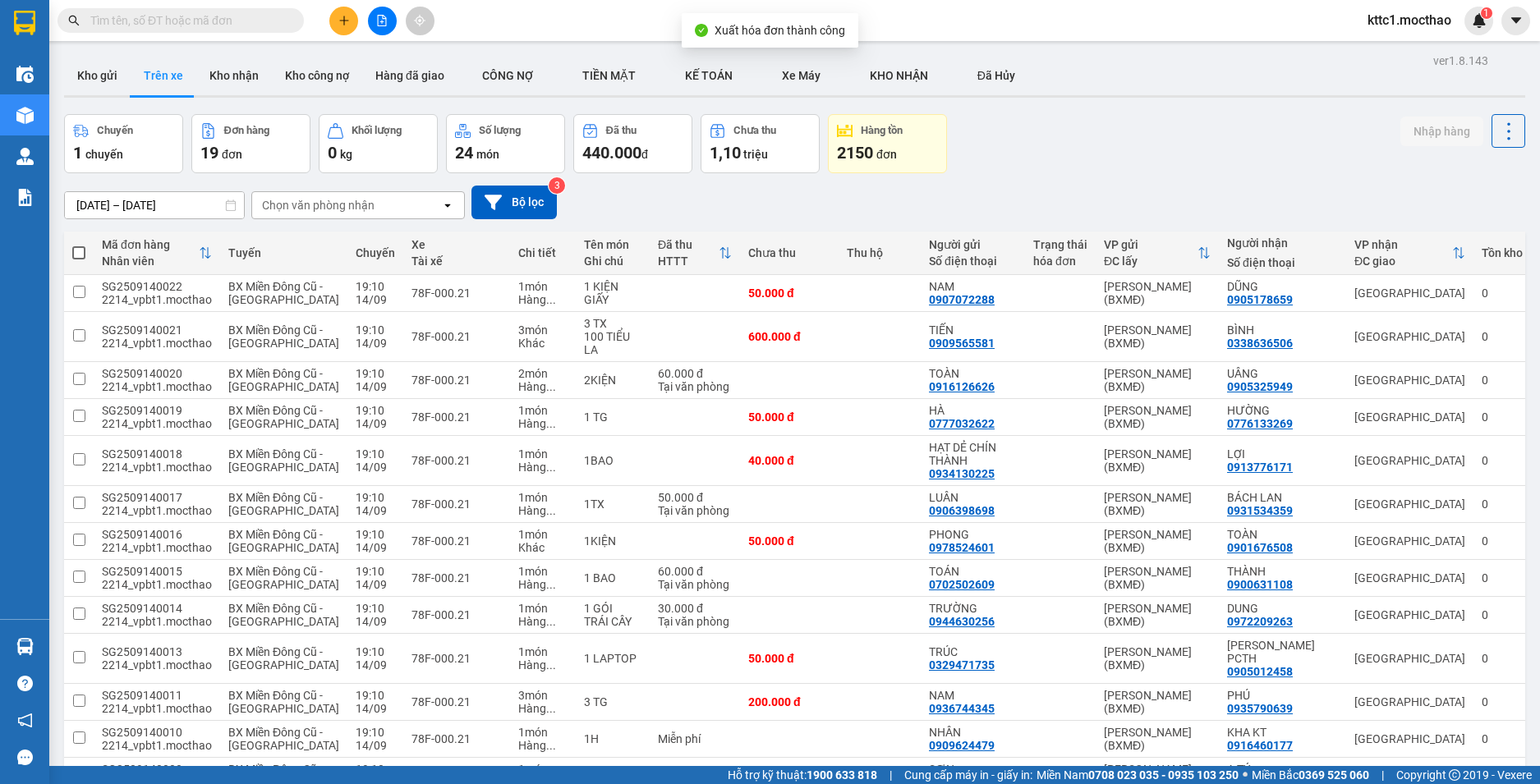
scroll to position [291, 0]
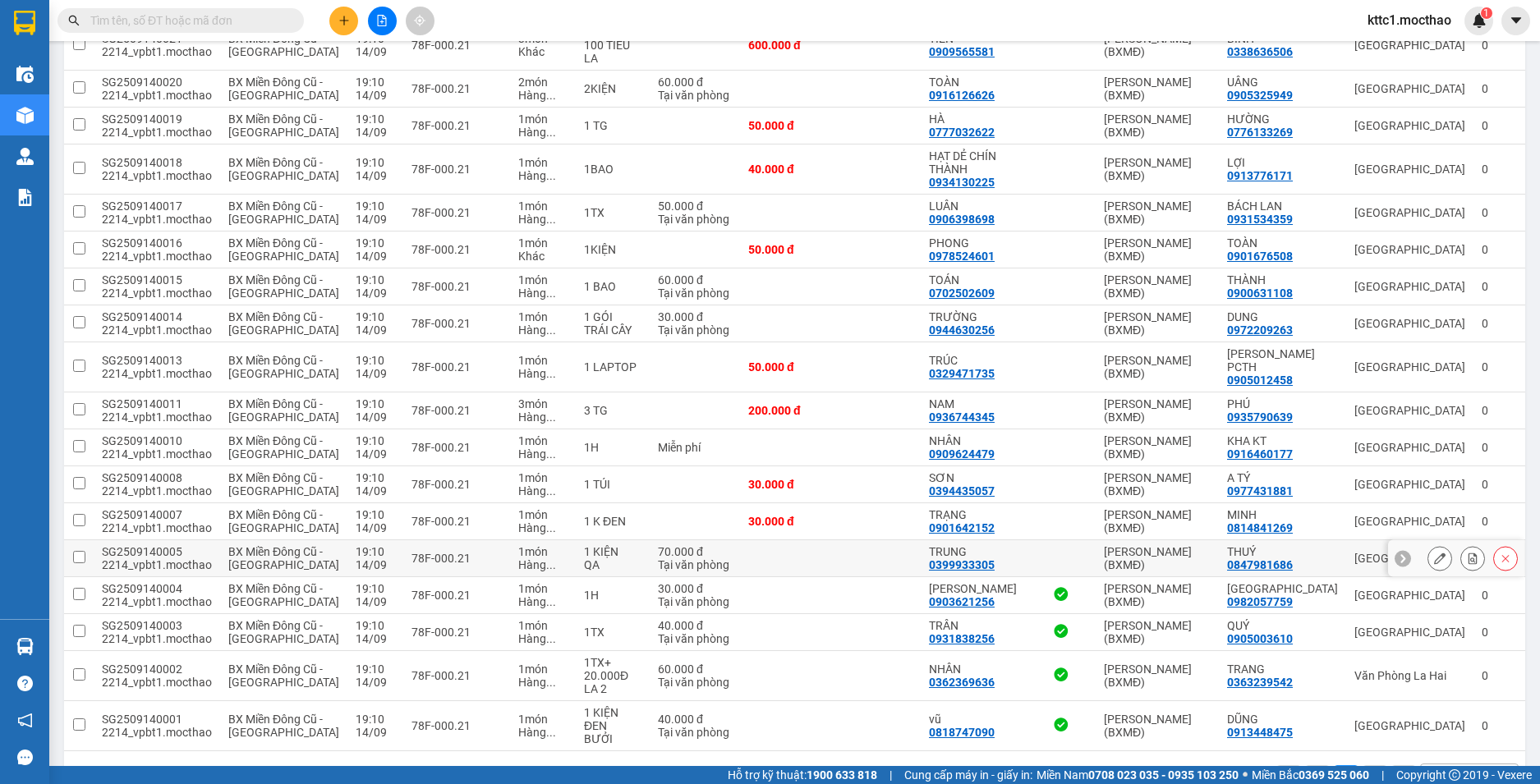
click at [1434, 552] on icon at bounding box center [1439, 558] width 11 height 11
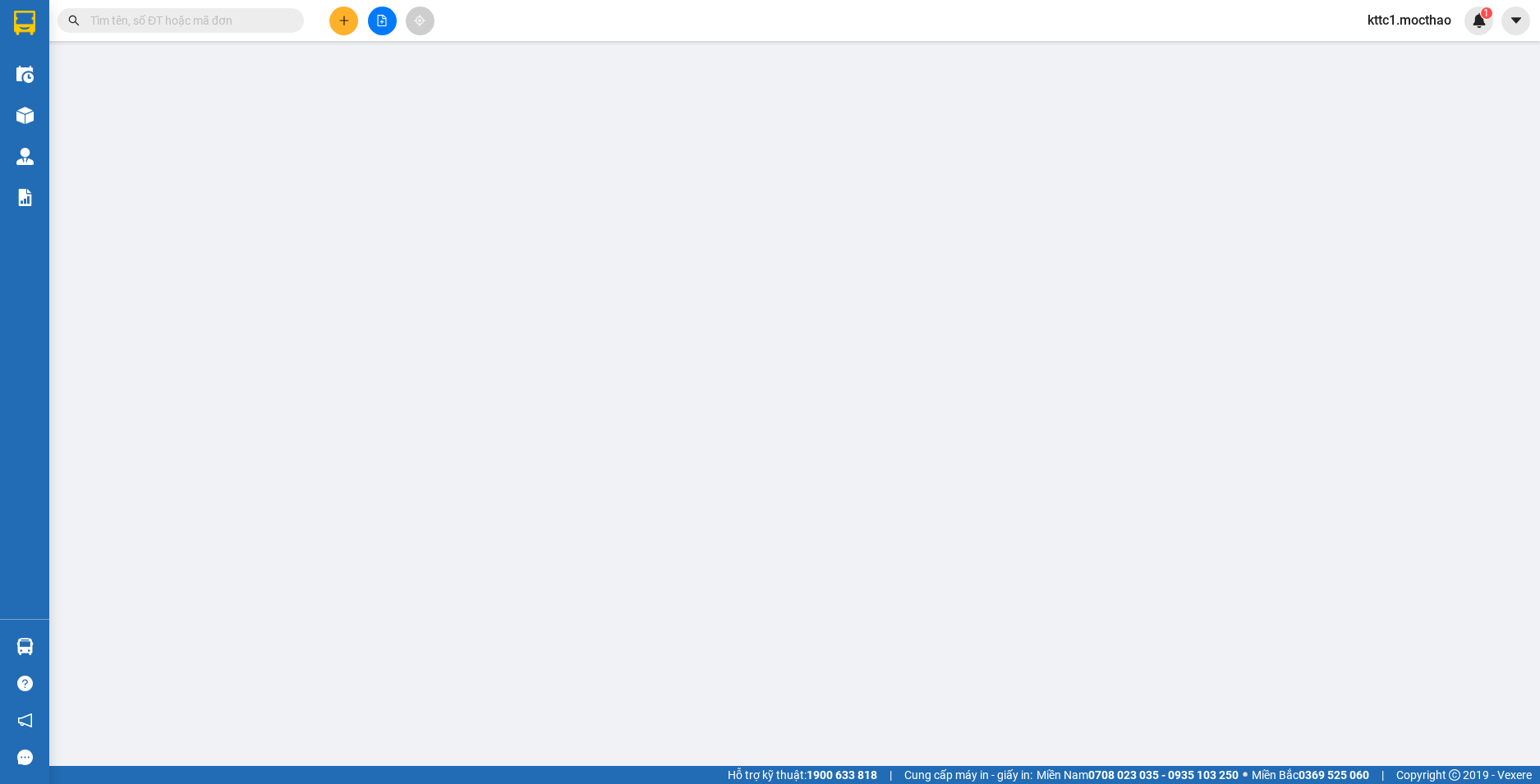
type input "0399933305"
type input "TRUNG"
type input "0847981686"
type input "THUÝ"
type input "1"
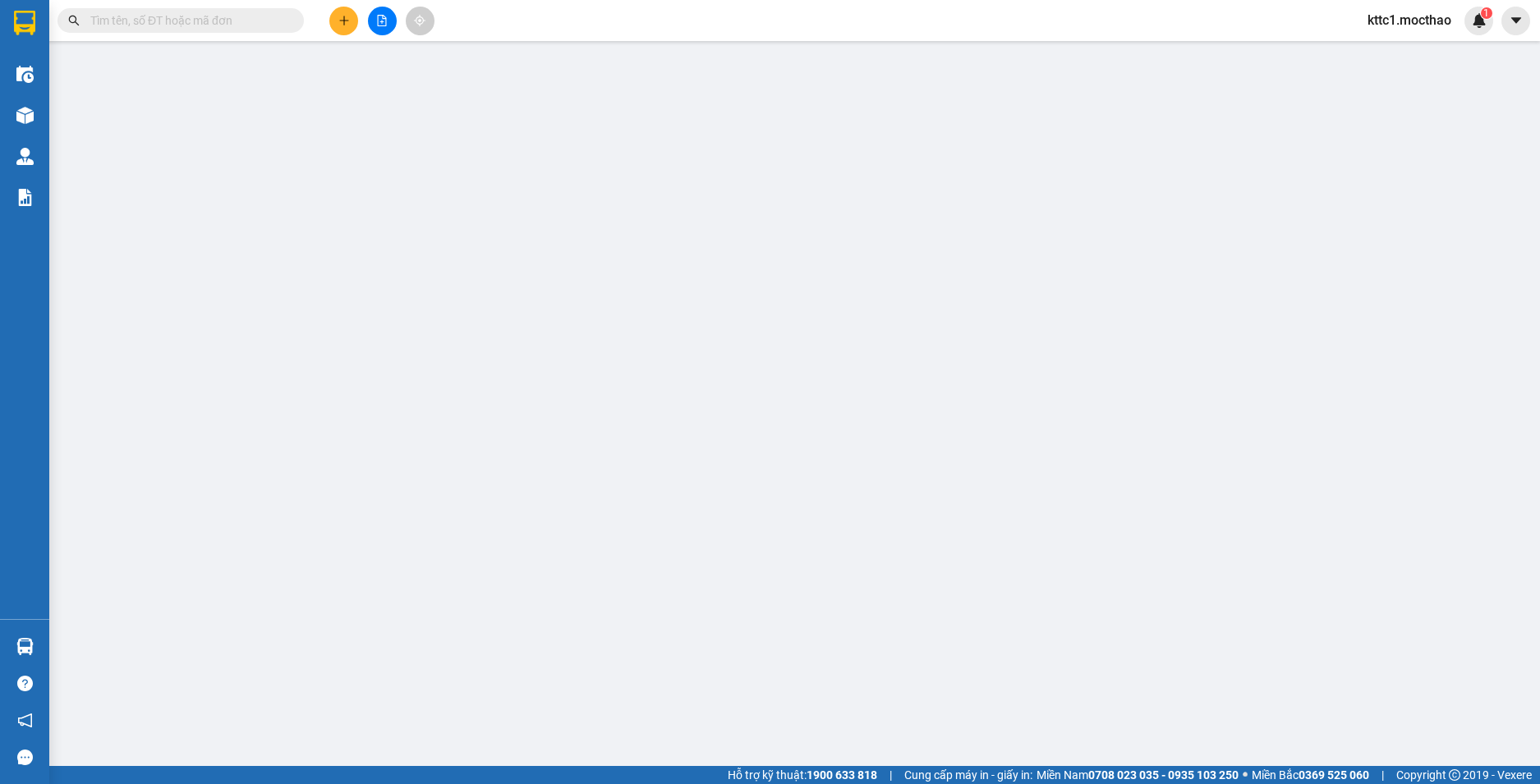
type input "70.000"
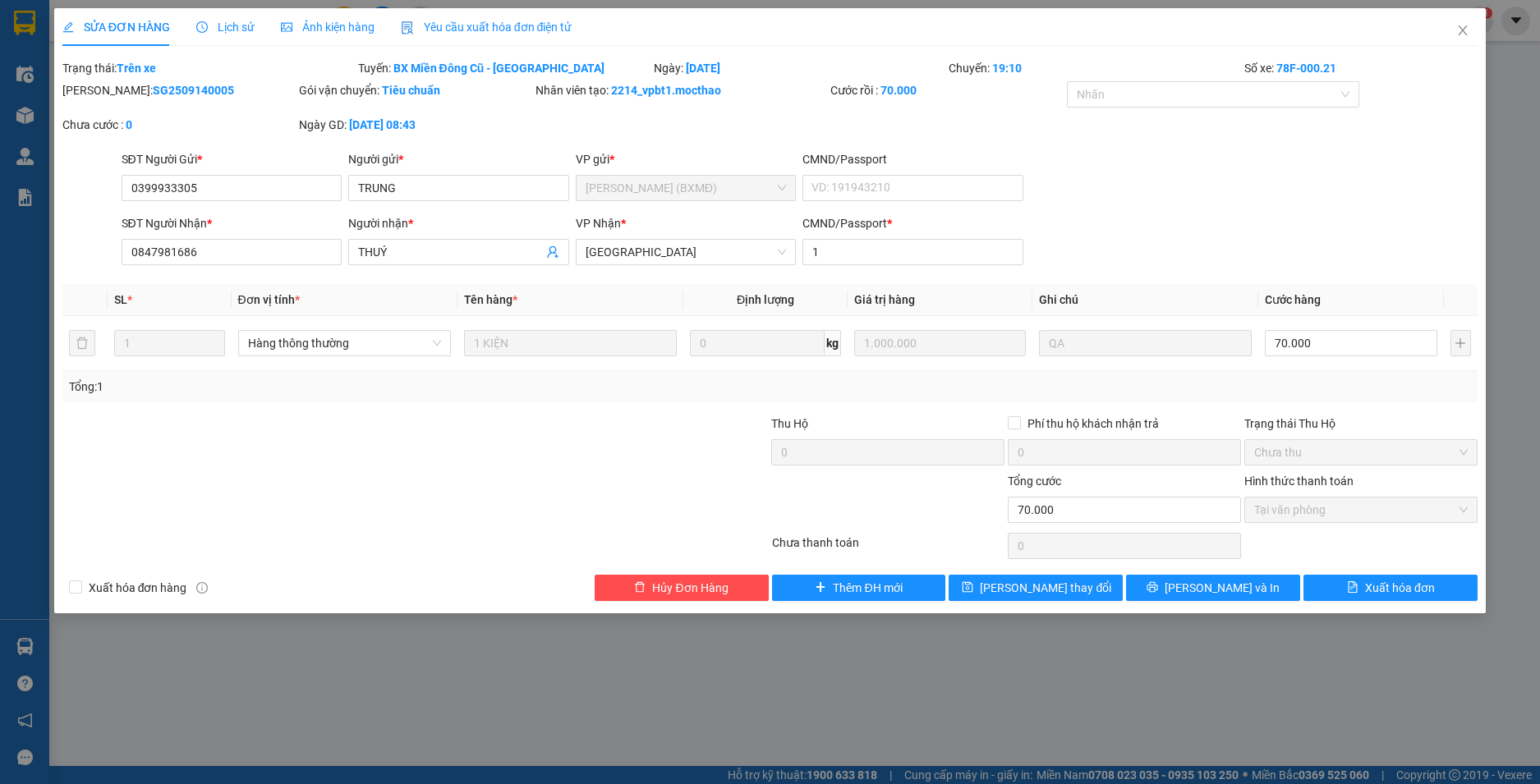
click at [478, 15] on div "Yêu cầu xuất hóa đơn điện tử" at bounding box center [486, 28] width 172 height 38
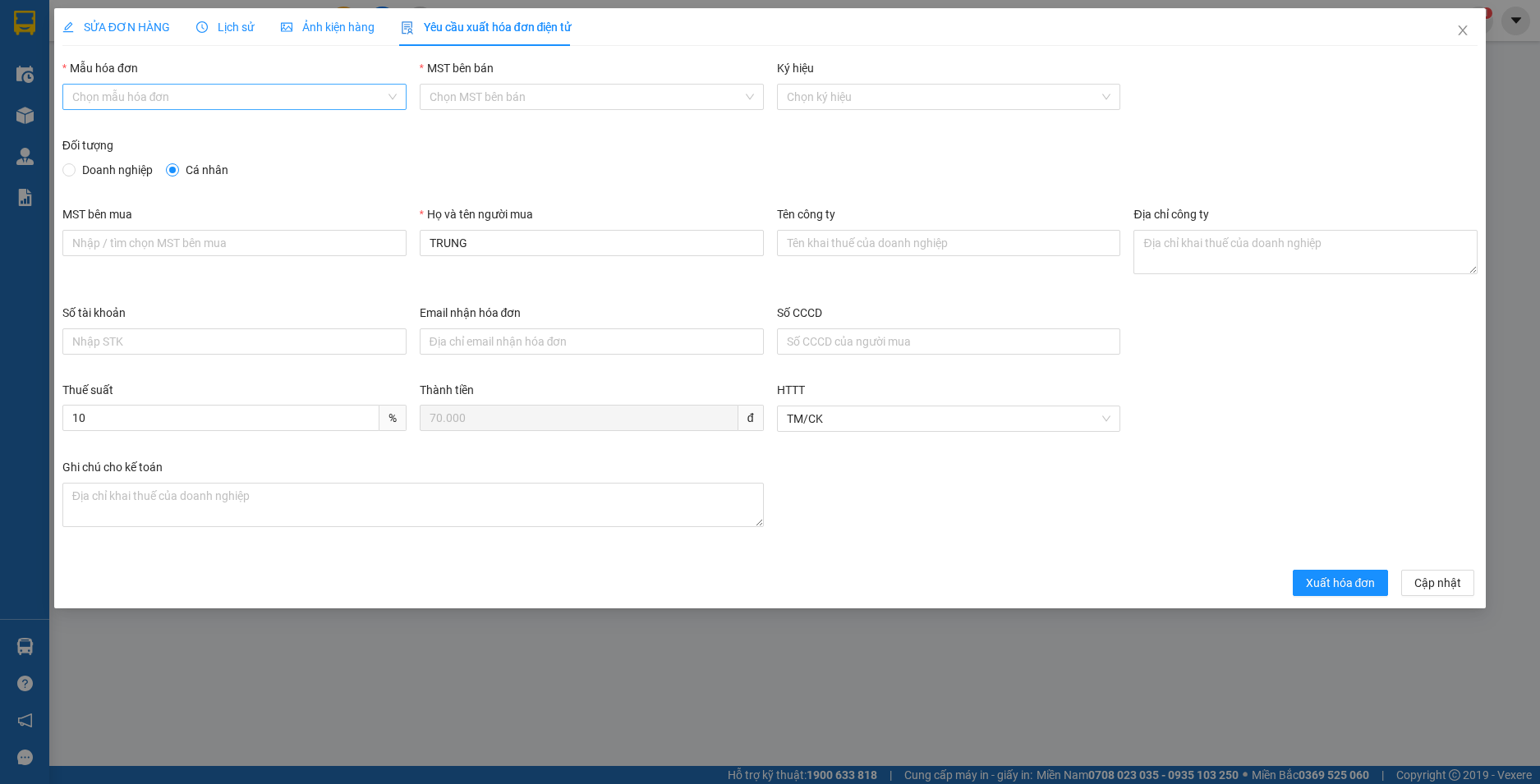
click at [216, 103] on input "Mẫu hóa đơn" at bounding box center [229, 97] width 313 height 25
drag, startPoint x: 197, startPoint y: 135, endPoint x: 414, endPoint y: 216, distance: 231.6
click at [197, 135] on div "HĐH" at bounding box center [235, 129] width 325 height 18
type input "8"
drag, startPoint x: 471, startPoint y: 233, endPoint x: 364, endPoint y: 237, distance: 107.1
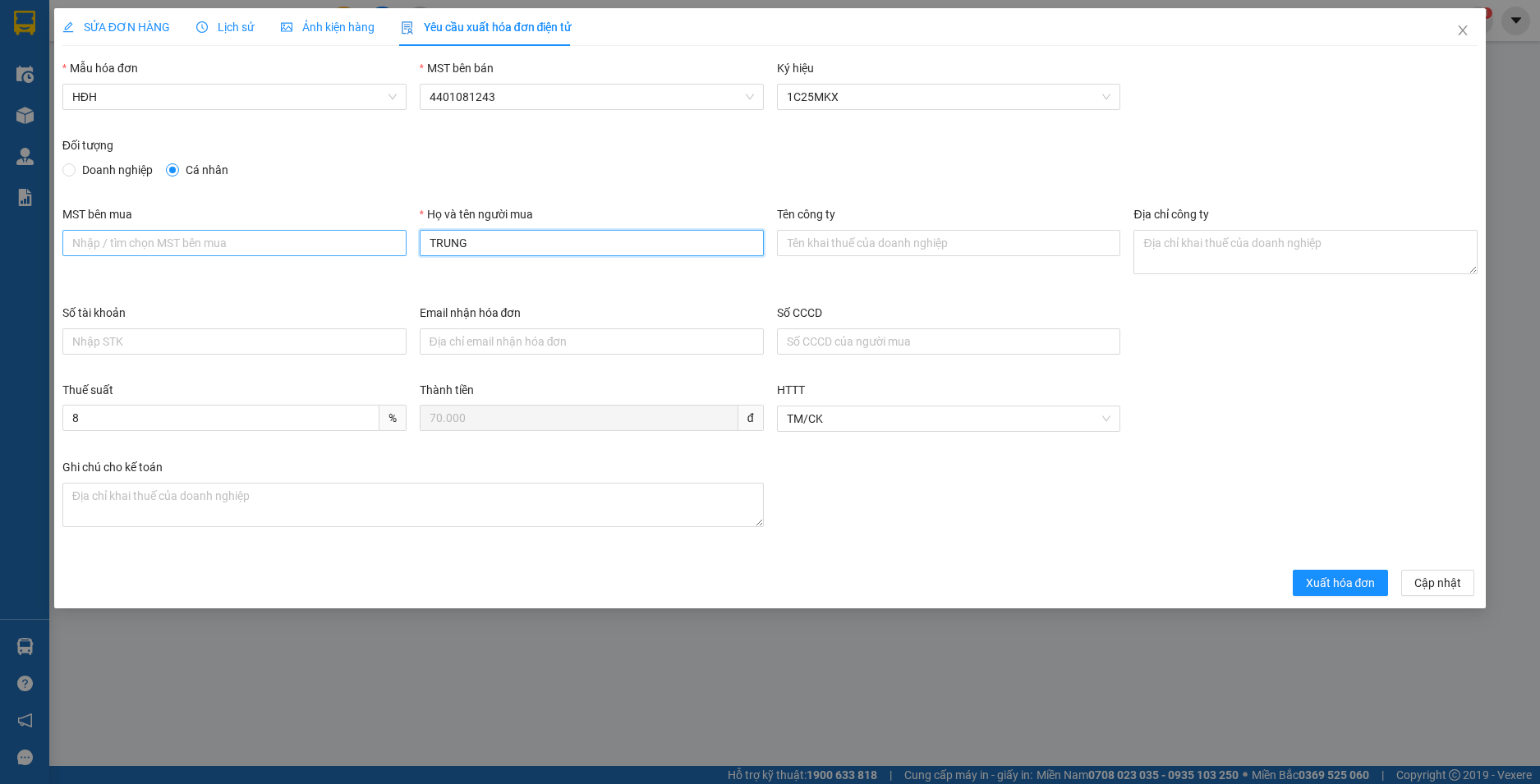
click at [364, 237] on div "MST bên mua Họ và tên người mua TRUNG Tên công ty Địa chỉ công ty" at bounding box center [770, 254] width 1429 height 99
type input "Người mua không lấy hoá đơn"
click at [1351, 579] on span "Xuất hóa đơn" at bounding box center [1342, 583] width 70 height 18
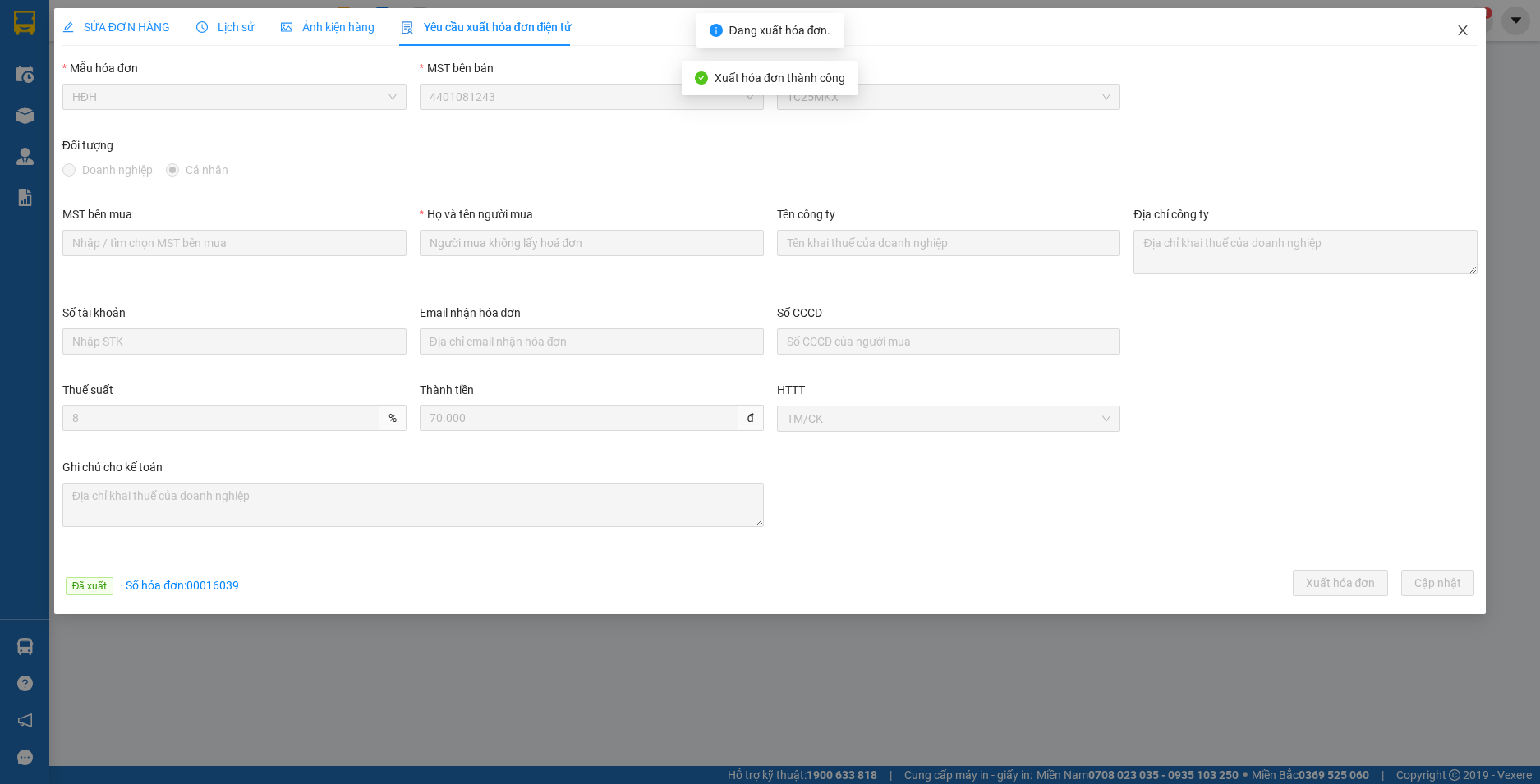
click at [1462, 28] on icon "close" at bounding box center [1463, 30] width 13 height 13
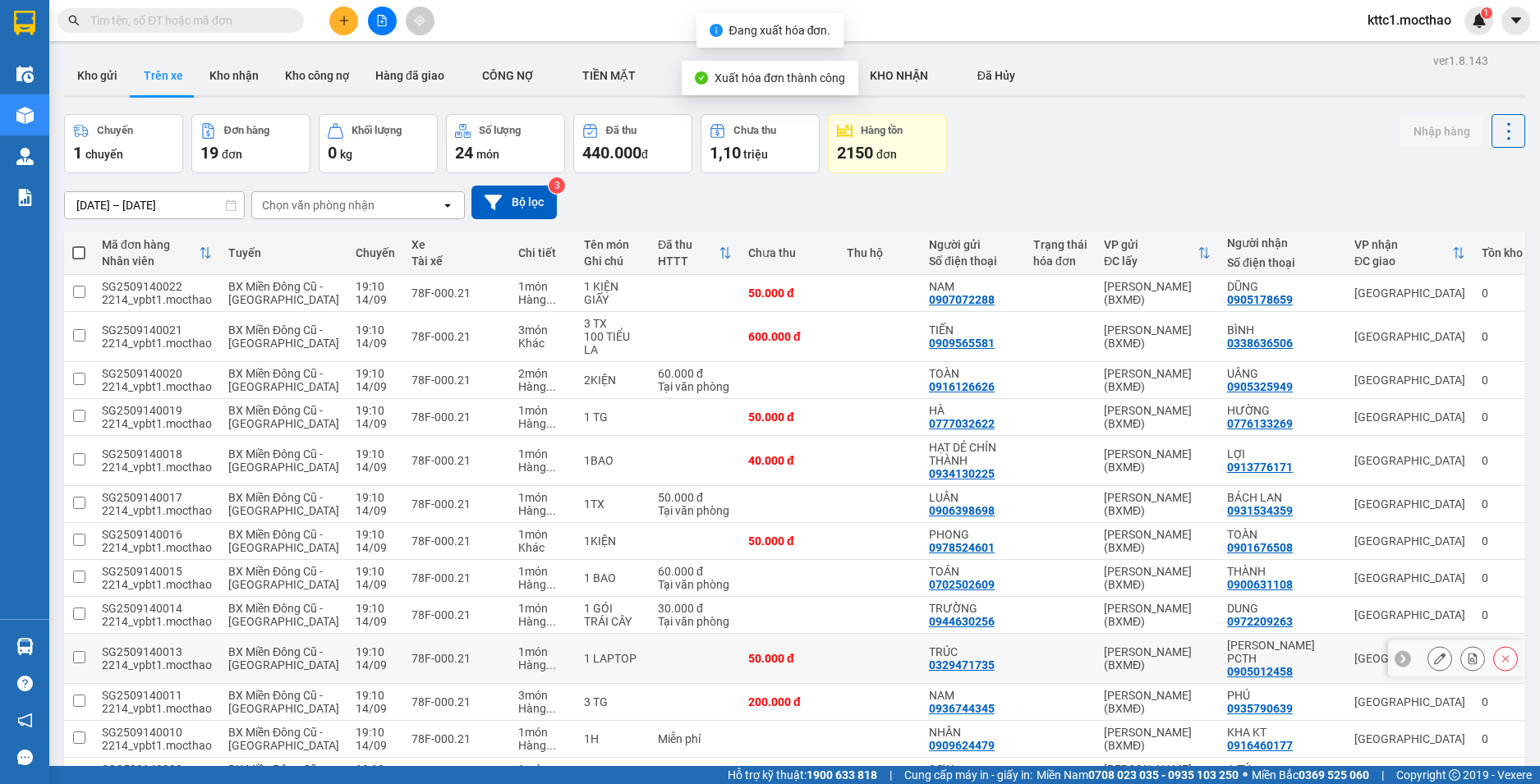
scroll to position [291, 0]
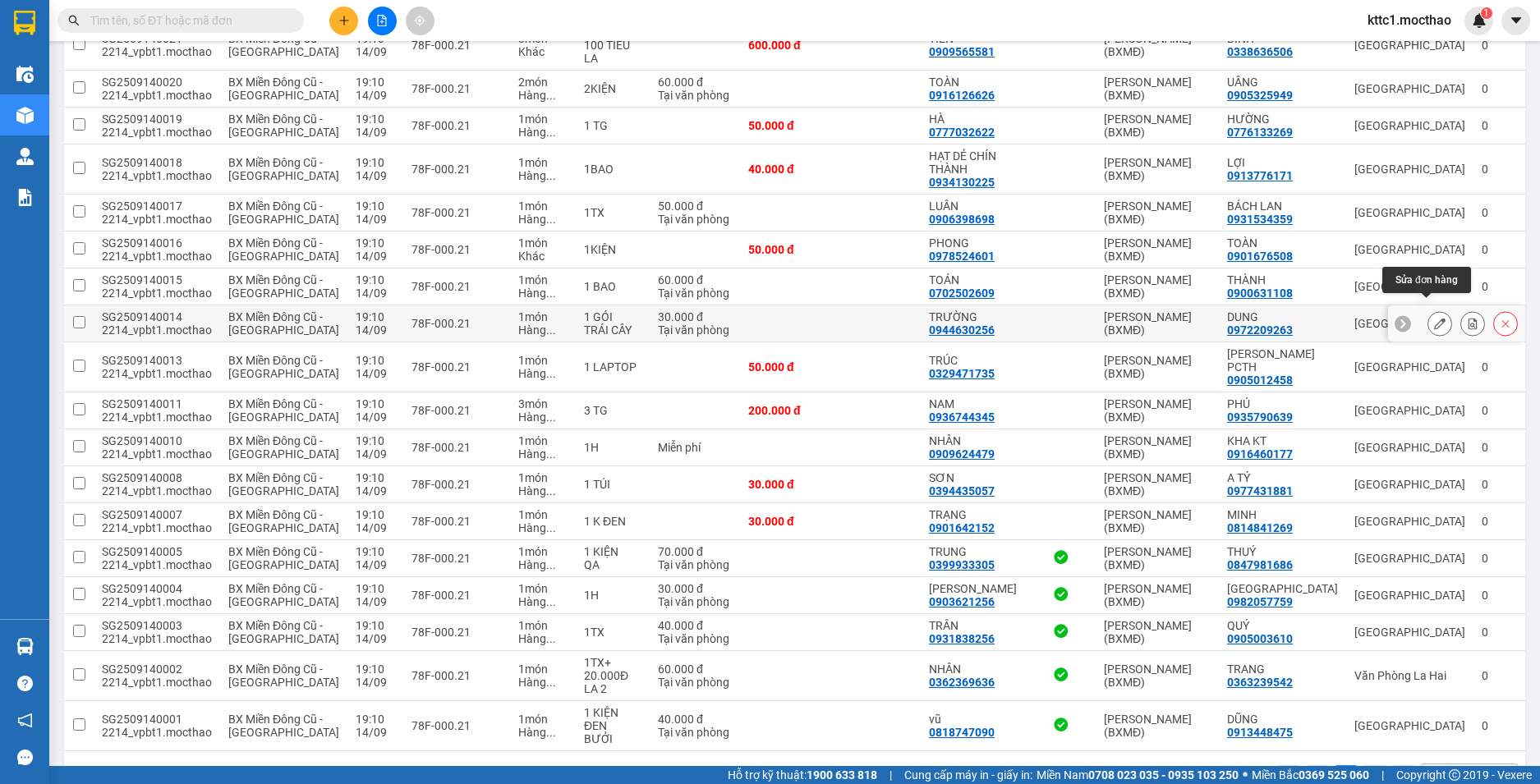
click at [1434, 318] on icon at bounding box center [1439, 324] width 11 height 11
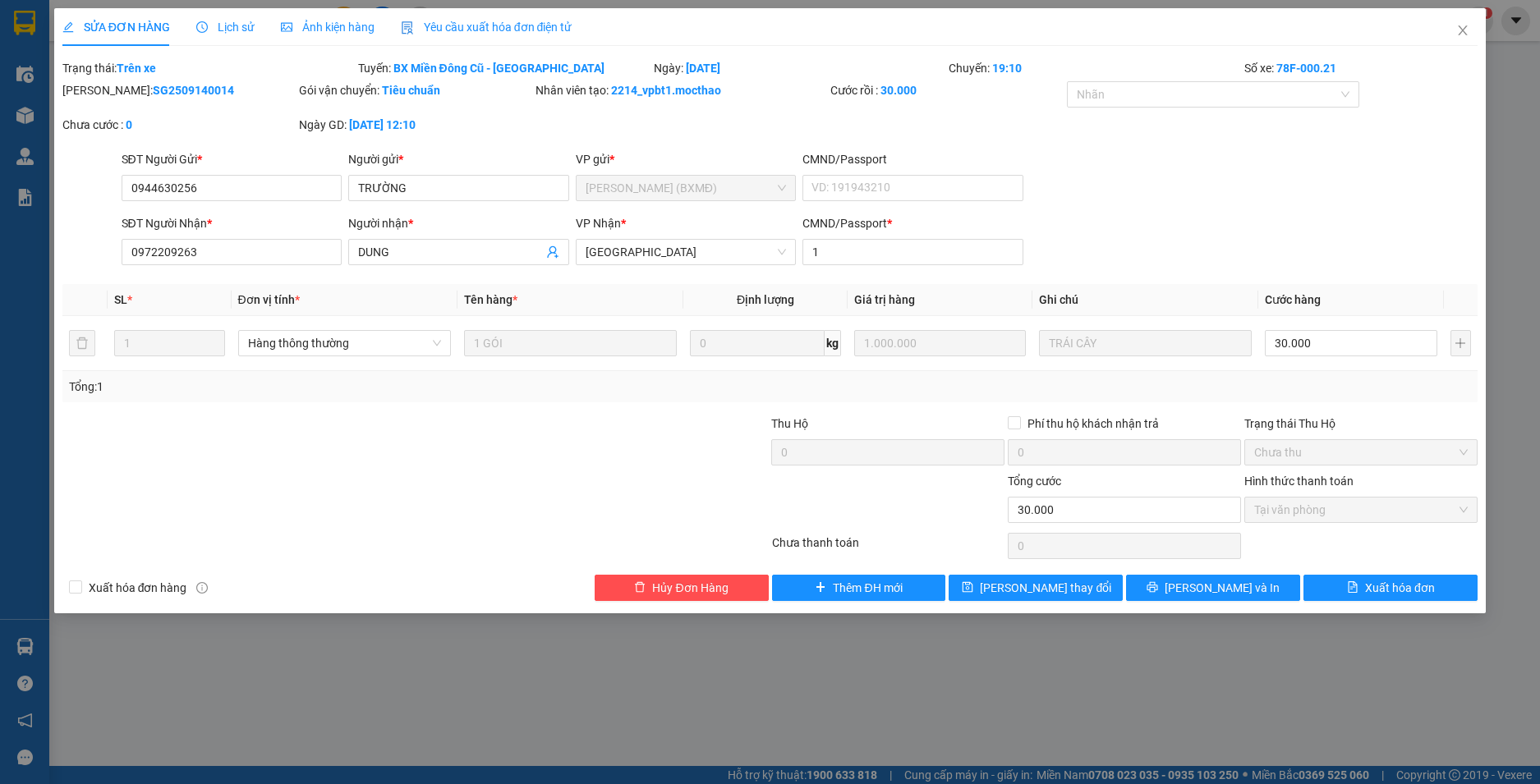
click at [452, 15] on div "Yêu cầu xuất hóa đơn điện tử" at bounding box center [486, 28] width 172 height 38
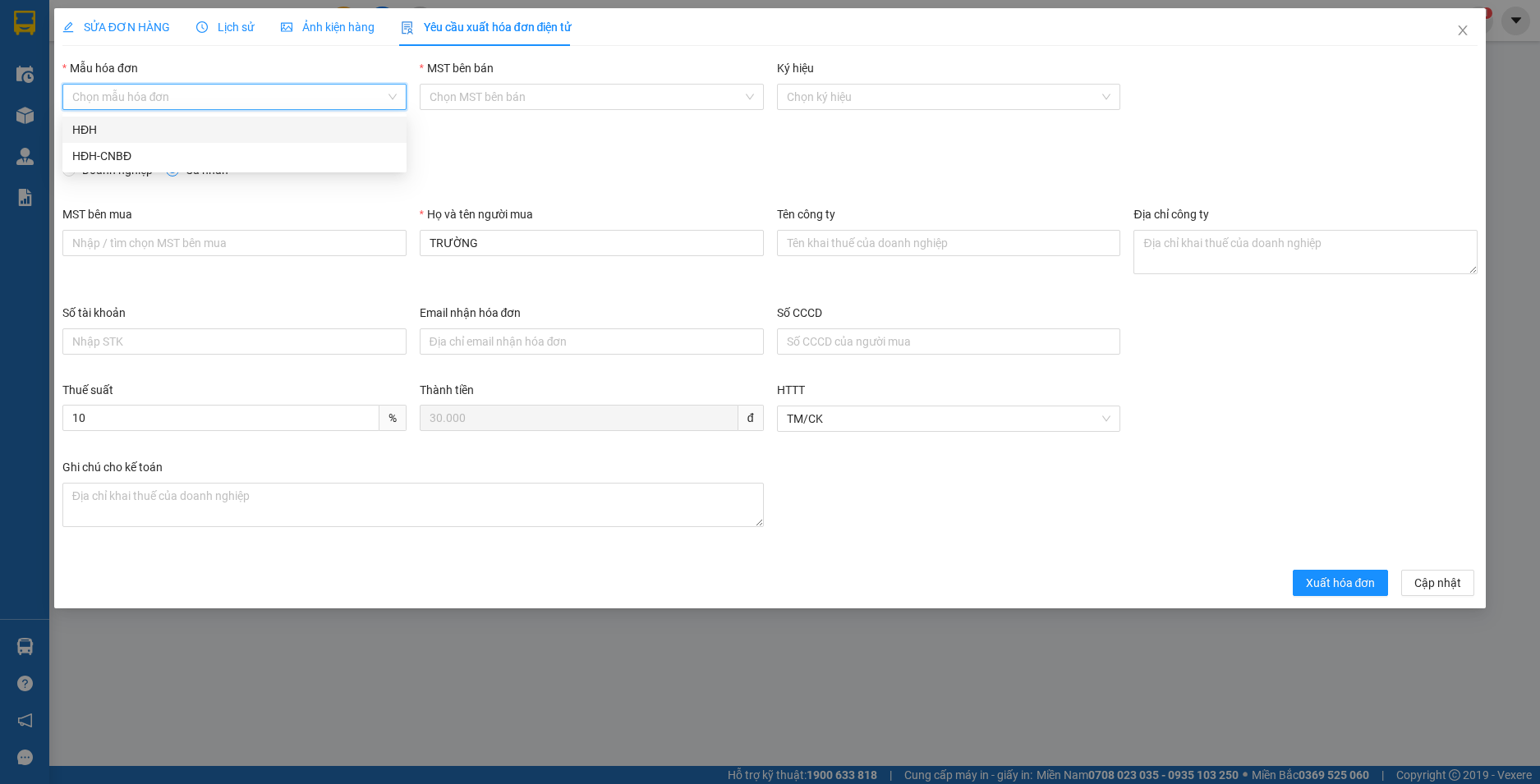
drag, startPoint x: 213, startPoint y: 94, endPoint x: 188, endPoint y: 126, distance: 40.6
click at [212, 95] on input "Mẫu hóa đơn" at bounding box center [229, 97] width 313 height 25
click at [184, 131] on div "HĐH" at bounding box center [235, 129] width 325 height 18
type input "8"
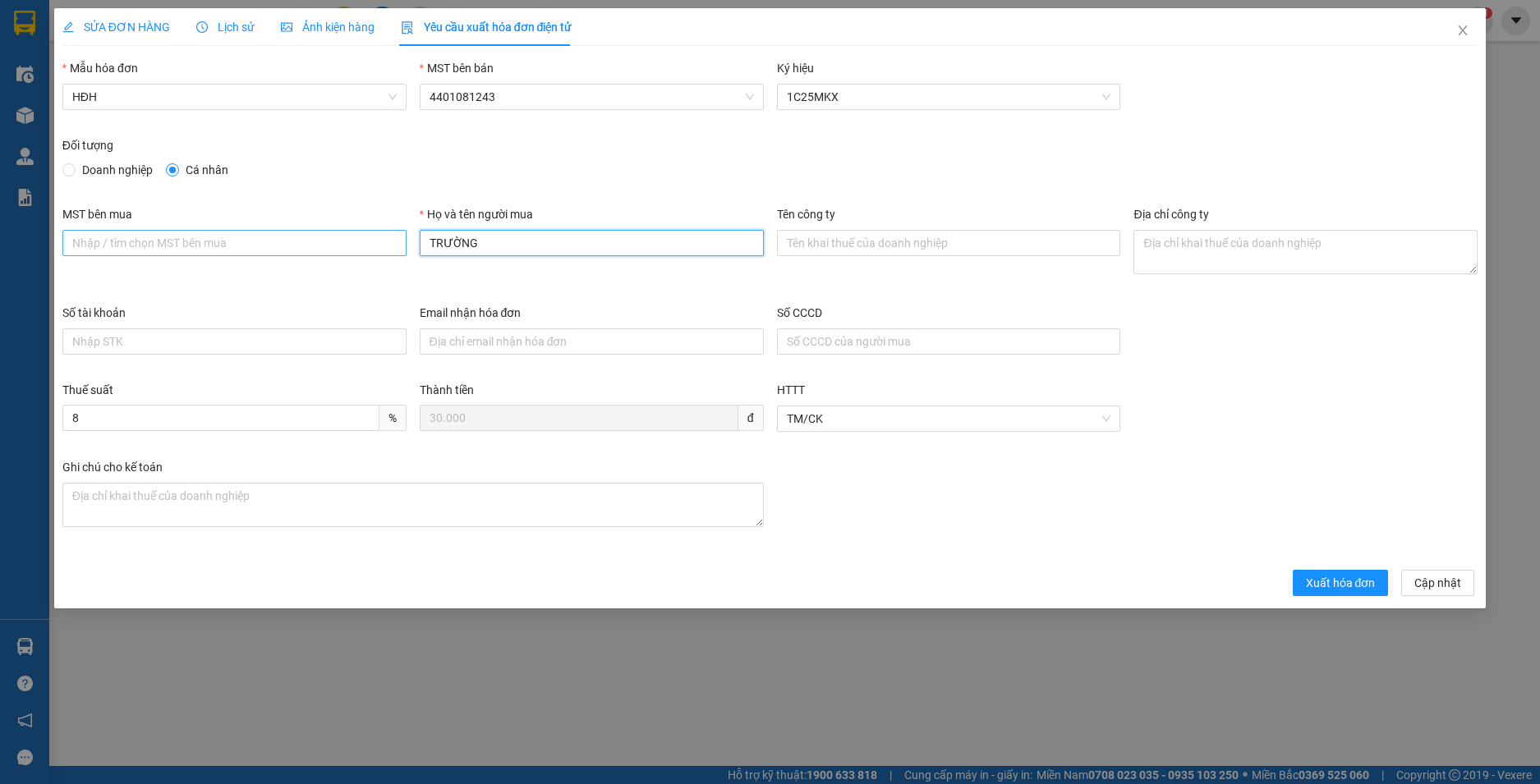
drag, startPoint x: 359, startPoint y: 248, endPoint x: 328, endPoint y: 248, distance: 31.0
click at [328, 248] on div "MST bên mua Họ và tên người mua TRƯỜNG Tên công ty Địa chỉ công ty" at bounding box center [770, 254] width 1429 height 99
type input "Người mua không lấy hoá đơn"
click at [1333, 579] on span "Xuất hóa đơn" at bounding box center [1342, 583] width 70 height 18
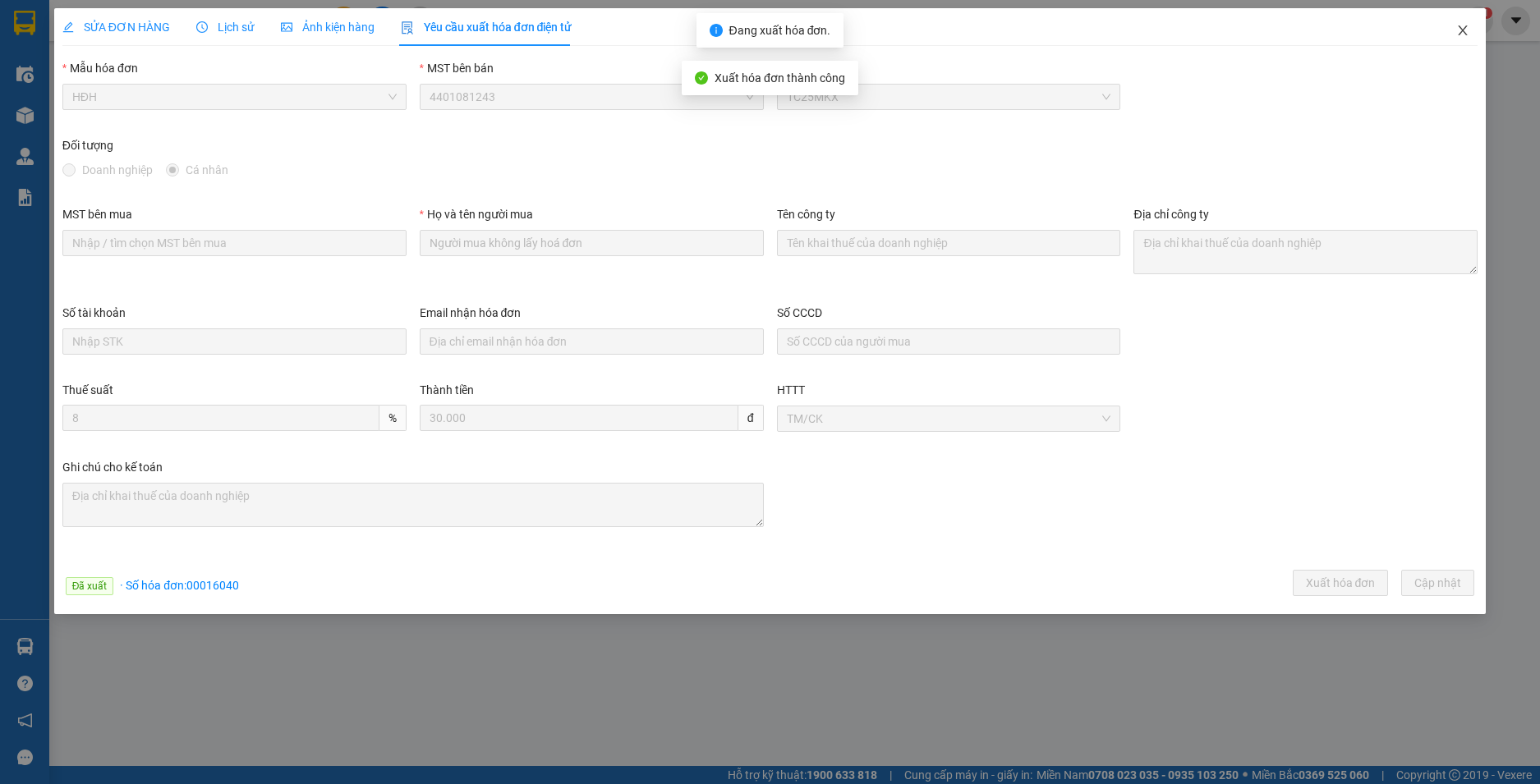
click at [1465, 28] on icon "close" at bounding box center [1463, 30] width 13 height 13
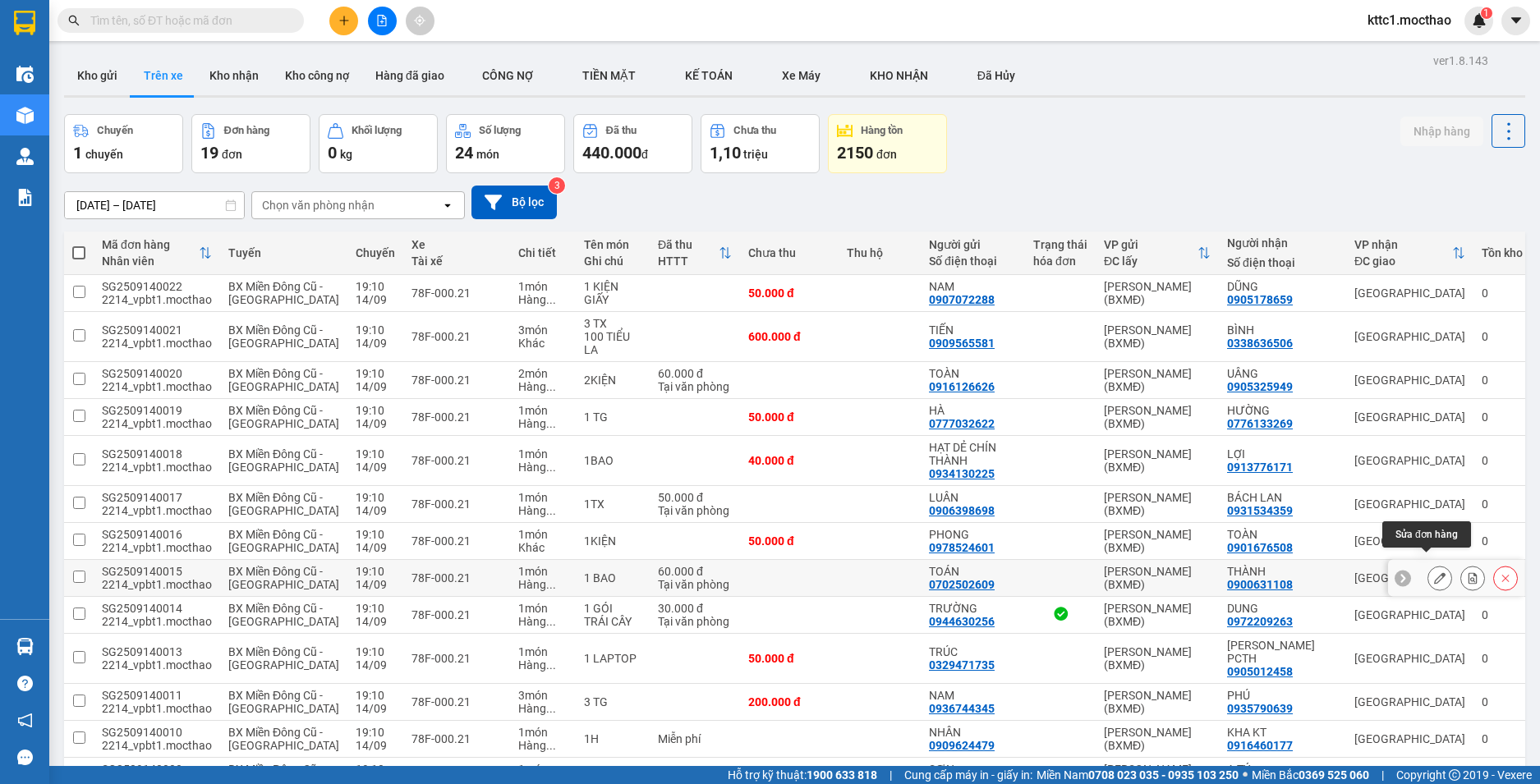
click at [1434, 572] on icon at bounding box center [1439, 578] width 11 height 11
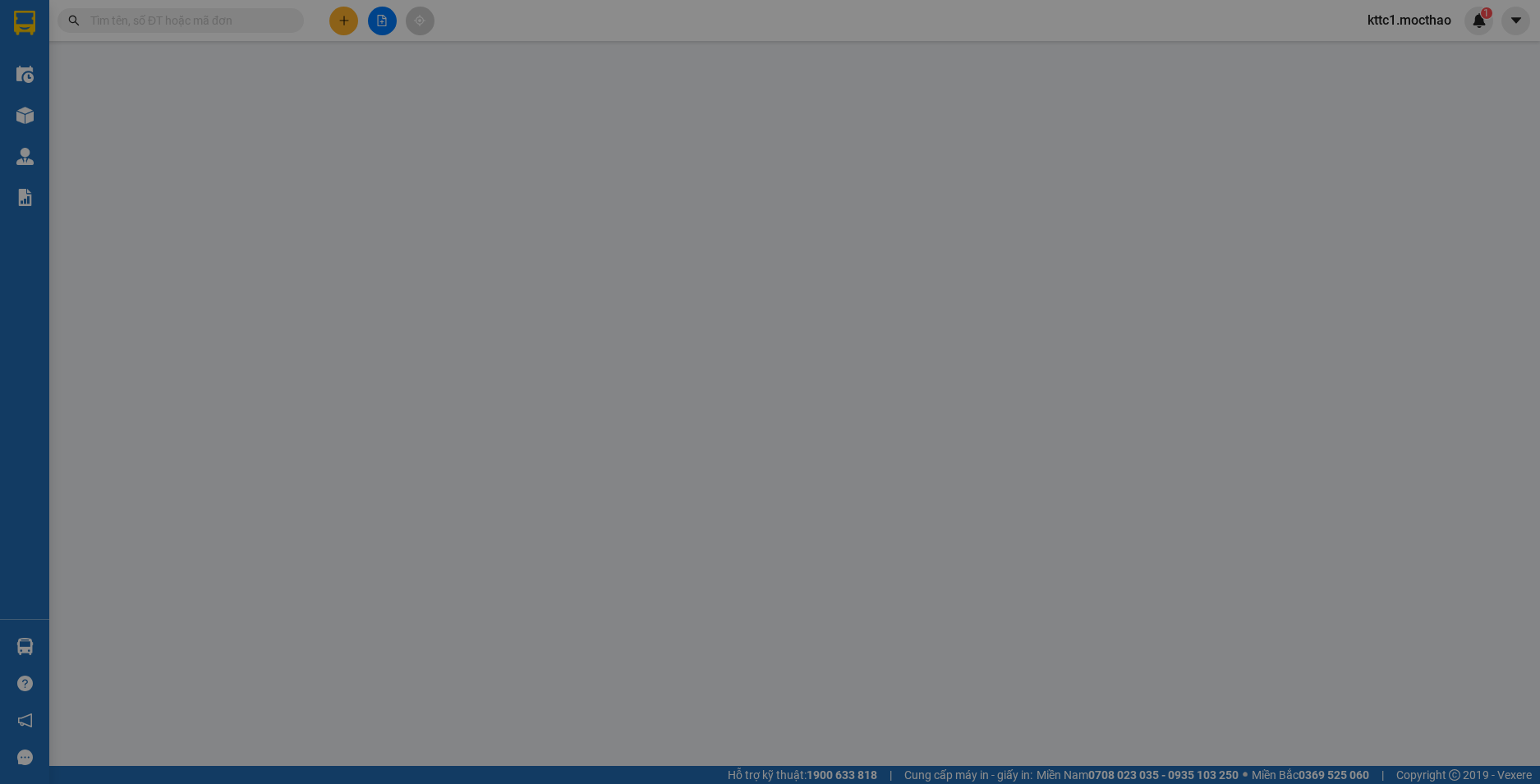
type input "0702502609"
type input "TOÁN"
type input "0900631108"
type input "THÀNH"
type input "1"
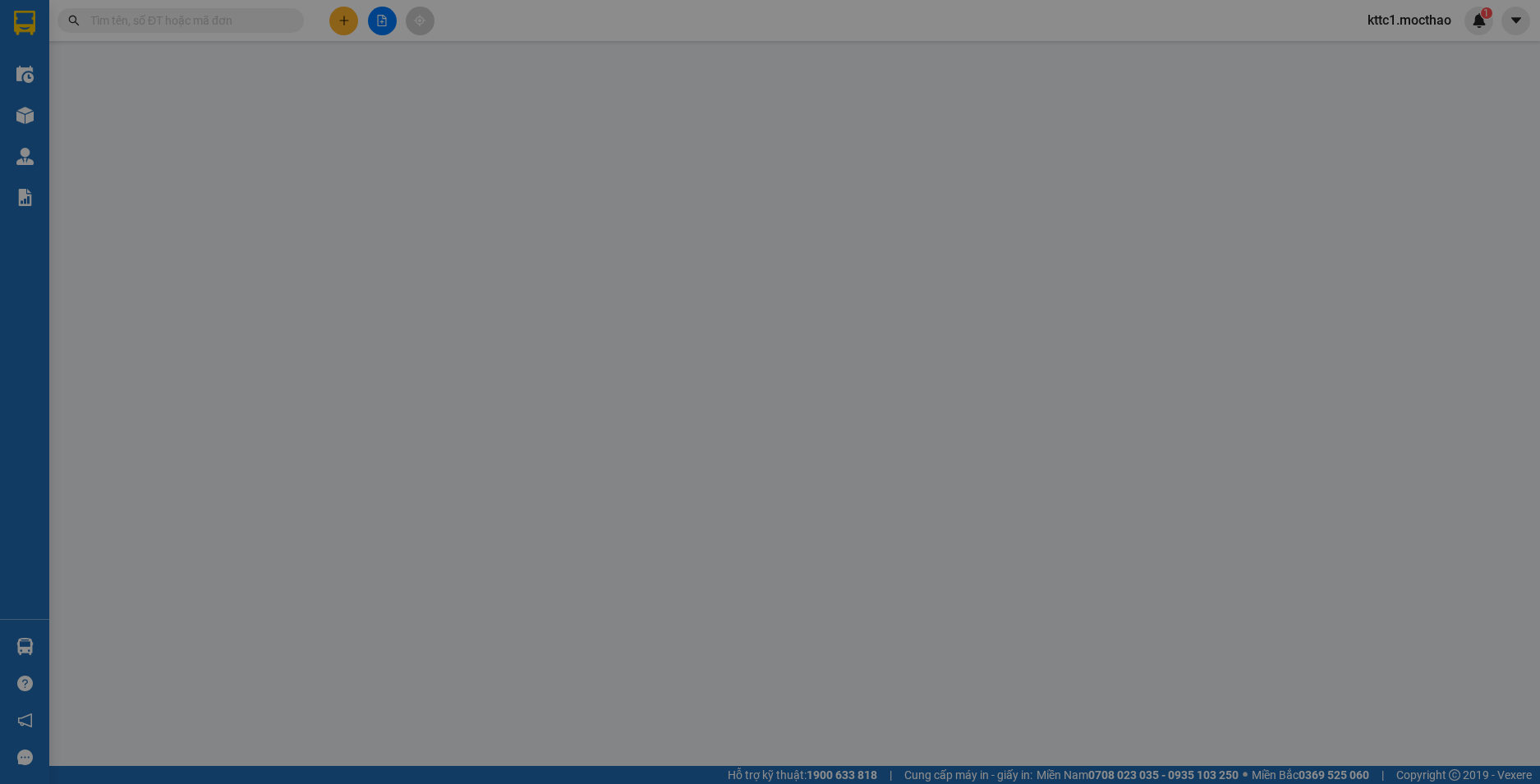
type input "60.000"
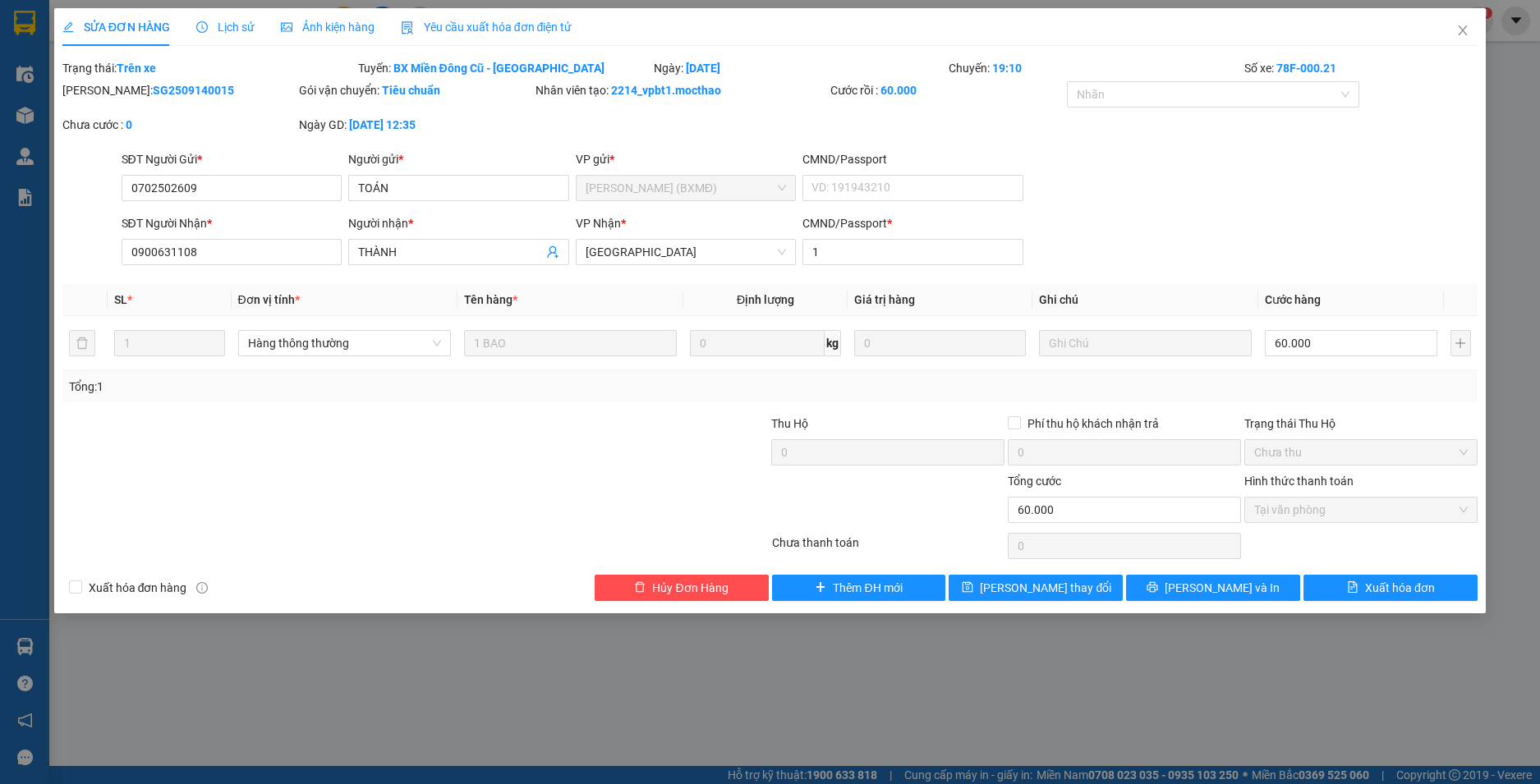
click at [453, 29] on span "Yêu cầu xuất hóa đơn điện tử" at bounding box center [486, 28] width 172 height 13
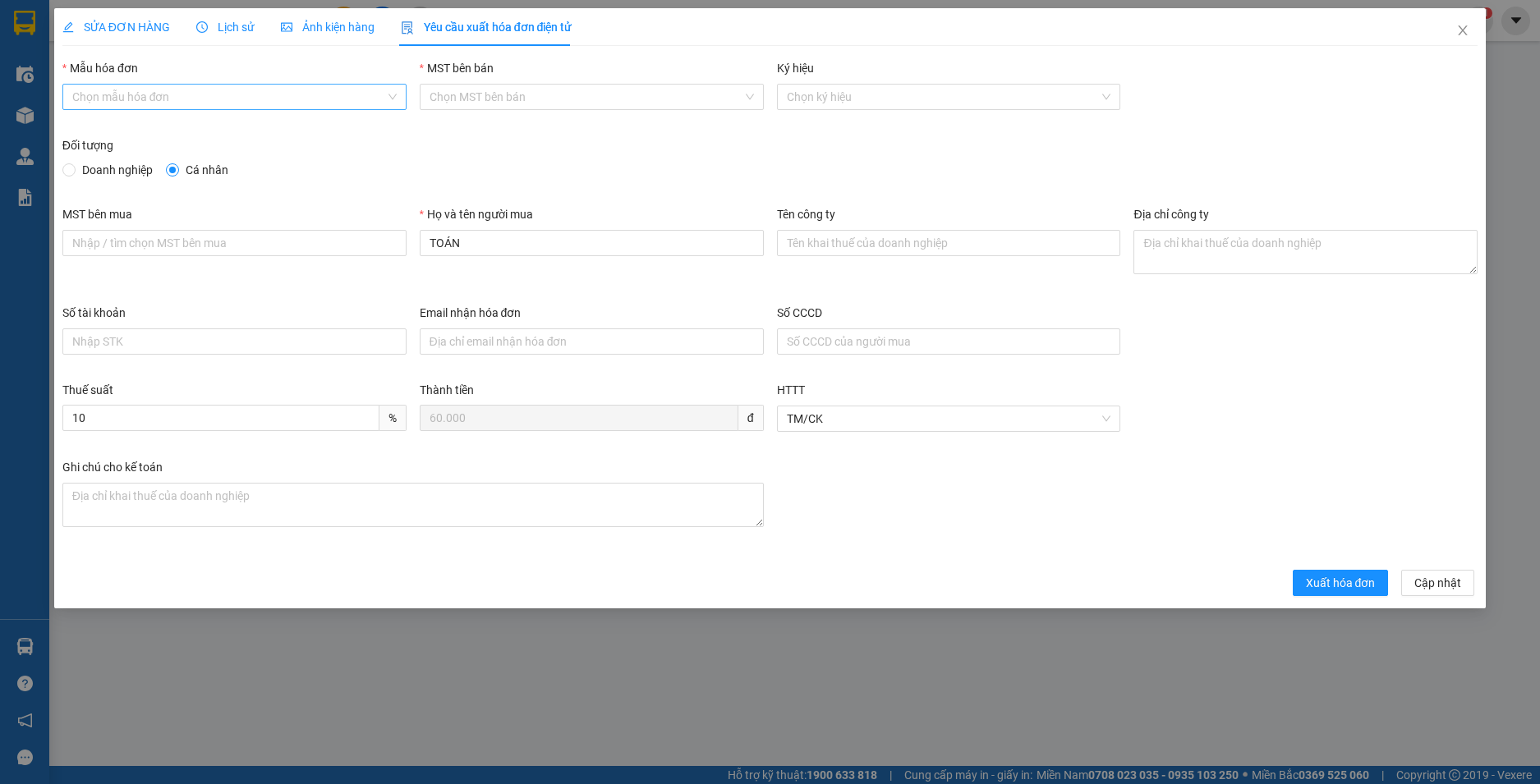
click at [170, 97] on input "Mẫu hóa đơn" at bounding box center [229, 97] width 313 height 25
click at [147, 134] on div "HĐH" at bounding box center [235, 129] width 325 height 18
type input "8"
drag, startPoint x: 423, startPoint y: 249, endPoint x: 347, endPoint y: 248, distance: 76.0
click at [347, 248] on div "MST bên mua Họ và tên người mua TOÁN Tên công ty Địa chỉ công ty" at bounding box center [770, 254] width 1429 height 99
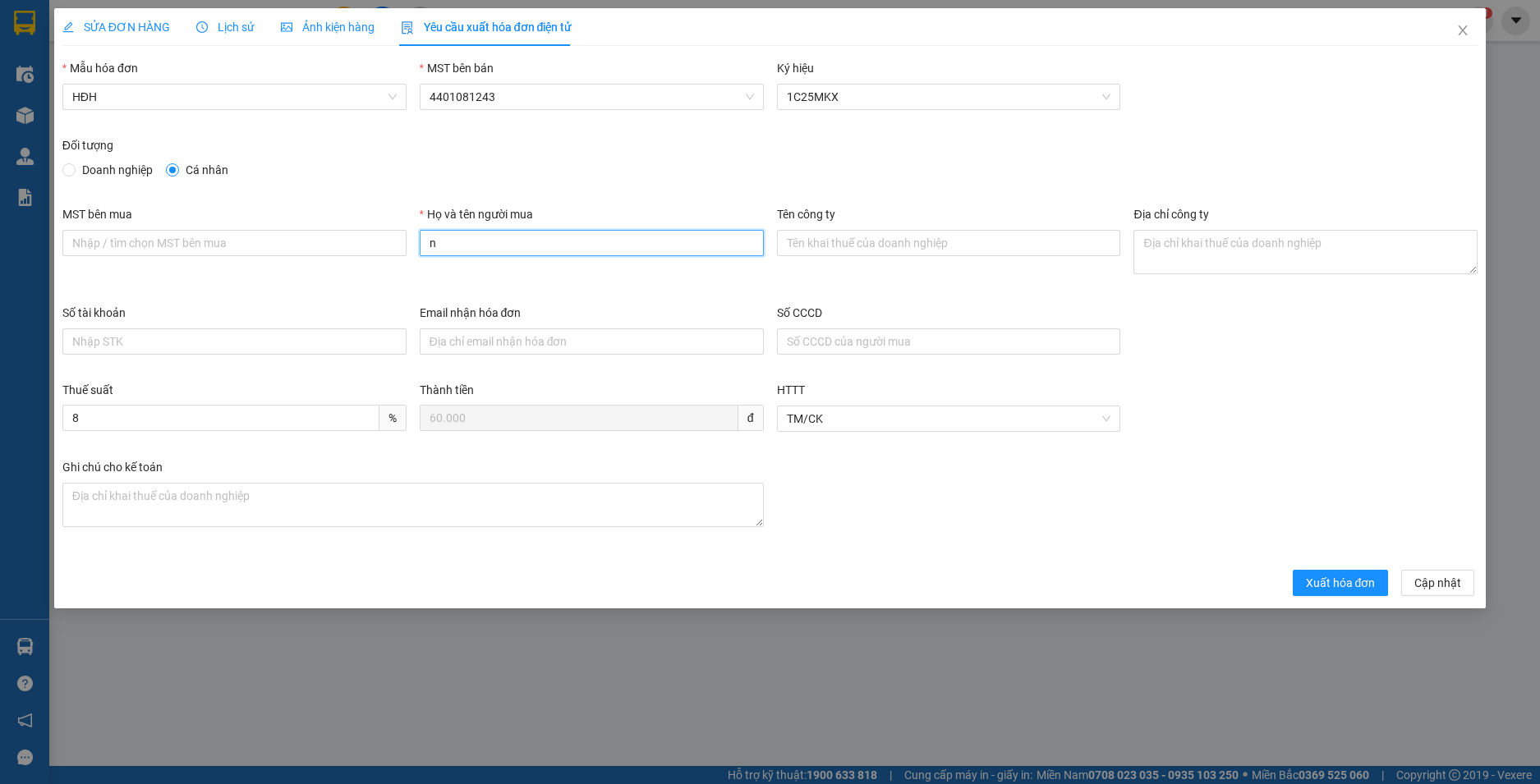
type input "Người mua không lấy hoá đơn"
drag, startPoint x: 1324, startPoint y: 581, endPoint x: 1355, endPoint y: 549, distance: 44.6
click at [1326, 581] on span "Xuất hóa đơn" at bounding box center [1342, 583] width 70 height 18
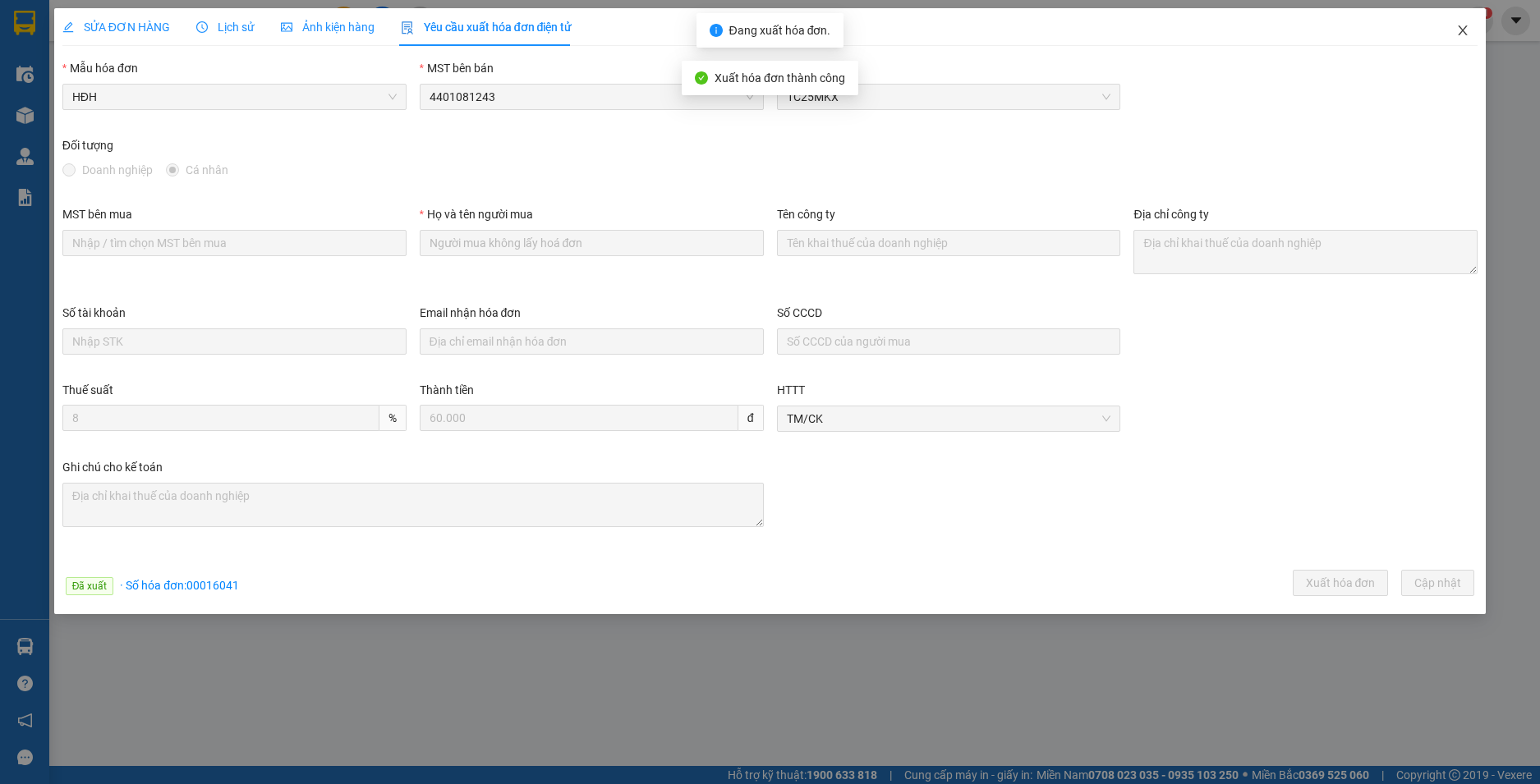
click at [1464, 30] on icon "close" at bounding box center [1463, 30] width 9 height 9
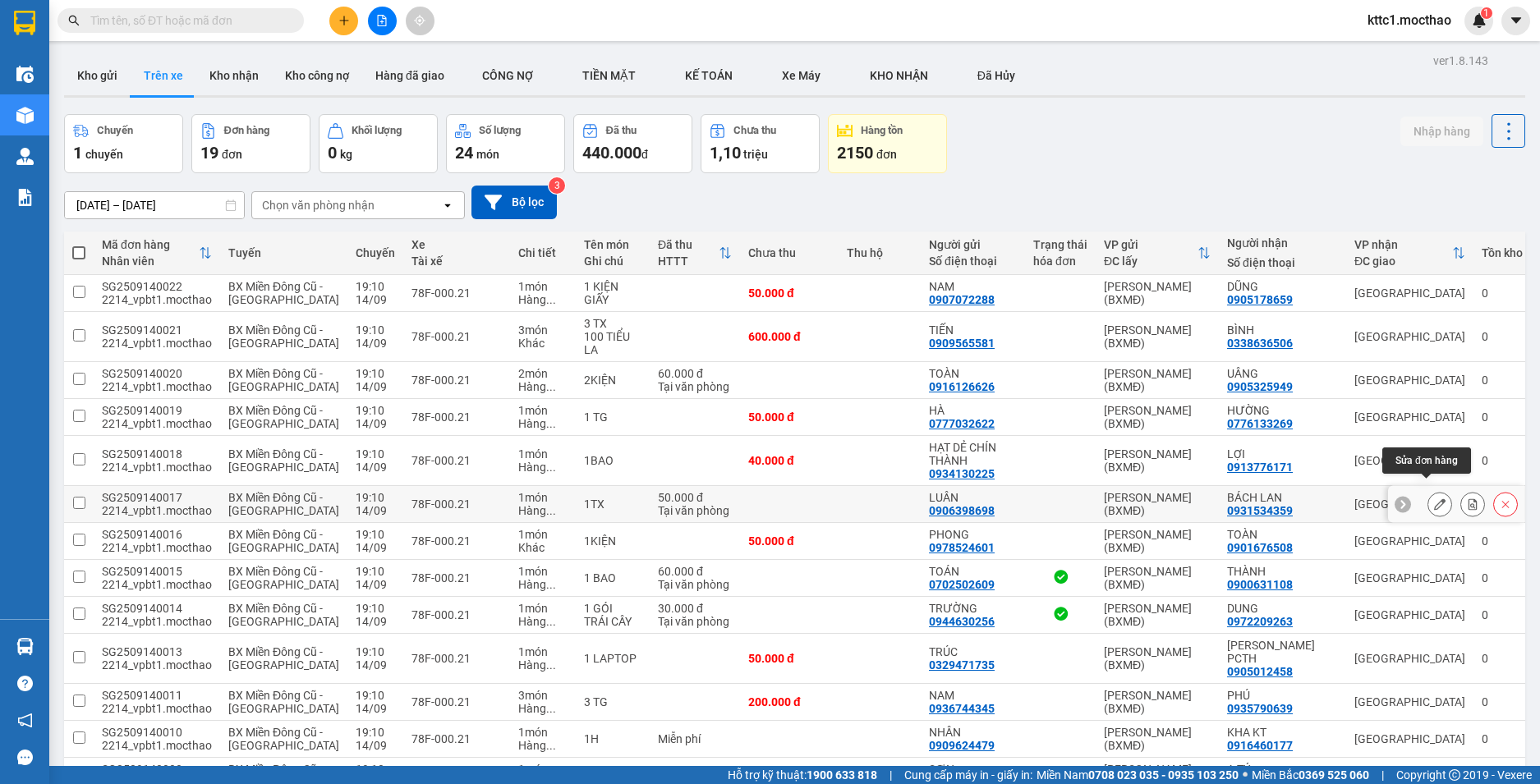
click at [1434, 498] on icon at bounding box center [1439, 504] width 11 height 11
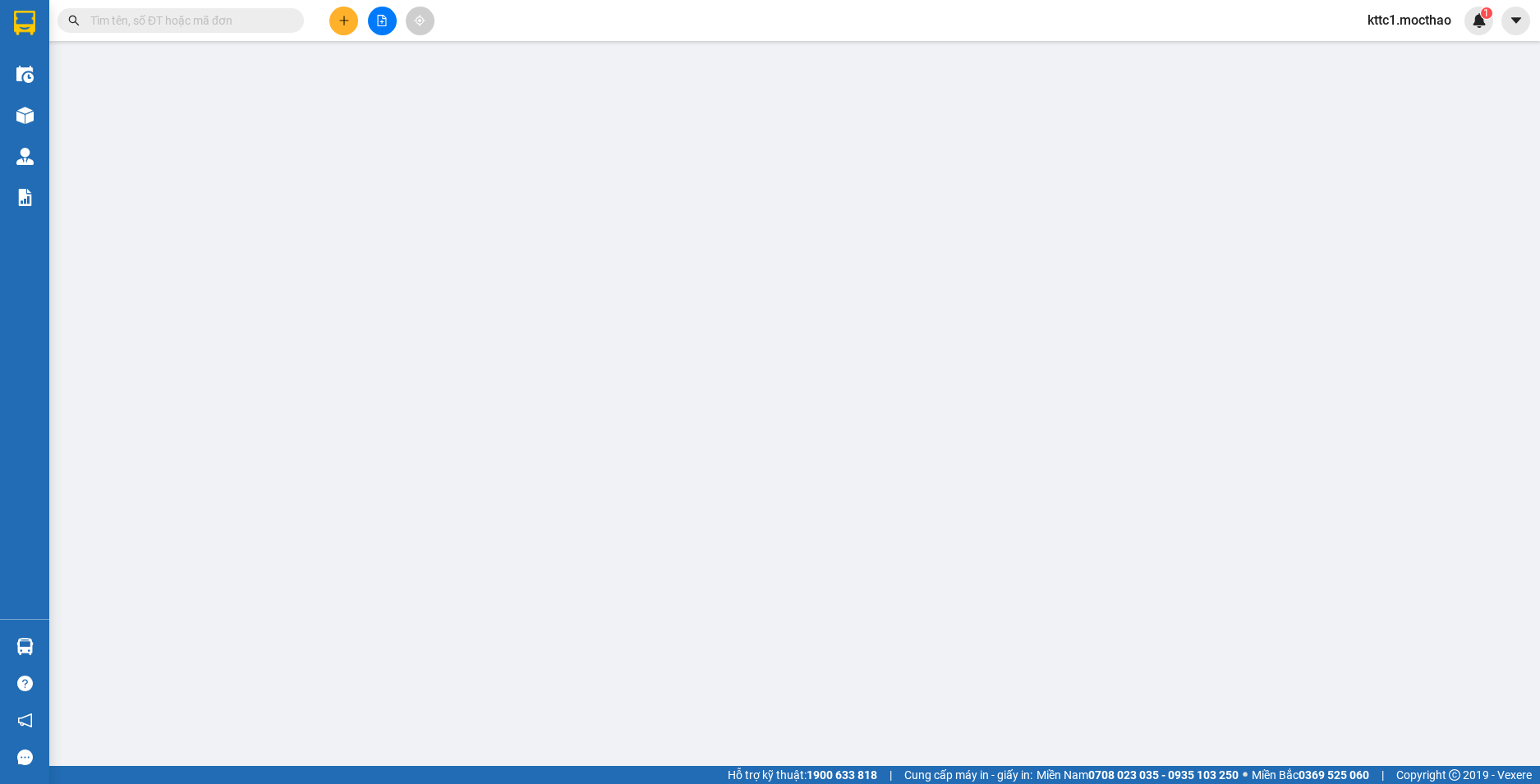
type input "0906398698"
type input "LUÂN"
type input "0931534359"
type input "BÁCH LAN"
type input "1"
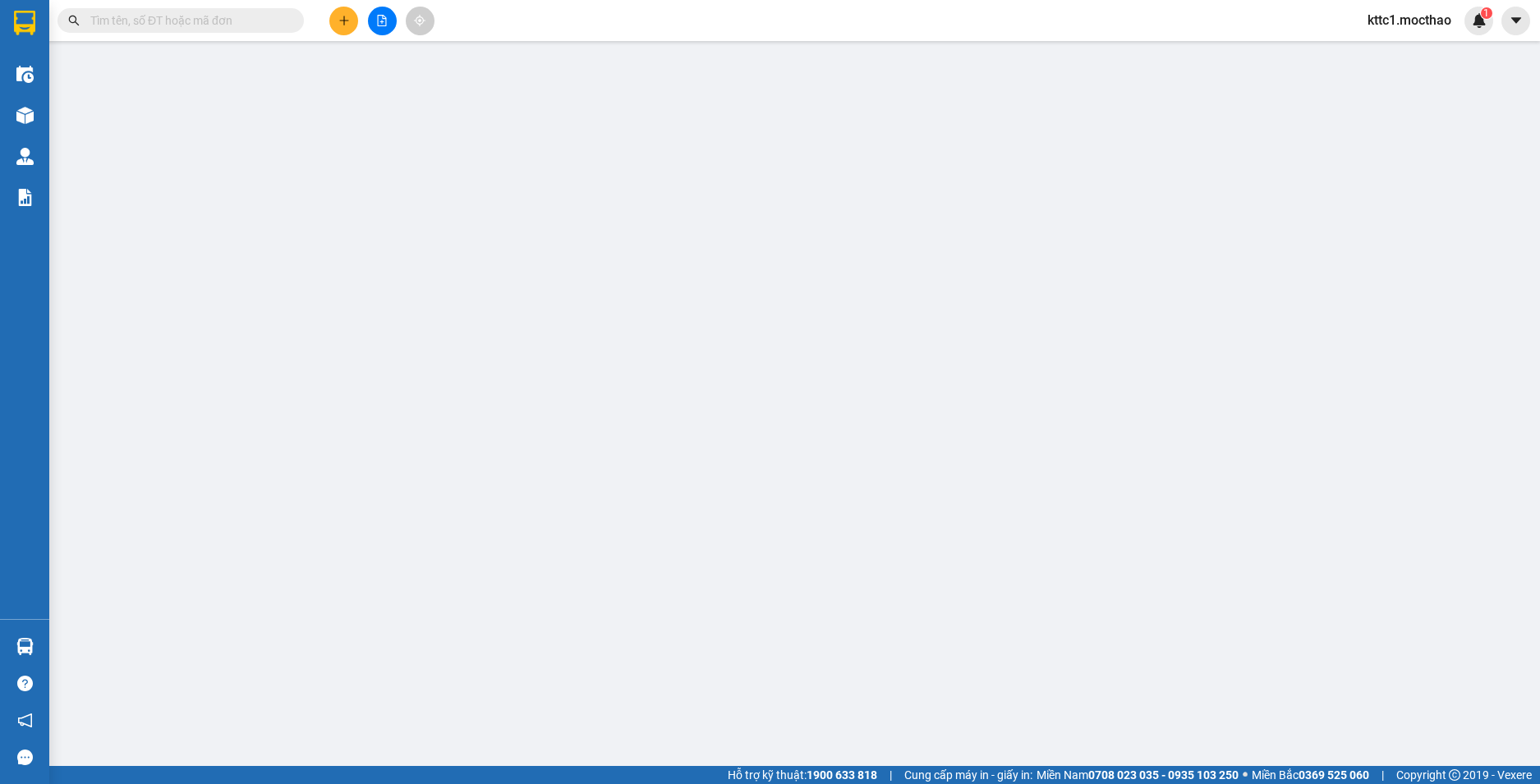
type input "50.000"
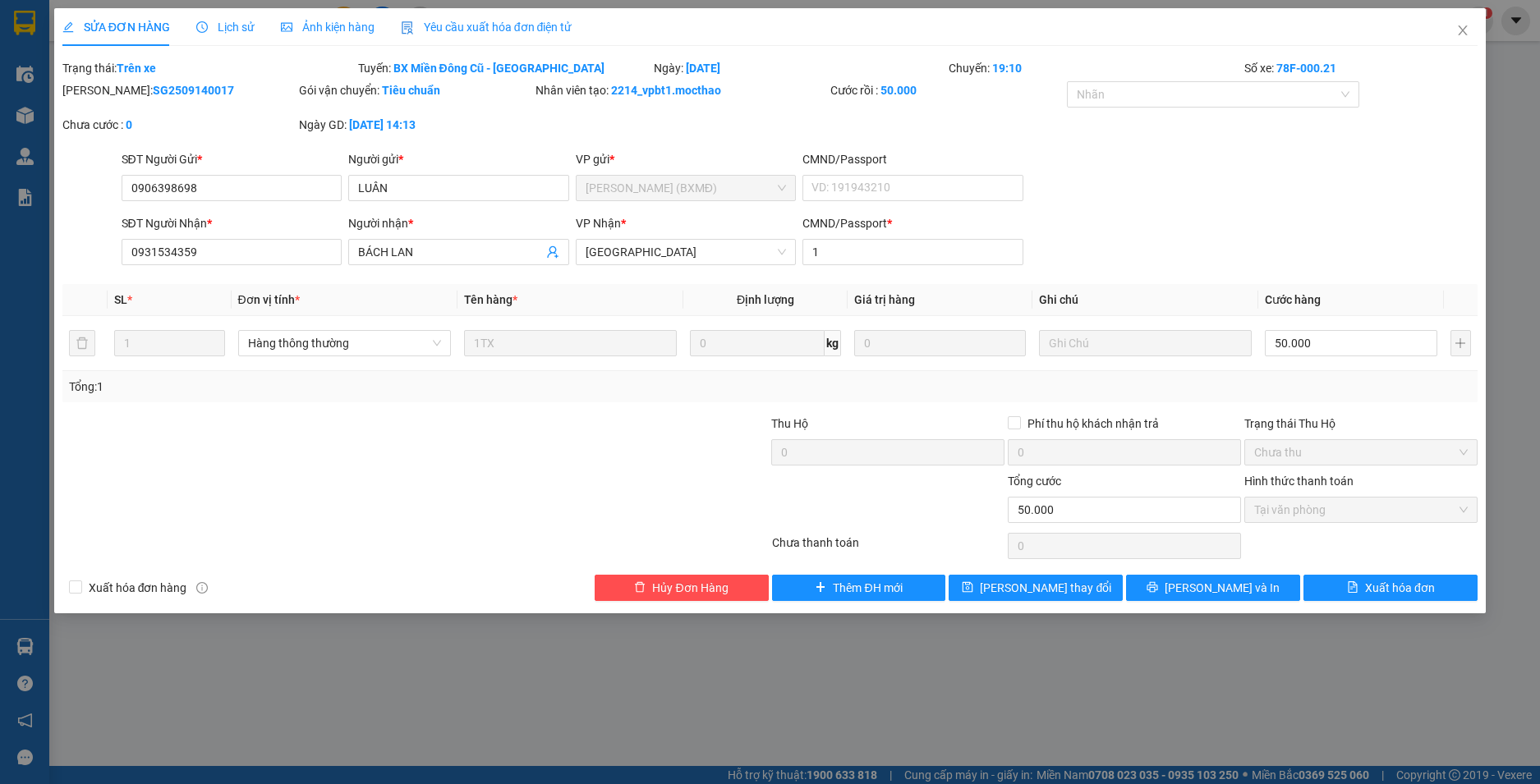
click at [465, 32] on span "Yêu cầu xuất hóa đơn điện tử" at bounding box center [486, 28] width 172 height 13
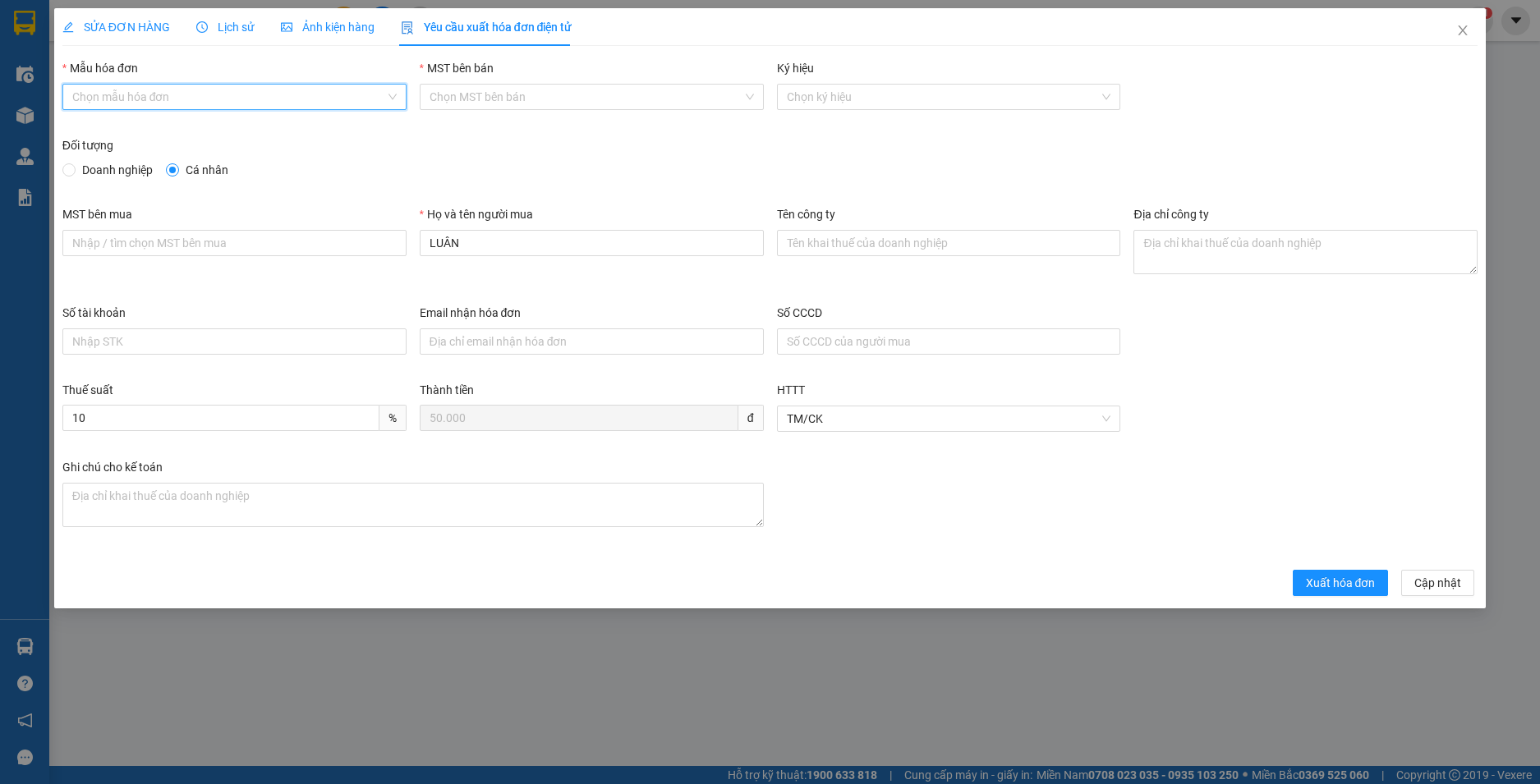
click at [234, 94] on input "Mẫu hóa đơn" at bounding box center [229, 97] width 313 height 25
click at [203, 137] on div "HĐH" at bounding box center [235, 129] width 325 height 18
type input "8"
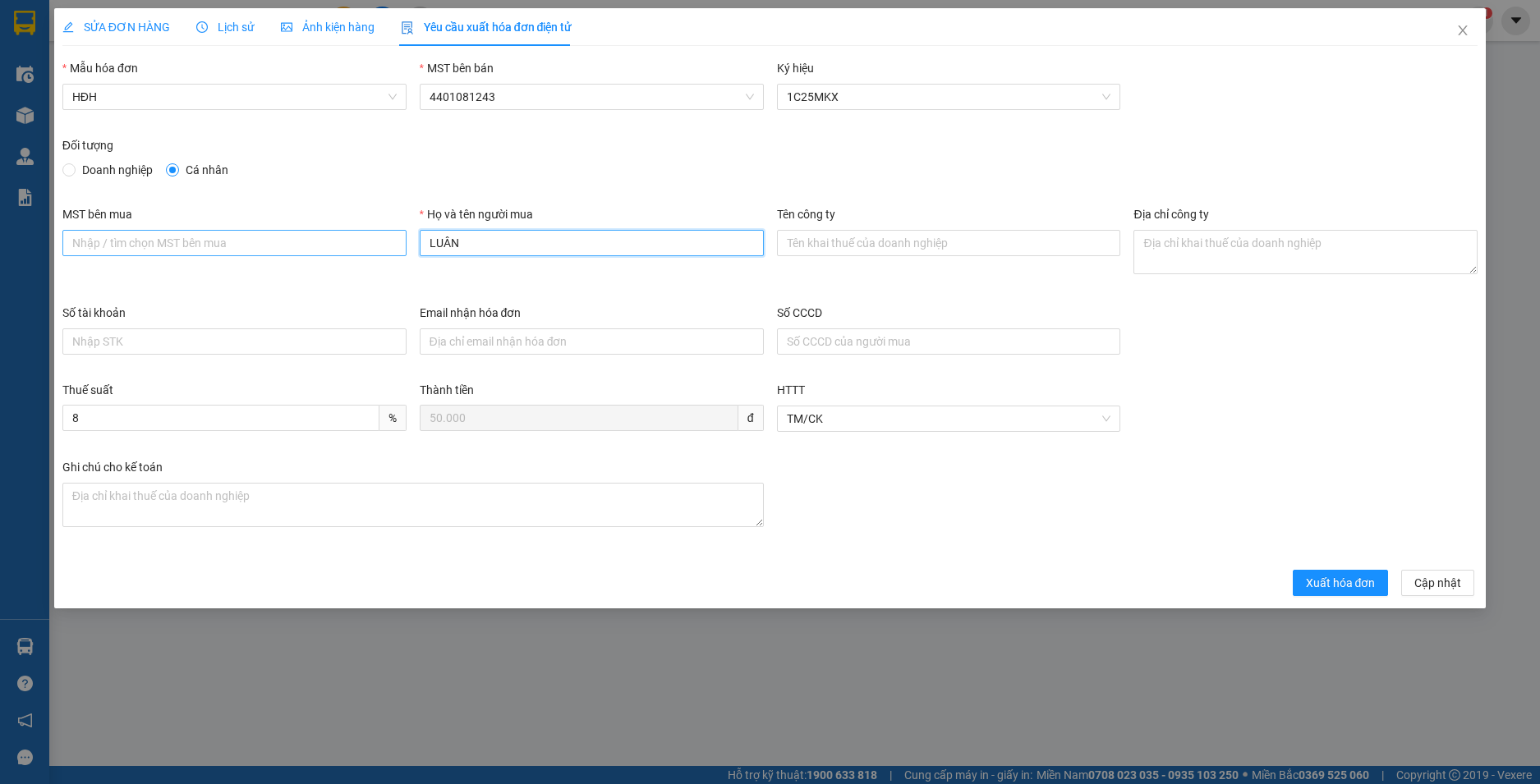
drag, startPoint x: 484, startPoint y: 232, endPoint x: 374, endPoint y: 252, distance: 111.8
click at [374, 252] on div "MST bên mua Họ và tên người mua LUÂN Tên công ty Địa chỉ công ty" at bounding box center [770, 254] width 1429 height 99
type input "Người mua không lấy hoá đơn"
drag, startPoint x: 1313, startPoint y: 590, endPoint x: 1529, endPoint y: 328, distance: 339.6
click at [1313, 588] on span "Xuất hóa đơn" at bounding box center [1342, 583] width 70 height 18
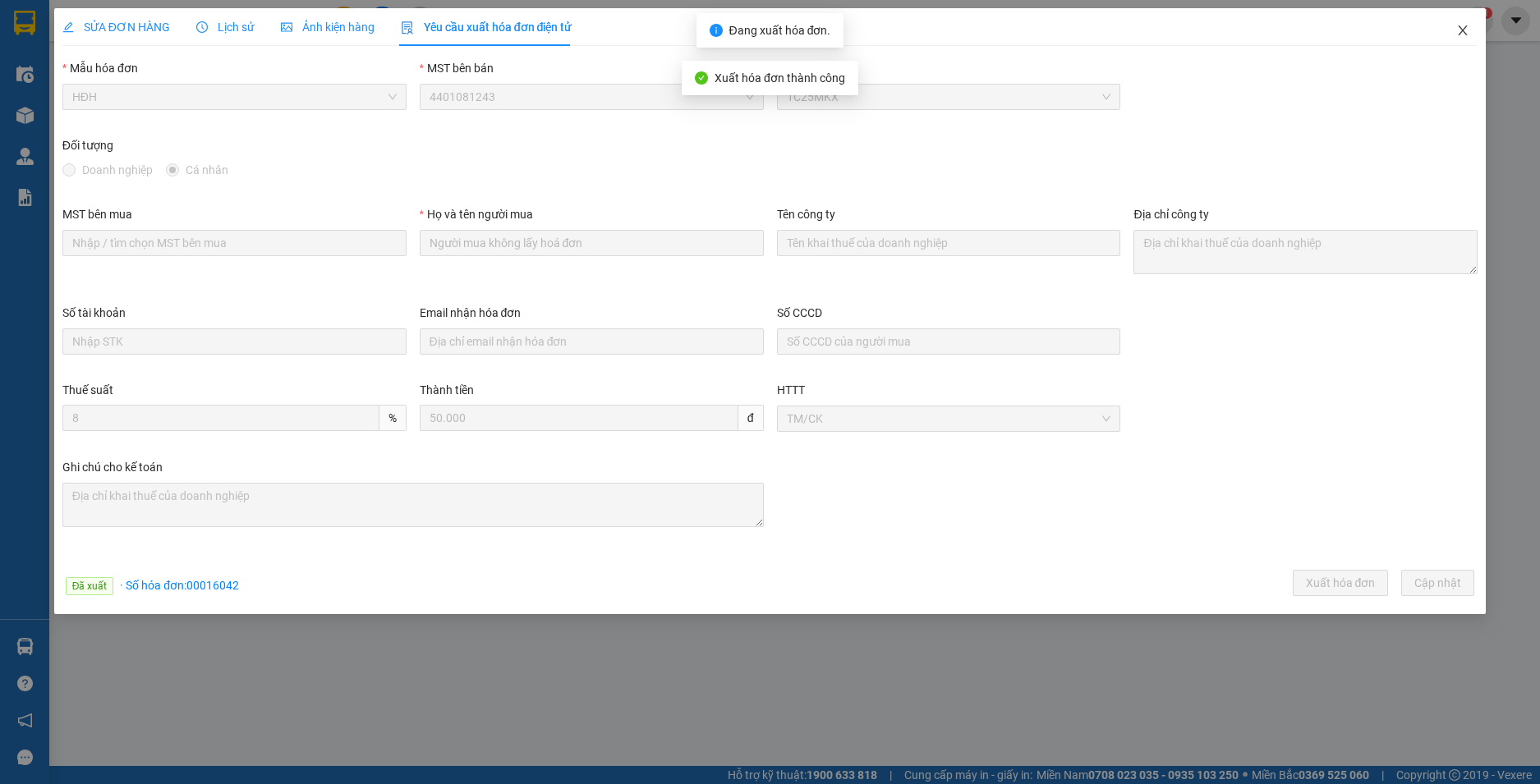
click at [1461, 33] on icon "close" at bounding box center [1463, 30] width 9 height 9
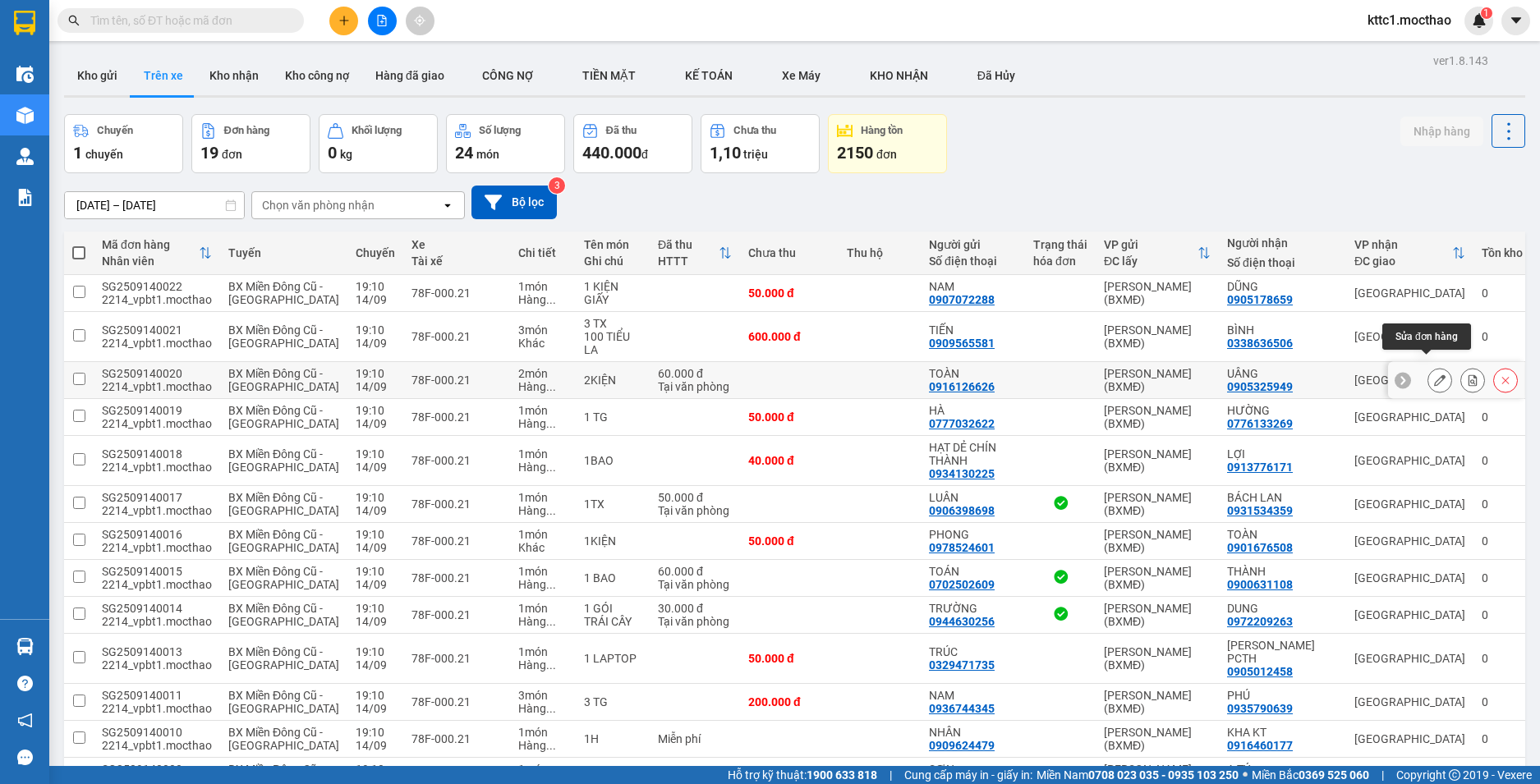
click at [1434, 374] on icon at bounding box center [1439, 380] width 11 height 11
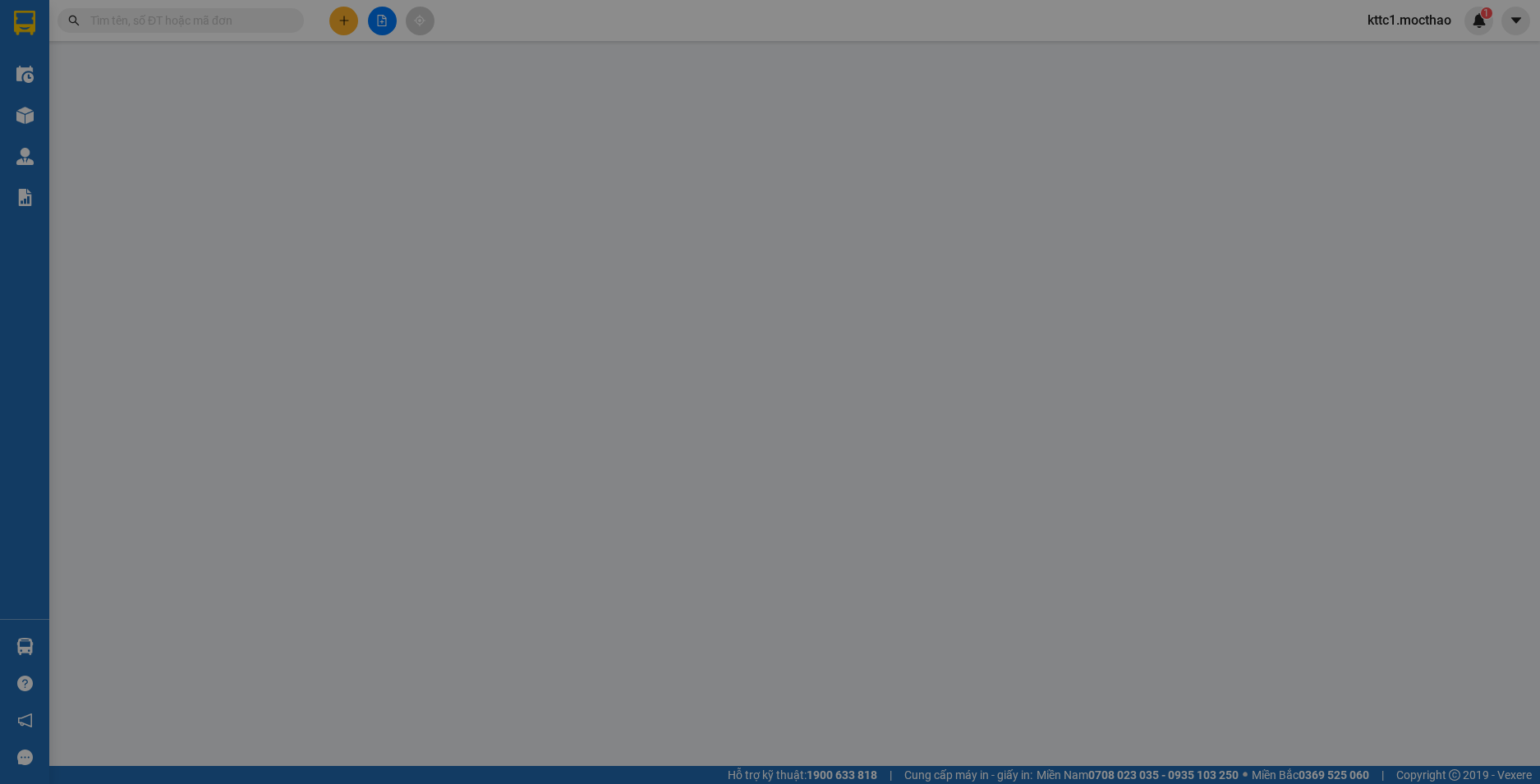
type input "0916126626"
type input "TOÀN"
type input "0905325949"
type input "UÂNG"
type input "1"
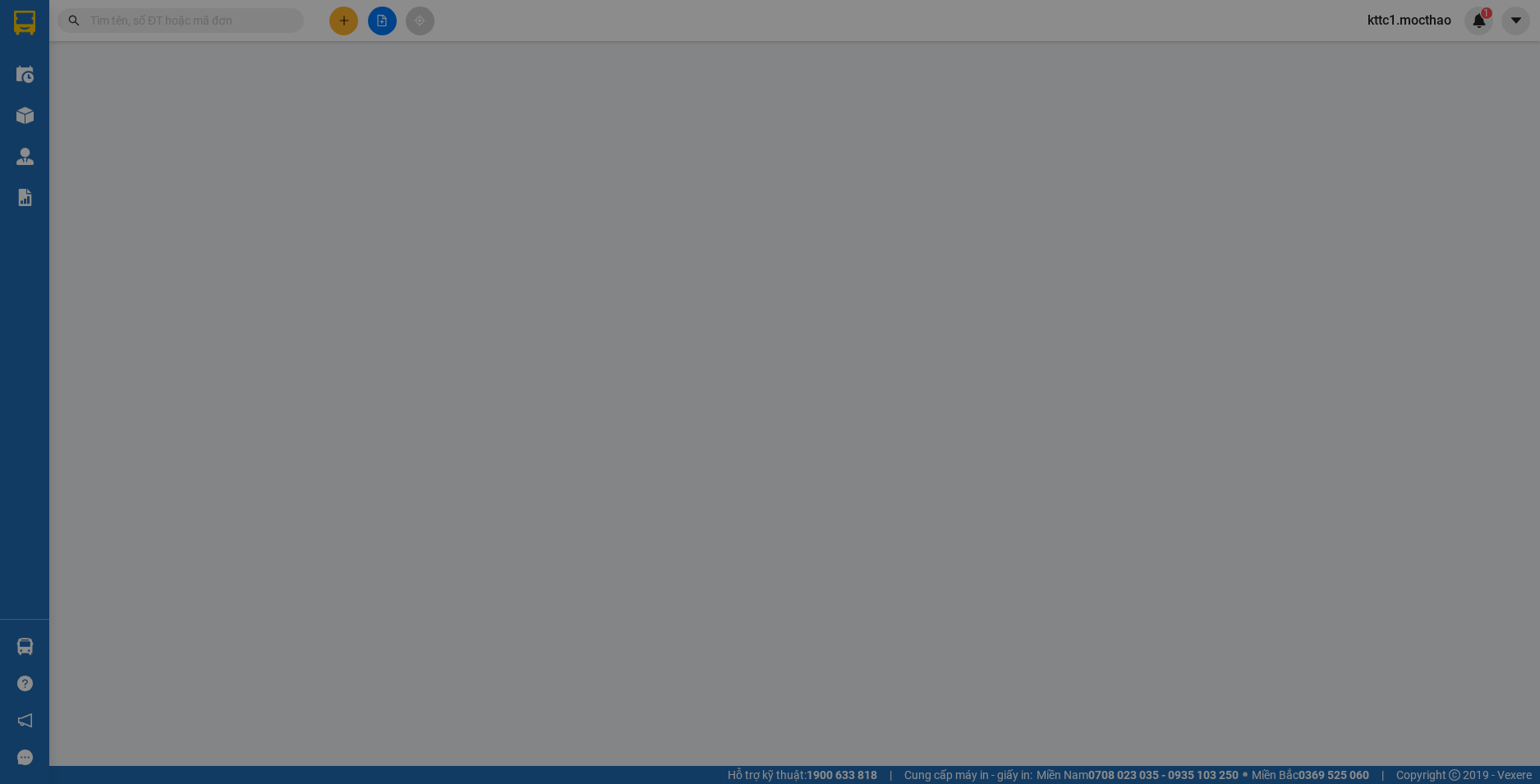
type input "60.000"
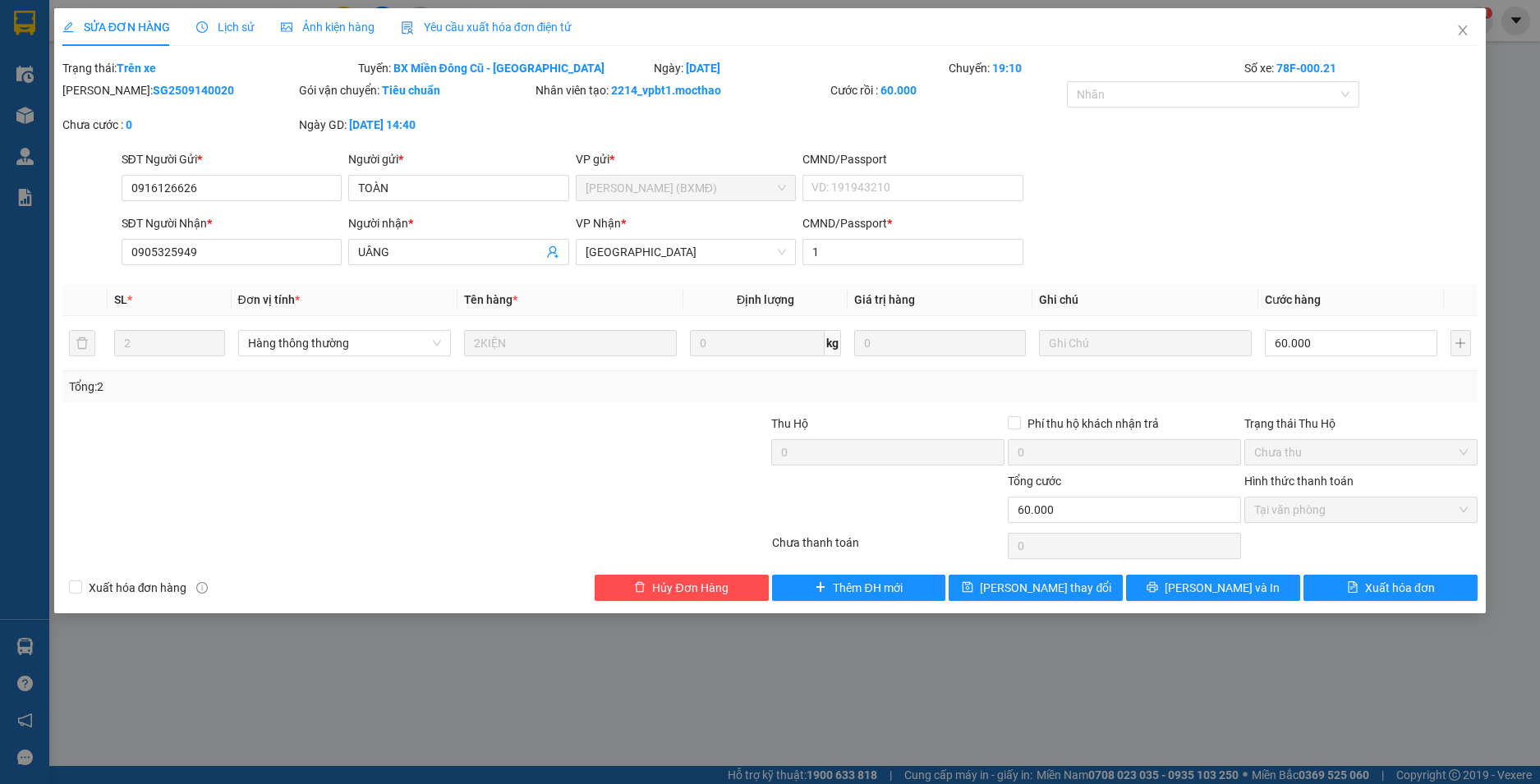
click at [455, 25] on span "Yêu cầu xuất hóa đơn điện tử" at bounding box center [486, 28] width 172 height 13
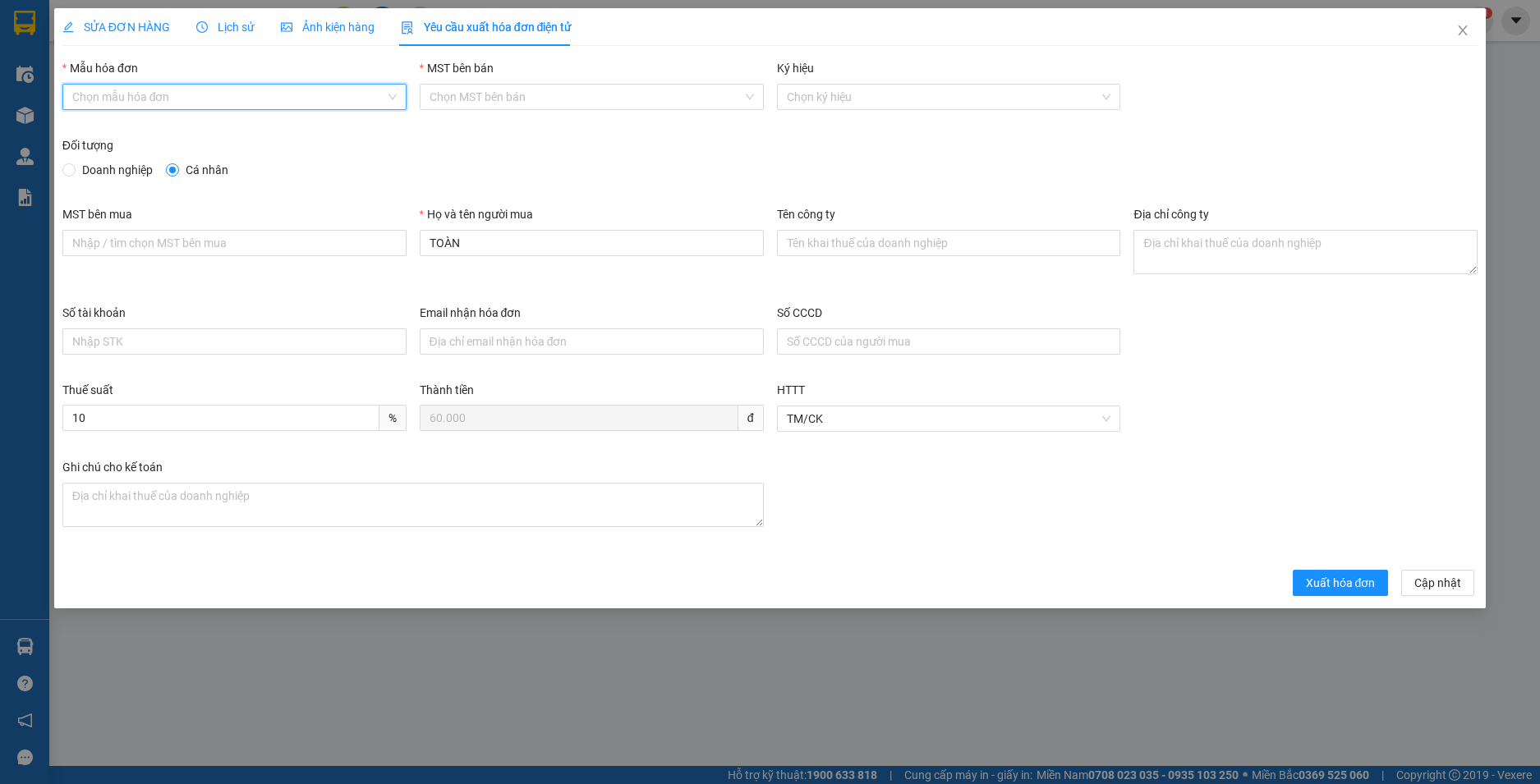
click at [178, 101] on input "Mẫu hóa đơn" at bounding box center [229, 97] width 313 height 25
click at [138, 135] on div "HĐH" at bounding box center [235, 129] width 325 height 18
type input "8"
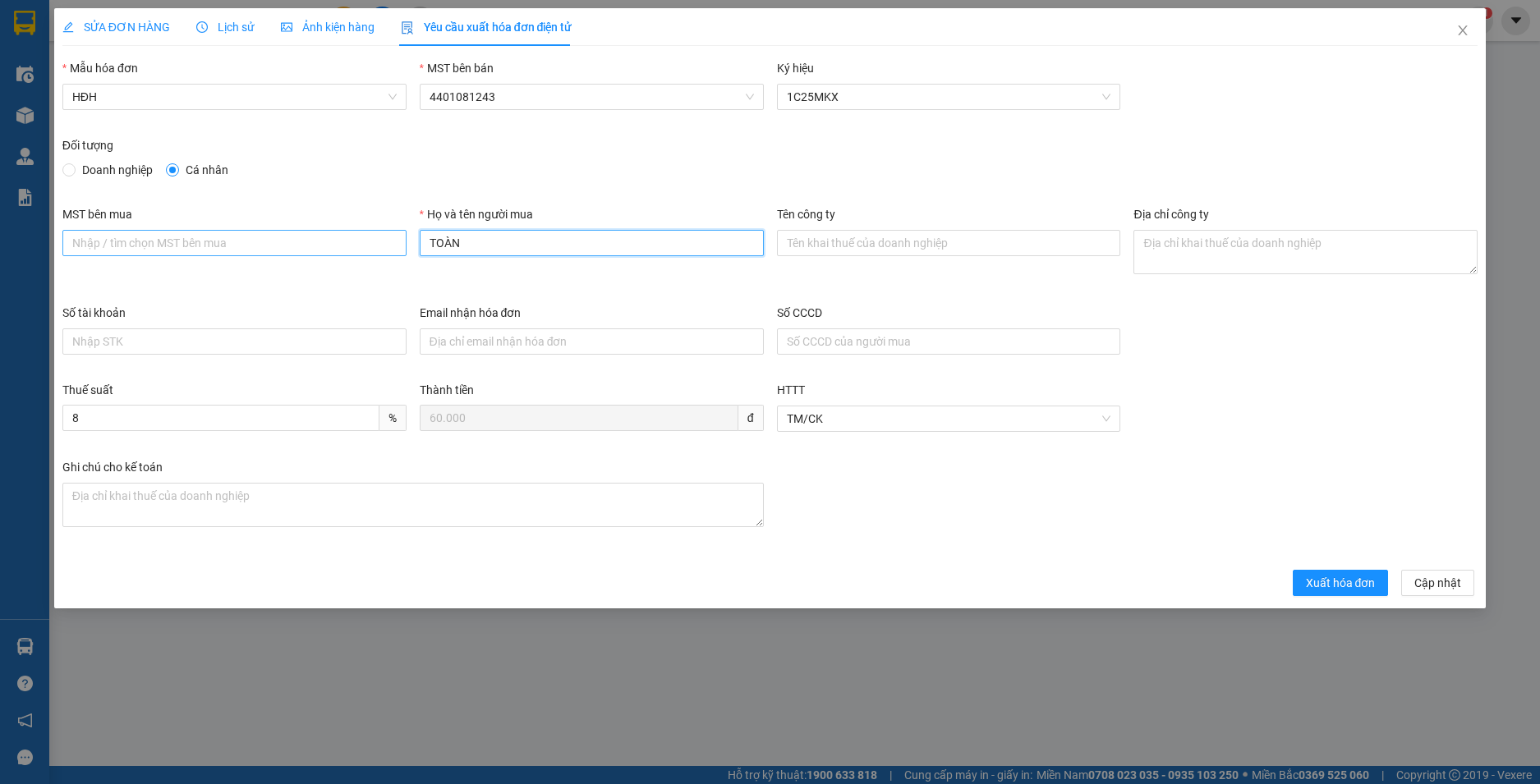
drag, startPoint x: 472, startPoint y: 242, endPoint x: 340, endPoint y: 241, distance: 132.0
click at [340, 241] on div "MST bên mua Họ và tên người mua TOÀN Tên công ty Địa chỉ công ty" at bounding box center [770, 254] width 1429 height 99
type input "Người mua không lấy hoá đơn"
click at [1363, 587] on span "Xuất hóa đơn" at bounding box center [1342, 583] width 70 height 18
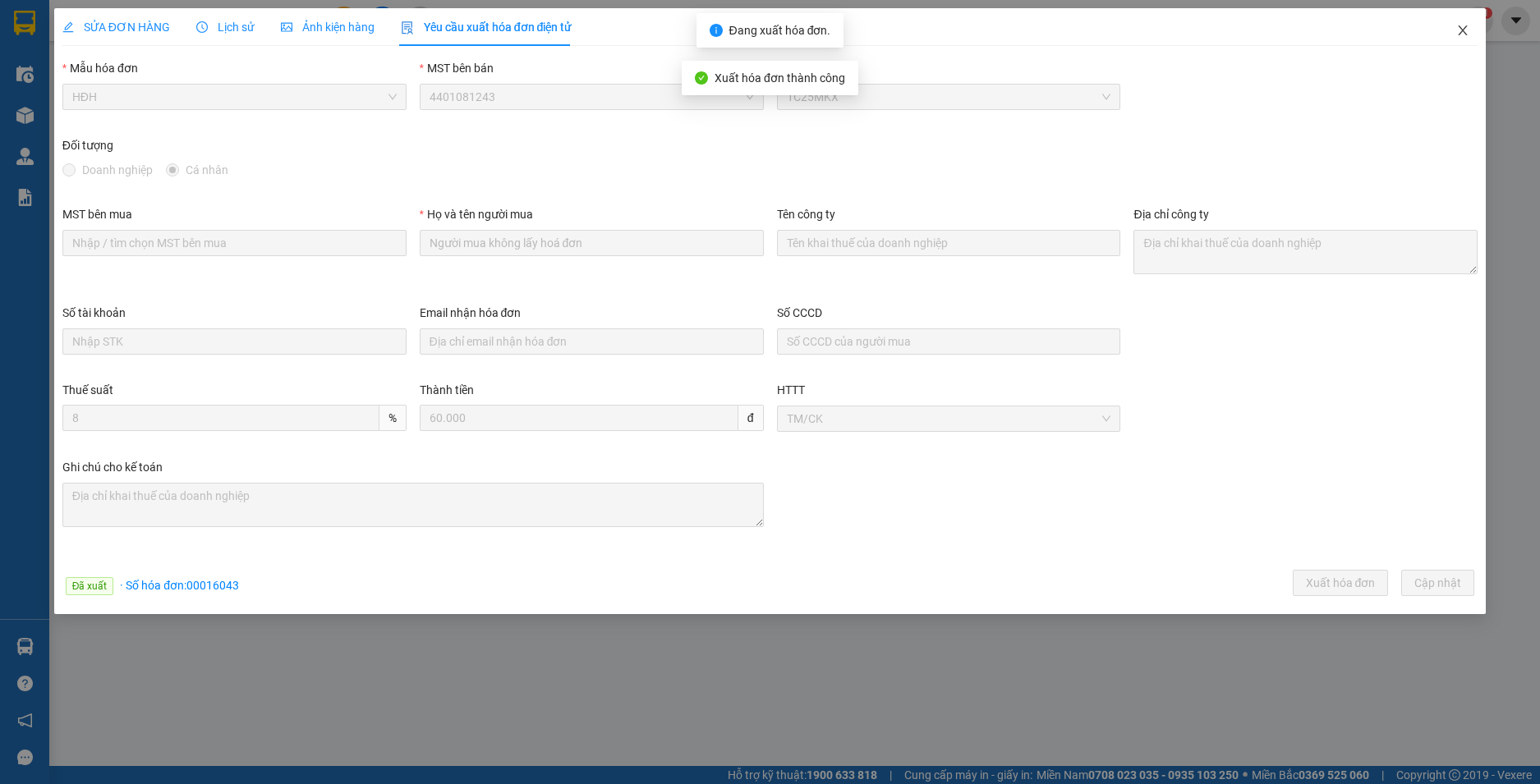
click at [1459, 28] on icon "close" at bounding box center [1463, 30] width 13 height 13
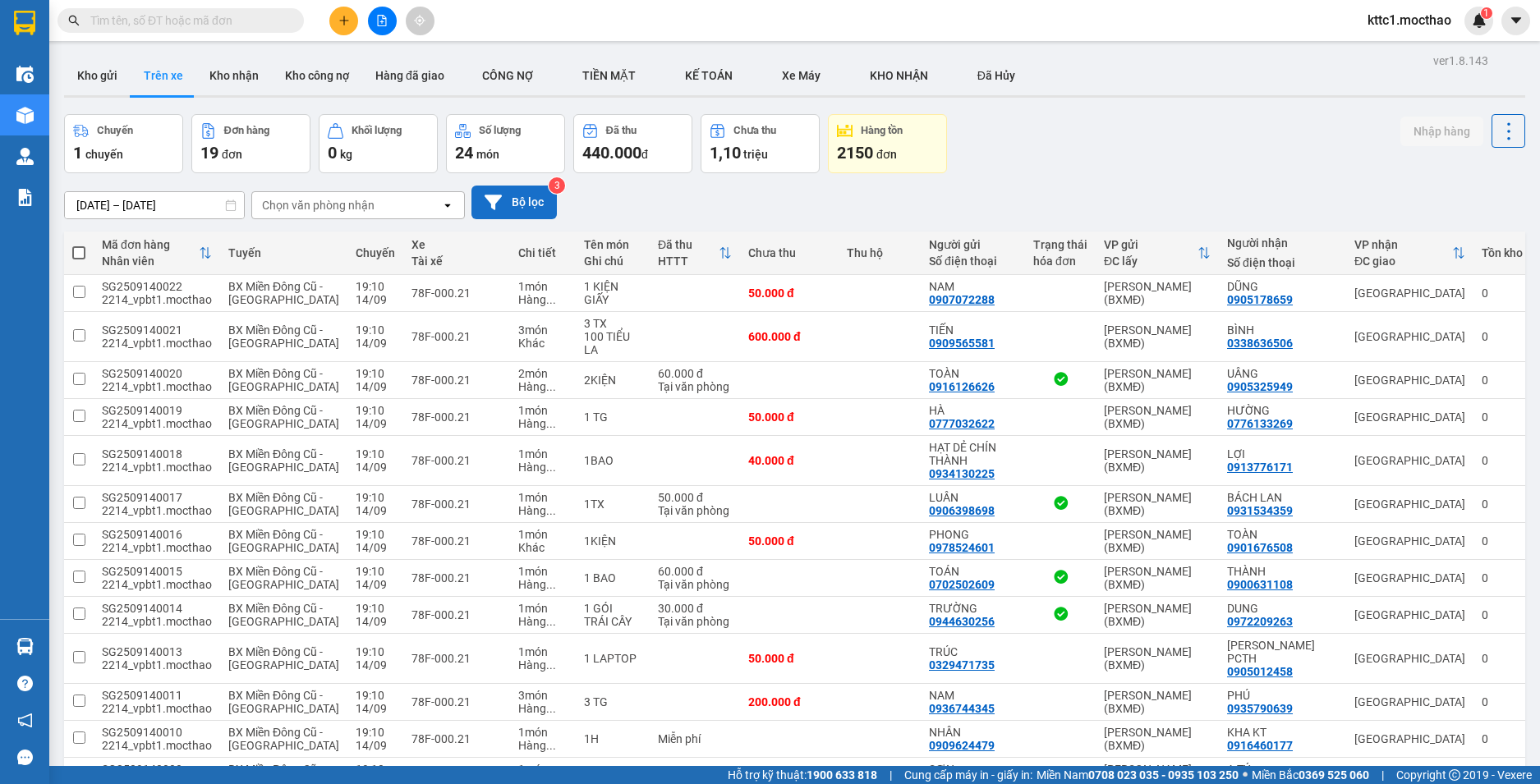
click at [516, 211] on button "Bộ lọc" at bounding box center [515, 202] width 85 height 33
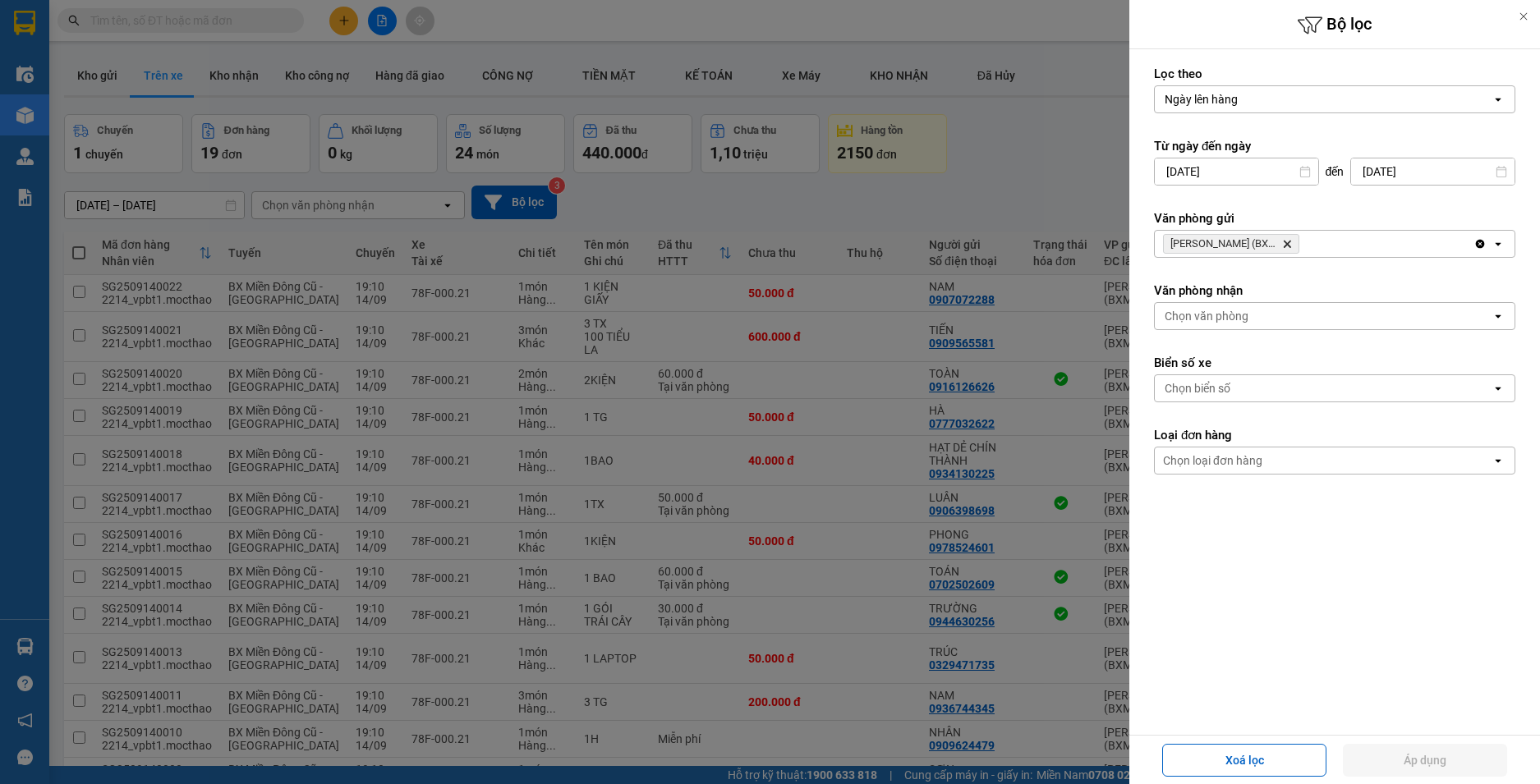
click at [1282, 248] on icon "Delete" at bounding box center [1286, 244] width 9 height 9
click at [1279, 248] on div "Chọn văn phòng" at bounding box center [1323, 244] width 337 height 27
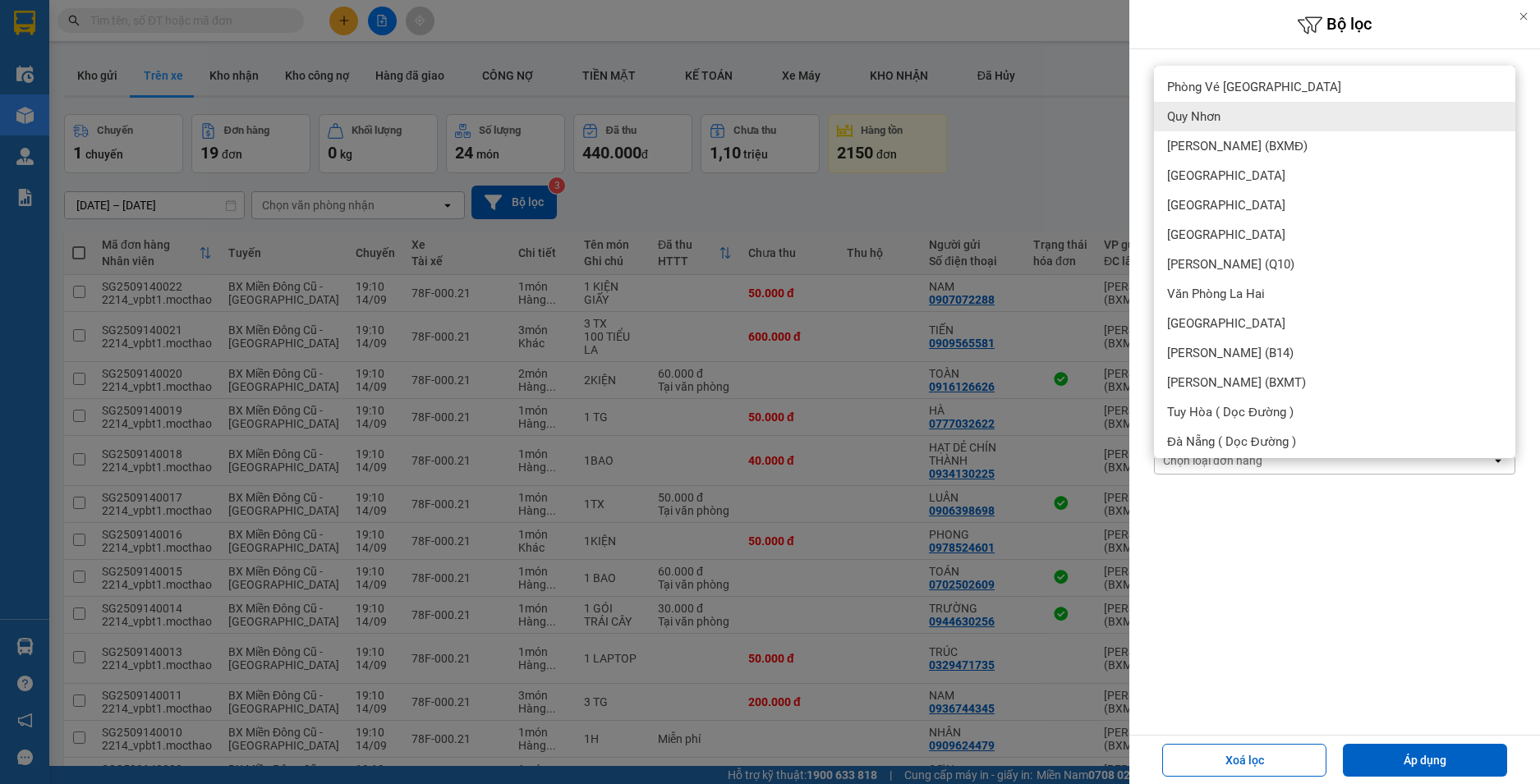
click at [1214, 126] on div "Quy Nhơn" at bounding box center [1334, 116] width 362 height 29
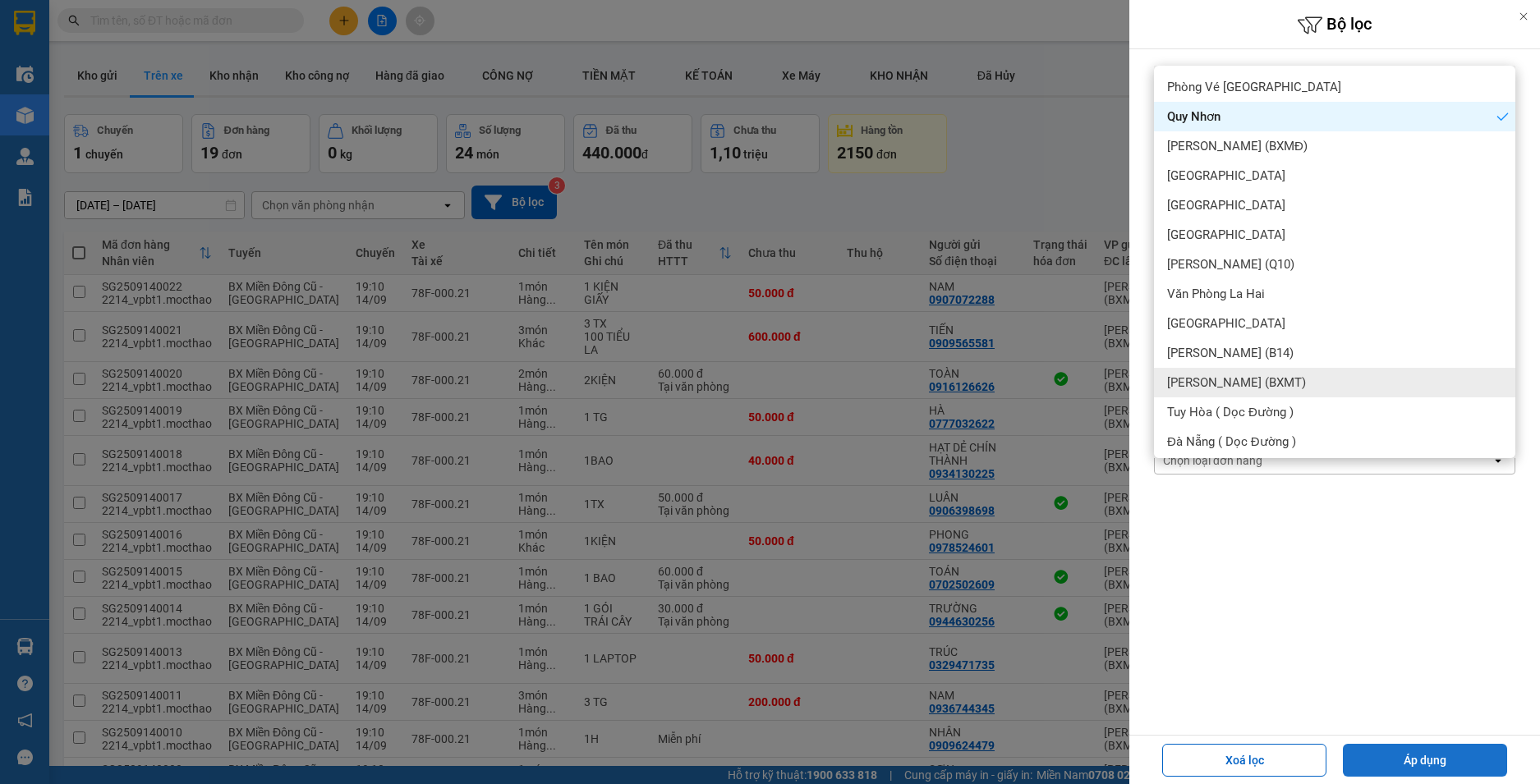
click at [1460, 762] on button "Áp dụng" at bounding box center [1424, 760] width 164 height 33
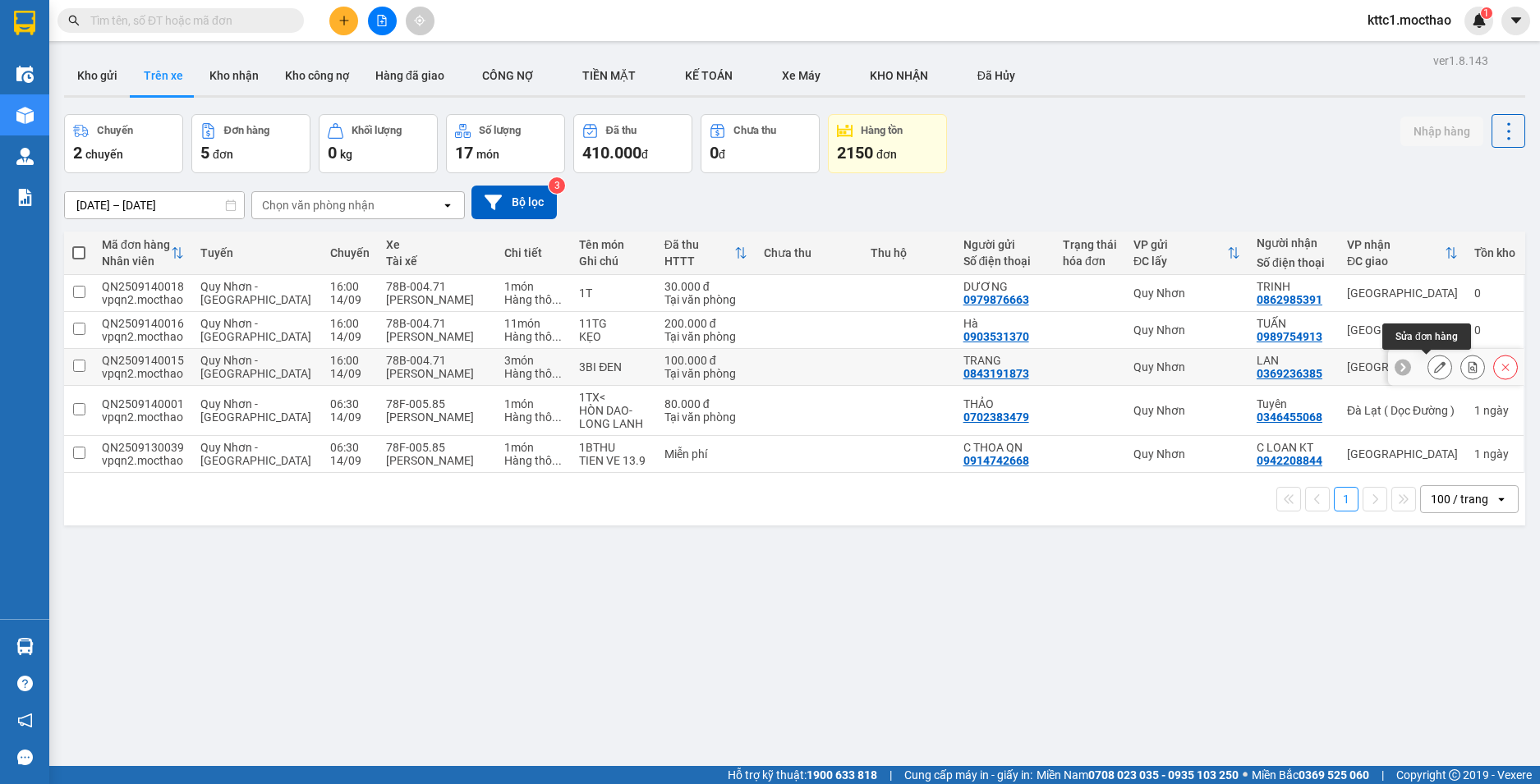
click at [1434, 371] on icon at bounding box center [1439, 367] width 11 height 11
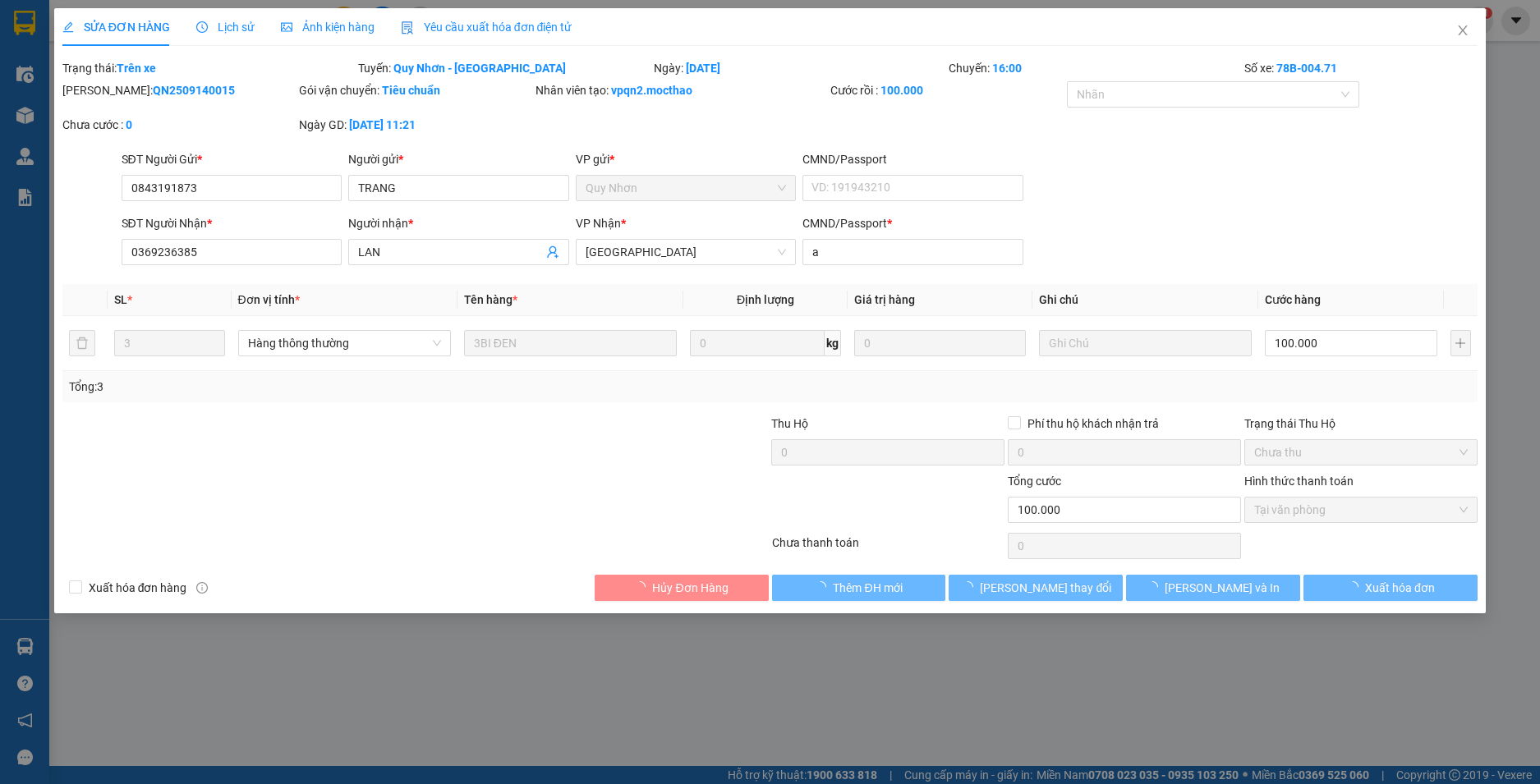
type input "0843191873"
type input "TRANG"
type input "0369236385"
type input "LAN"
type input "a"
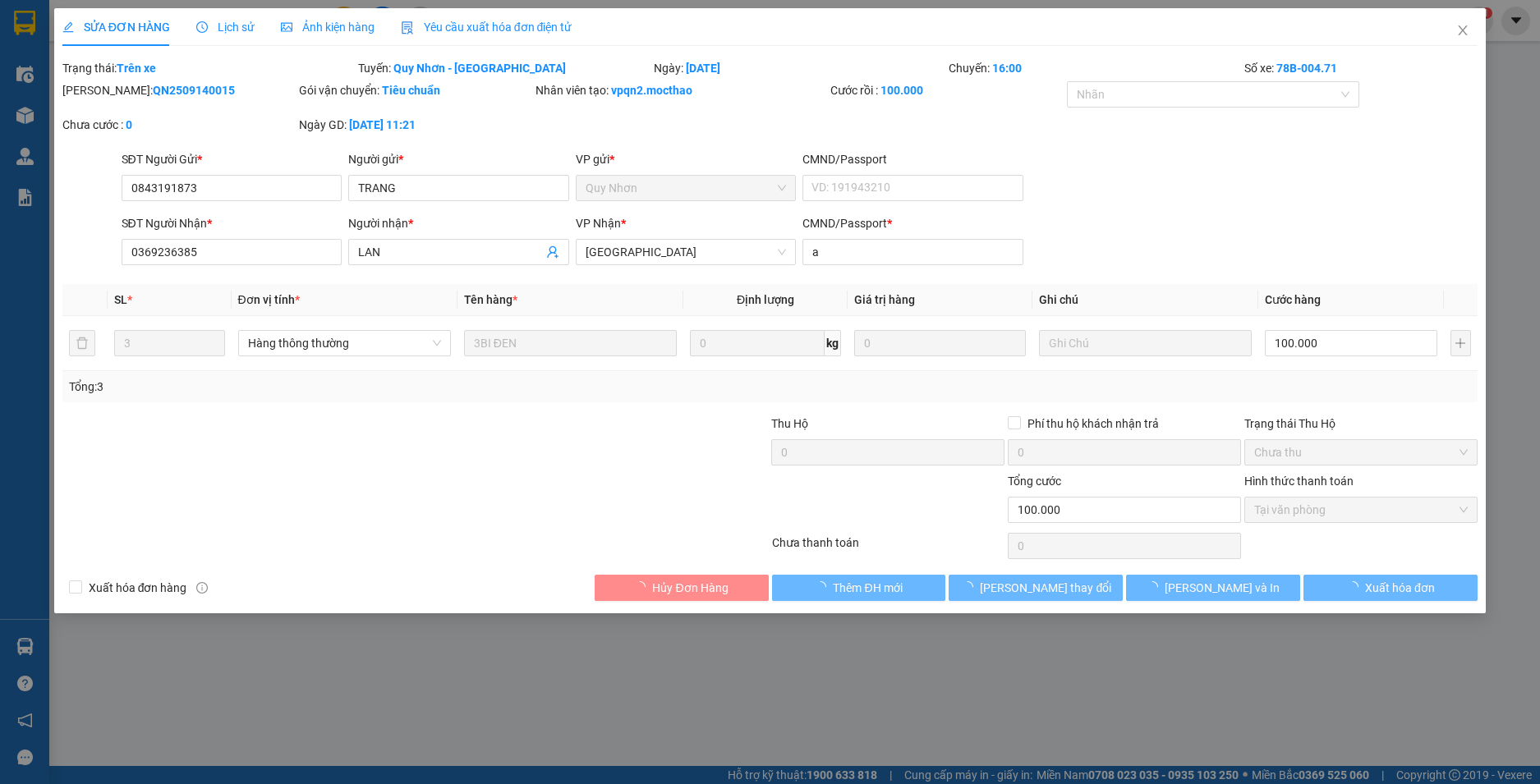
type input "100.000"
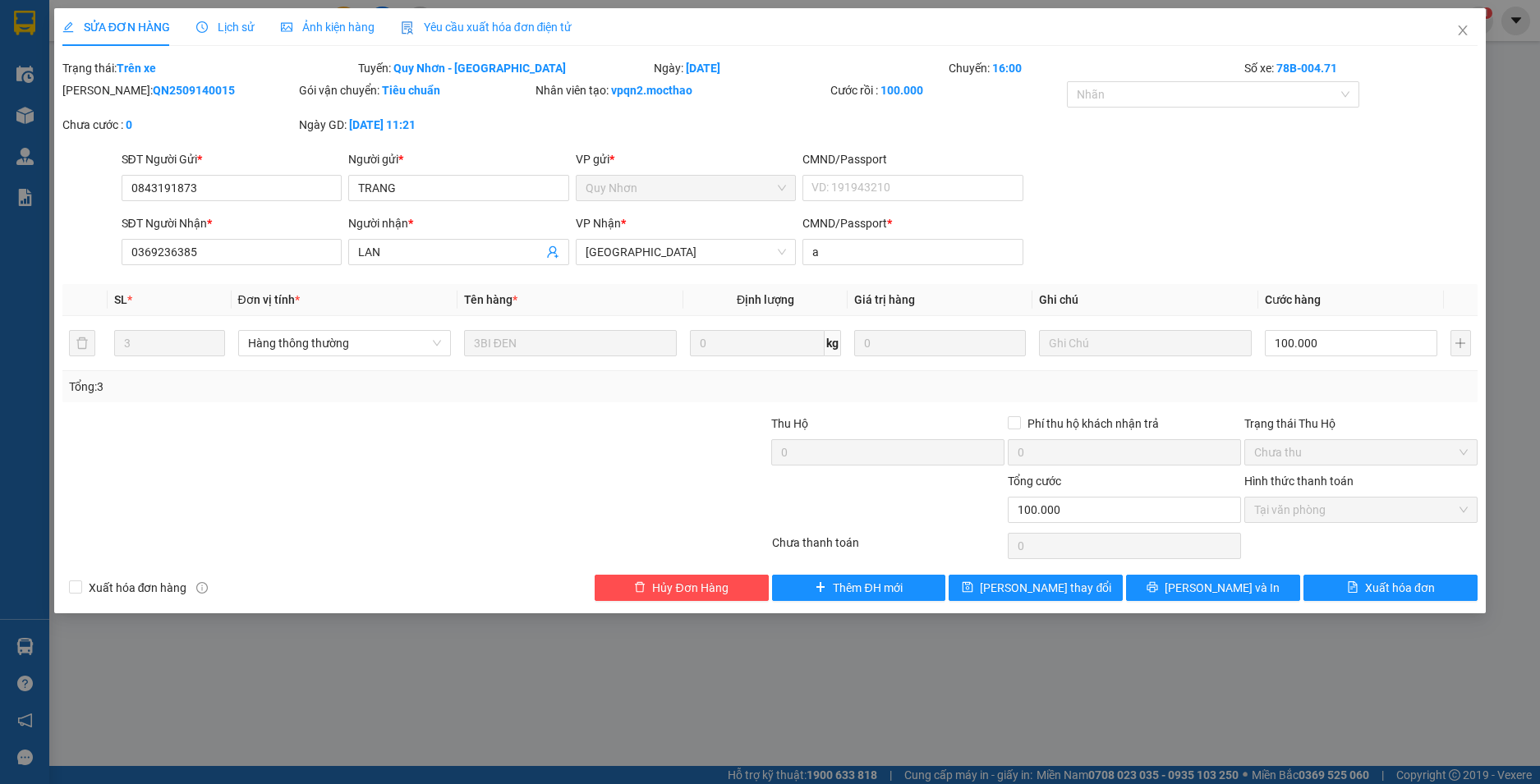
click at [466, 31] on span "Yêu cầu xuất hóa đơn điện tử" at bounding box center [486, 28] width 172 height 13
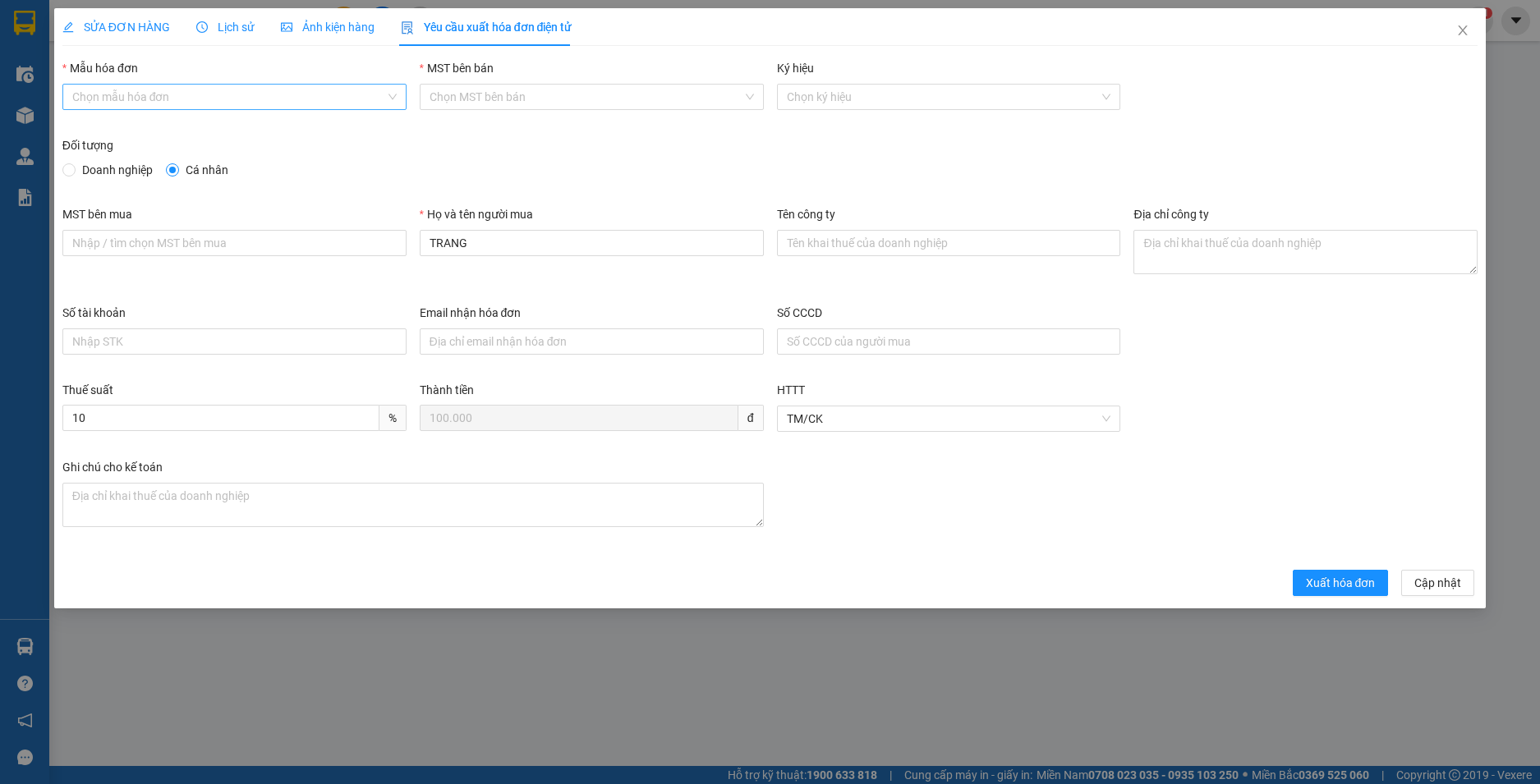
click at [253, 91] on input "Mẫu hóa đơn" at bounding box center [229, 97] width 313 height 25
click at [147, 136] on div "HĐH" at bounding box center [235, 129] width 325 height 18
type input "8"
drag, startPoint x: 485, startPoint y: 240, endPoint x: 277, endPoint y: 131, distance: 234.8
click at [322, 228] on div "MST bên mua Họ và tên người mua TRANG Tên công ty Địa chỉ công ty" at bounding box center [770, 254] width 1429 height 99
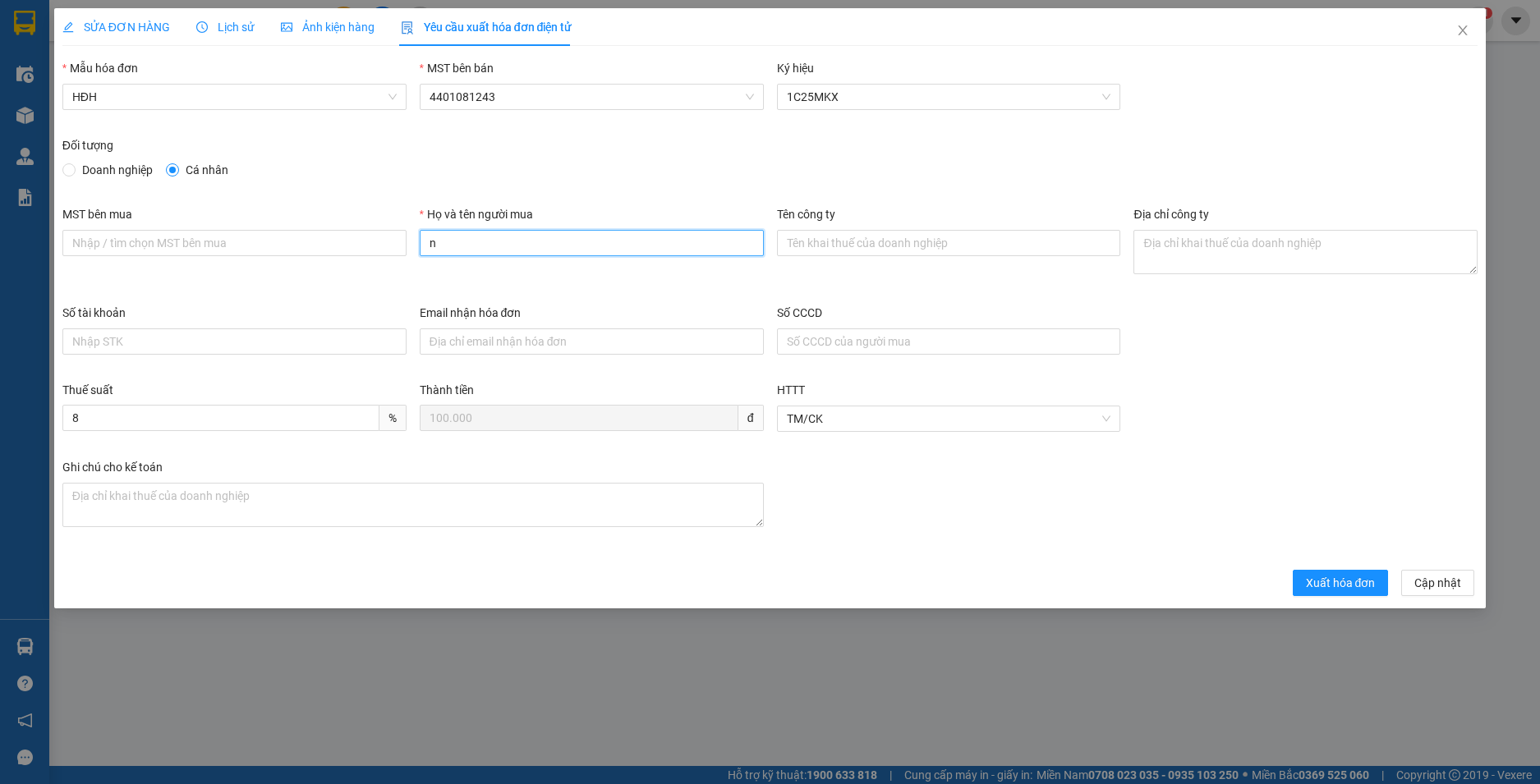
type input "Người mua không lấy hoá đơn"
click at [1349, 587] on span "Xuất hóa đơn" at bounding box center [1342, 583] width 70 height 18
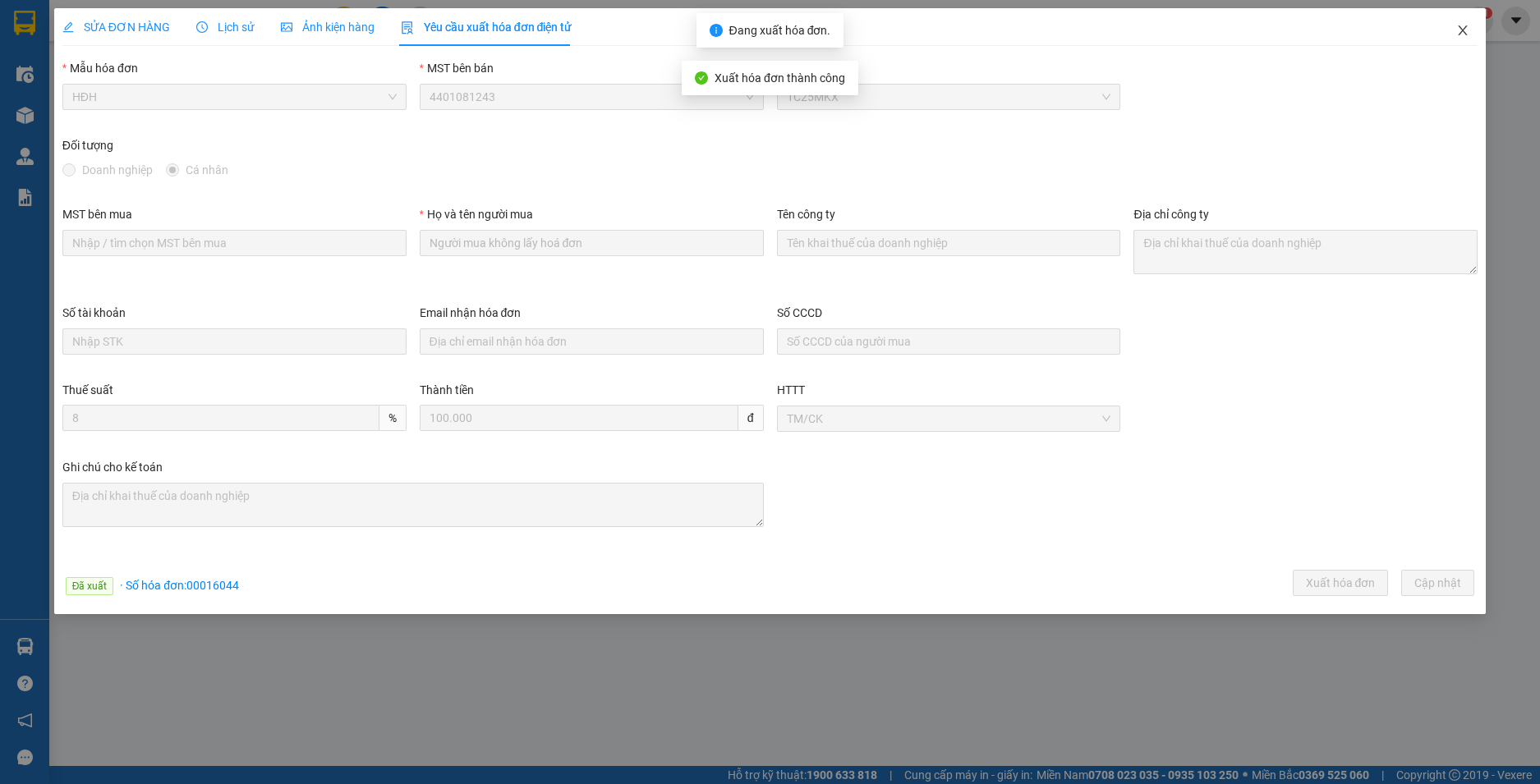
click at [1461, 28] on icon "close" at bounding box center [1463, 30] width 13 height 13
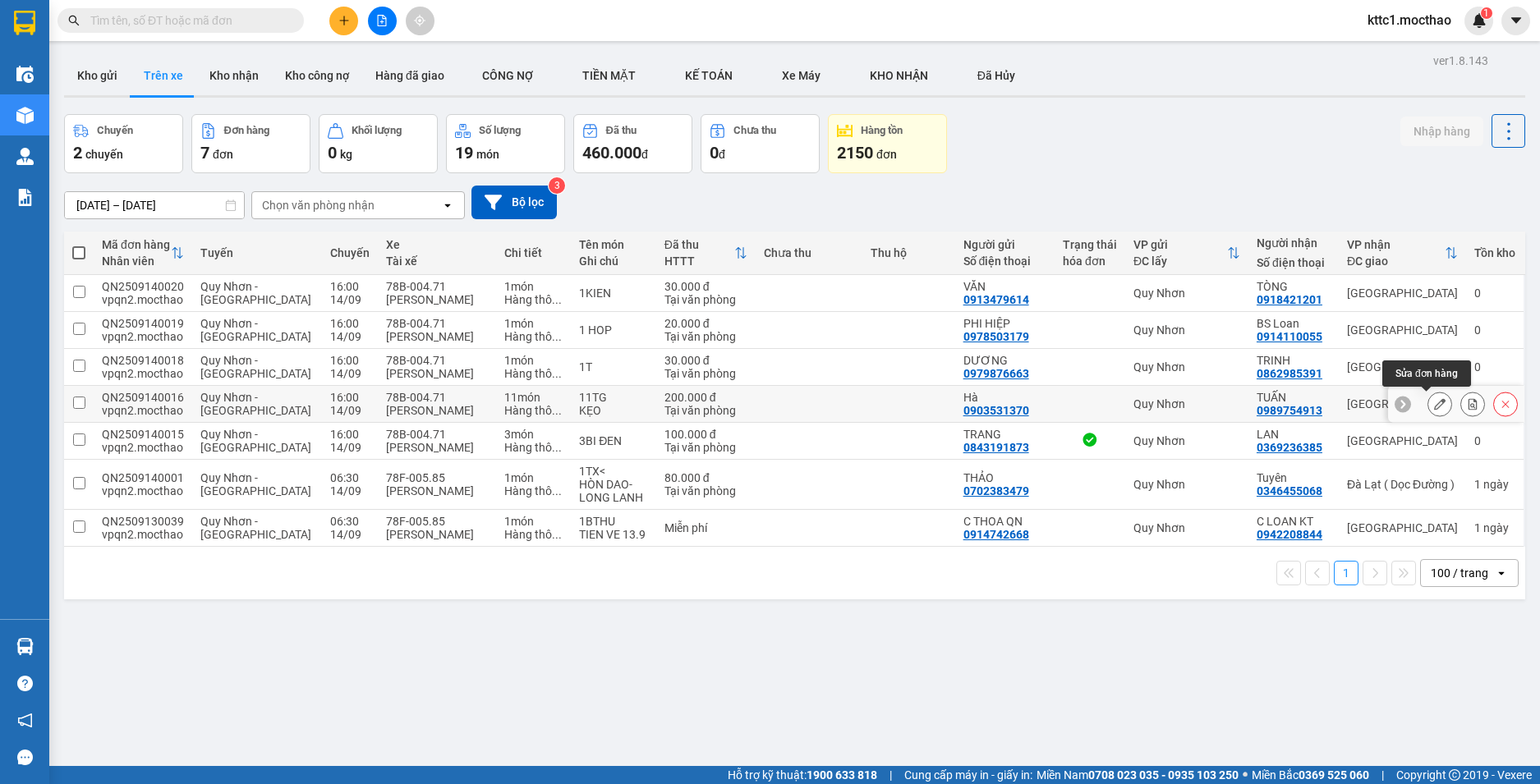
click at [1428, 407] on button at bounding box center [1439, 404] width 23 height 28
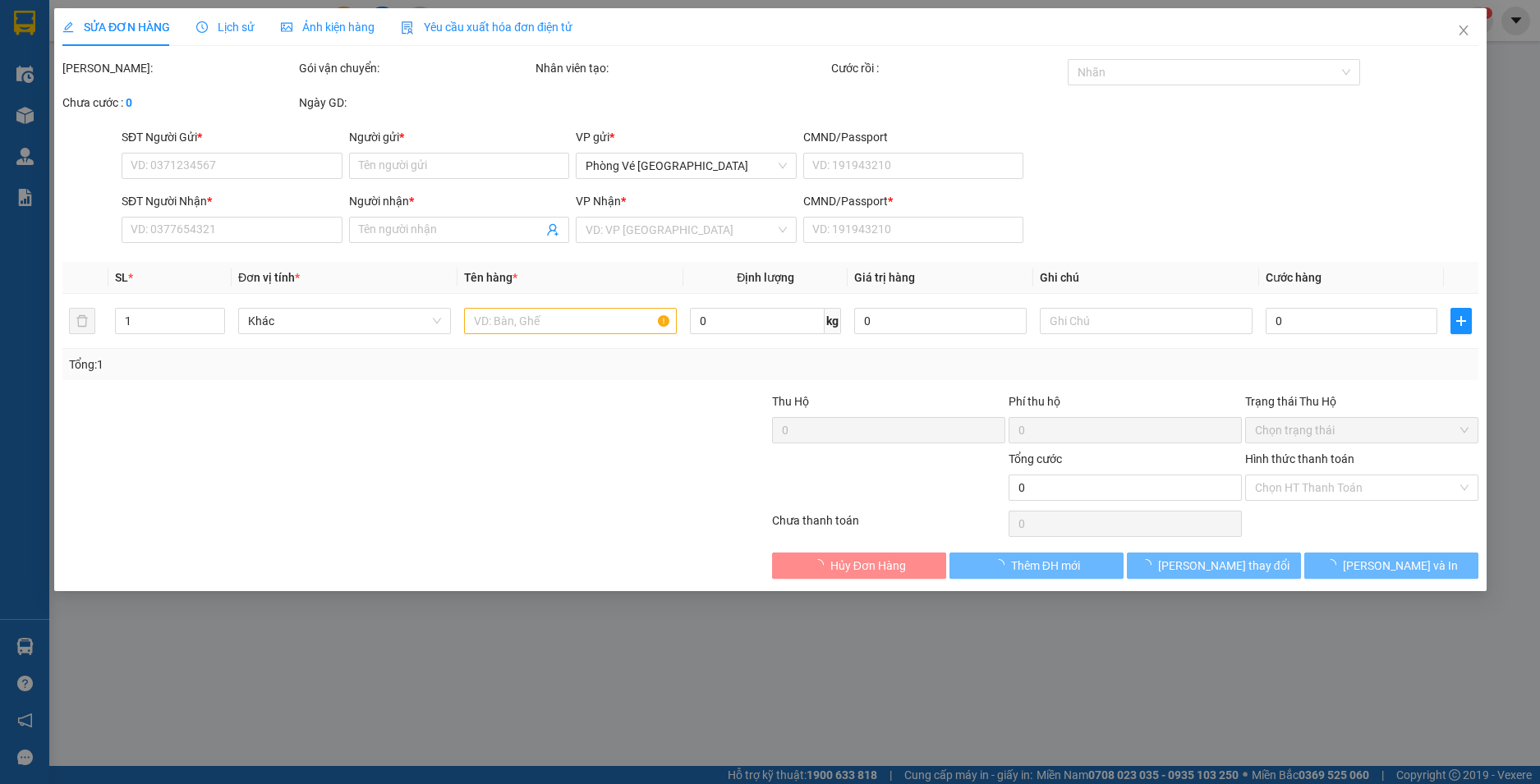
type input "0903531370"
type input "Hà"
type input "0989754913"
type input "TUẤN"
type input "a"
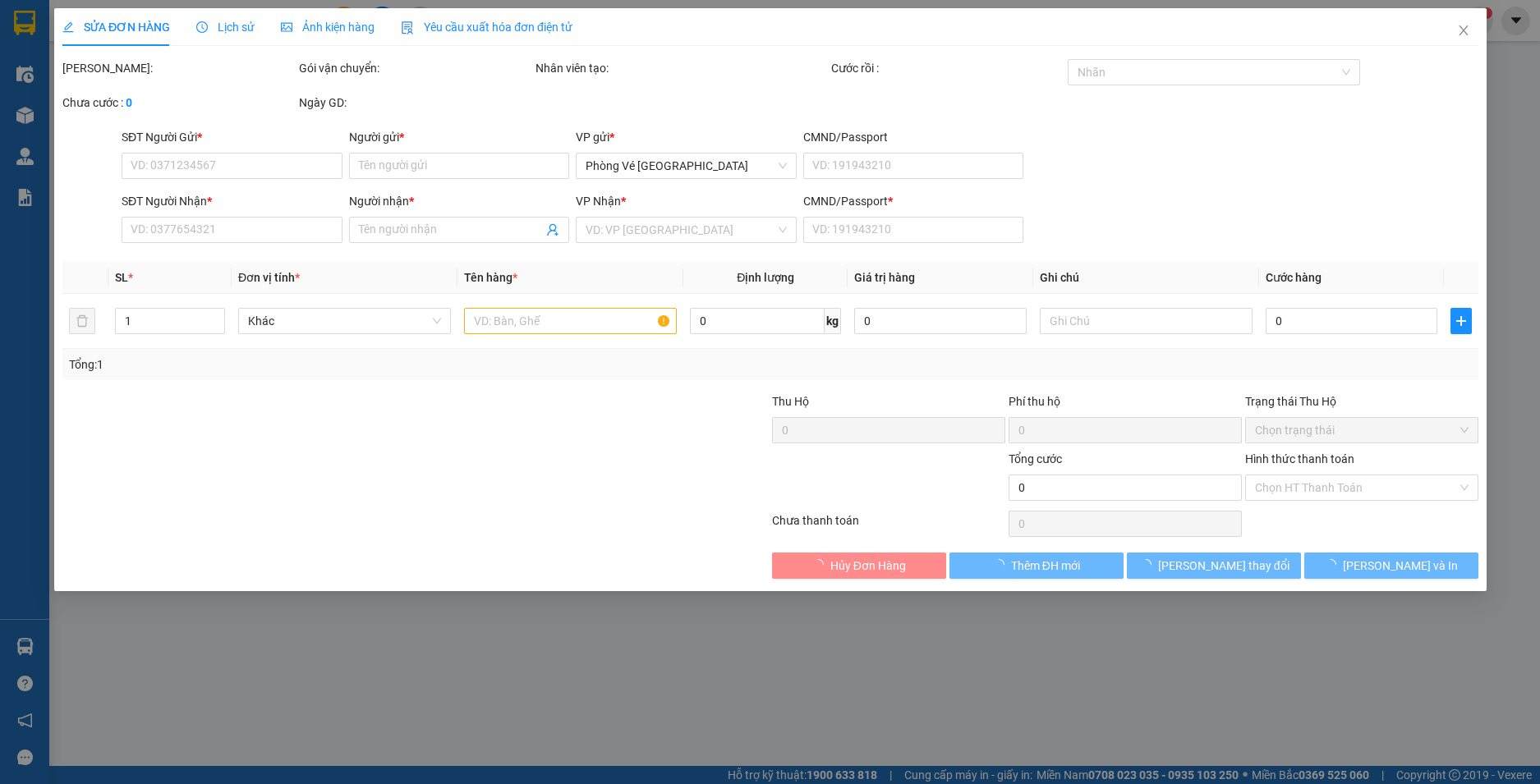
type input "200.000"
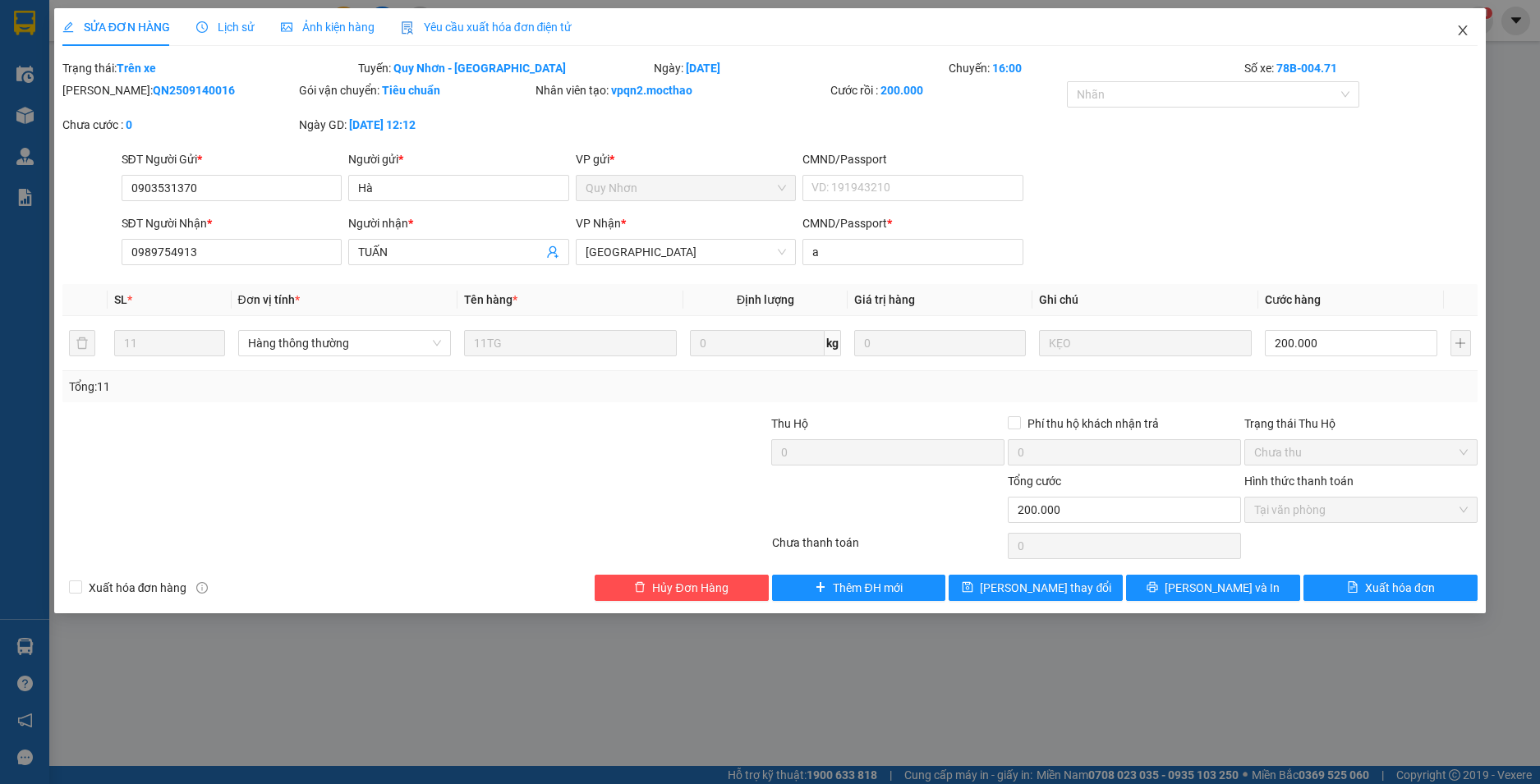
click at [1463, 31] on icon "close" at bounding box center [1463, 30] width 9 height 9
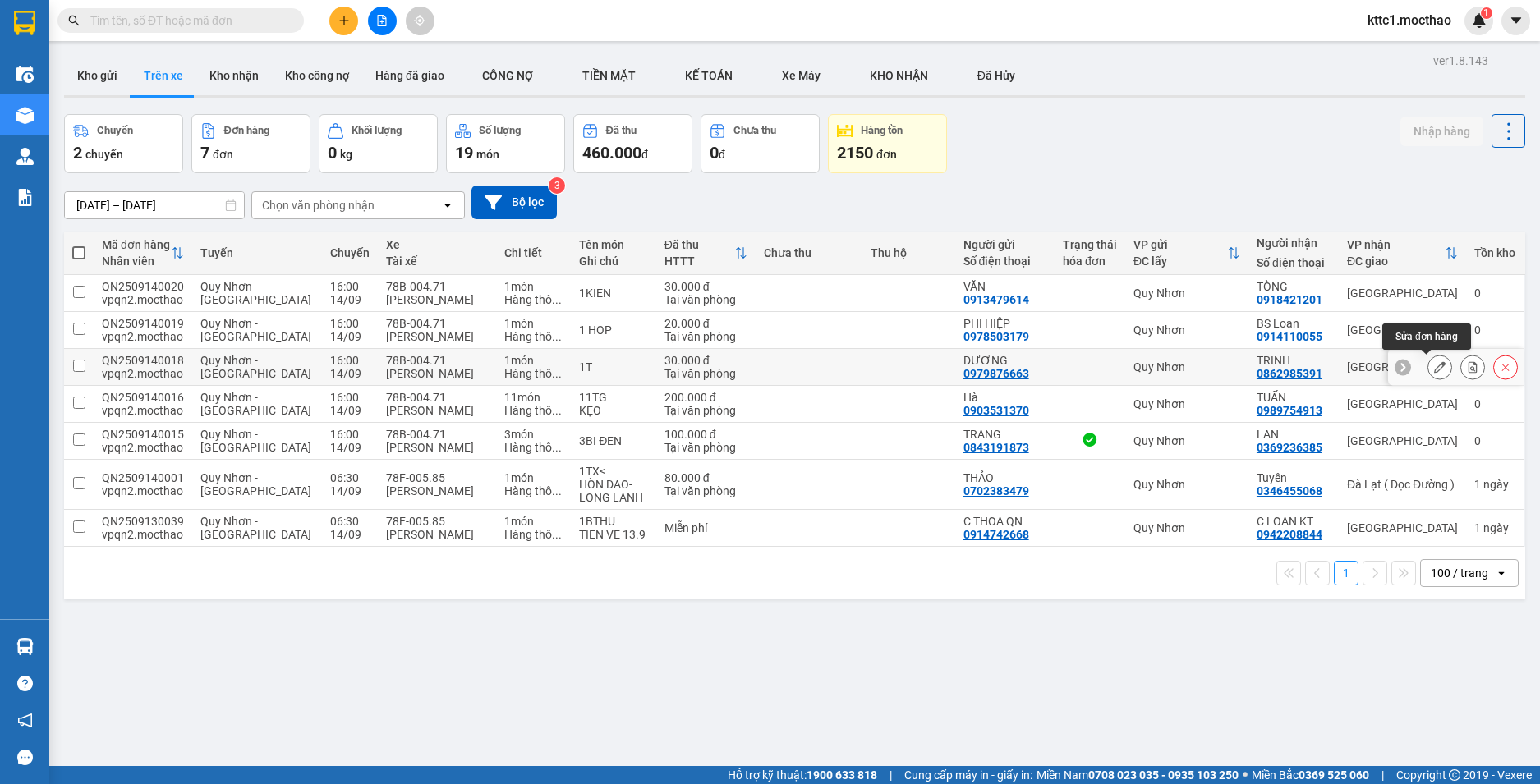
click at [1434, 366] on icon at bounding box center [1439, 367] width 11 height 11
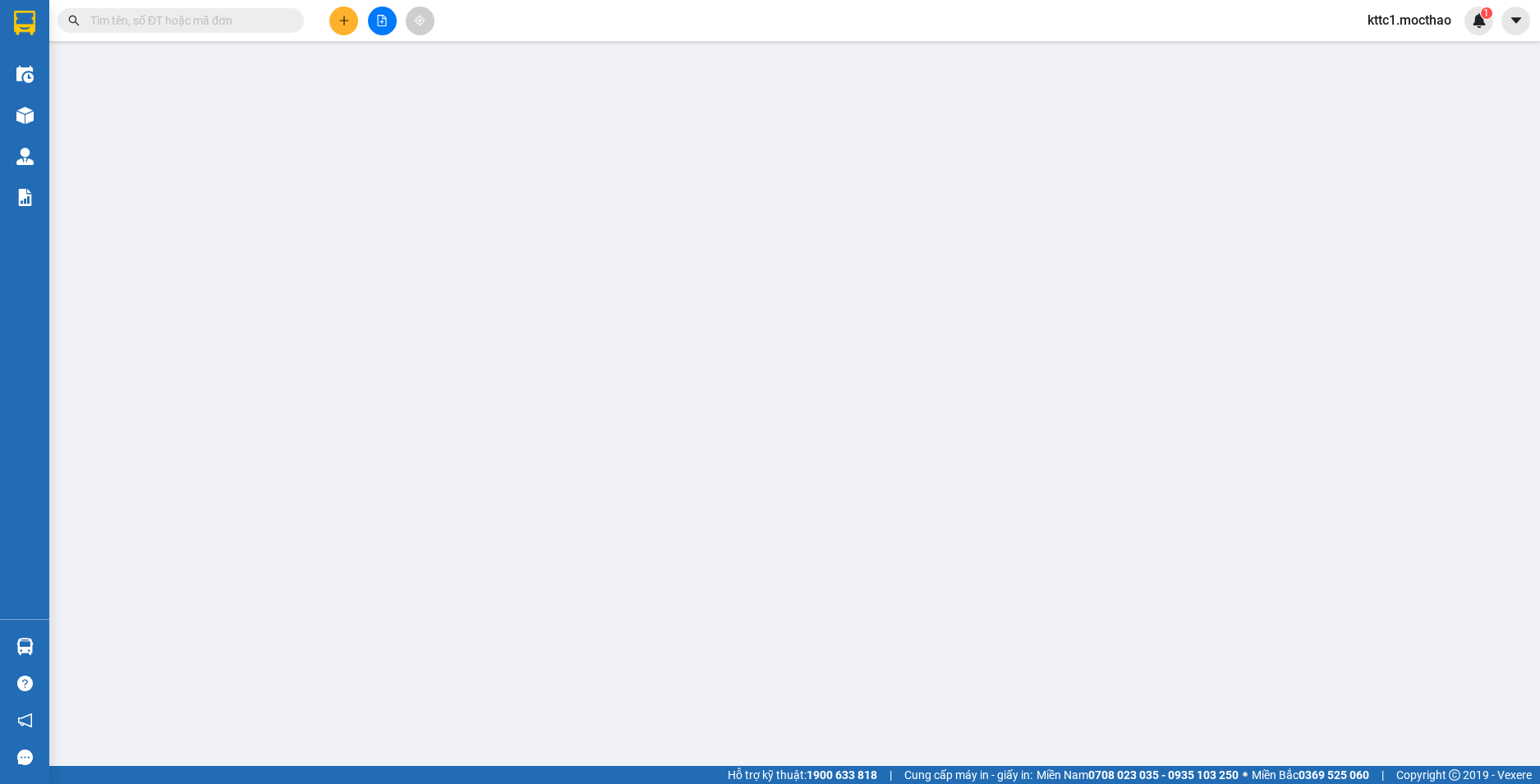
type input "0979876663"
type input "DƯƠNG"
type input "0862985391"
type input "TRINH"
type input "T"
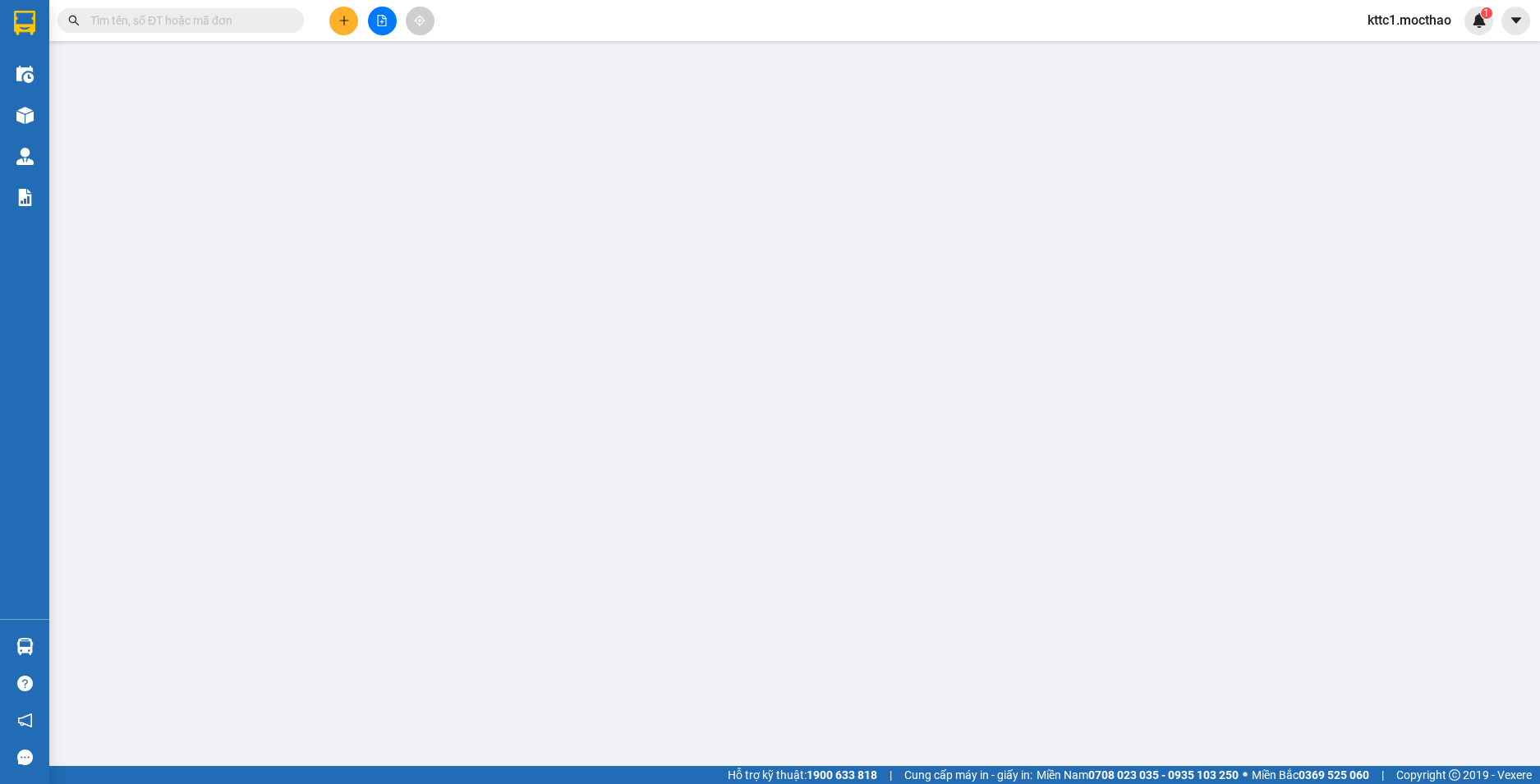
type input "30.000"
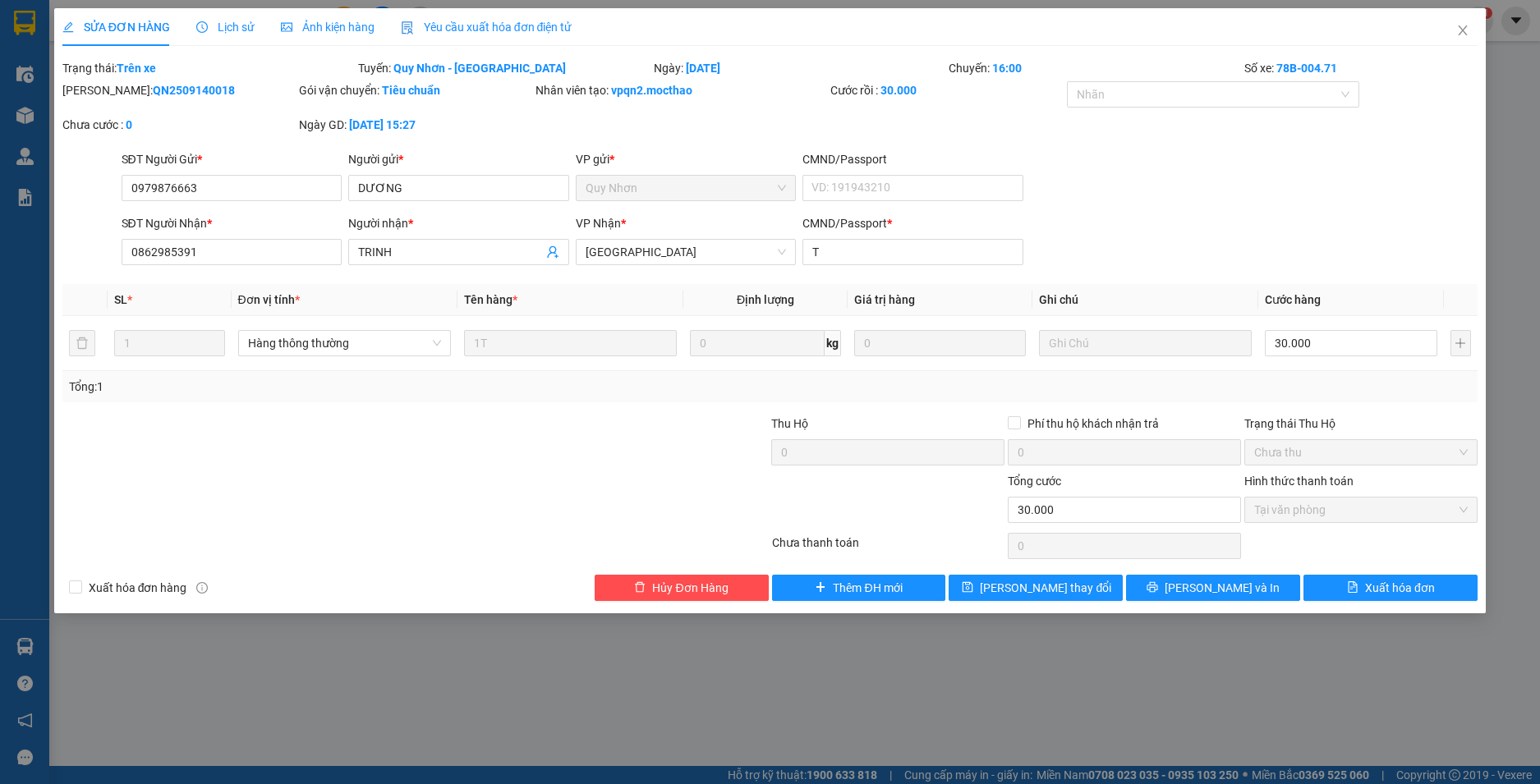
click at [499, 28] on span "Yêu cầu xuất hóa đơn điện tử" at bounding box center [486, 28] width 172 height 13
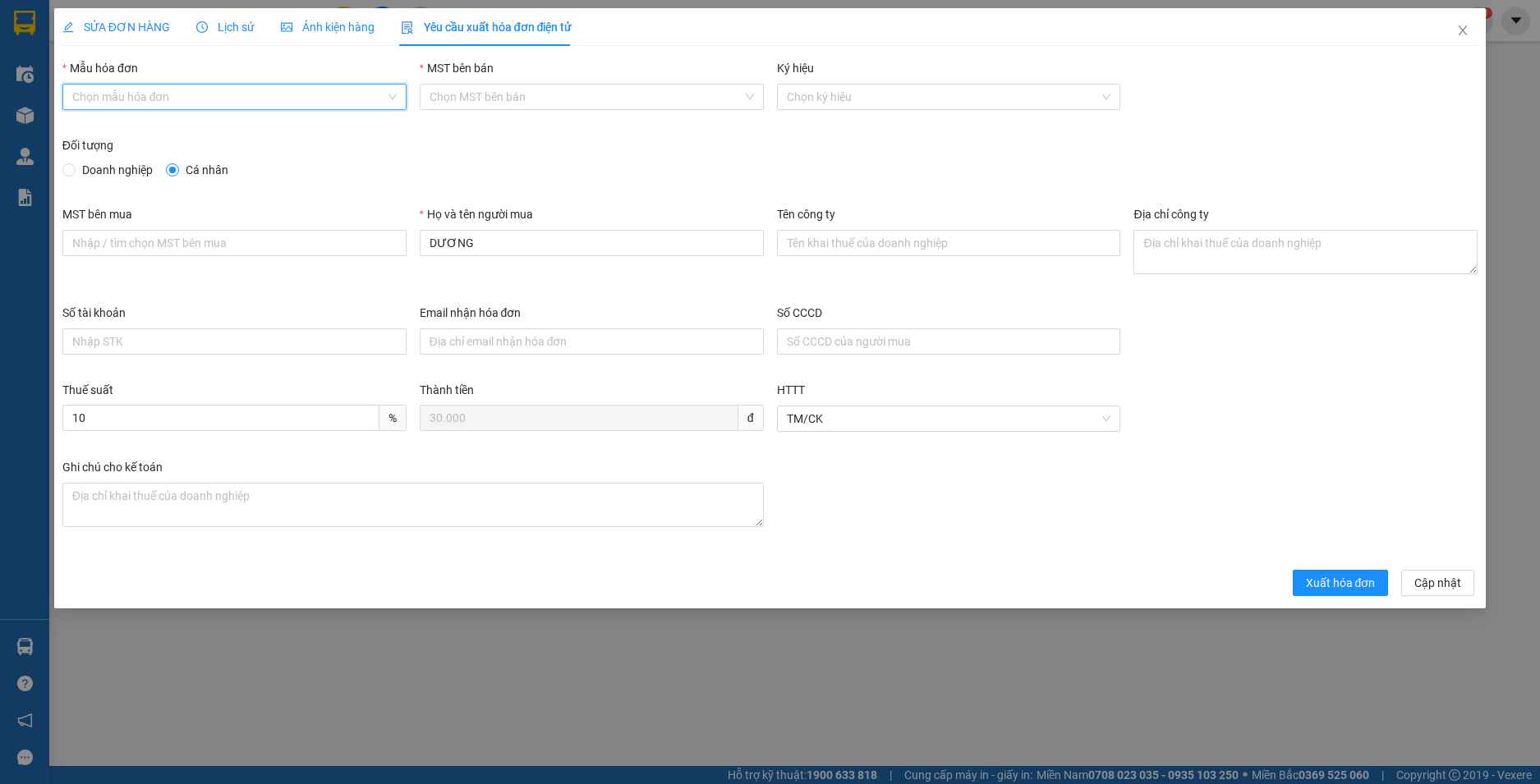
click at [179, 103] on input "Mẫu hóa đơn" at bounding box center [229, 97] width 313 height 25
click at [144, 137] on div "HĐH" at bounding box center [235, 129] width 325 height 18
type input "8"
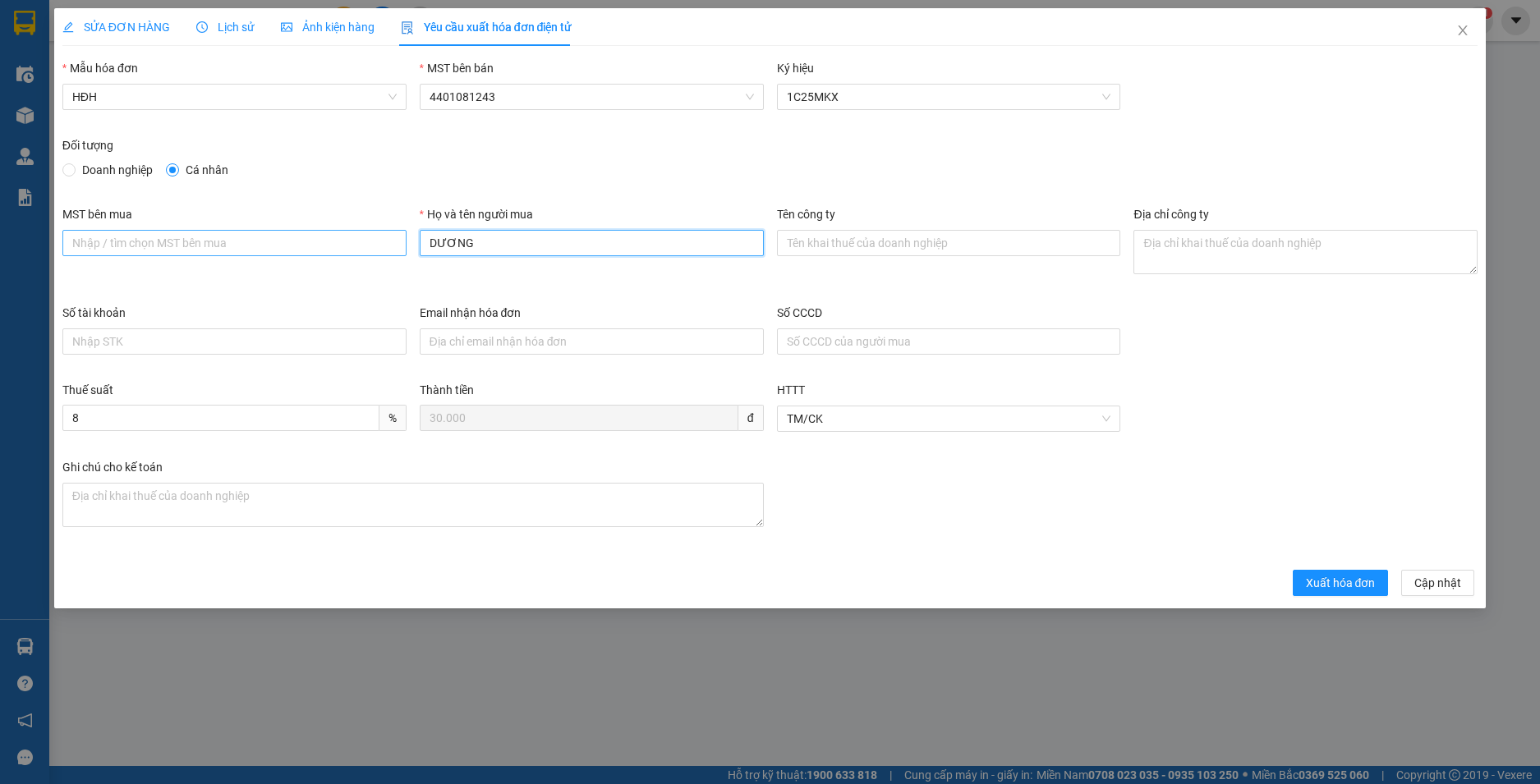
drag, startPoint x: 510, startPoint y: 247, endPoint x: 379, endPoint y: 251, distance: 131.1
click at [379, 251] on div "MST bên mua Họ và tên người mua DƯƠNG Tên công ty Địa chỉ công ty" at bounding box center [770, 254] width 1429 height 99
type input "Người mua không lấy hoá đơn"
click at [1307, 595] on button "Xuất hóa đơn" at bounding box center [1341, 583] width 96 height 27
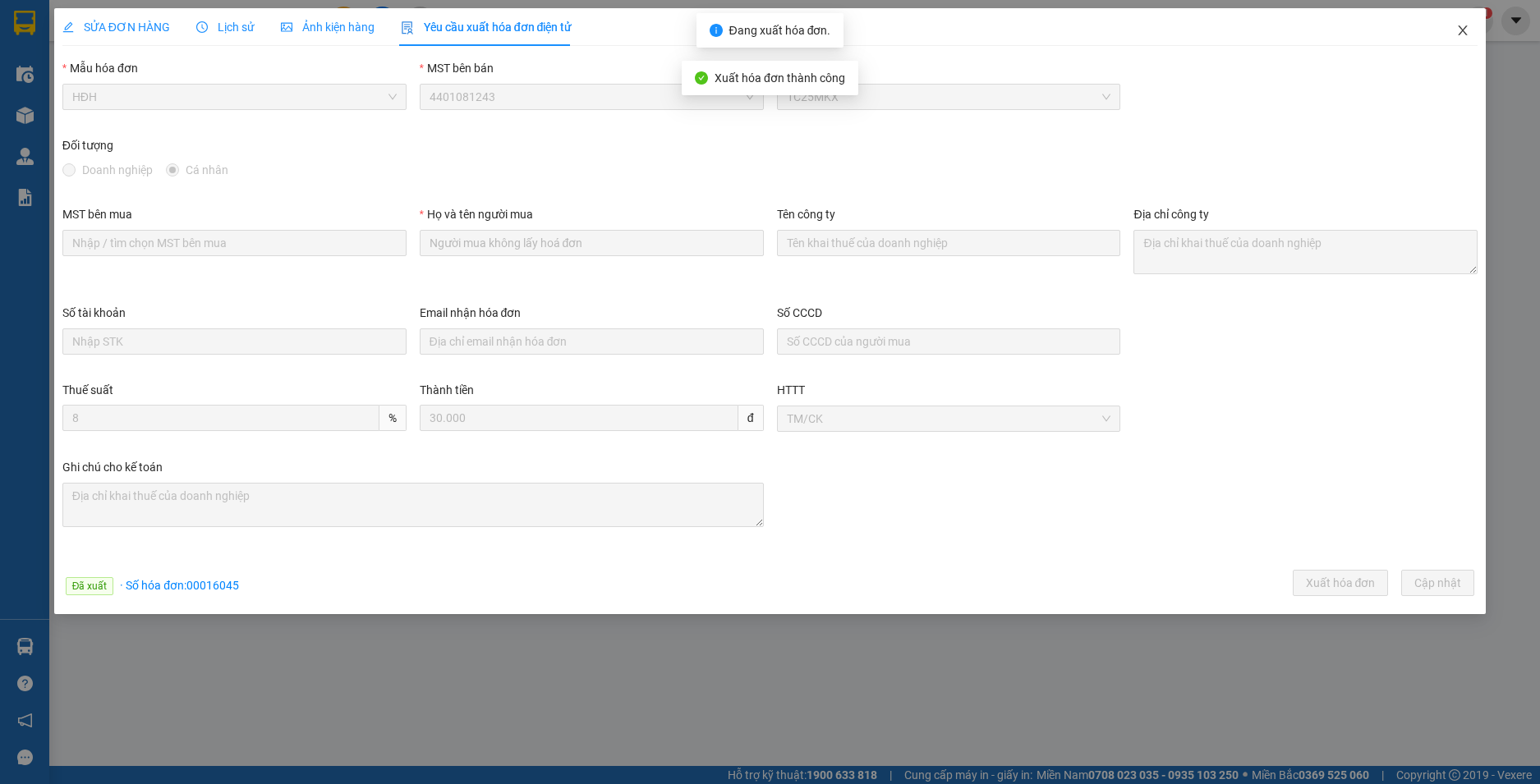
click at [1461, 25] on icon "close" at bounding box center [1463, 30] width 13 height 13
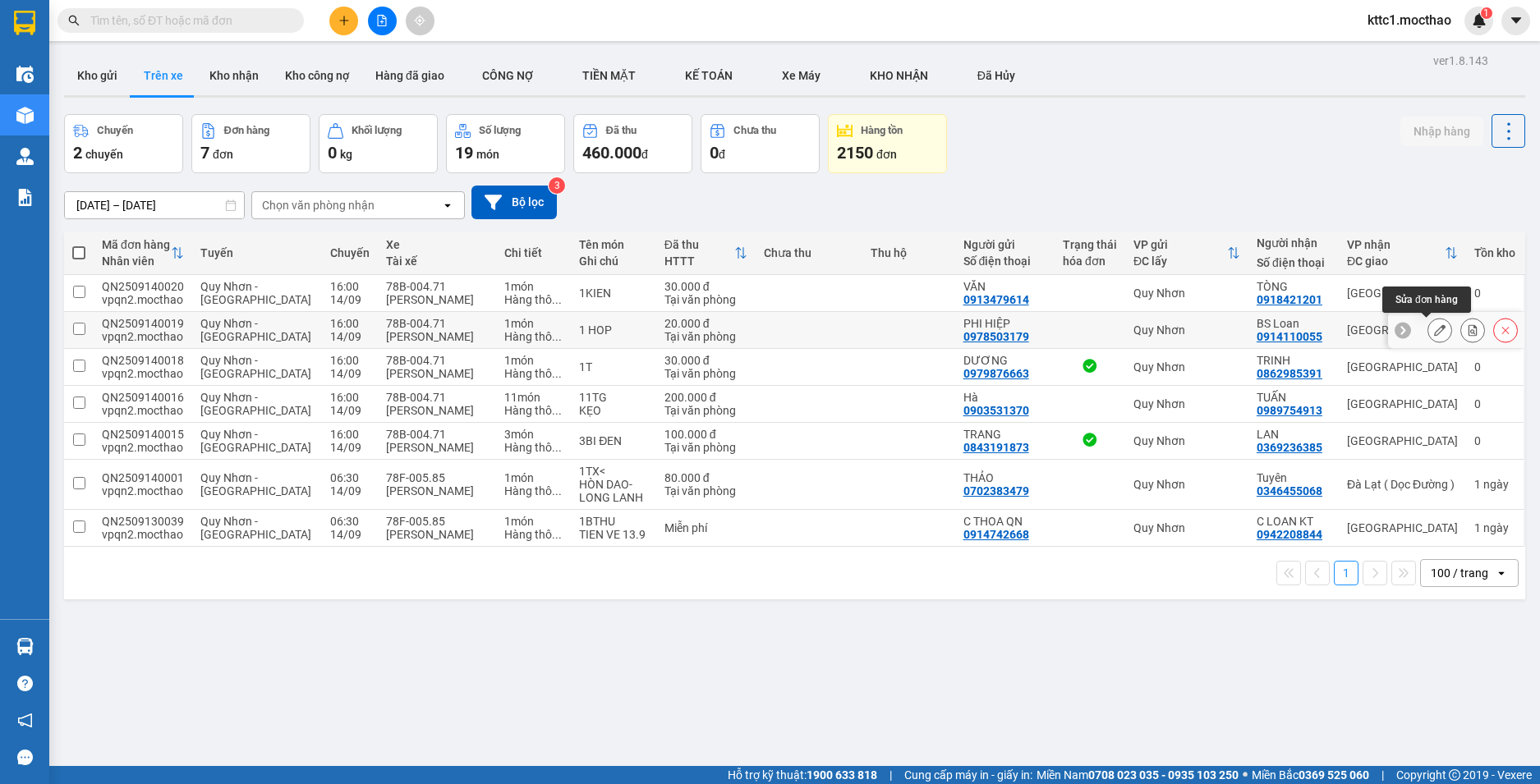
click at [1434, 327] on icon at bounding box center [1439, 330] width 11 height 11
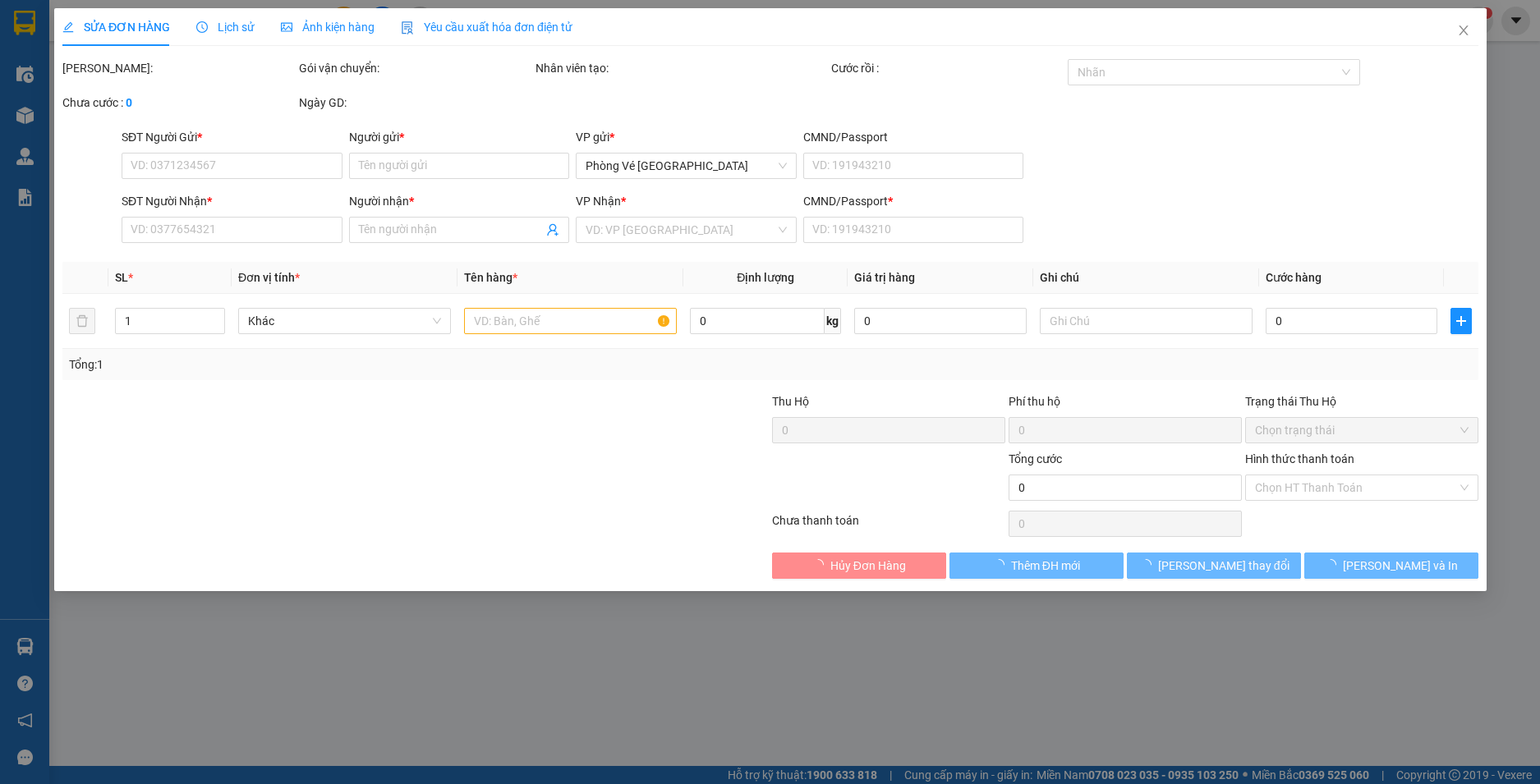
type input "0978503179"
type input "PHI HIỆP"
type input "0914110055"
type input "BS Loan"
type input "a"
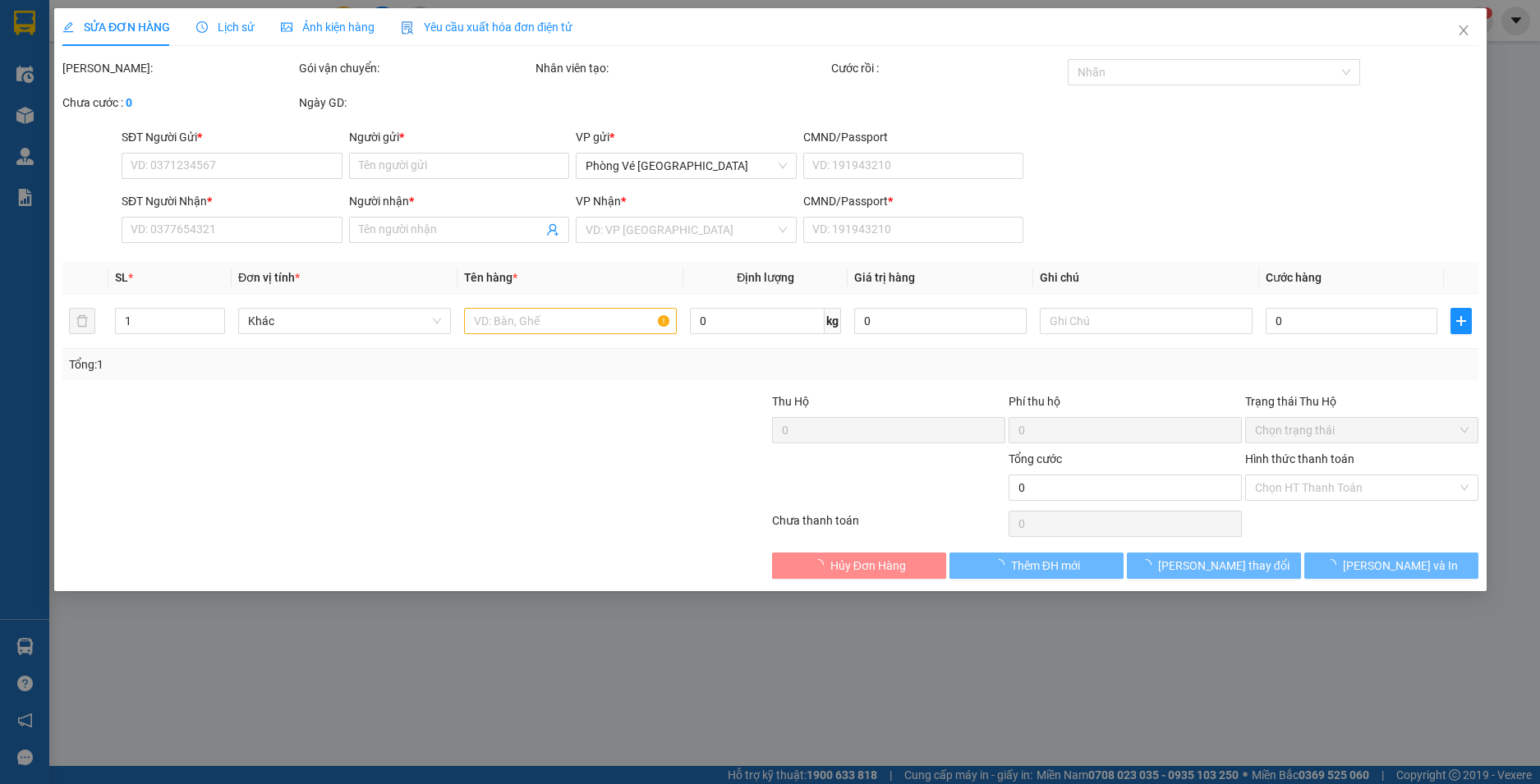
type input "20.000"
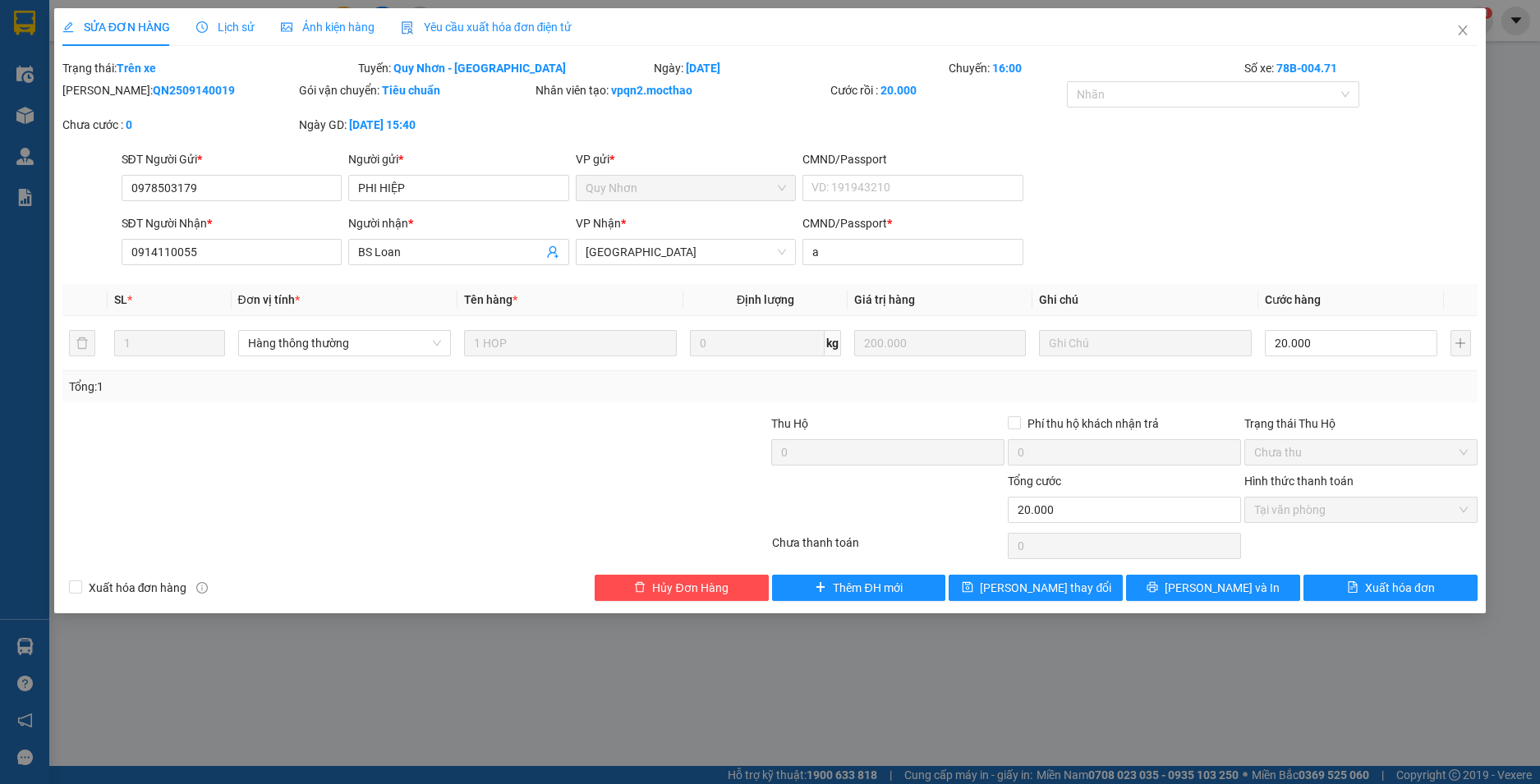
click at [433, 23] on span "Yêu cầu xuất hóa đơn điện tử" at bounding box center [486, 28] width 172 height 13
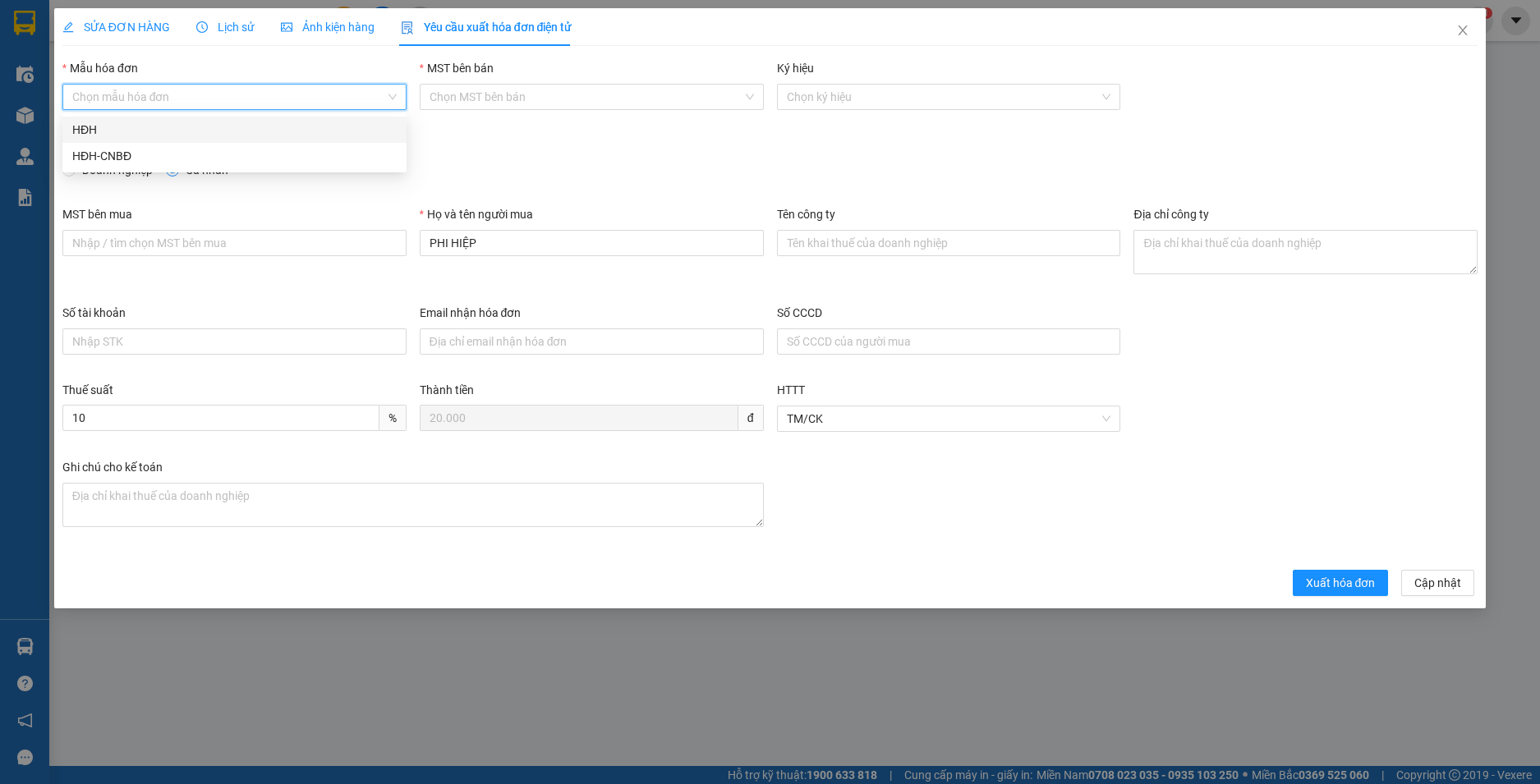
click at [168, 94] on input "Mẫu hóa đơn" at bounding box center [229, 97] width 313 height 25
click at [147, 126] on div "HĐH" at bounding box center [235, 129] width 325 height 18
type input "8"
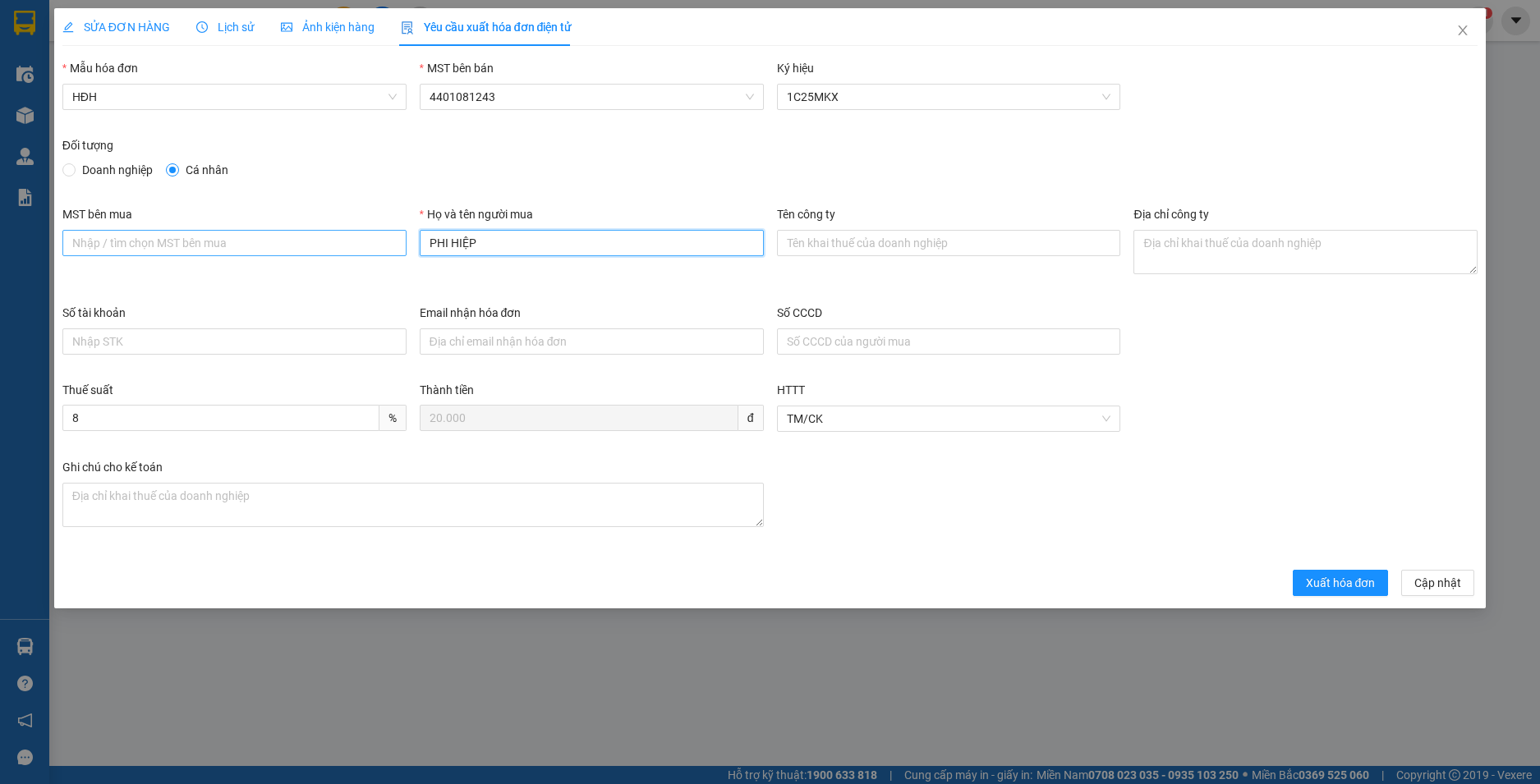
drag, startPoint x: 471, startPoint y: 241, endPoint x: 368, endPoint y: 233, distance: 103.3
click at [368, 233] on div "MST bên mua Họ và tên người mua PHI HIỆP Tên công ty Địa chỉ công ty" at bounding box center [770, 254] width 1429 height 99
type input "Người mua không lấy hoá đơn"
click at [1337, 587] on span "Xuất hóa đơn" at bounding box center [1342, 583] width 70 height 18
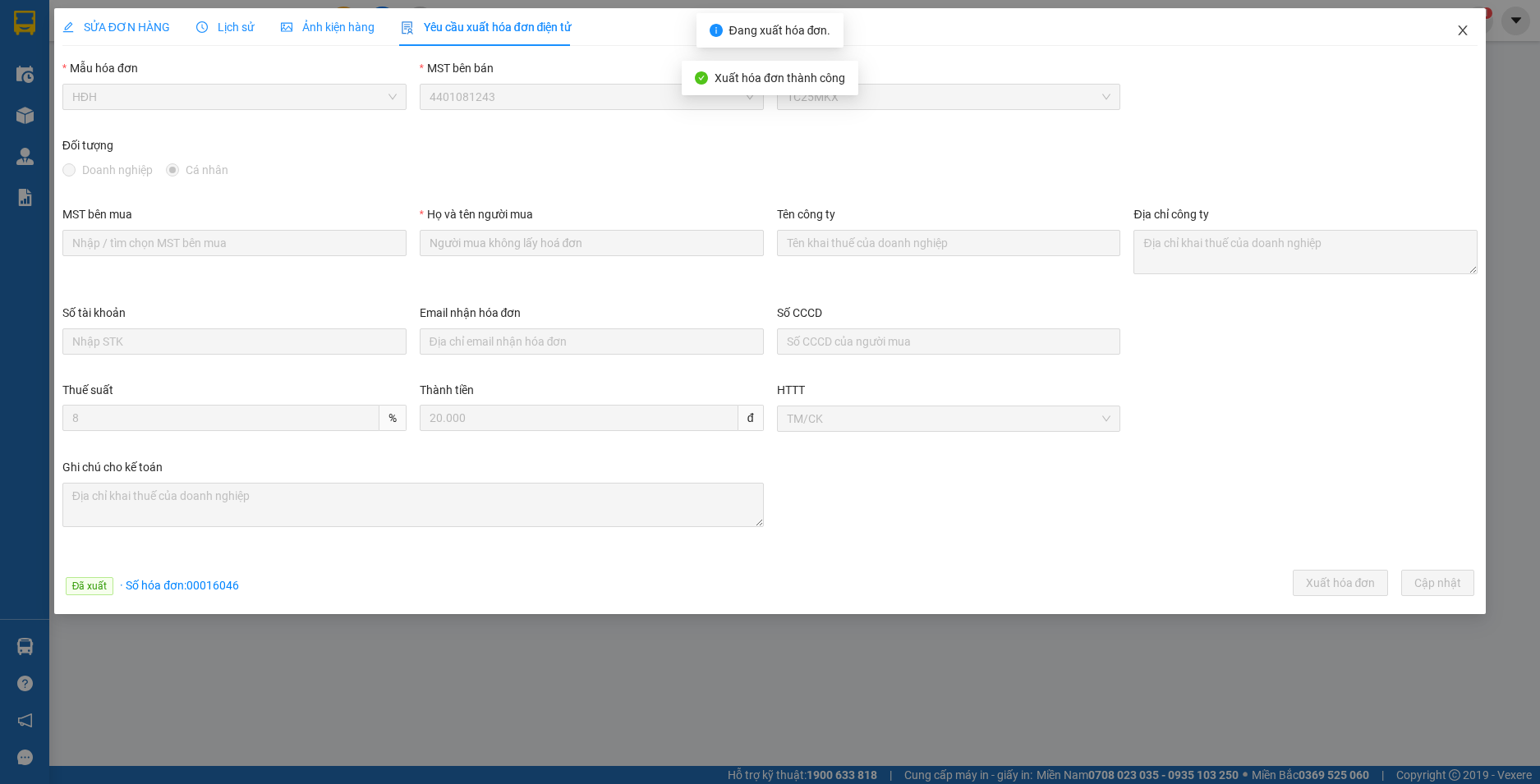
click at [1463, 33] on icon "close" at bounding box center [1463, 30] width 13 height 13
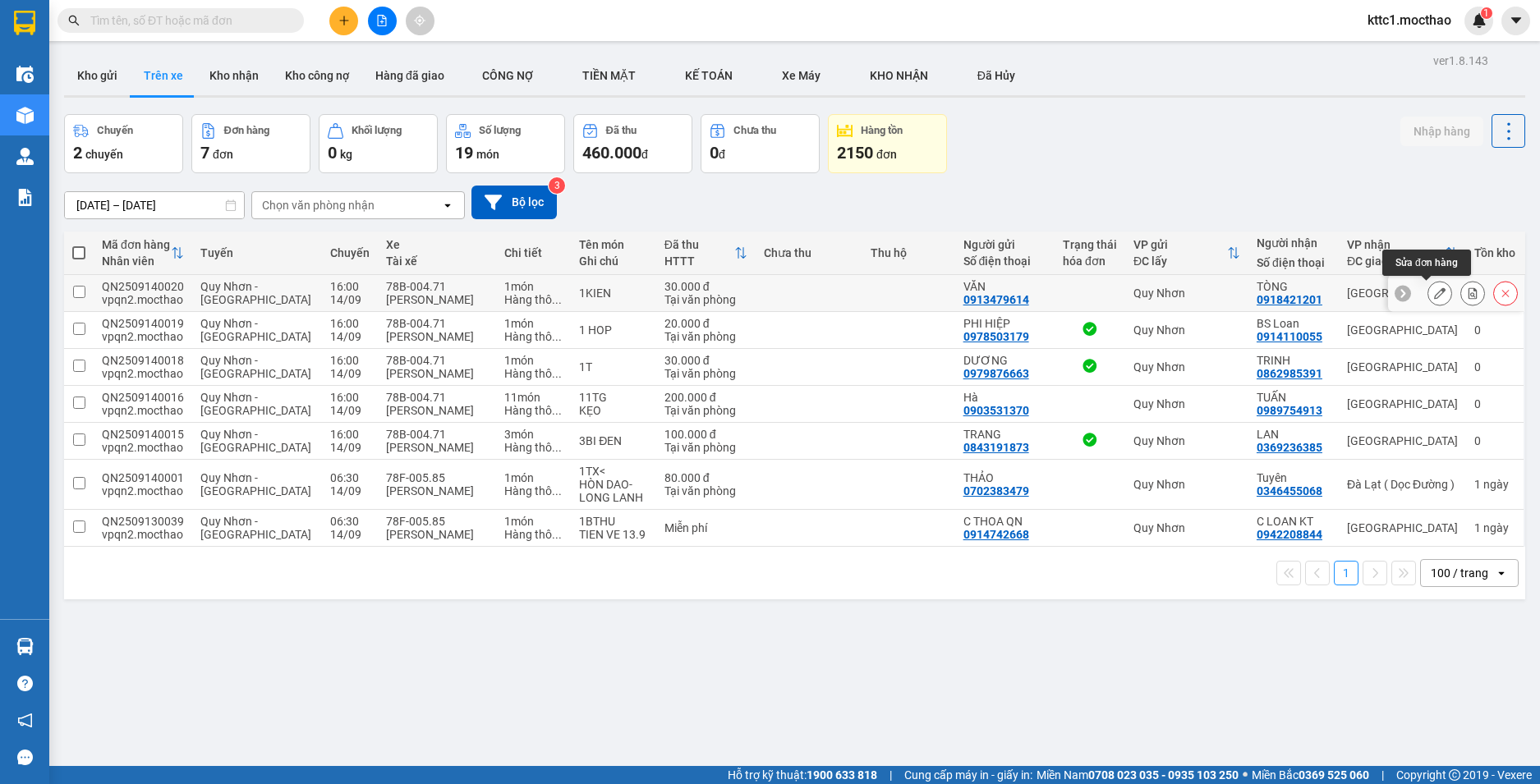
click at [1434, 290] on icon at bounding box center [1439, 293] width 11 height 11
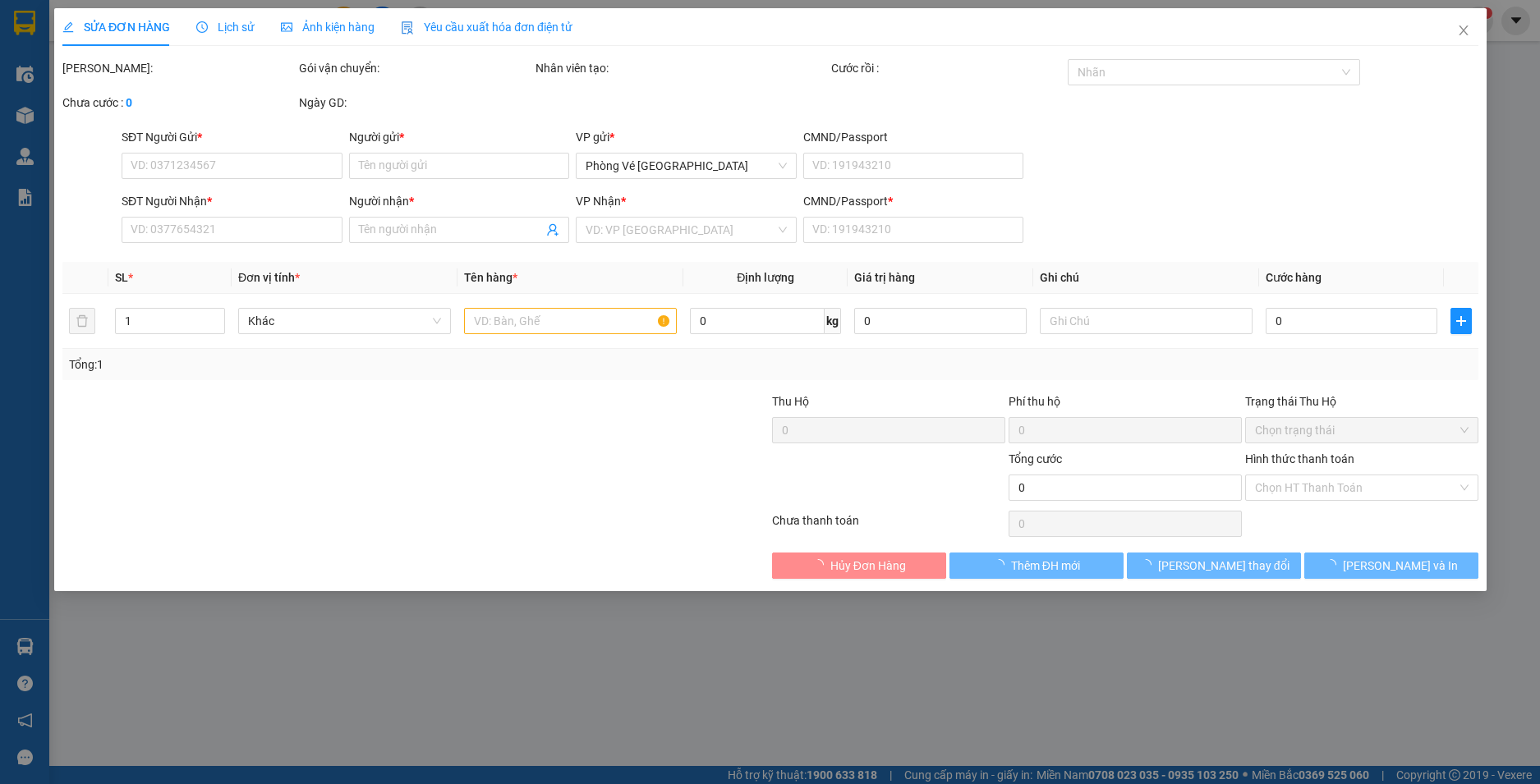
type input "0913479614"
type input "VĂN"
type input "0918421201"
type input "TÒNG"
type input "G"
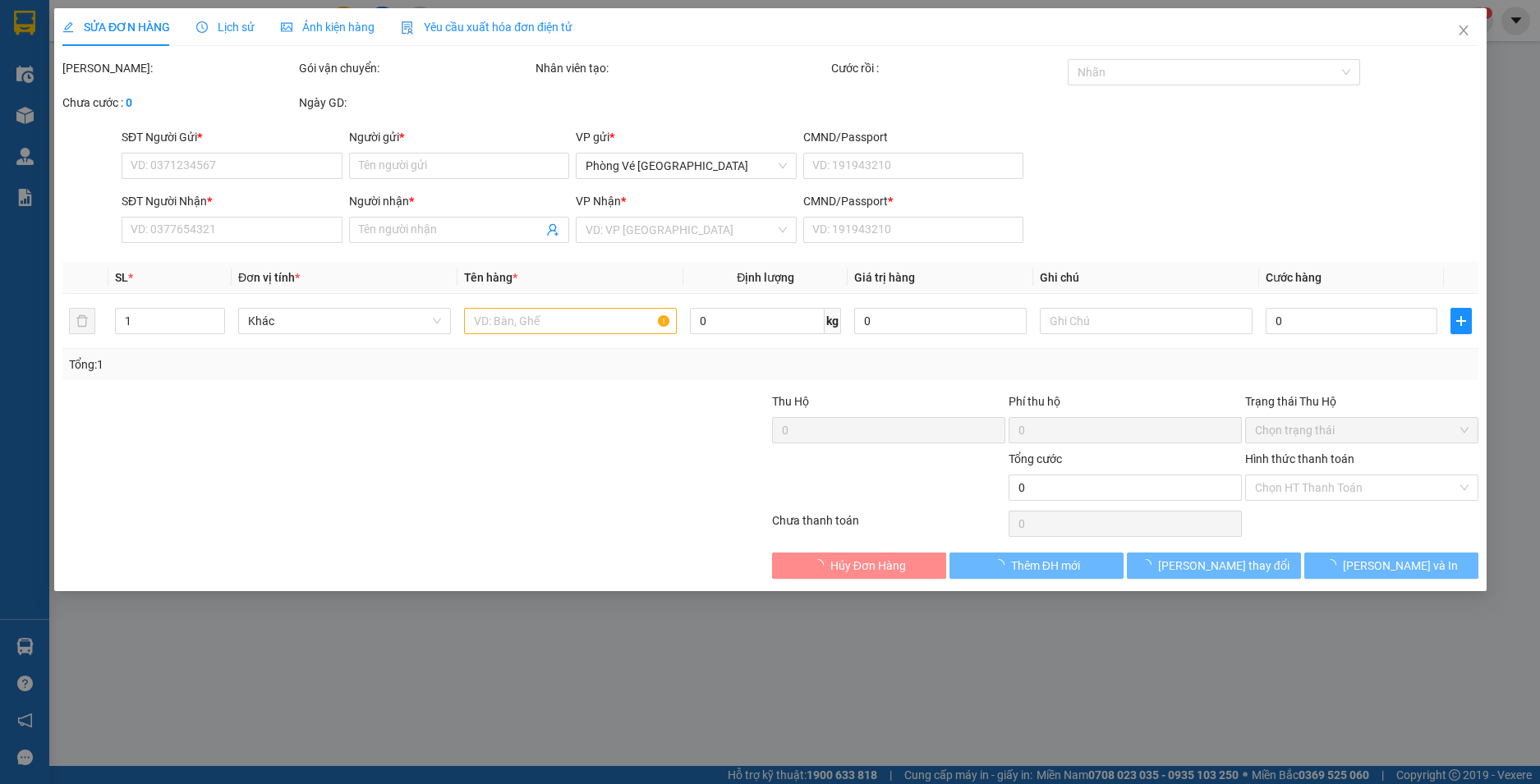
type input "30.000"
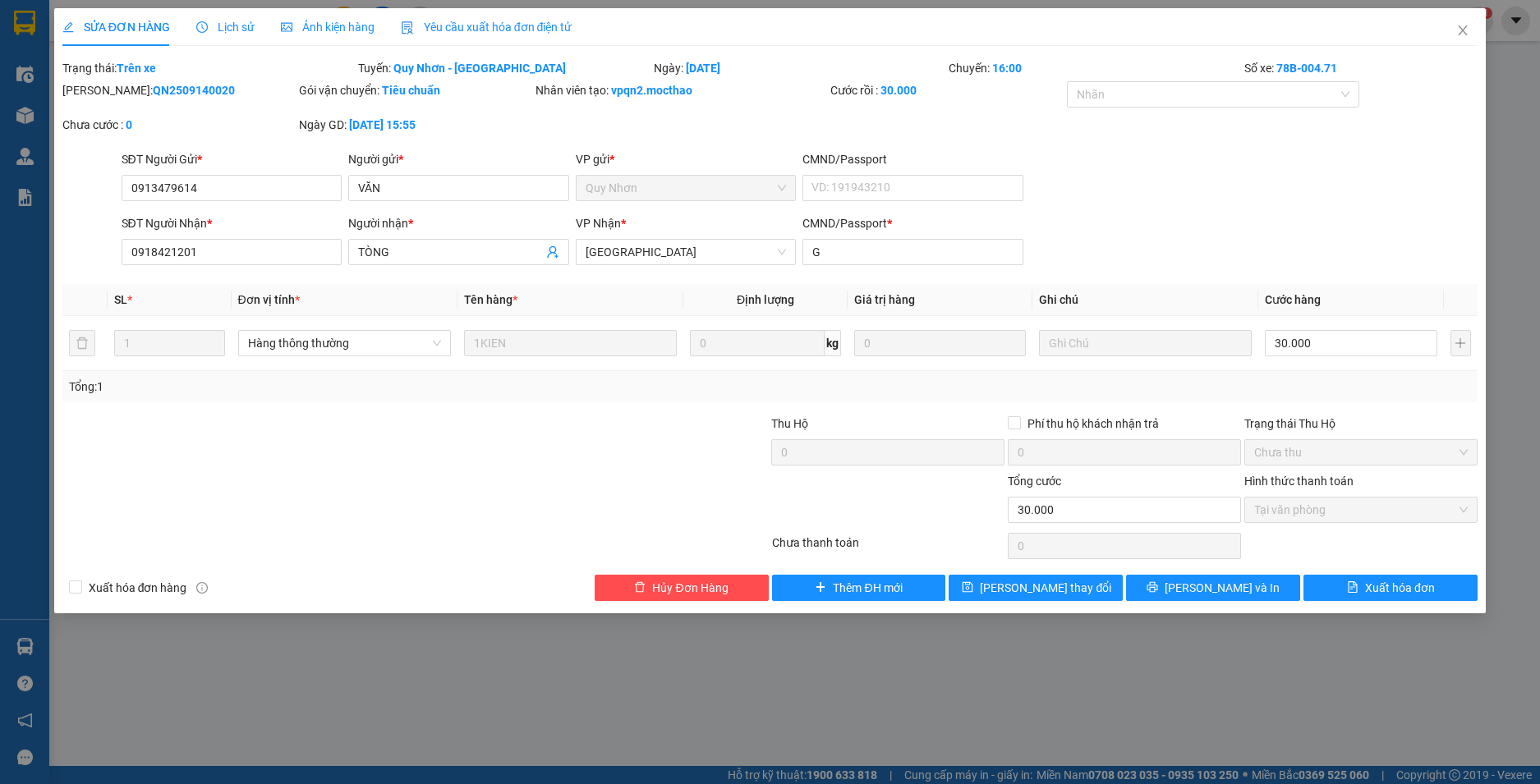
click at [439, 32] on span "Yêu cầu xuất hóa đơn điện tử" at bounding box center [486, 28] width 172 height 13
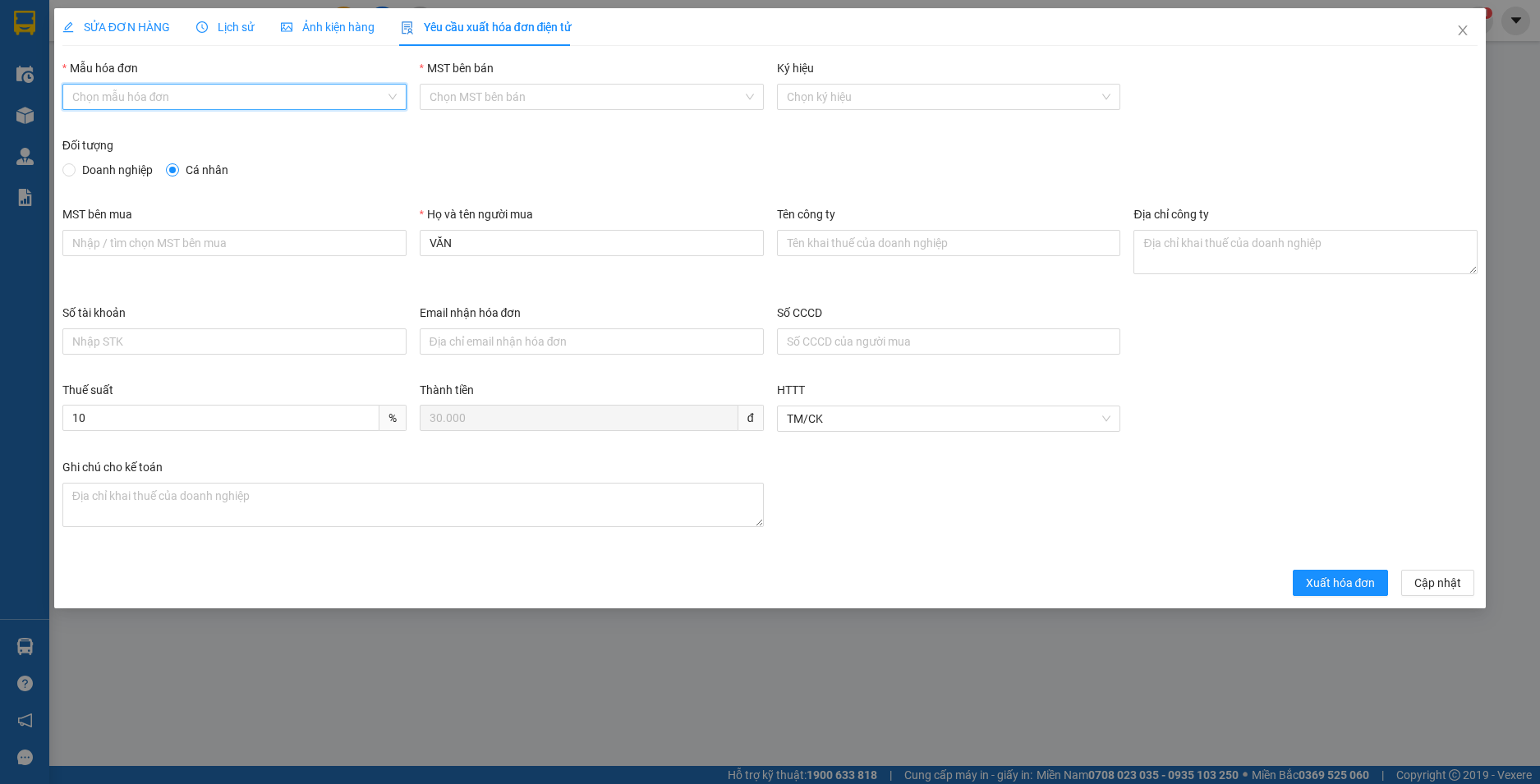
click at [237, 101] on input "Mẫu hóa đơn" at bounding box center [229, 97] width 313 height 25
click at [118, 129] on div "HĐH" at bounding box center [235, 129] width 325 height 18
type input "8"
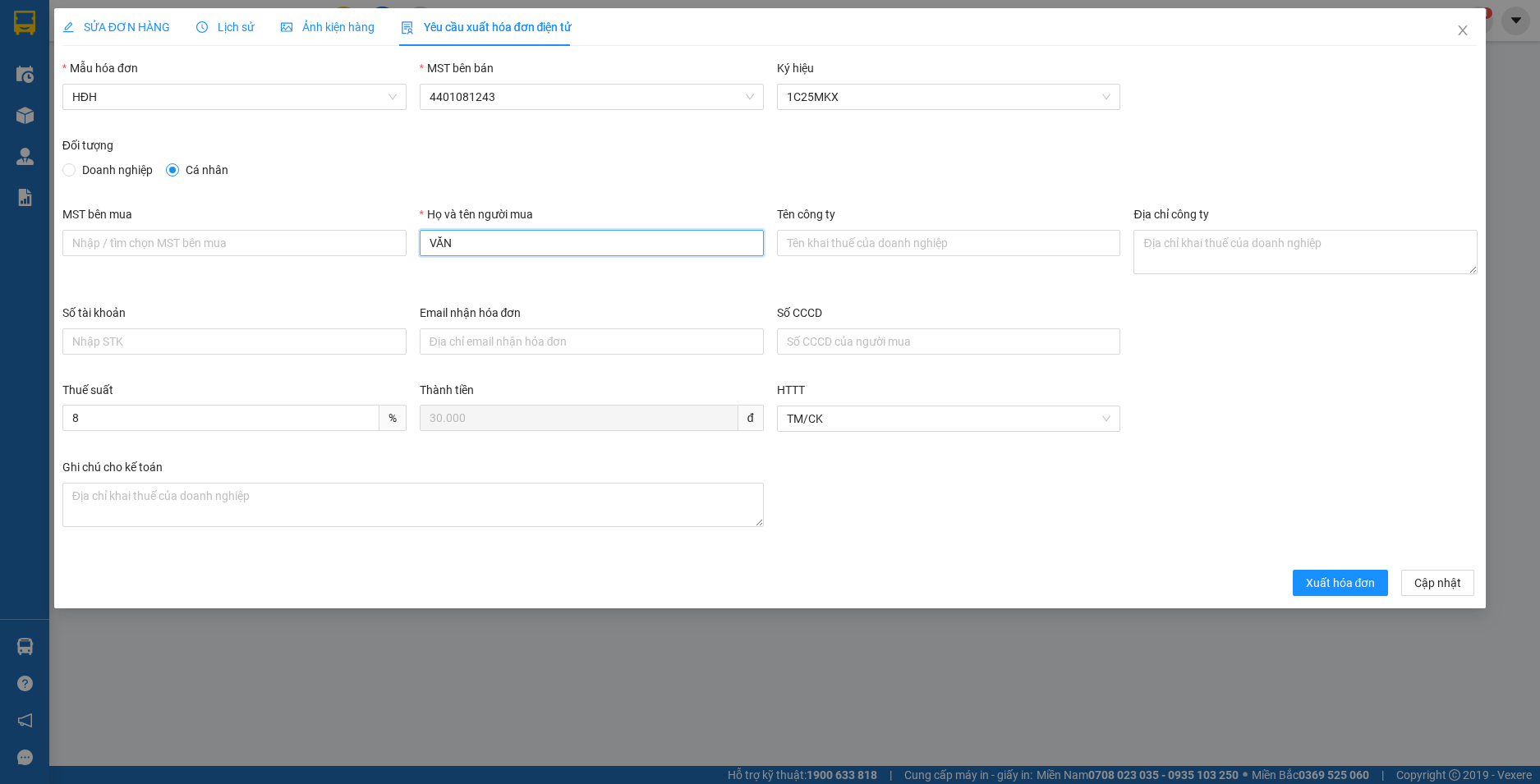
drag, startPoint x: 444, startPoint y: 242, endPoint x: 336, endPoint y: 199, distance: 116.2
click at [350, 226] on div "MST bên mua Họ và tên người mua VĂN Tên công ty Địa chỉ công ty" at bounding box center [770, 254] width 1429 height 99
type input "Người mua không lấy hoá đơn"
click at [1339, 579] on span "Xuất hóa đơn" at bounding box center [1342, 583] width 70 height 18
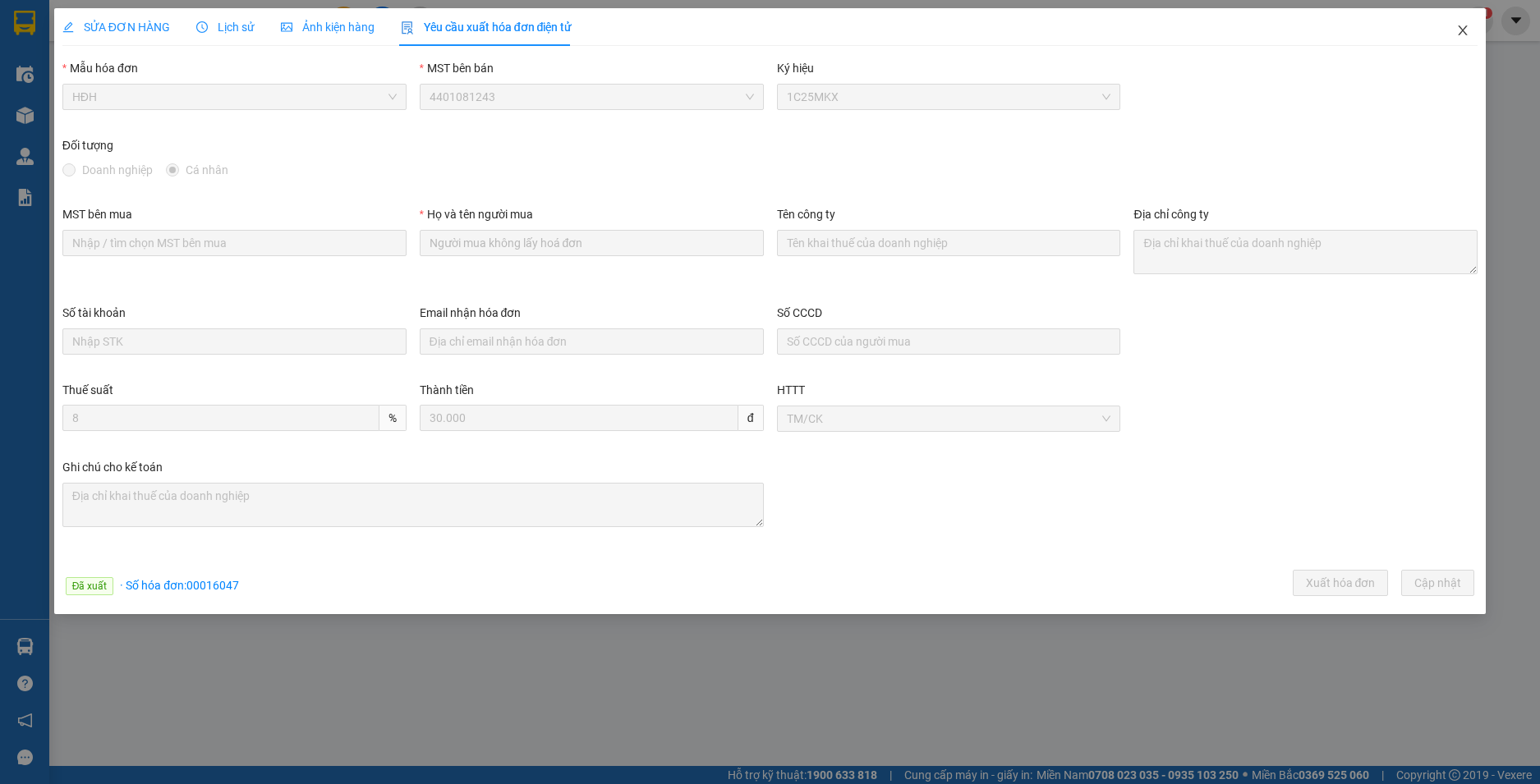
click at [1464, 28] on icon "close" at bounding box center [1463, 30] width 13 height 13
